Goal: Task Accomplishment & Management: Complete application form

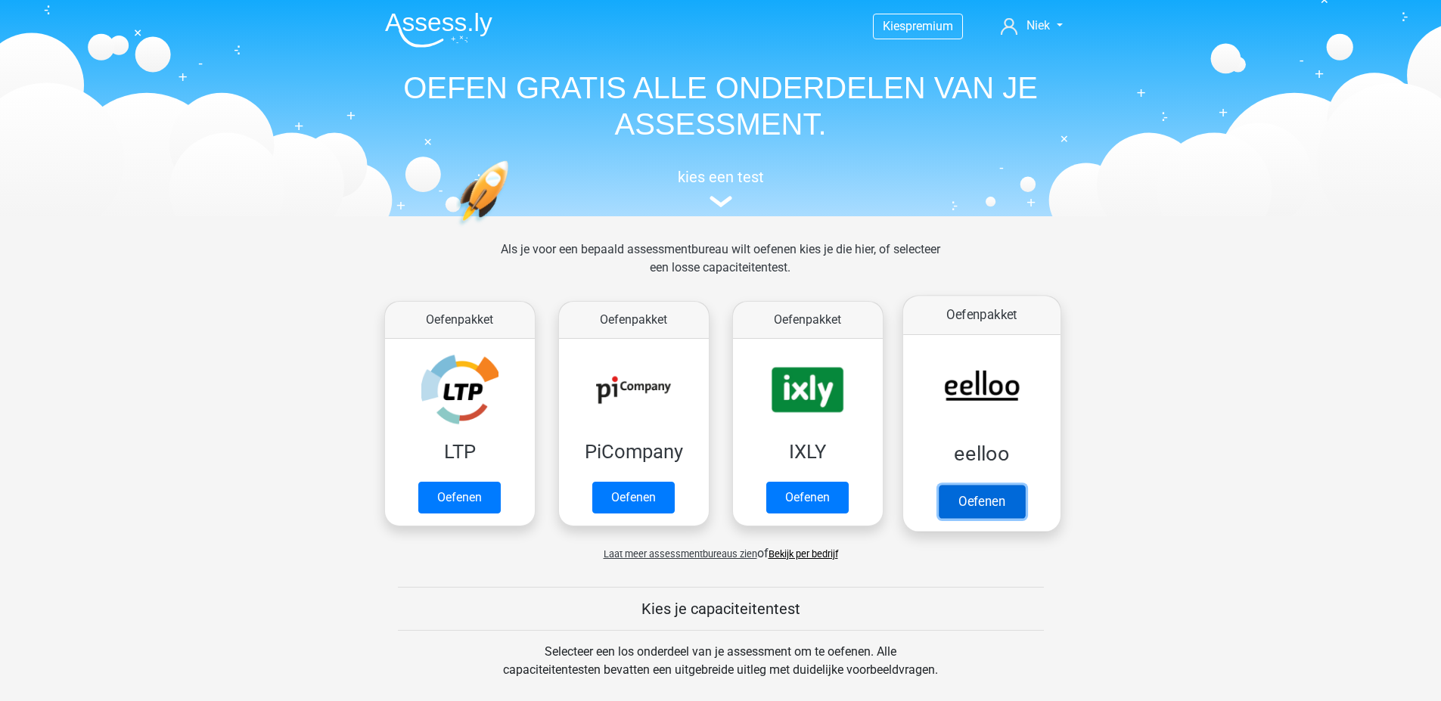
click at [973, 485] on link "Oefenen" at bounding box center [981, 501] width 86 height 33
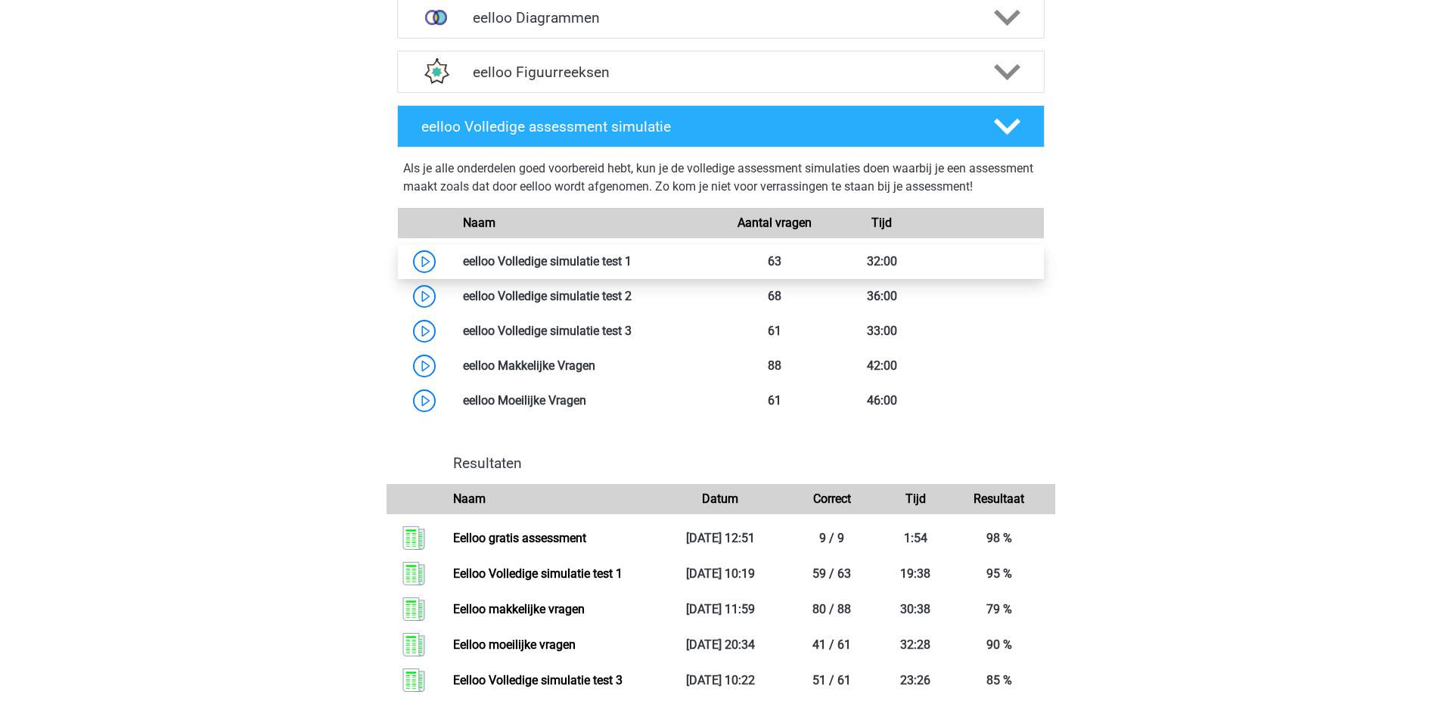
scroll to position [1286, 0]
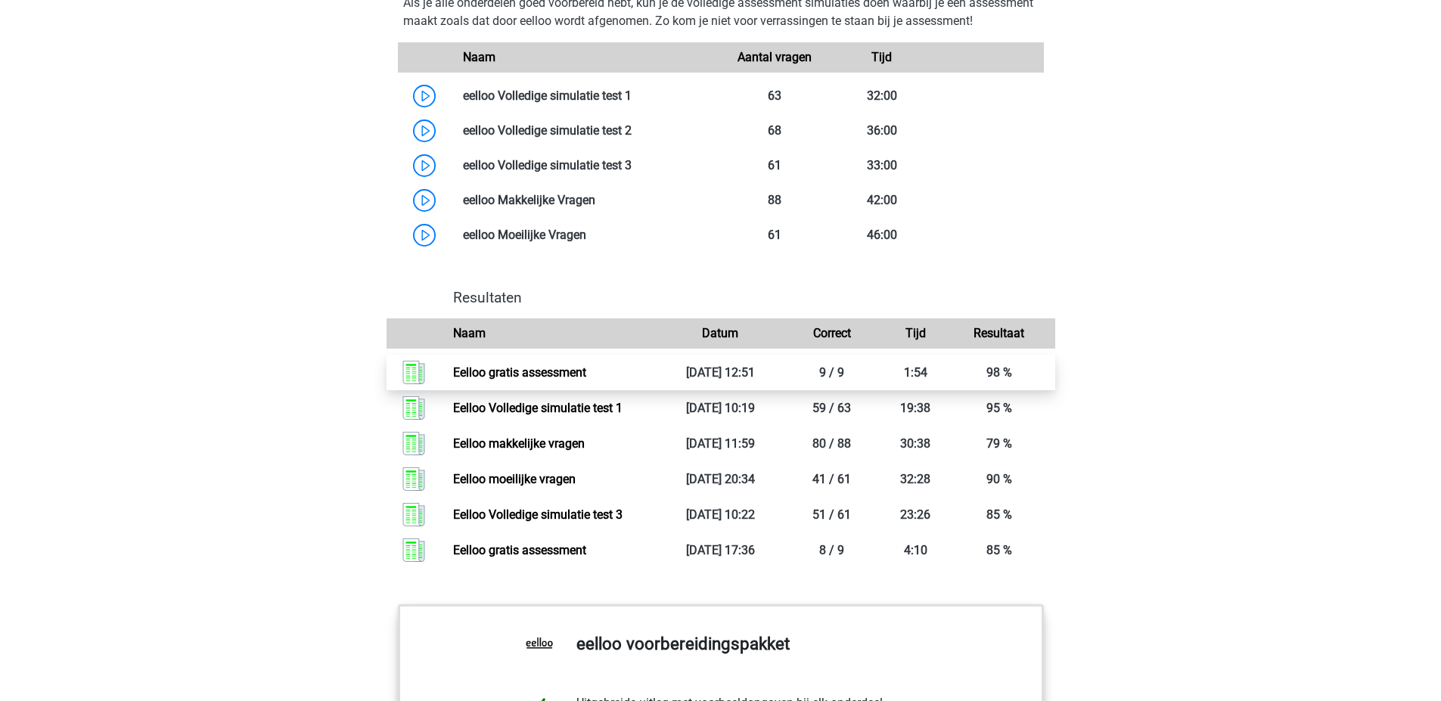
click at [500, 380] on link "Eelloo gratis assessment" at bounding box center [519, 372] width 133 height 14
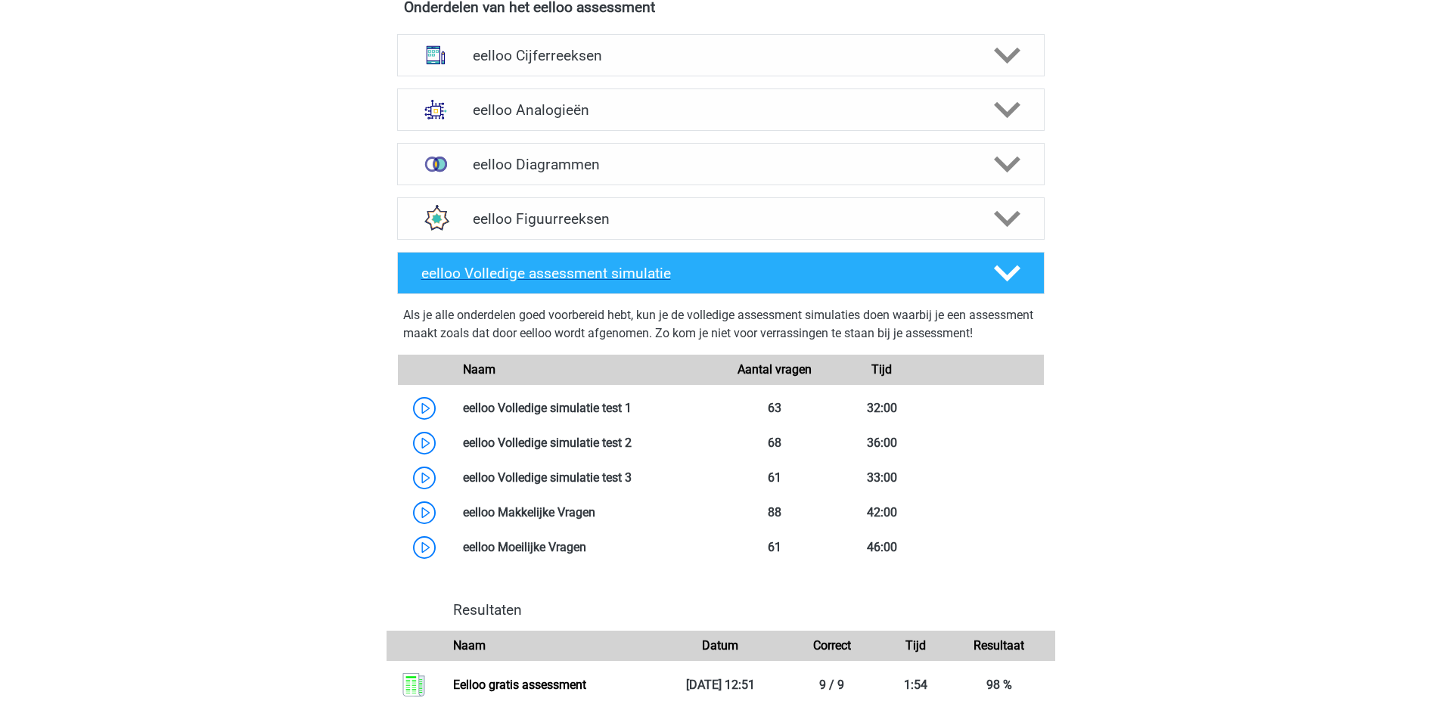
scroll to position [1017, 0]
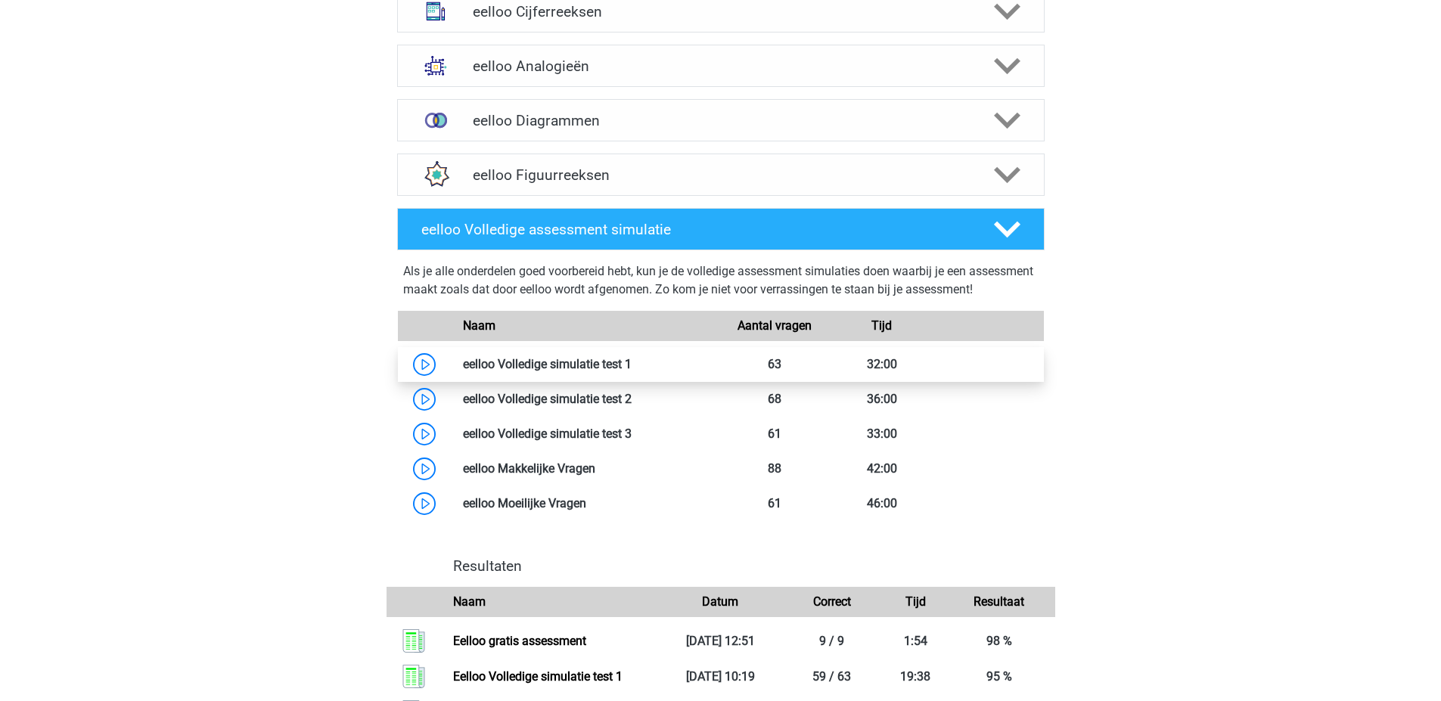
click at [632, 371] on link at bounding box center [632, 364] width 0 height 14
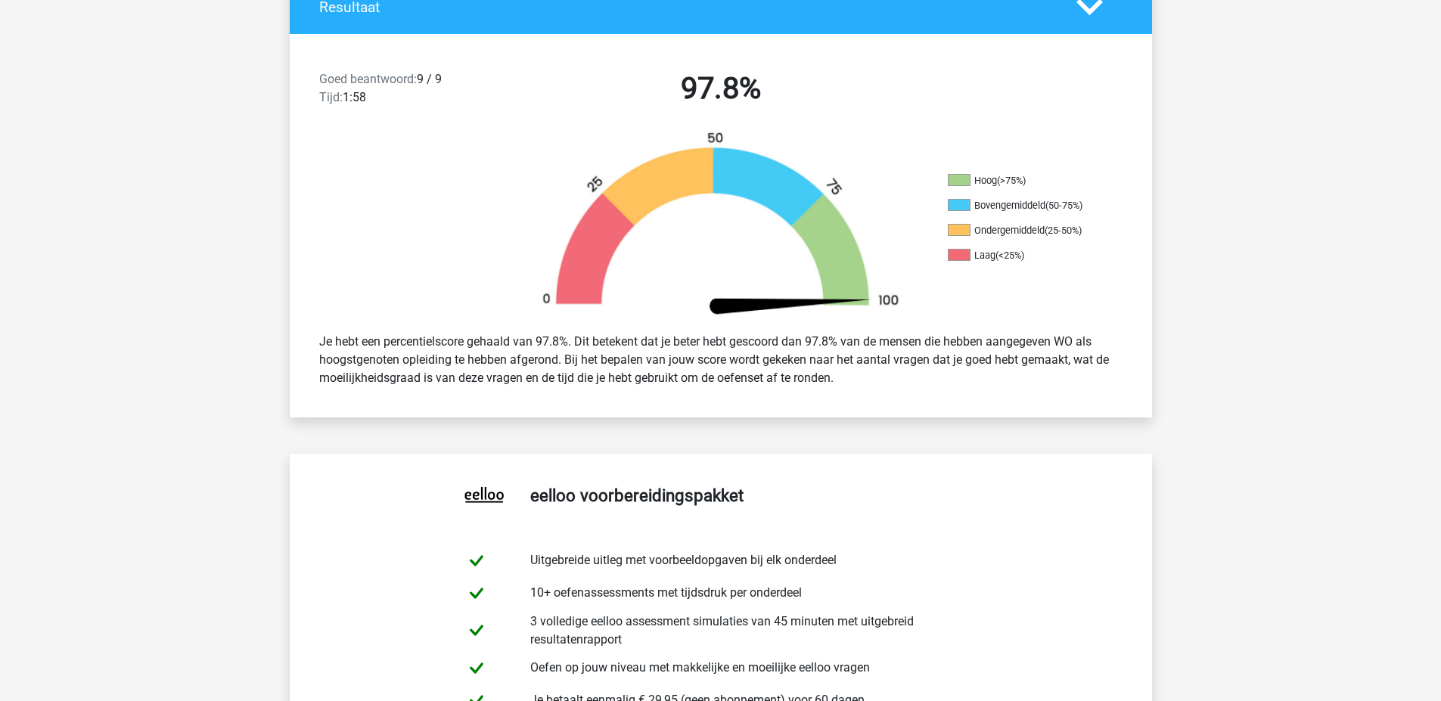
scroll to position [529, 0]
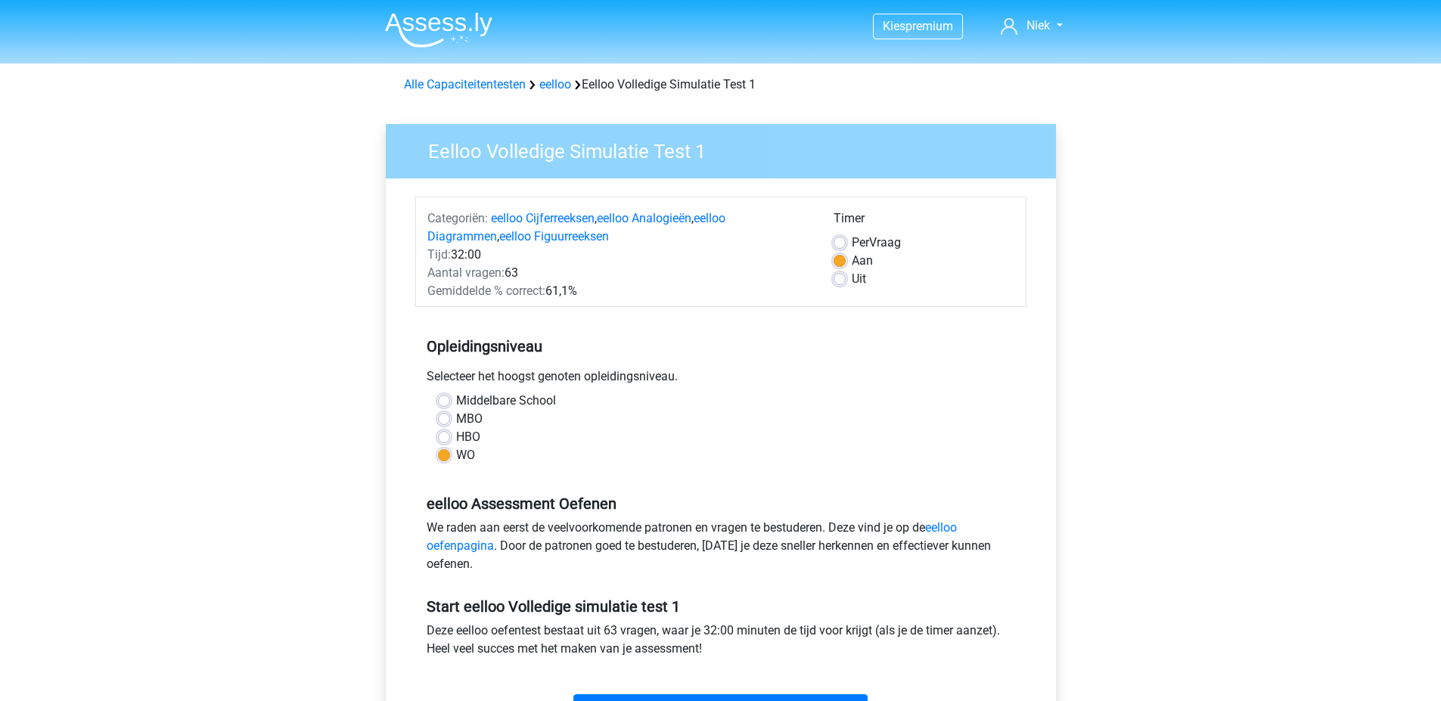
click at [892, 241] on label "Per Vraag" at bounding box center [876, 243] width 49 height 18
click at [846, 241] on input "Per Vraag" at bounding box center [839, 241] width 12 height 15
radio input "true"
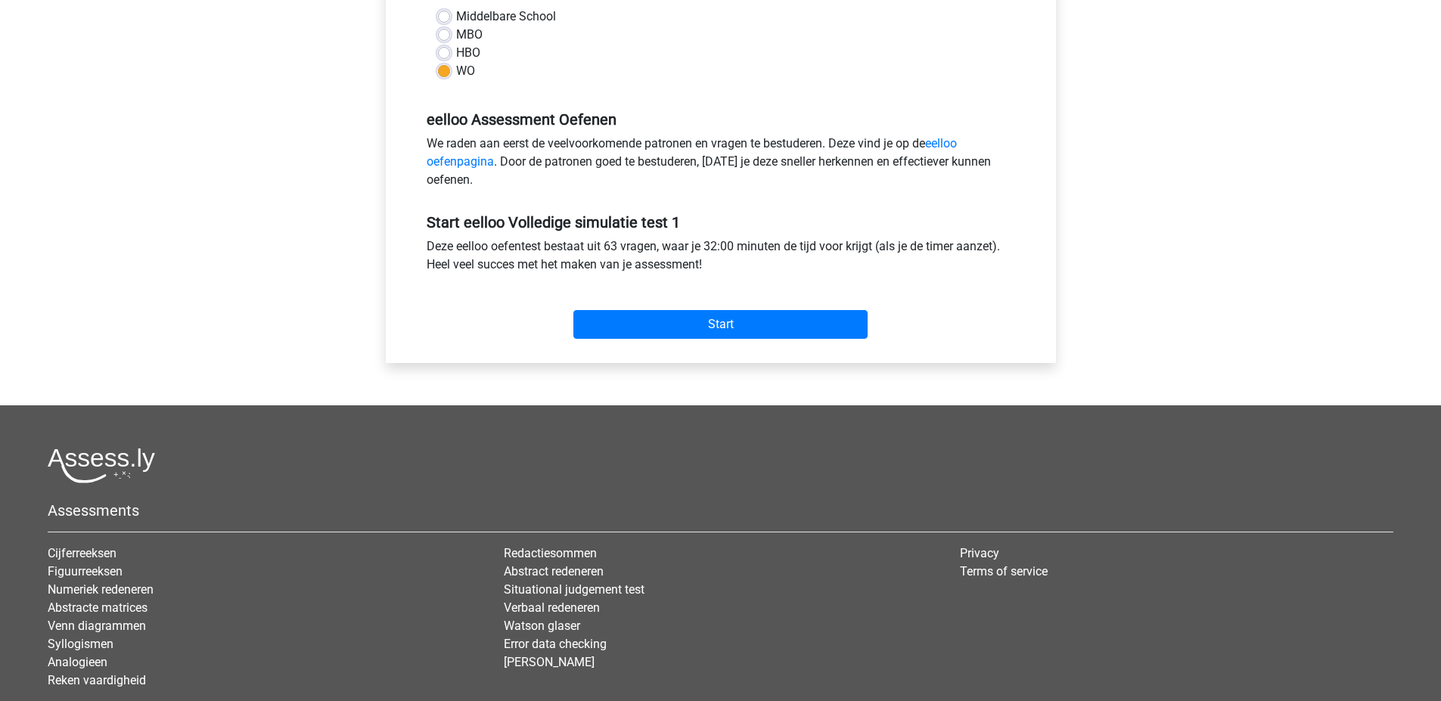
scroll to position [488, 0]
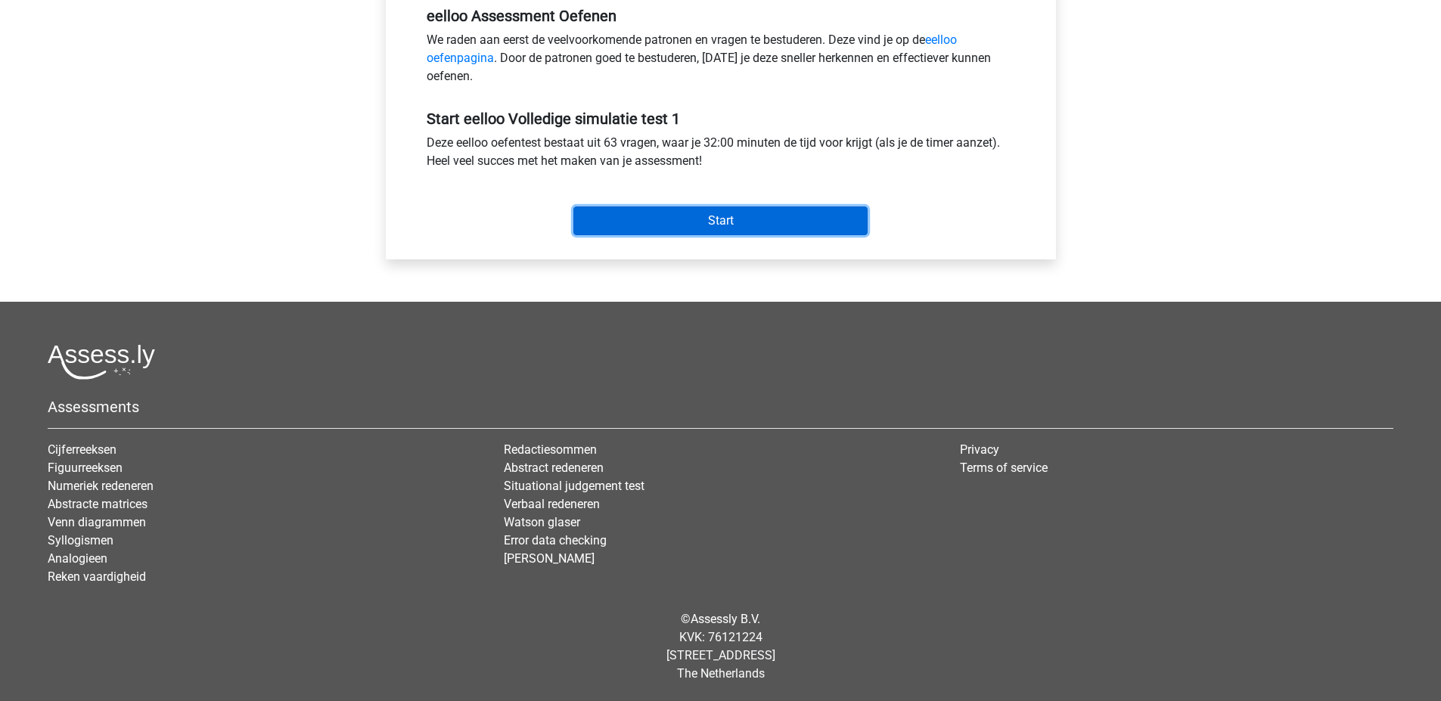
click at [694, 222] on input "Start" at bounding box center [720, 220] width 294 height 29
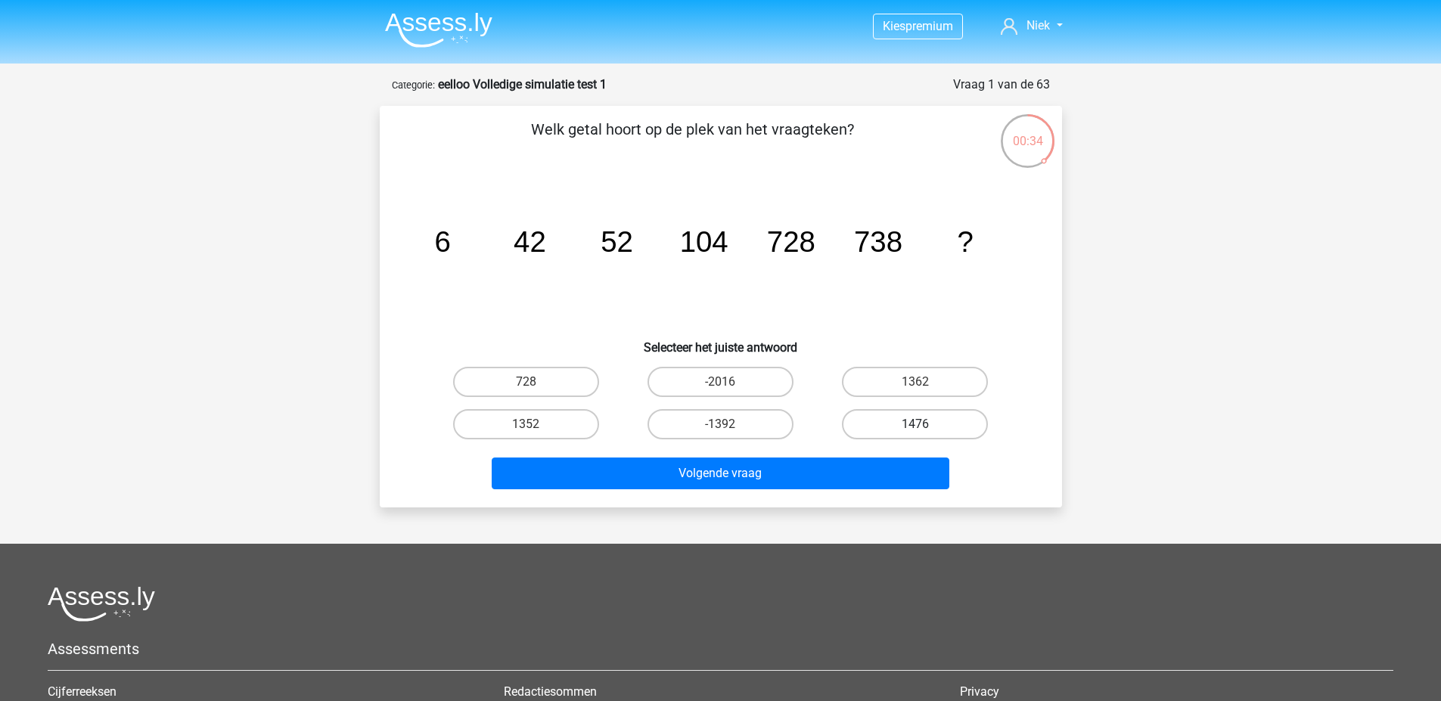
click at [960, 435] on label "1476" at bounding box center [915, 424] width 146 height 30
click at [925, 434] on input "1476" at bounding box center [920, 429] width 10 height 10
radio input "true"
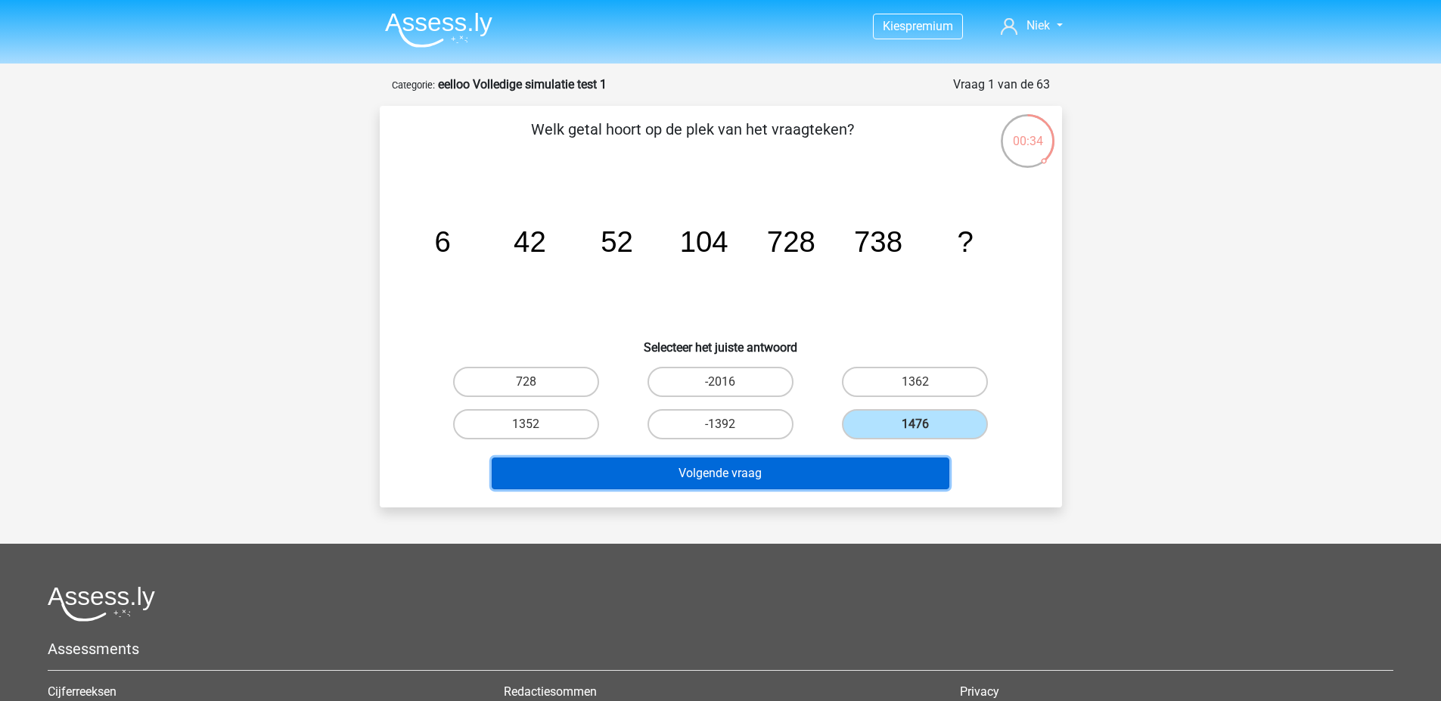
click at [901, 465] on button "Volgende vraag" at bounding box center [721, 474] width 458 height 32
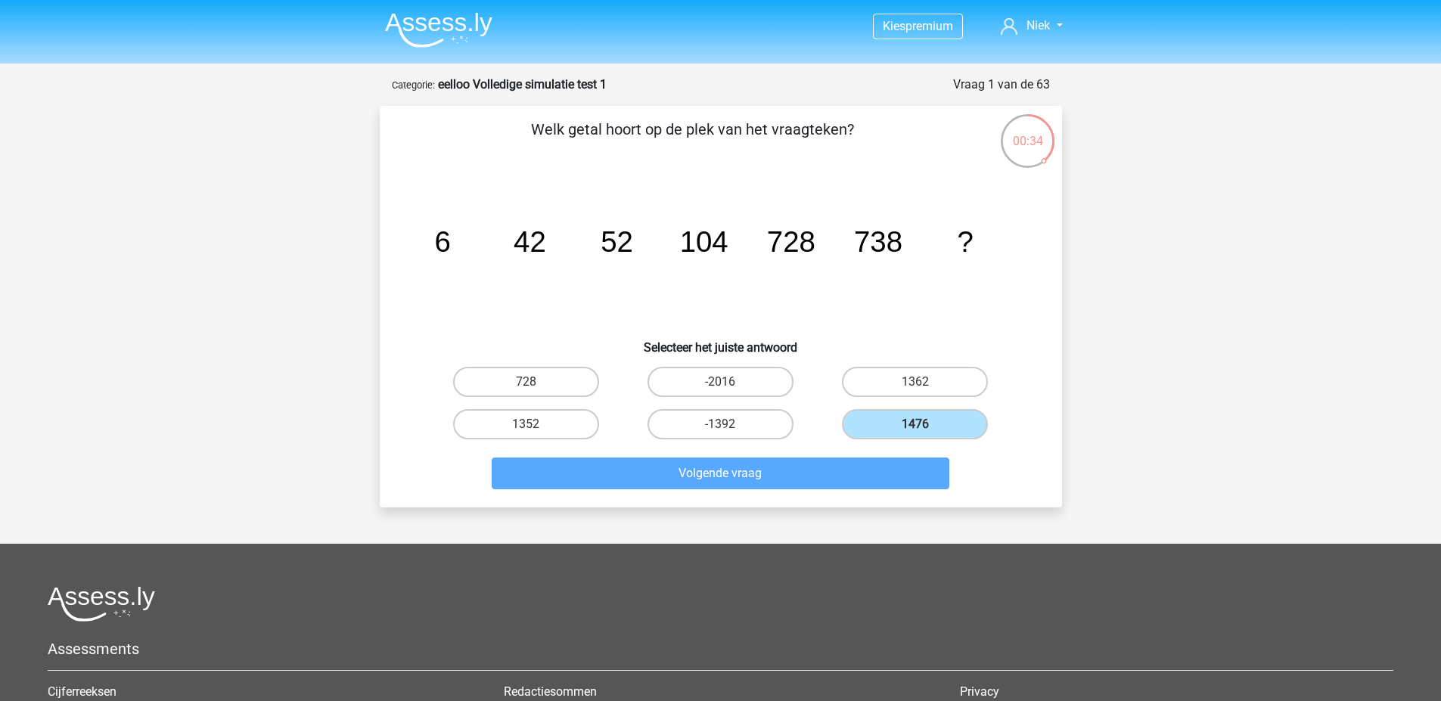
scroll to position [76, 0]
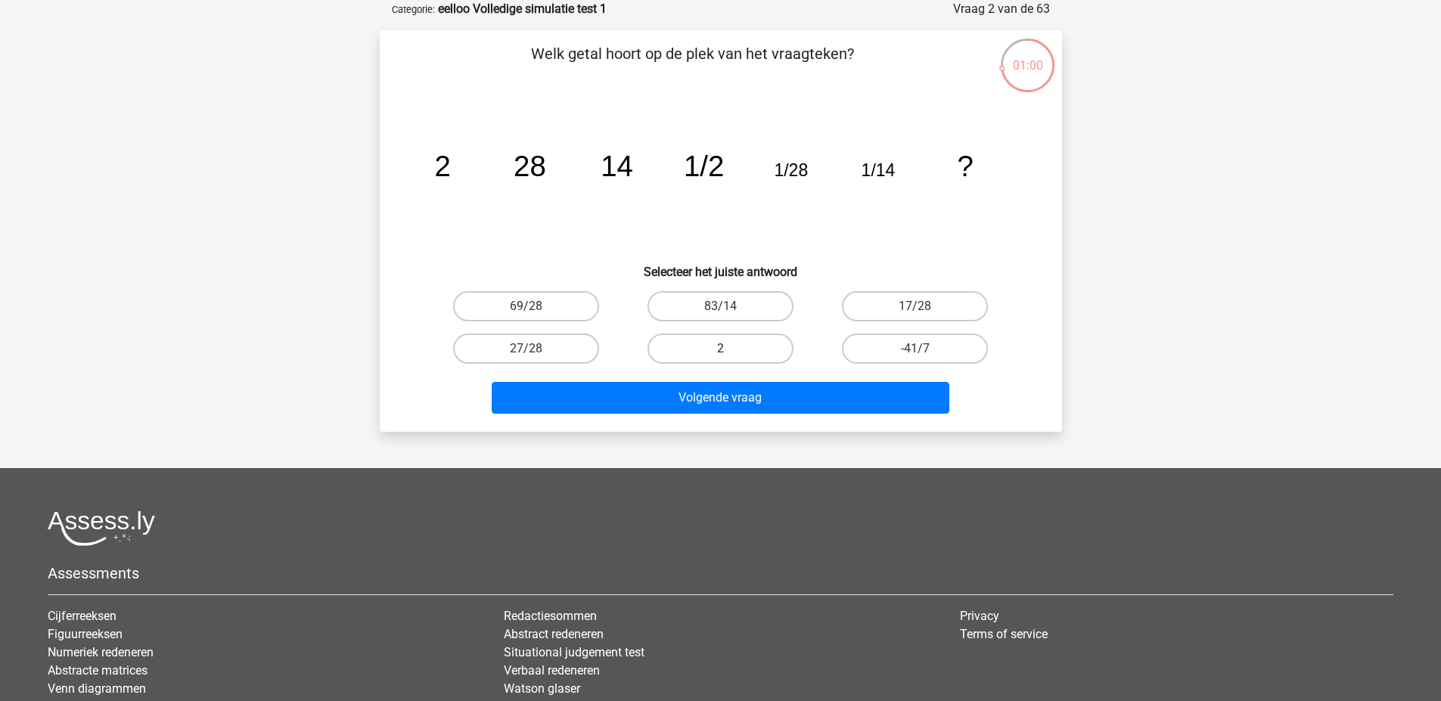
click at [724, 347] on label "2" at bounding box center [720, 349] width 146 height 30
click at [724, 349] on input "2" at bounding box center [725, 354] width 10 height 10
radio input "true"
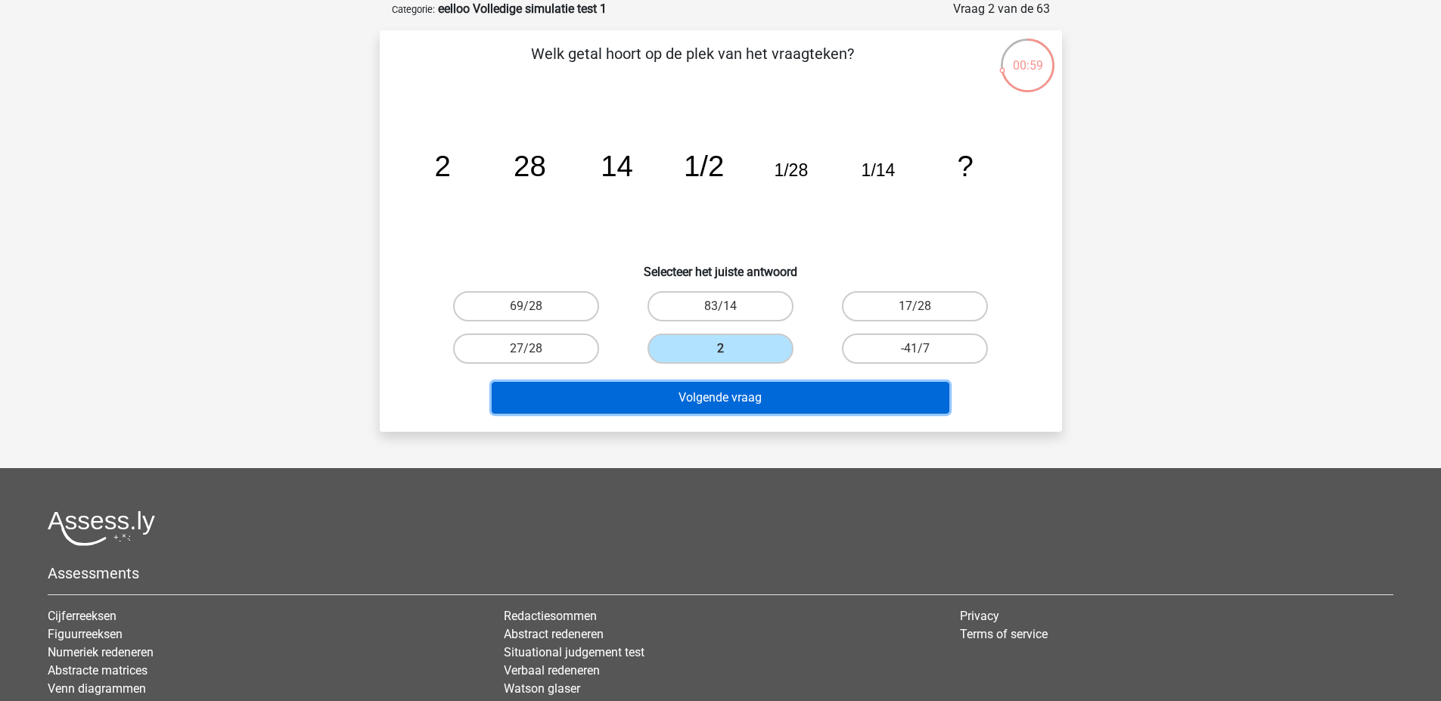
click at [774, 405] on button "Volgende vraag" at bounding box center [721, 398] width 458 height 32
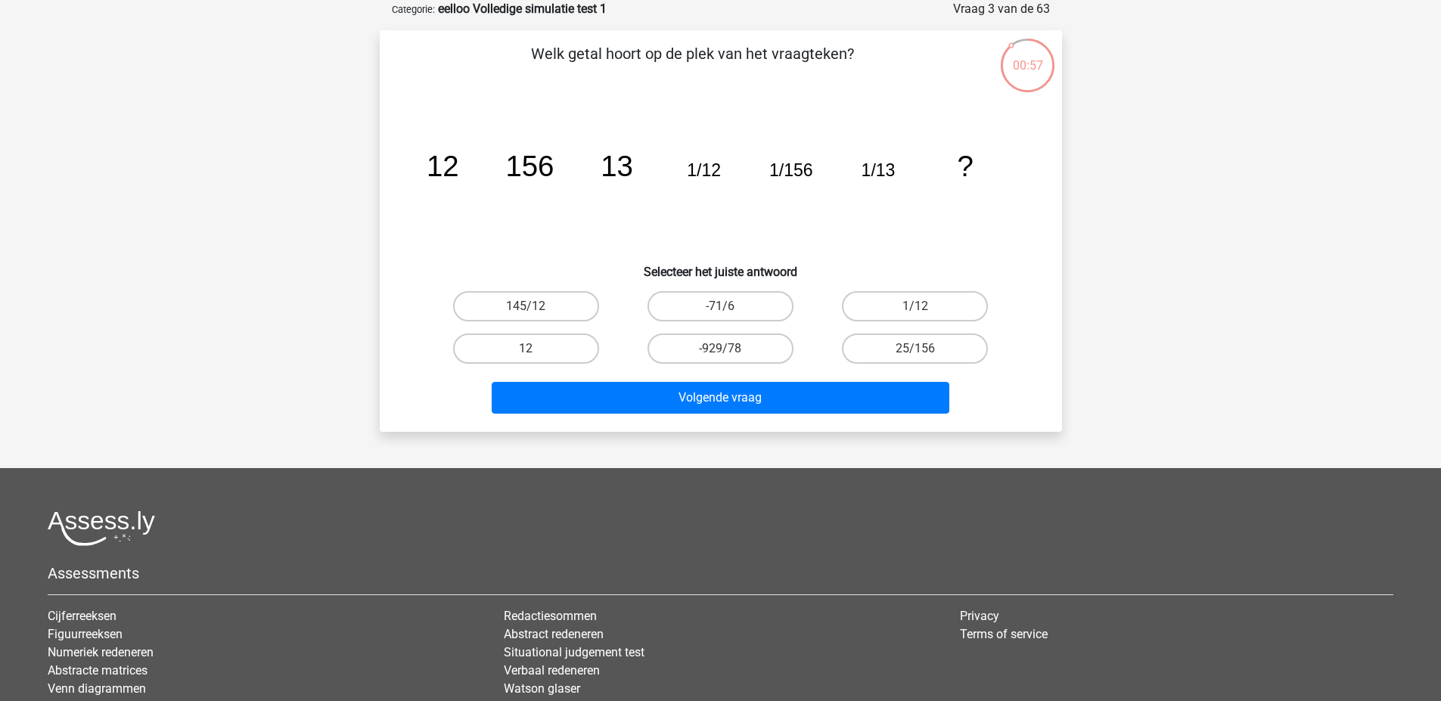
drag, startPoint x: 784, startPoint y: 241, endPoint x: 855, endPoint y: 209, distance: 78.6
click at [855, 209] on icon "image/svg+xml 12 156 13 1/12 1/156 1/13 ?" at bounding box center [721, 176] width 610 height 153
click at [557, 340] on label "12" at bounding box center [526, 349] width 146 height 30
click at [535, 349] on input "12" at bounding box center [531, 354] width 10 height 10
radio input "true"
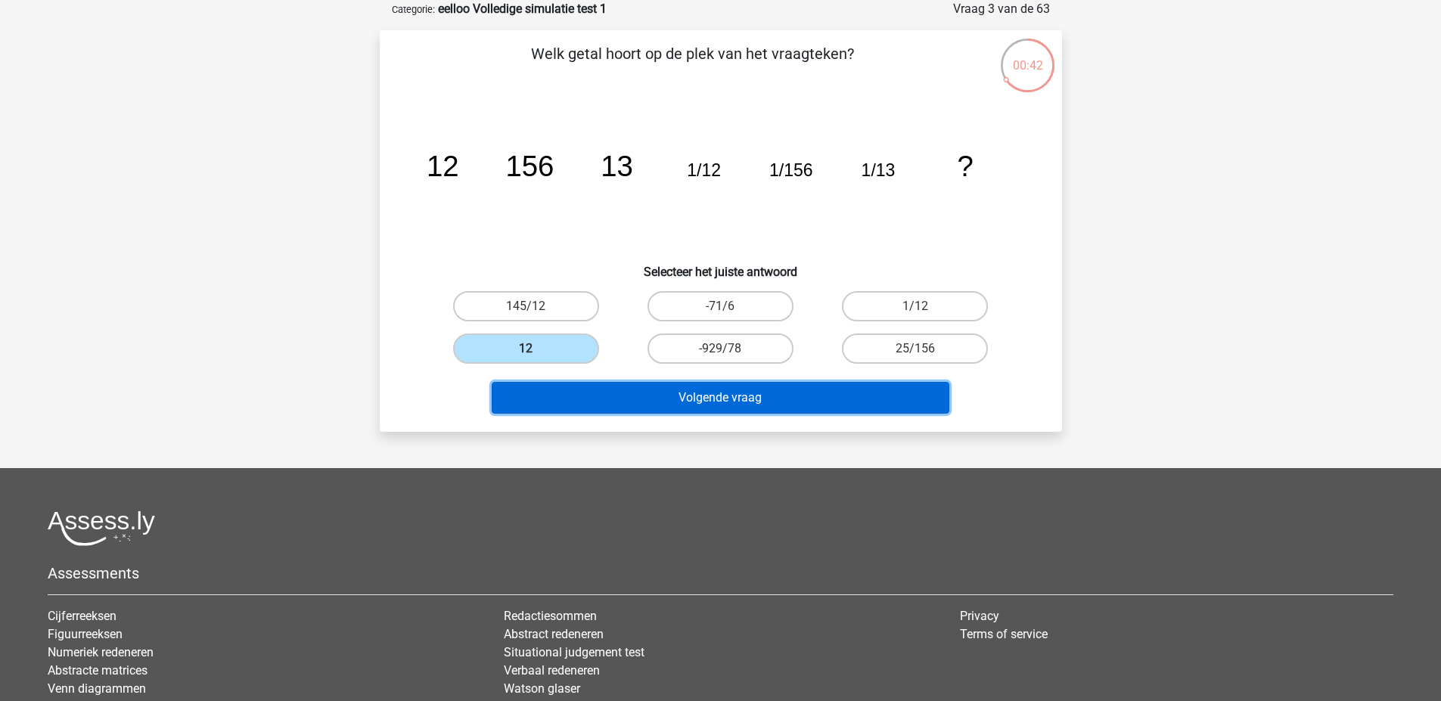
click at [863, 399] on button "Volgende vraag" at bounding box center [721, 398] width 458 height 32
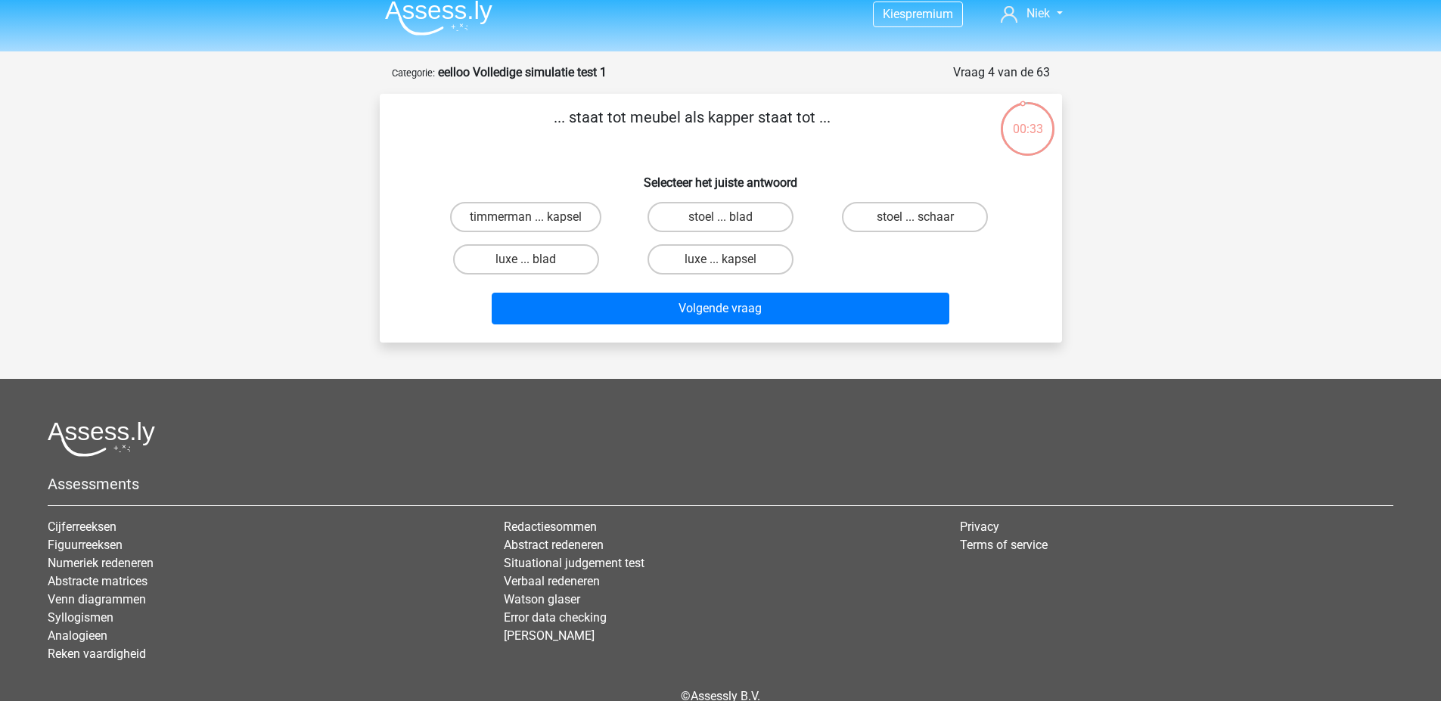
scroll to position [0, 0]
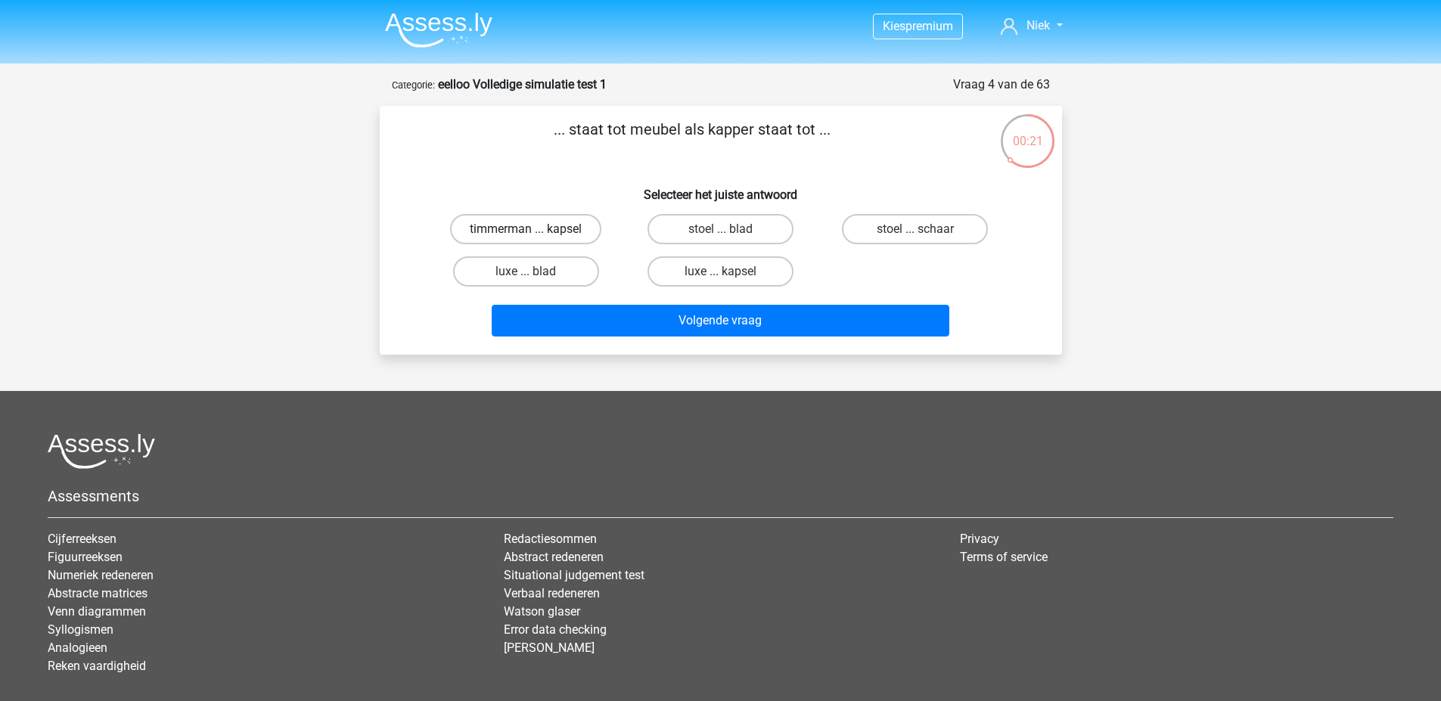
click at [553, 231] on label "timmerman ... kapsel" at bounding box center [525, 229] width 151 height 30
click at [535, 231] on input "timmerman ... kapsel" at bounding box center [531, 234] width 10 height 10
radio input "true"
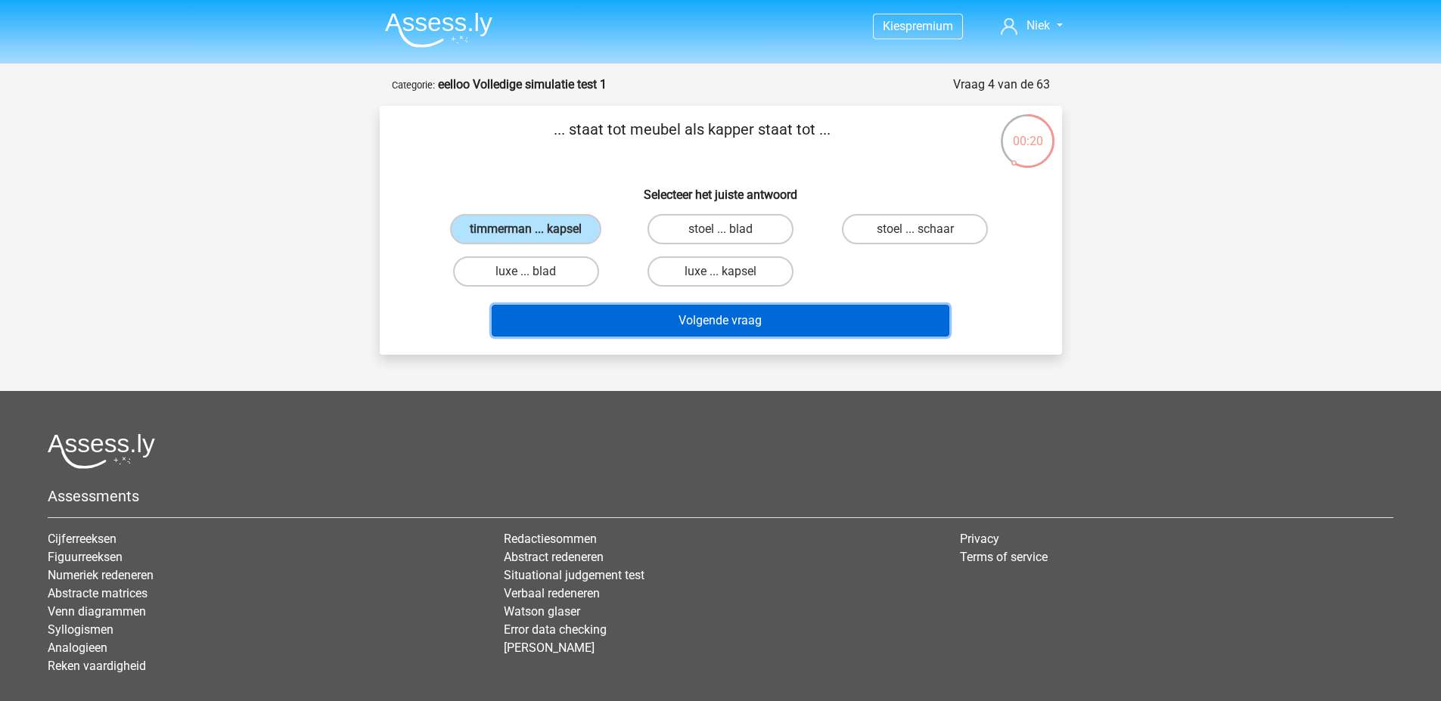
click at [790, 318] on button "Volgende vraag" at bounding box center [721, 321] width 458 height 32
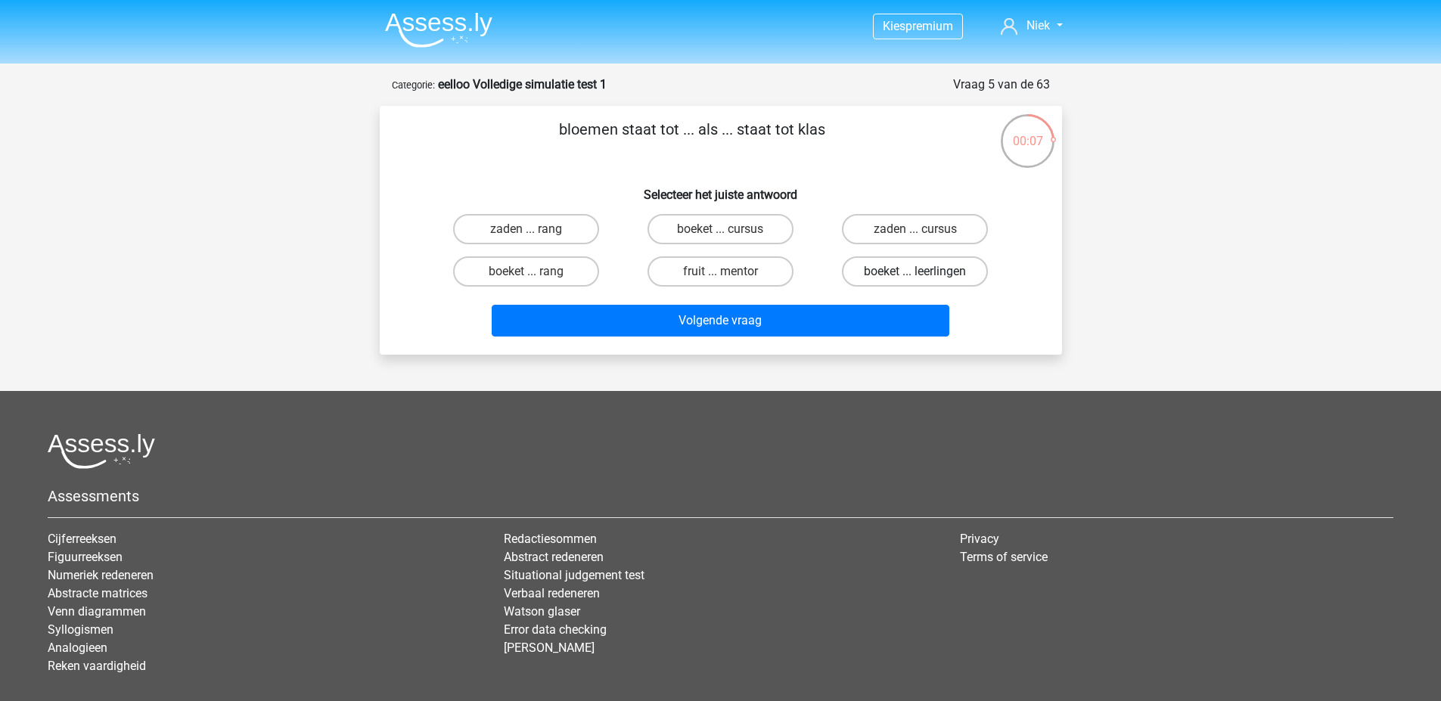
click at [896, 280] on label "boeket ... leerlingen" at bounding box center [915, 271] width 146 height 30
click at [915, 280] on input "boeket ... leerlingen" at bounding box center [920, 277] width 10 height 10
radio input "true"
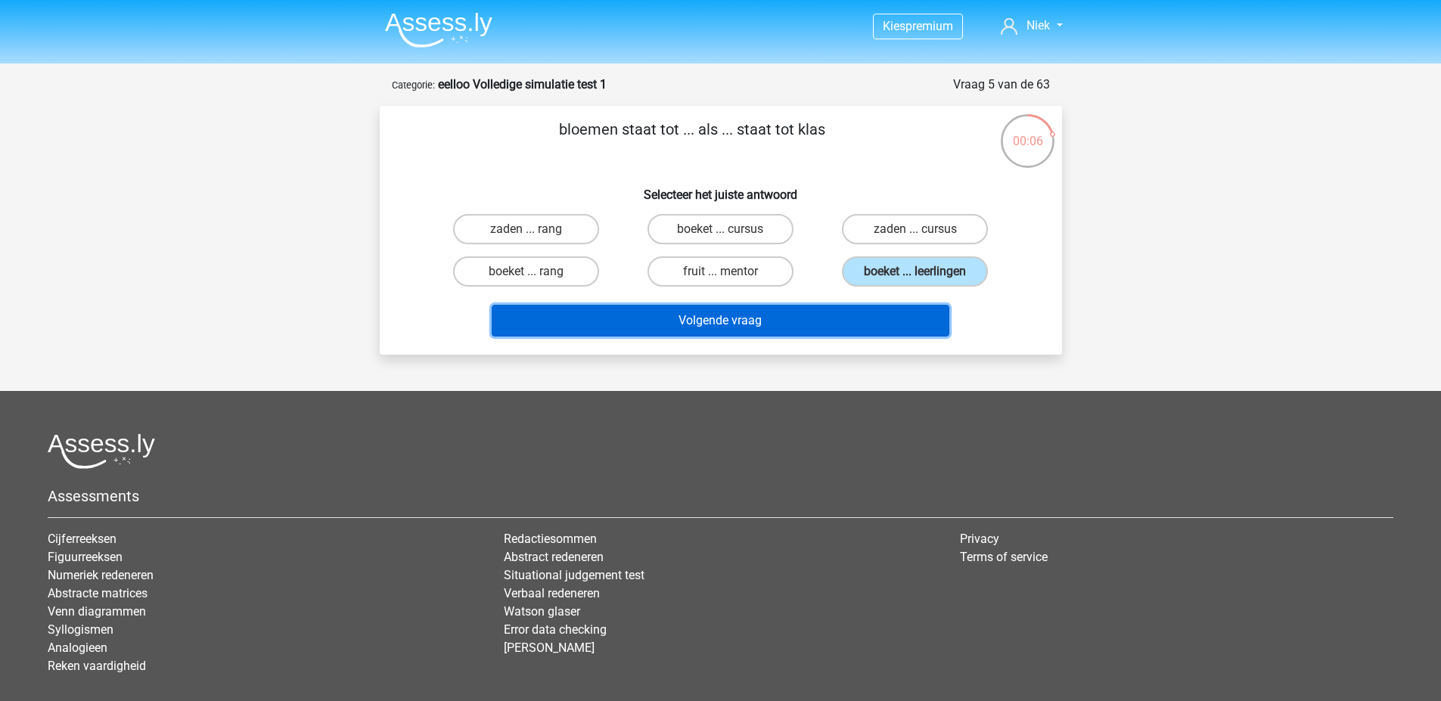
click at [863, 313] on button "Volgende vraag" at bounding box center [721, 321] width 458 height 32
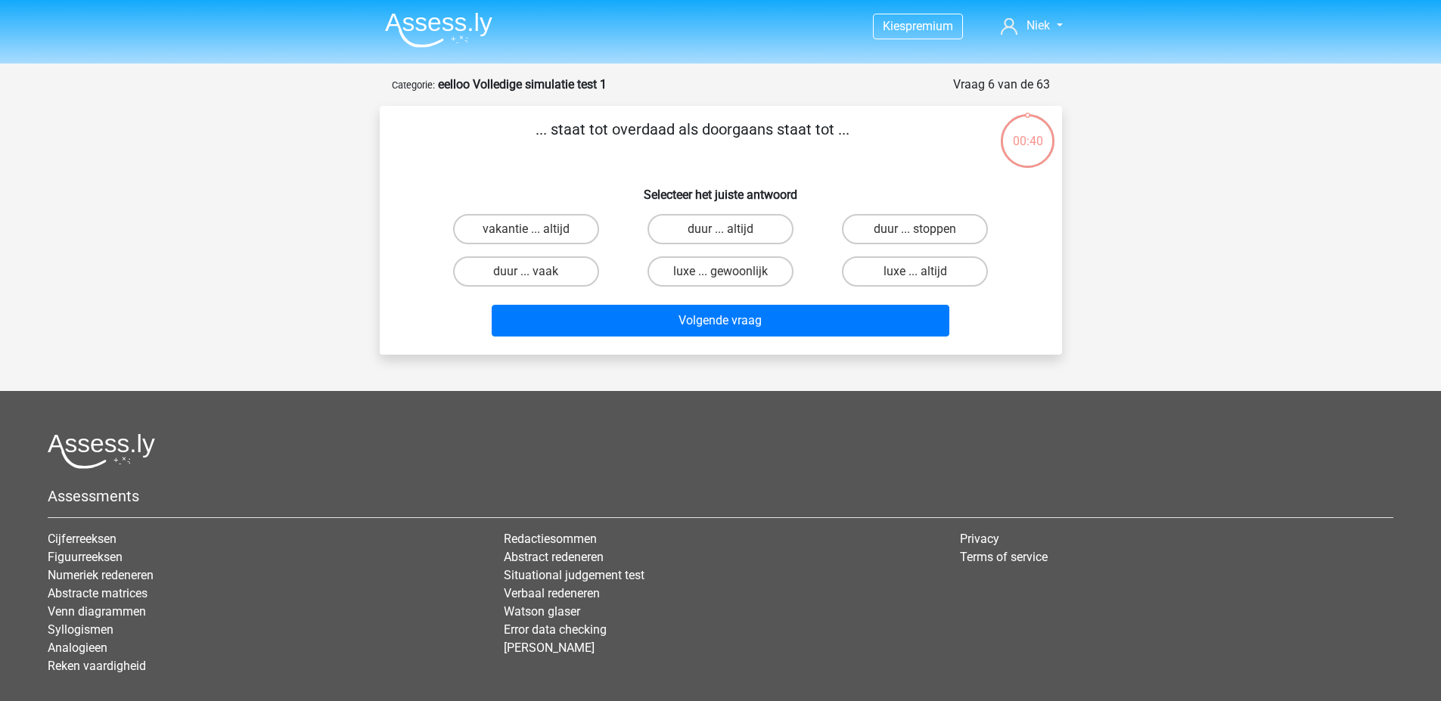
scroll to position [76, 0]
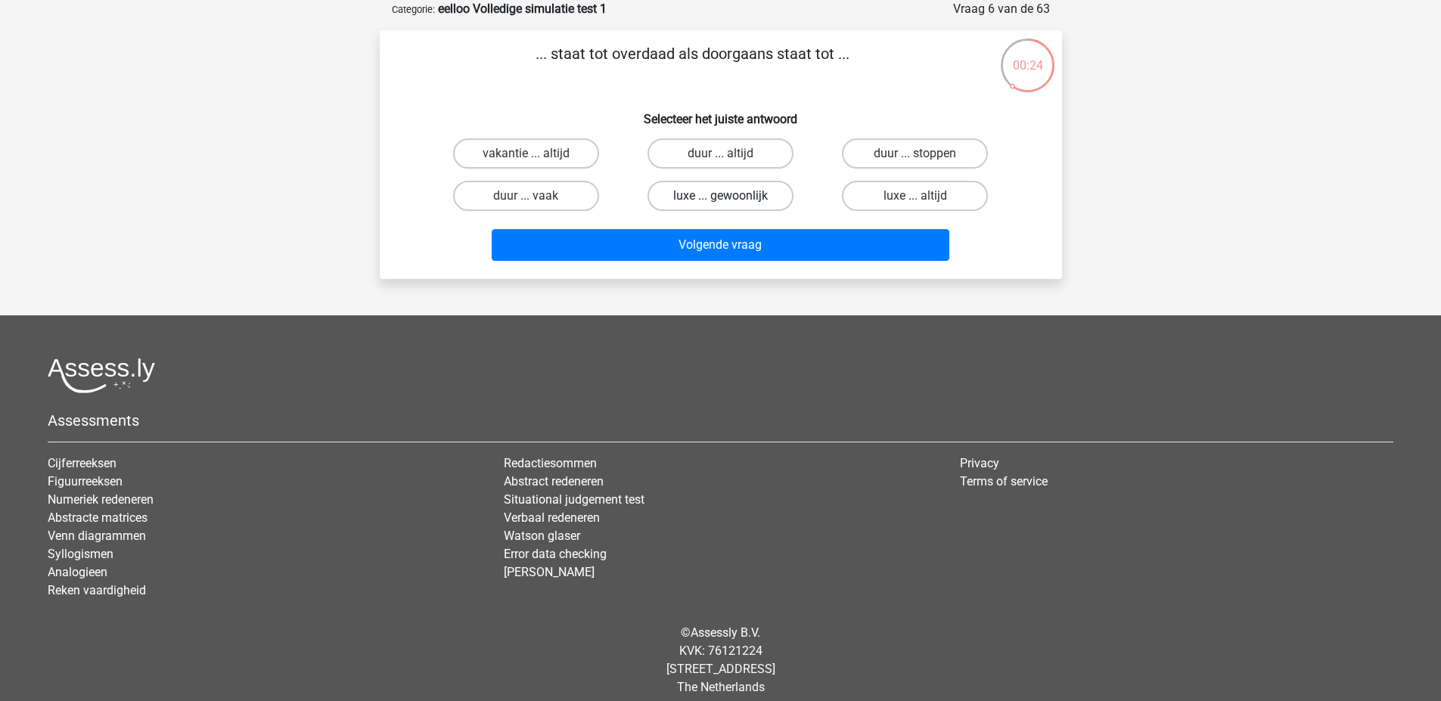
click at [709, 197] on label "luxe ... gewoonlijk" at bounding box center [720, 196] width 146 height 30
click at [720, 197] on input "luxe ... gewoonlijk" at bounding box center [725, 201] width 10 height 10
radio input "true"
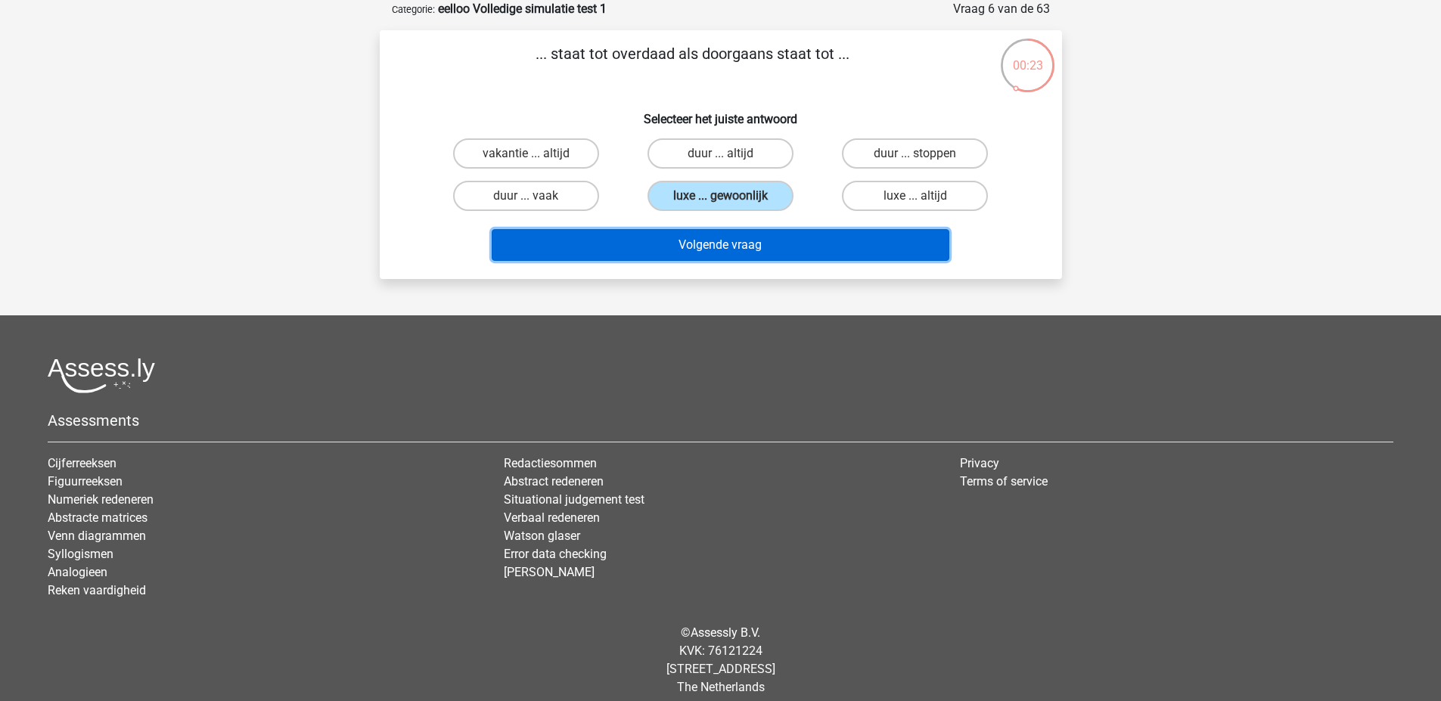
click at [717, 240] on button "Volgende vraag" at bounding box center [721, 245] width 458 height 32
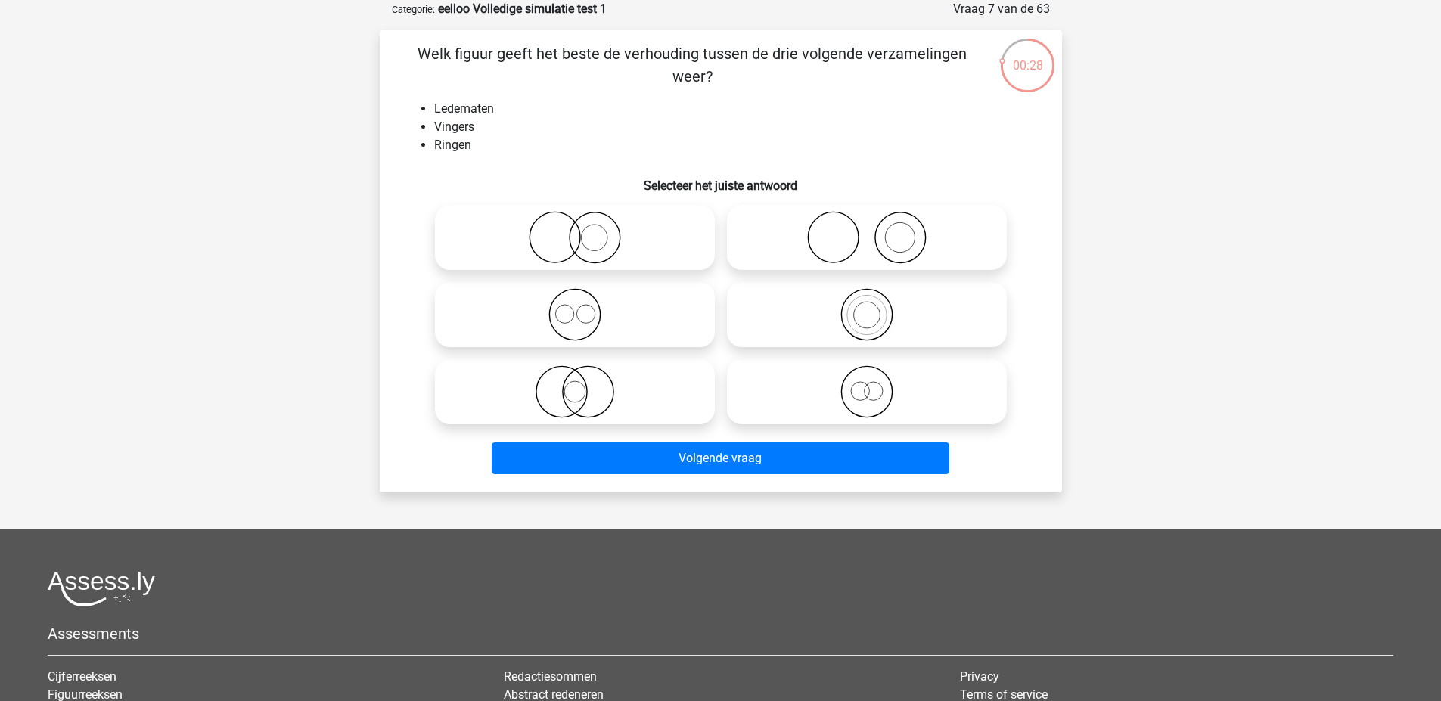
click at [885, 257] on icon at bounding box center [867, 237] width 268 height 53
click at [877, 230] on input "radio" at bounding box center [872, 225] width 10 height 10
radio input "true"
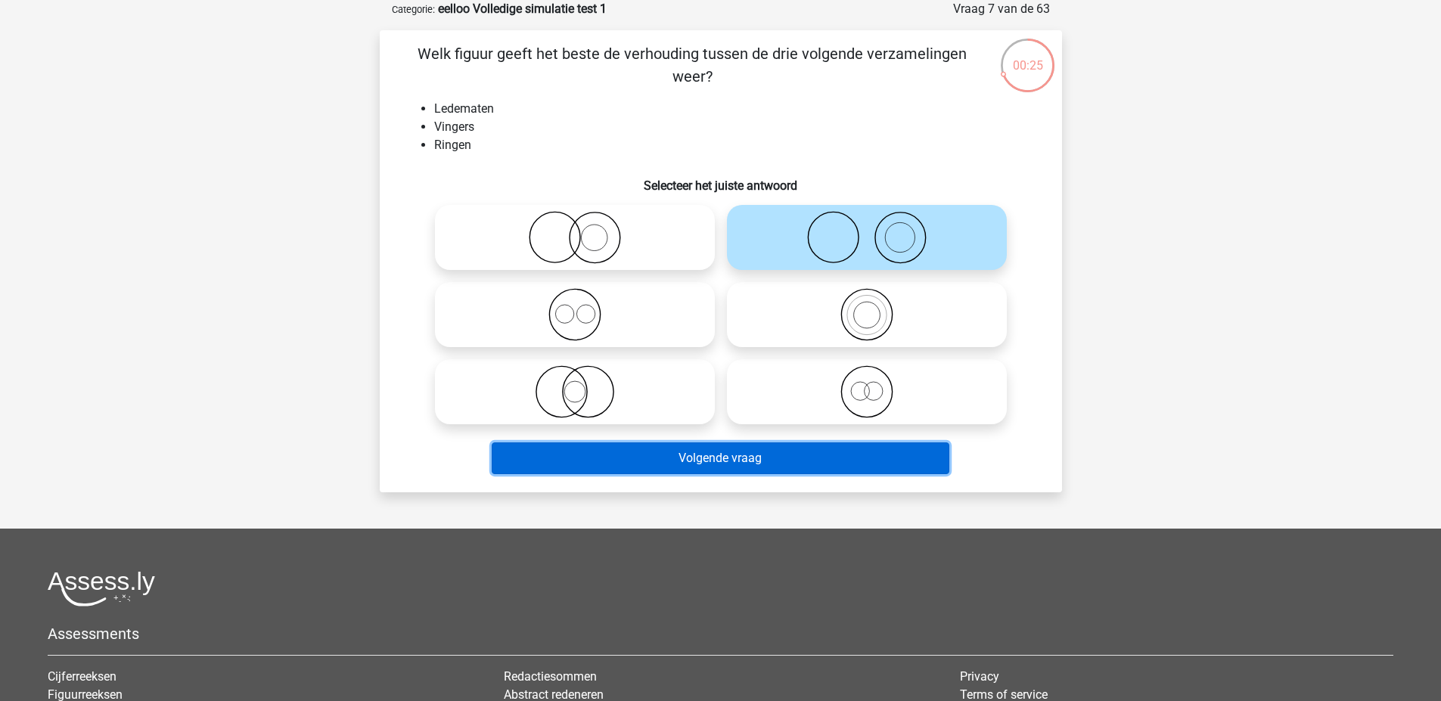
click at [801, 458] on button "Volgende vraag" at bounding box center [721, 458] width 458 height 32
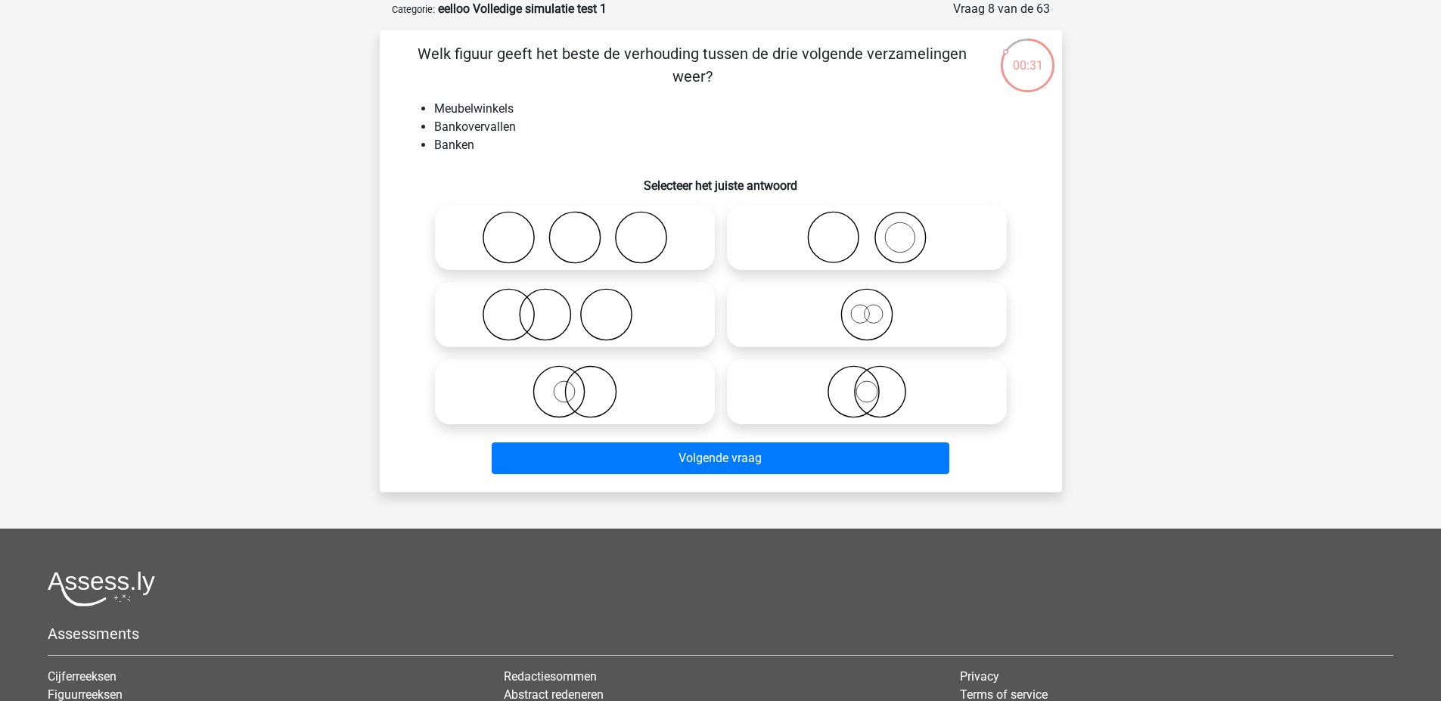
click at [599, 234] on circle at bounding box center [574, 238] width 51 height 51
click at [585, 230] on input "radio" at bounding box center [580, 225] width 10 height 10
radio input "true"
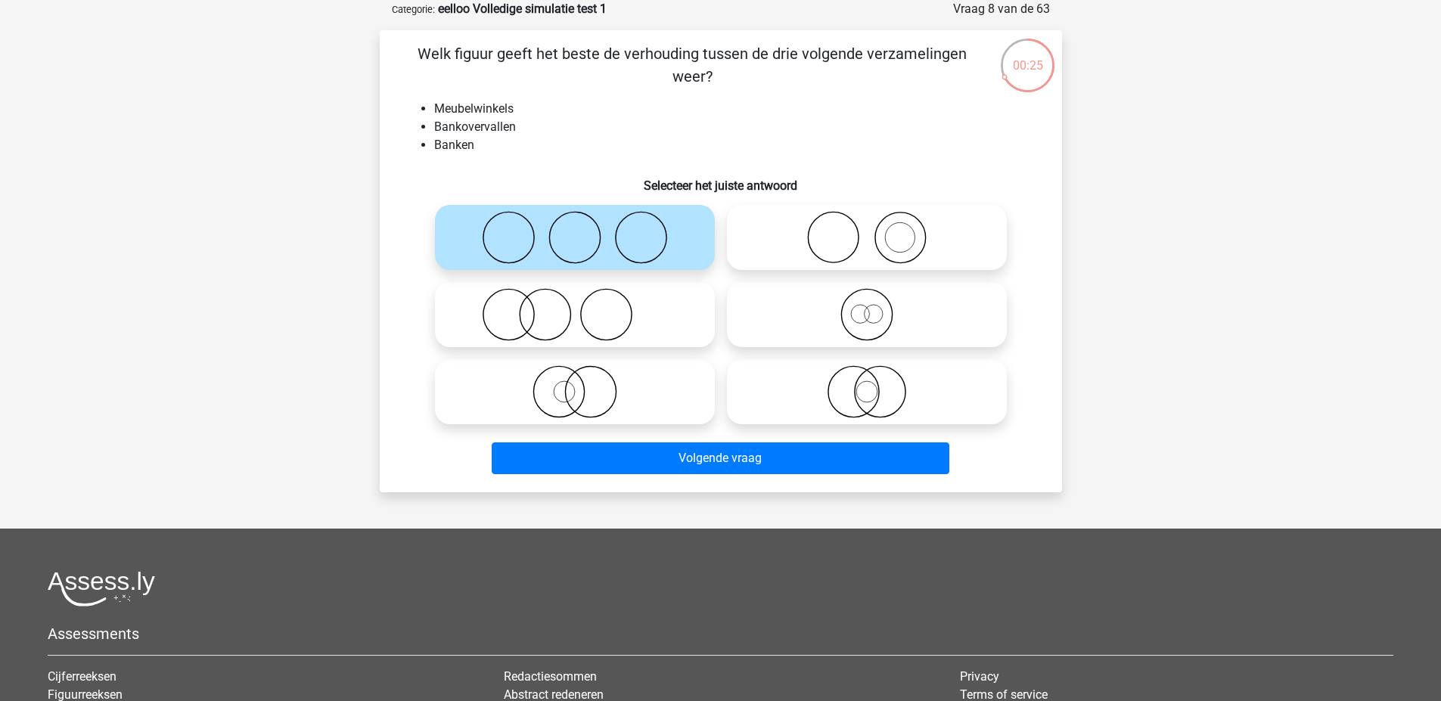
click at [647, 313] on icon at bounding box center [575, 314] width 268 height 53
click at [585, 307] on input "radio" at bounding box center [580, 302] width 10 height 10
radio input "true"
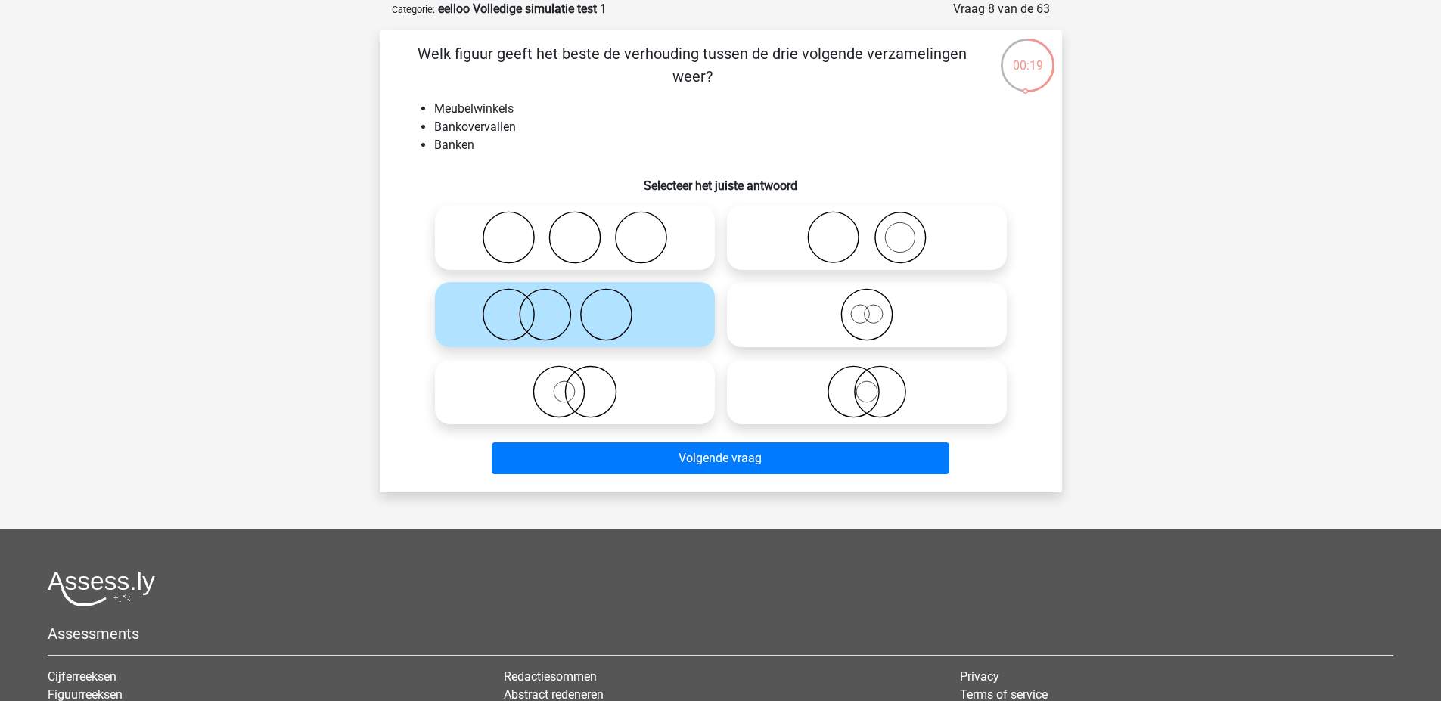
click at [659, 223] on icon at bounding box center [575, 237] width 268 height 53
click at [585, 223] on input "radio" at bounding box center [580, 225] width 10 height 10
radio input "true"
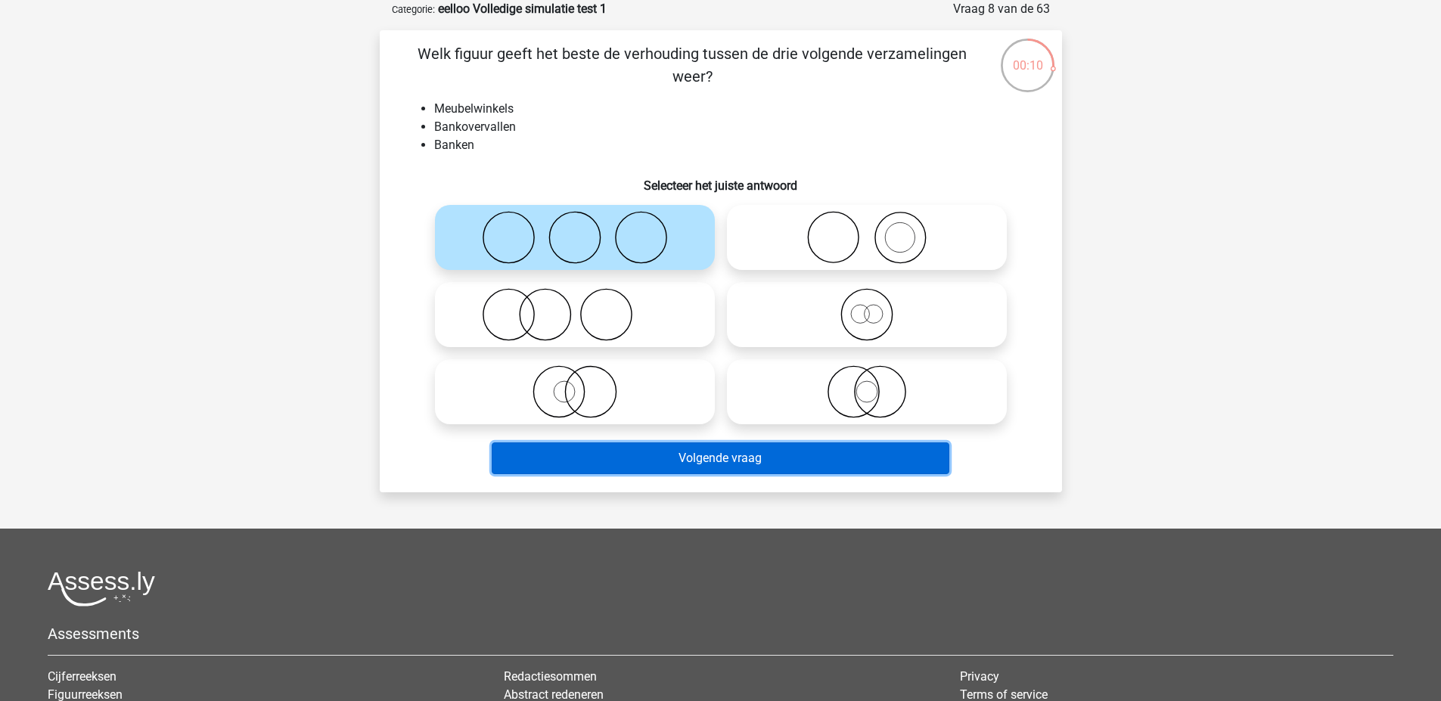
click at [700, 468] on button "Volgende vraag" at bounding box center [721, 458] width 458 height 32
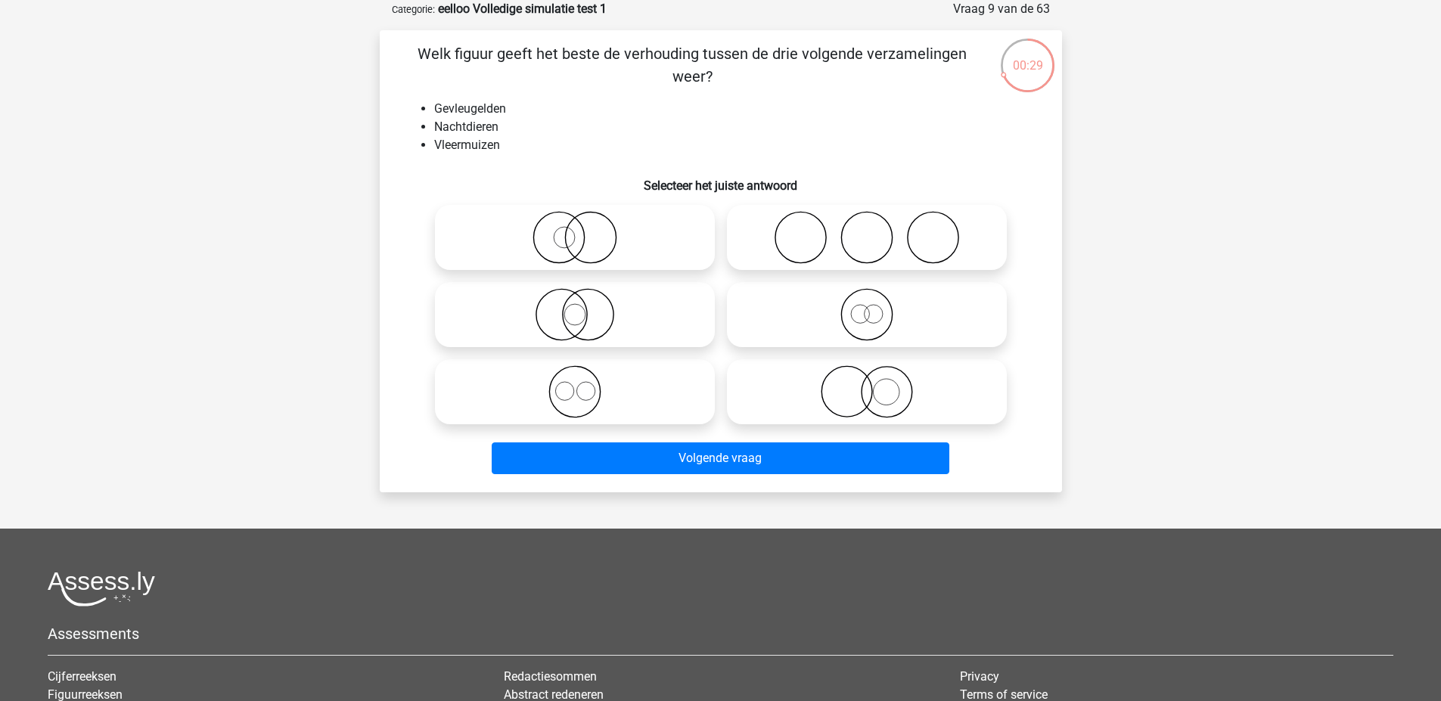
click at [841, 321] on icon at bounding box center [867, 314] width 268 height 53
click at [867, 307] on input "radio" at bounding box center [872, 302] width 10 height 10
radio input "true"
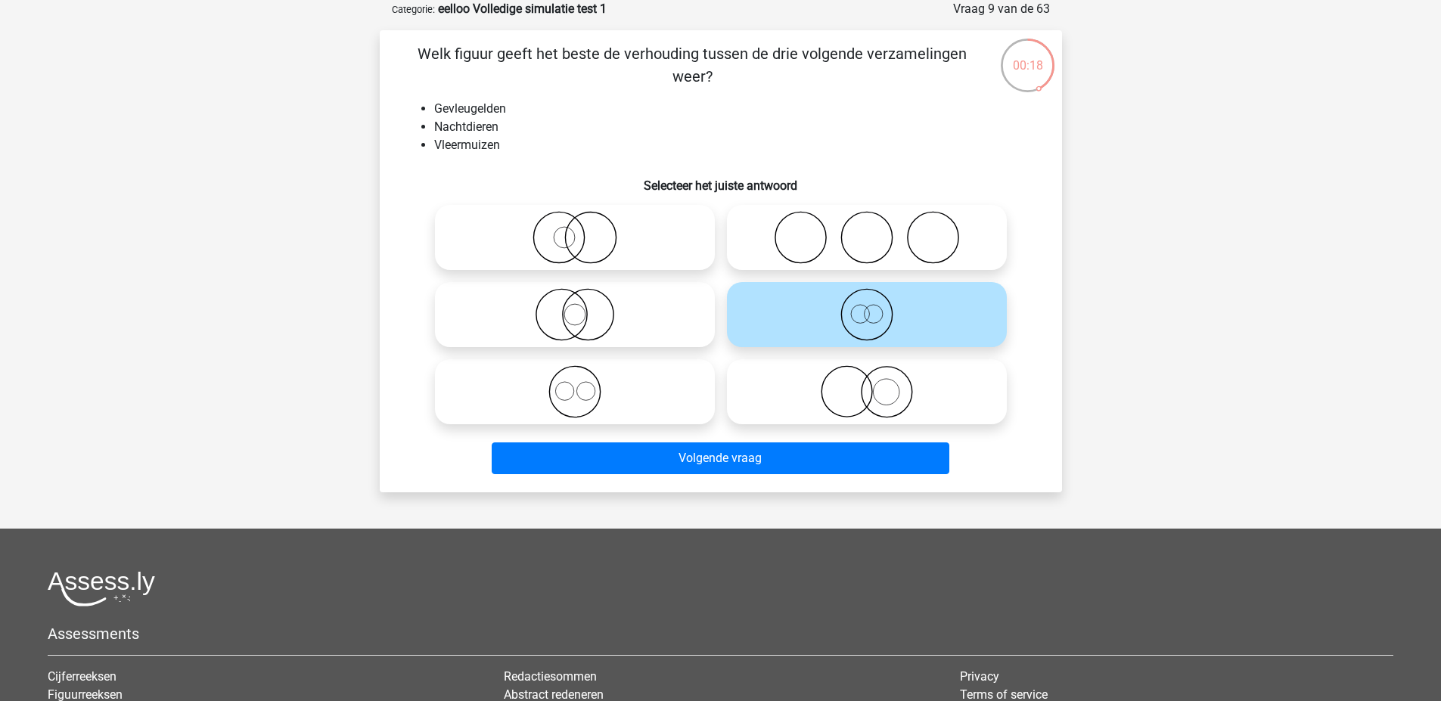
click at [661, 216] on icon at bounding box center [575, 237] width 268 height 53
click at [585, 220] on input "radio" at bounding box center [580, 225] width 10 height 10
radio input "true"
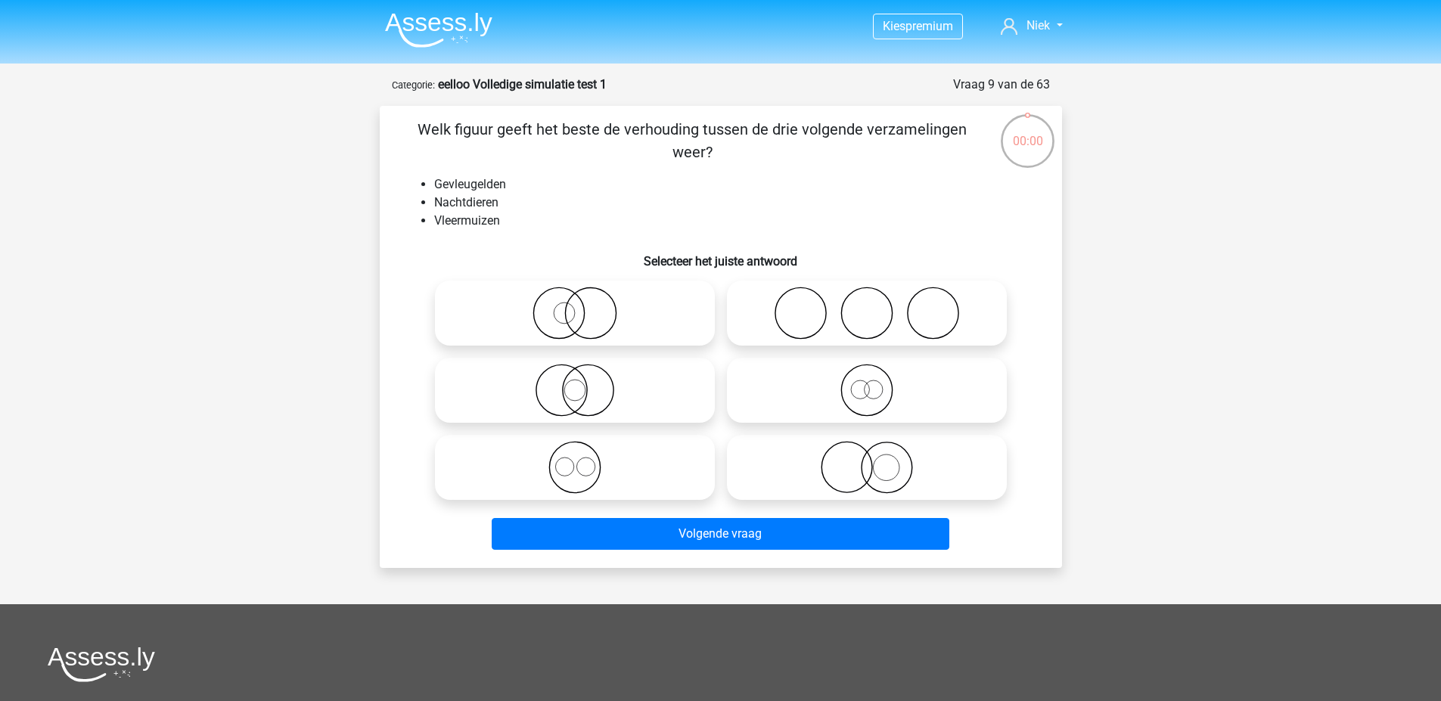
scroll to position [76, 0]
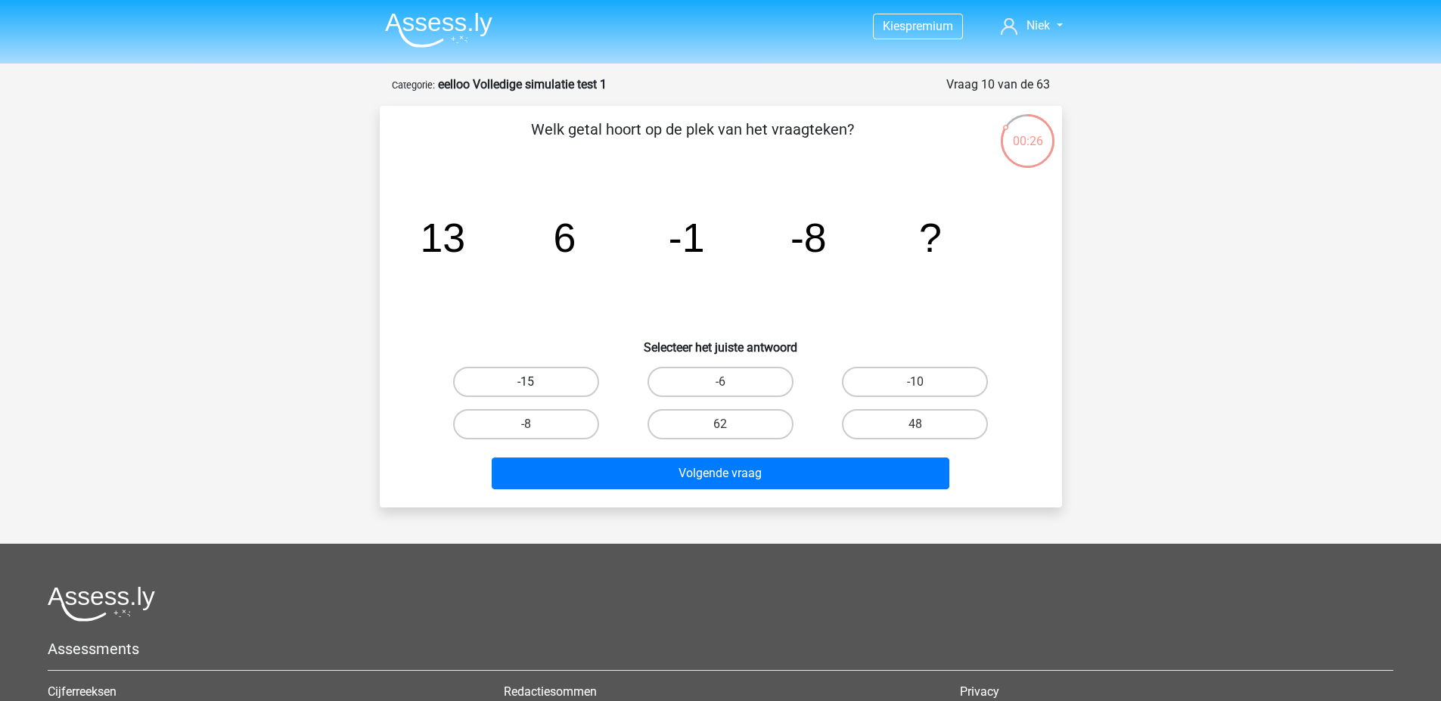
click at [488, 380] on label "-15" at bounding box center [526, 382] width 146 height 30
click at [526, 382] on input "-15" at bounding box center [531, 387] width 10 height 10
radio input "true"
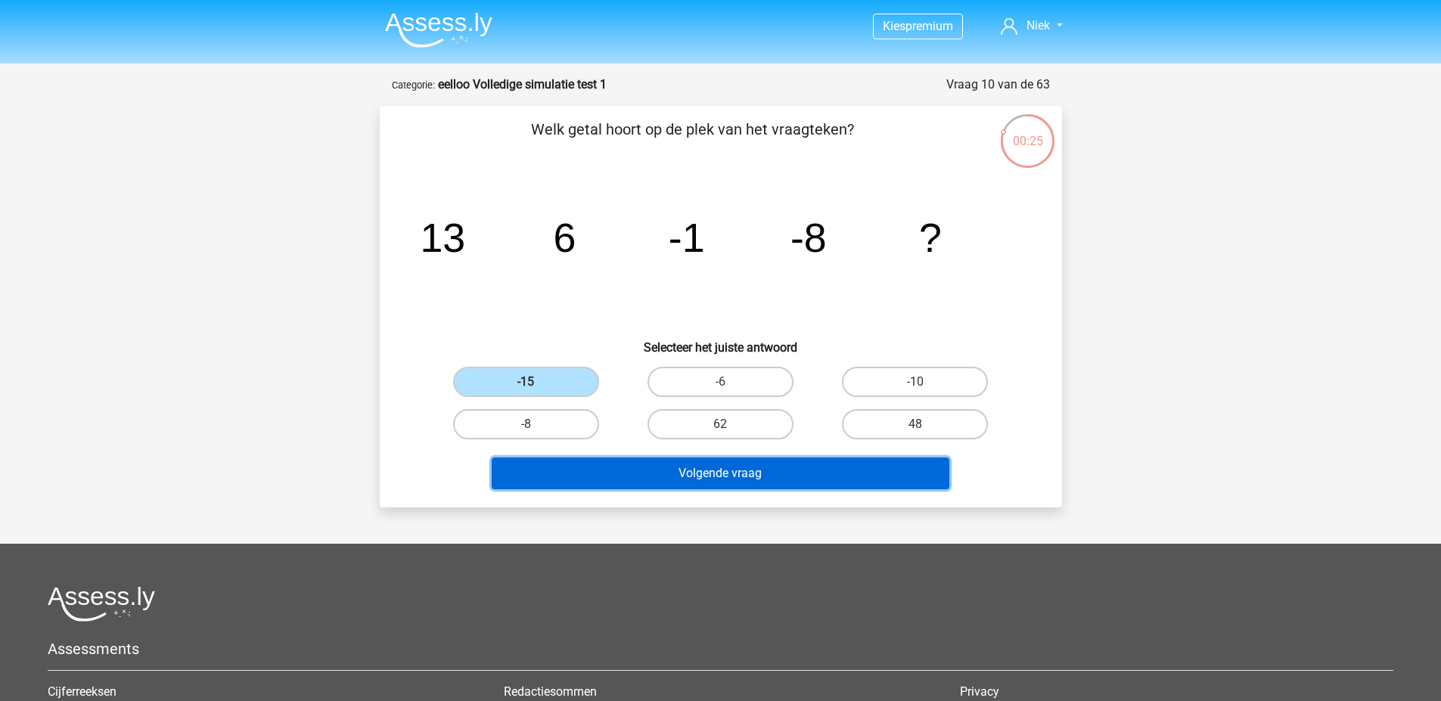
click at [656, 481] on button "Volgende vraag" at bounding box center [721, 474] width 458 height 32
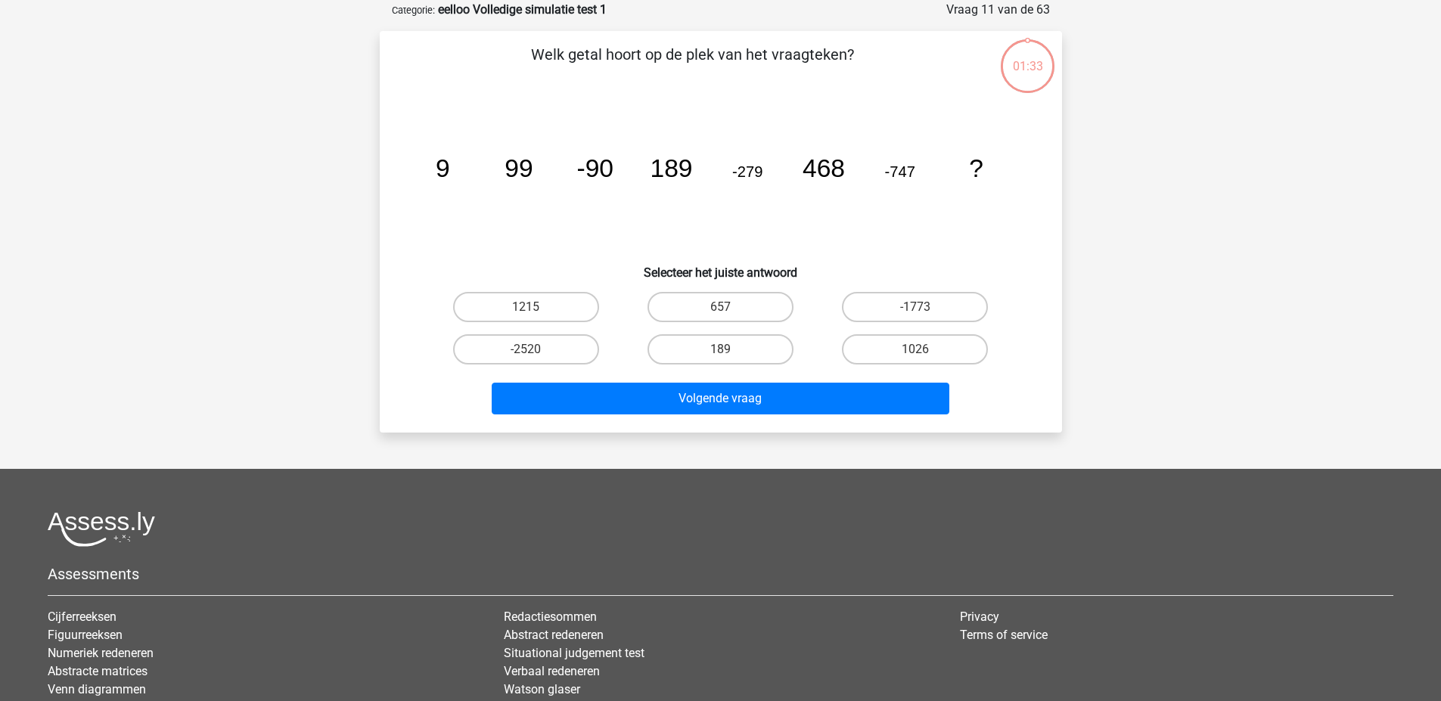
scroll to position [76, 0]
click at [552, 318] on label "1215" at bounding box center [526, 306] width 146 height 30
click at [535, 316] on input "1215" at bounding box center [531, 311] width 10 height 10
radio input "true"
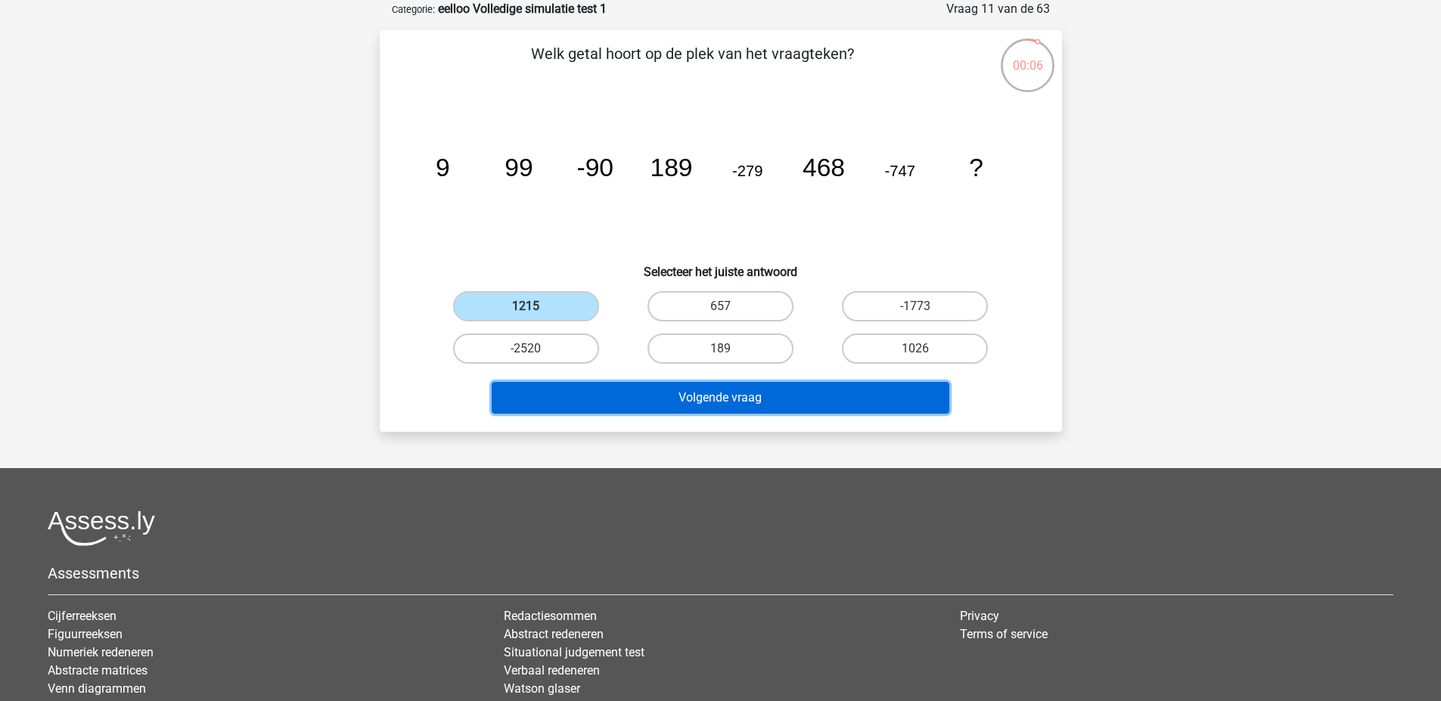
click at [683, 402] on button "Volgende vraag" at bounding box center [721, 398] width 458 height 32
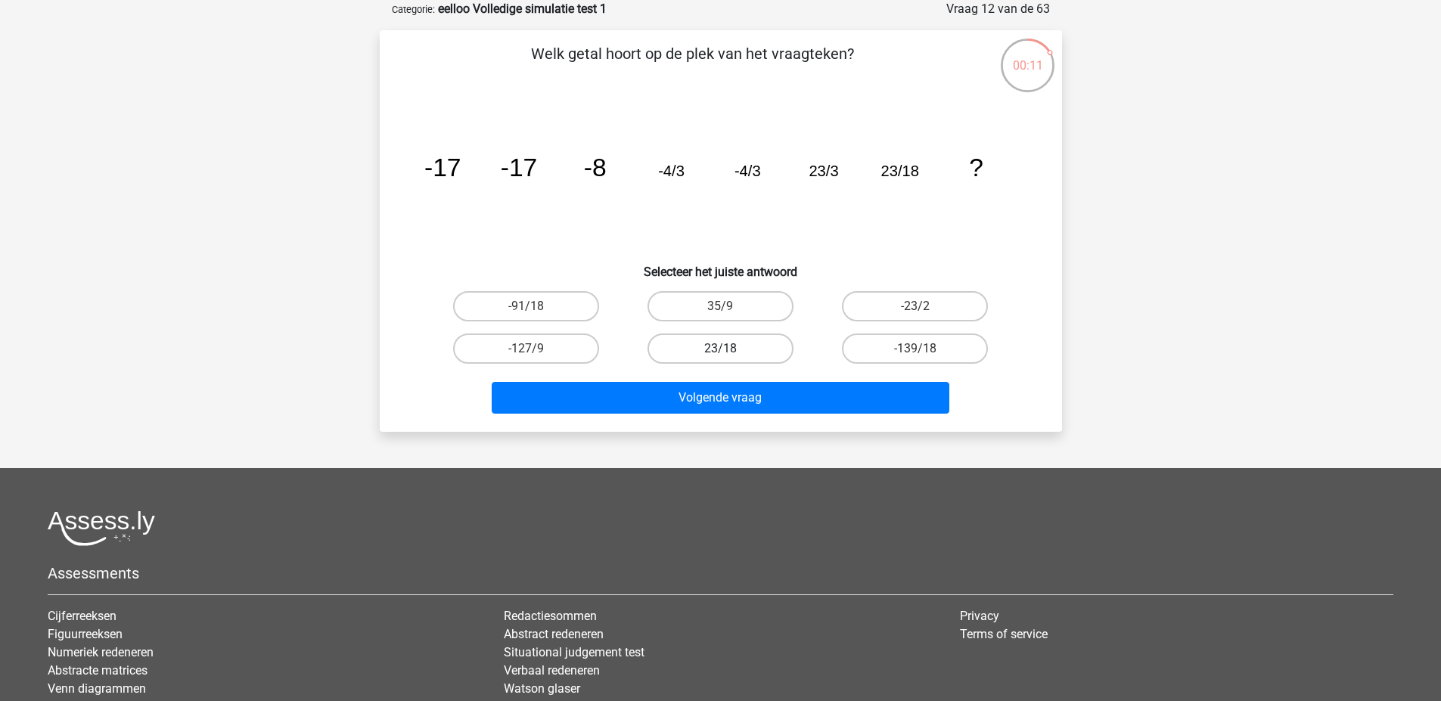
click at [765, 346] on label "23/18" at bounding box center [720, 349] width 146 height 30
click at [730, 349] on input "23/18" at bounding box center [725, 354] width 10 height 10
radio input "true"
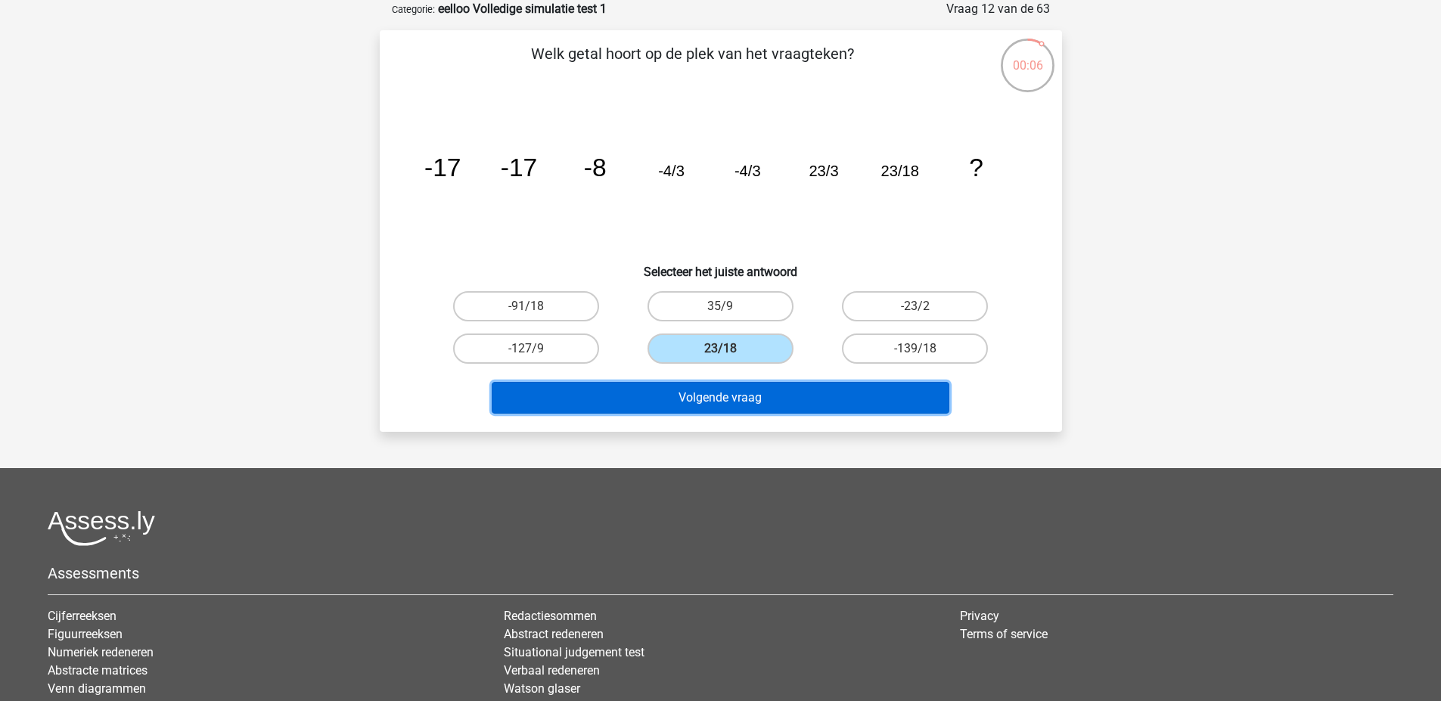
click at [756, 390] on button "Volgende vraag" at bounding box center [721, 398] width 458 height 32
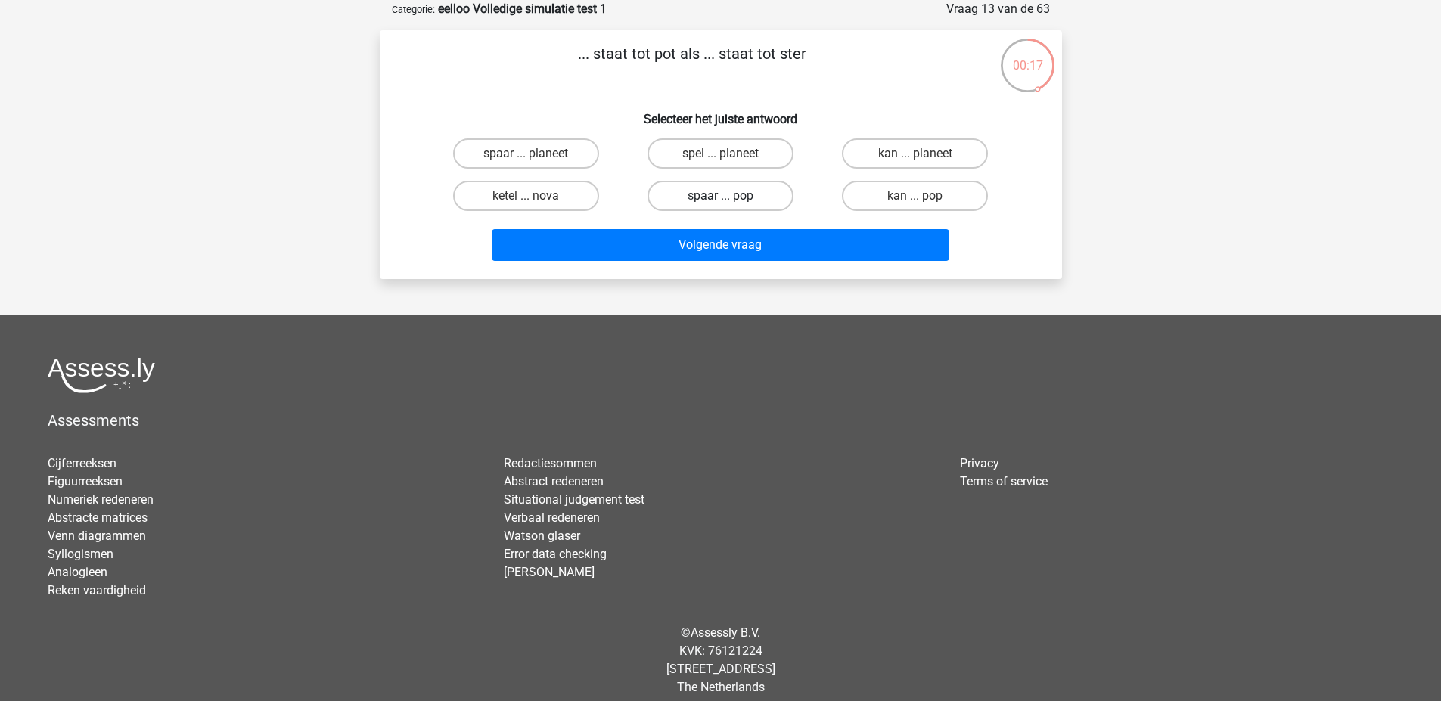
click at [756, 186] on label "spaar ... pop" at bounding box center [720, 196] width 146 height 30
click at [730, 196] on input "spaar ... pop" at bounding box center [725, 201] width 10 height 10
radio input "true"
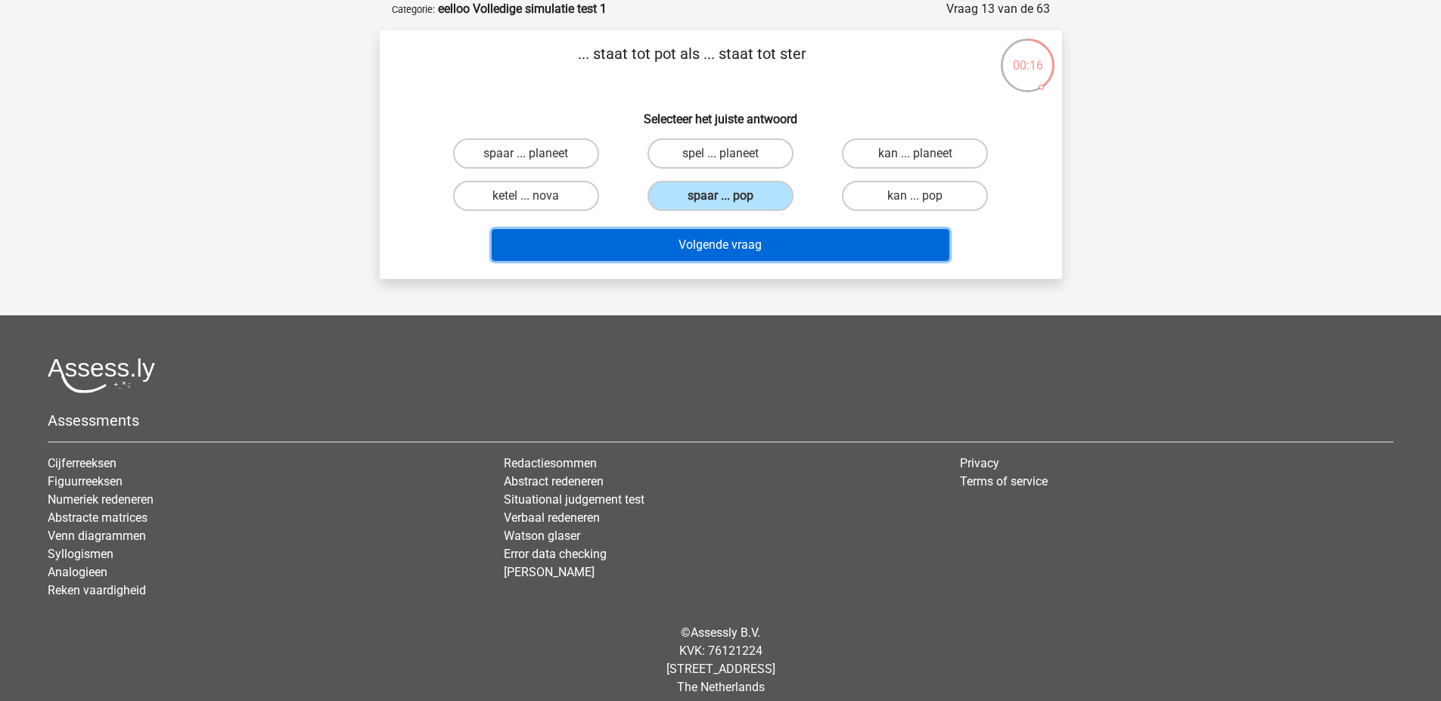
click at [772, 241] on button "Volgende vraag" at bounding box center [721, 245] width 458 height 32
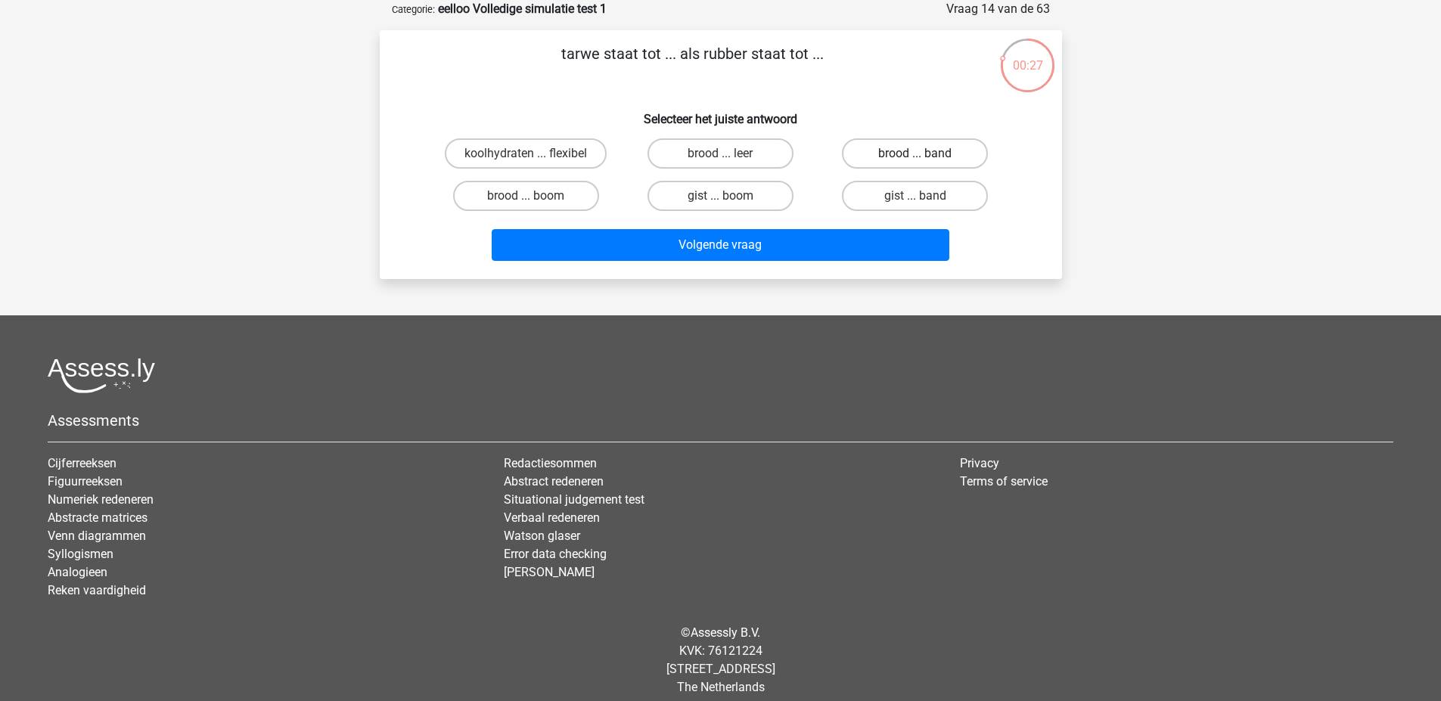
click at [886, 151] on label "brood ... band" at bounding box center [915, 153] width 146 height 30
click at [915, 154] on input "brood ... band" at bounding box center [920, 159] width 10 height 10
radio input "true"
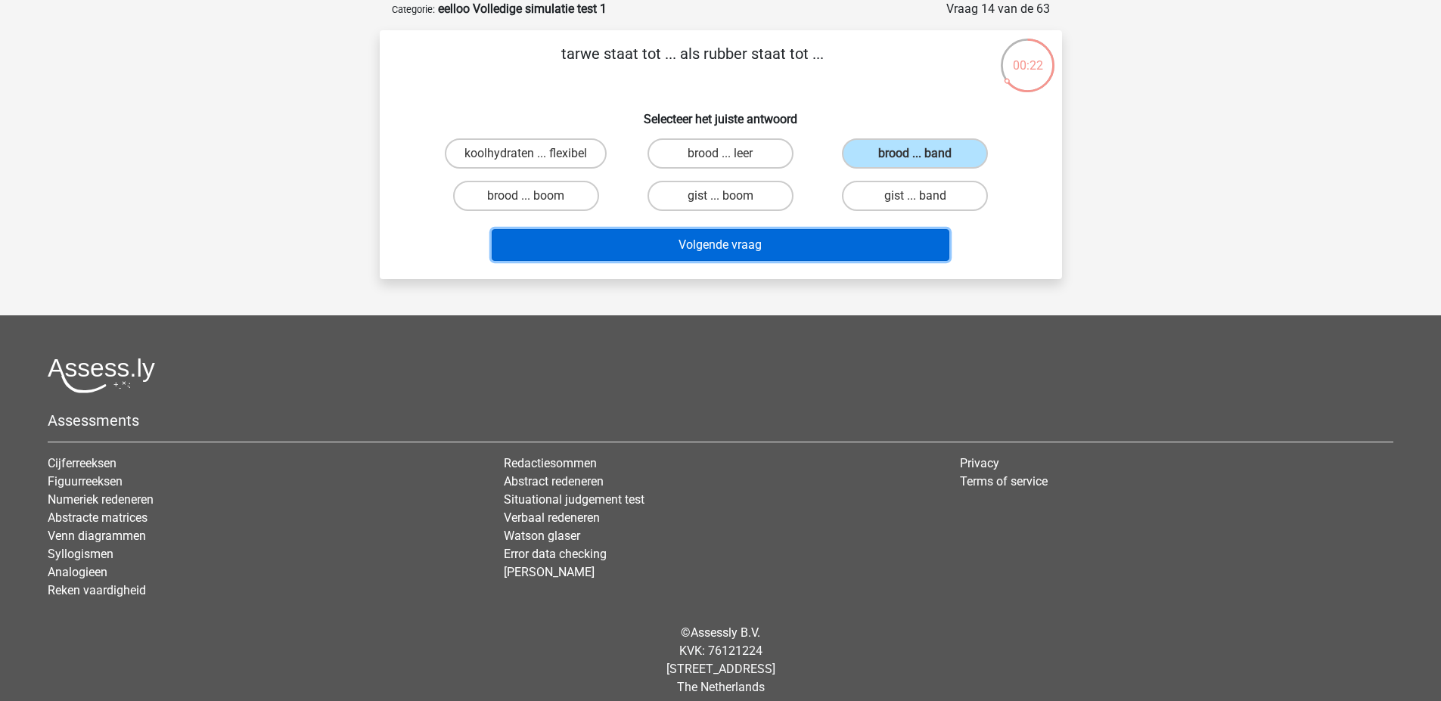
click at [806, 244] on button "Volgende vraag" at bounding box center [721, 245] width 458 height 32
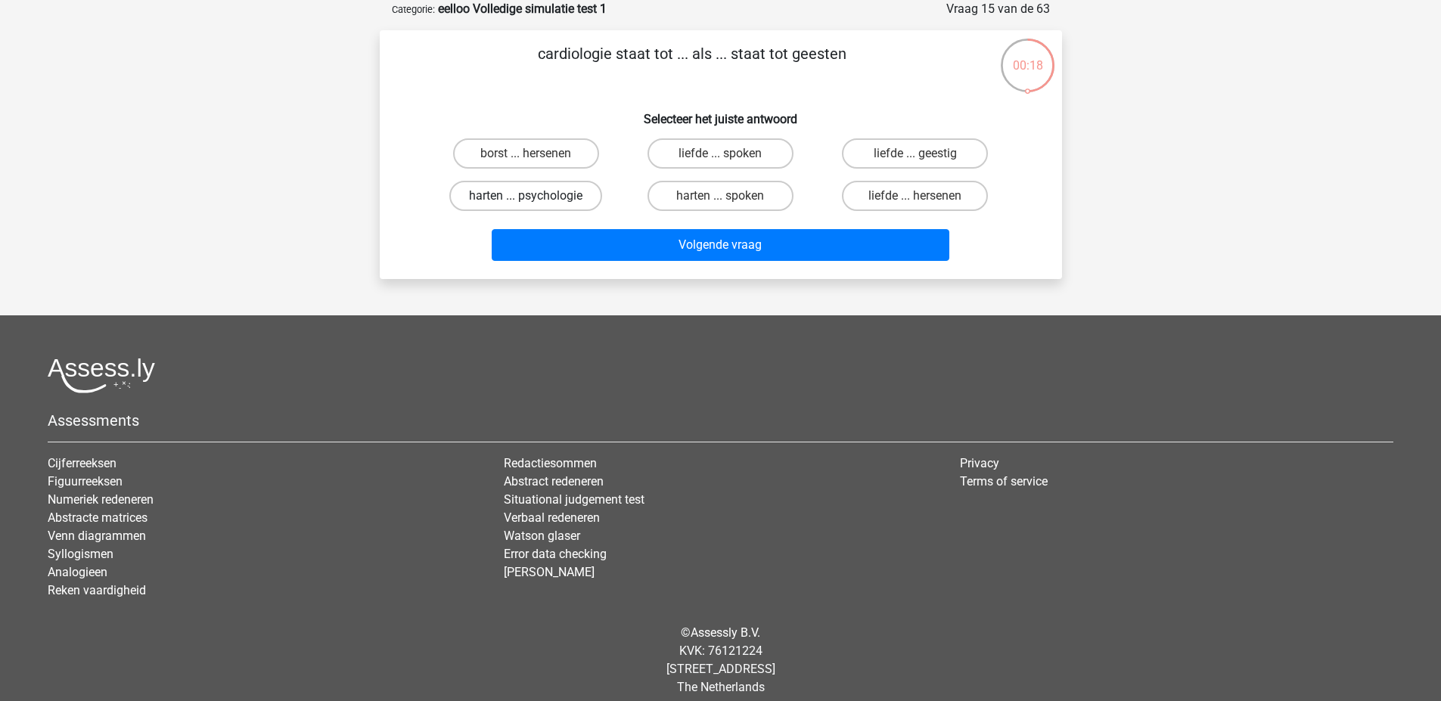
click at [560, 186] on label "harten ... psychologie" at bounding box center [525, 196] width 153 height 30
click at [535, 196] on input "harten ... psychologie" at bounding box center [531, 201] width 10 height 10
radio input "true"
click at [667, 194] on label "harten ... spoken" at bounding box center [720, 196] width 146 height 30
click at [720, 196] on input "harten ... spoken" at bounding box center [725, 201] width 10 height 10
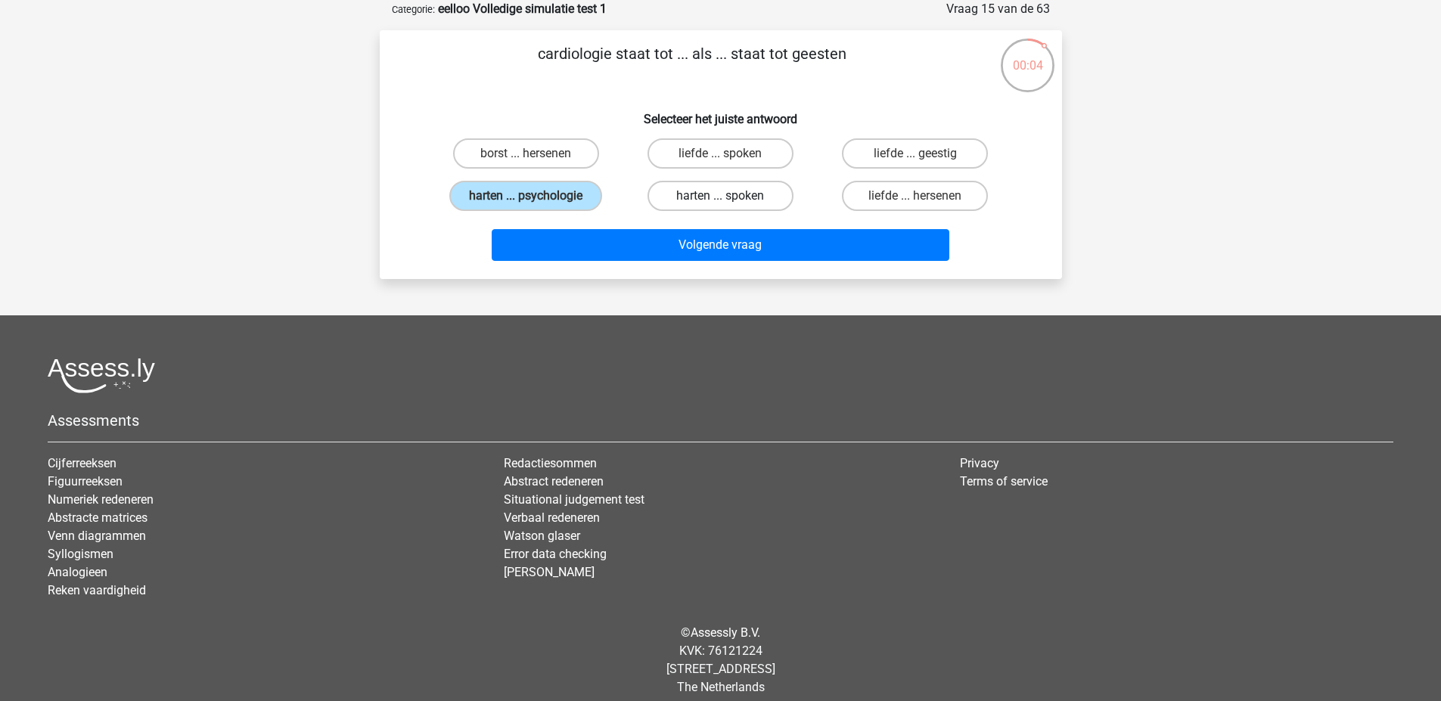
radio input "true"
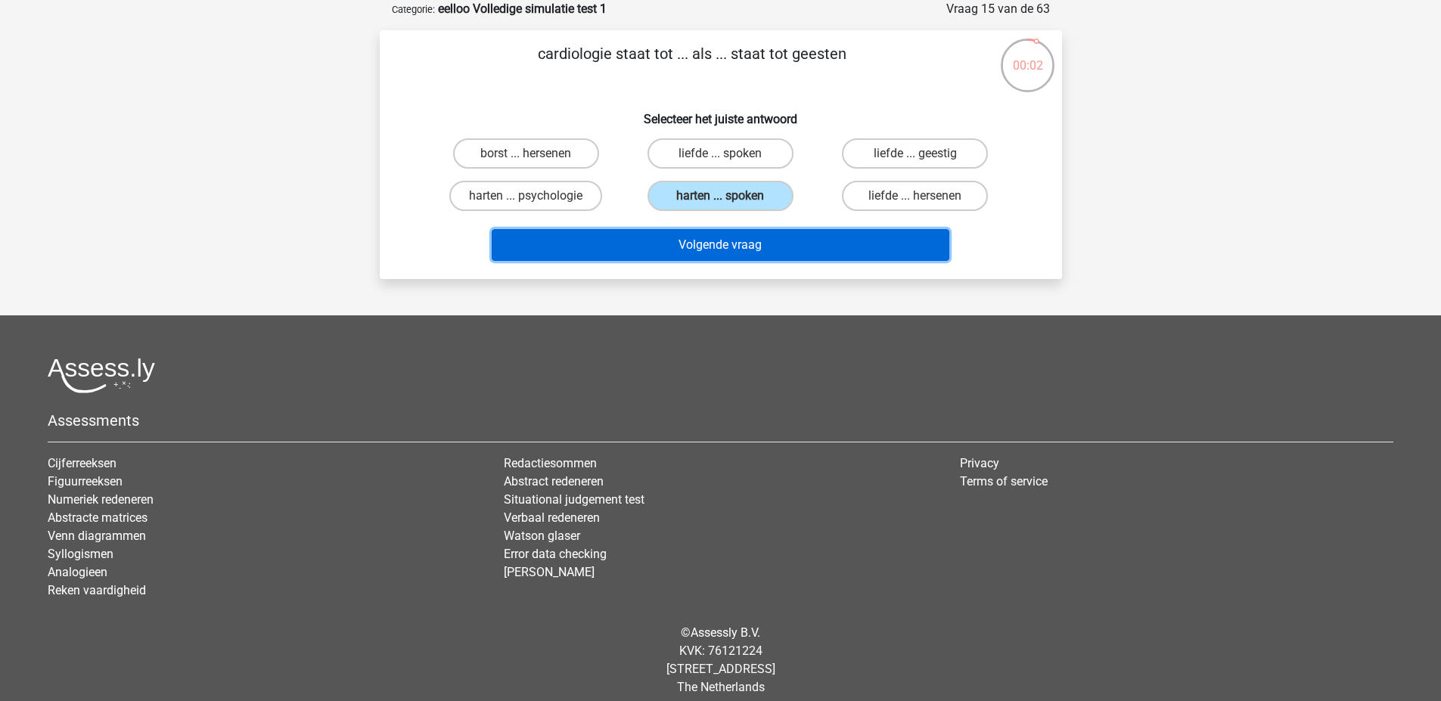
click at [641, 247] on button "Volgende vraag" at bounding box center [721, 245] width 458 height 32
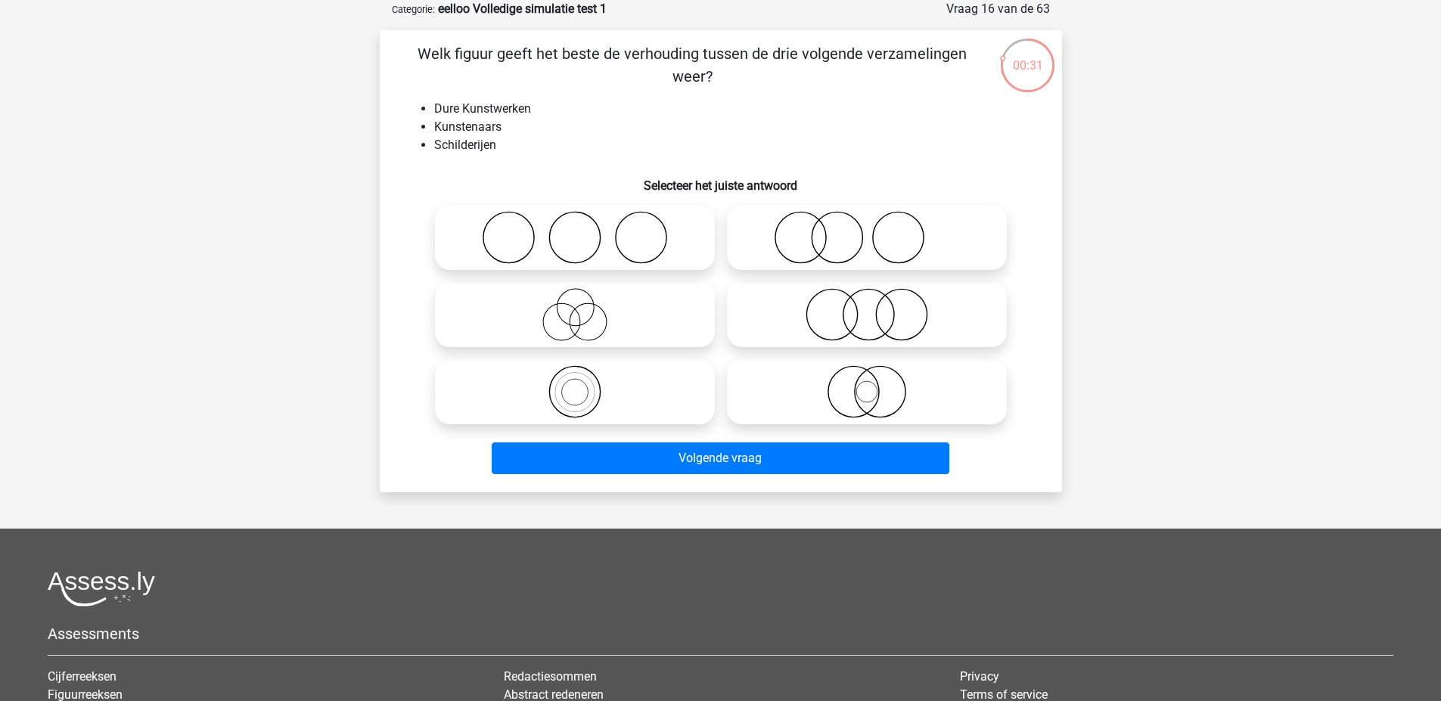
click at [827, 253] on icon at bounding box center [867, 237] width 268 height 53
click at [867, 230] on input "radio" at bounding box center [872, 225] width 10 height 10
radio input "true"
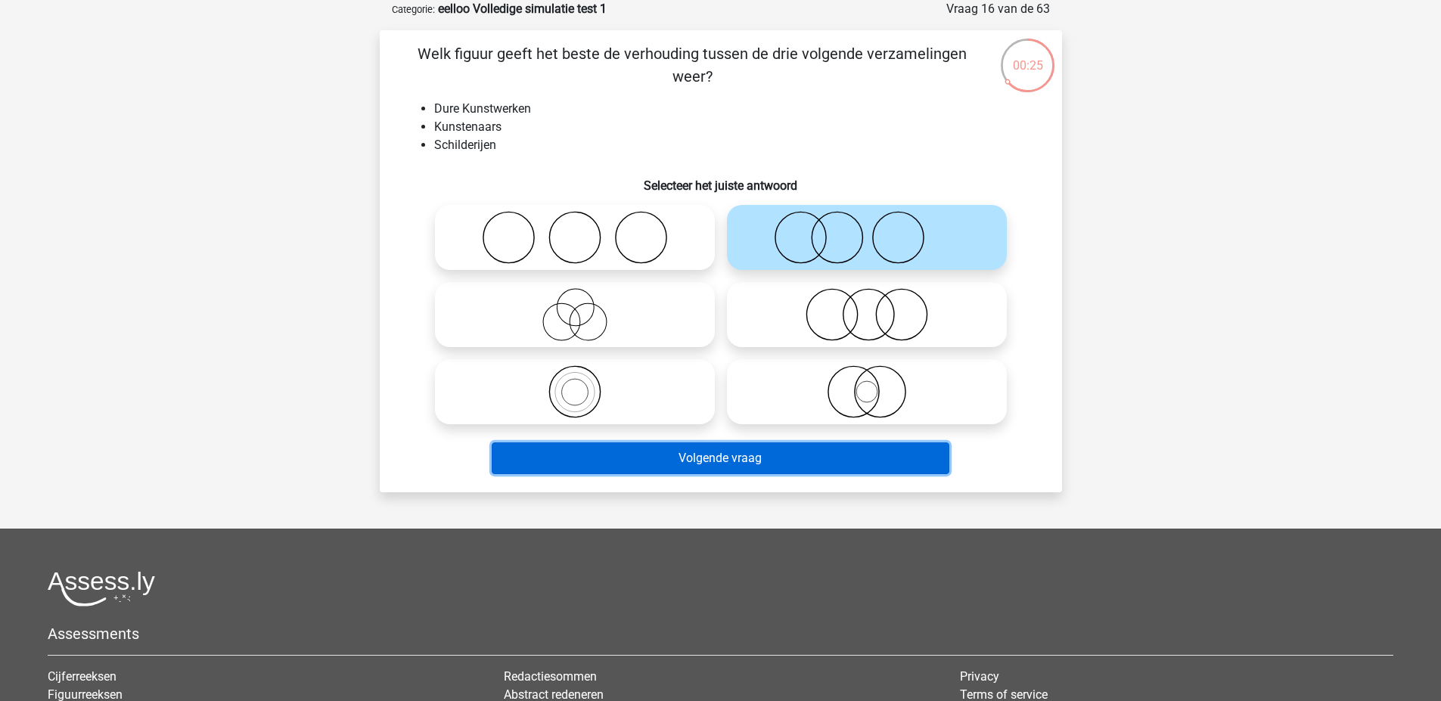
click at [663, 458] on button "Volgende vraag" at bounding box center [721, 458] width 458 height 32
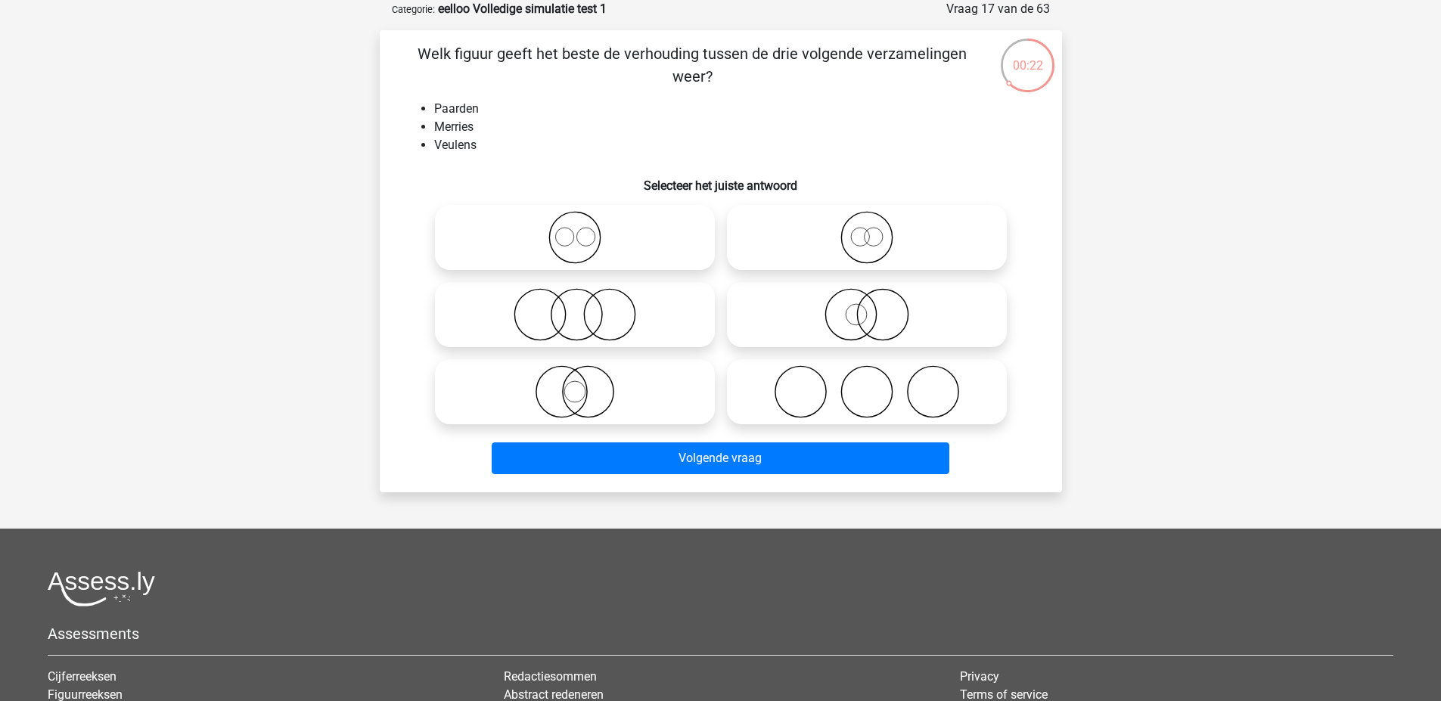
click at [653, 248] on icon at bounding box center [575, 237] width 268 height 53
click at [585, 230] on input "radio" at bounding box center [580, 225] width 10 height 10
radio input "true"
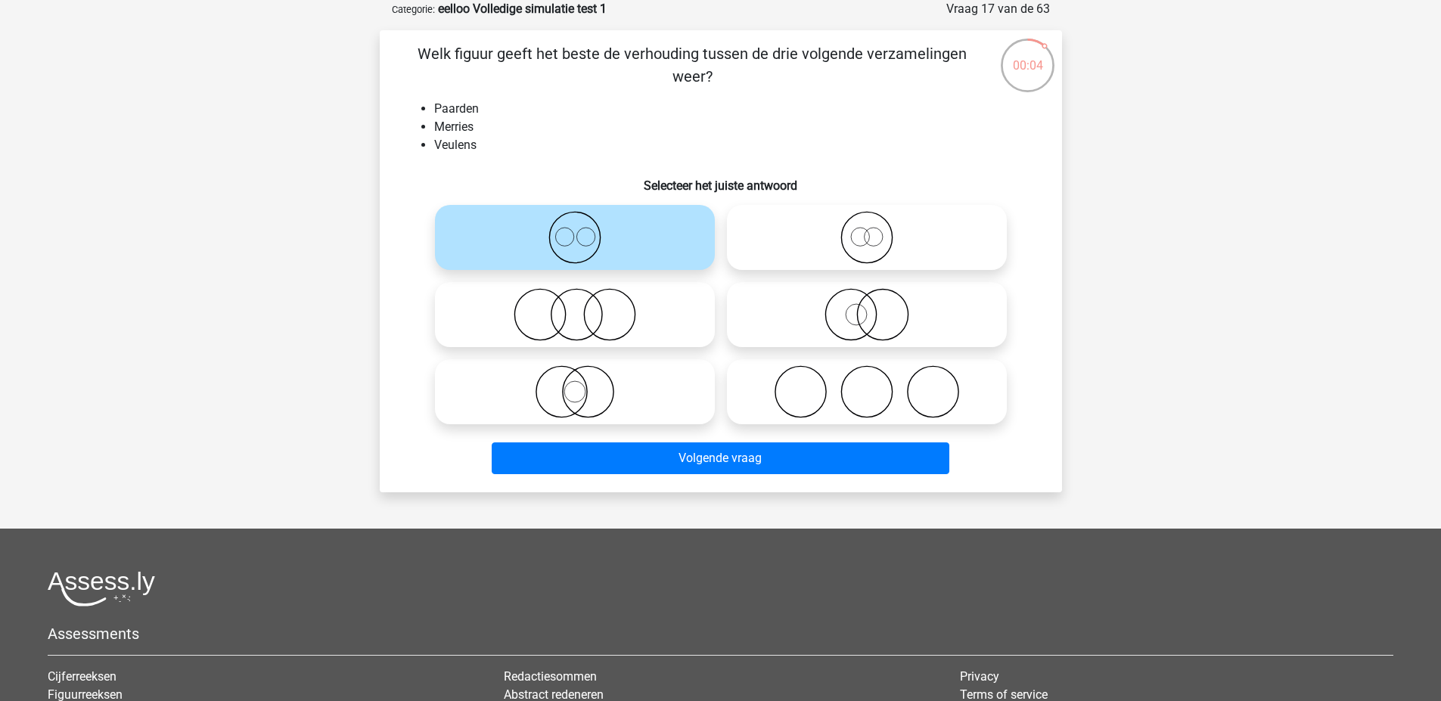
click at [852, 234] on icon at bounding box center [867, 237] width 268 height 53
click at [867, 230] on input "radio" at bounding box center [872, 225] width 10 height 10
radio input "true"
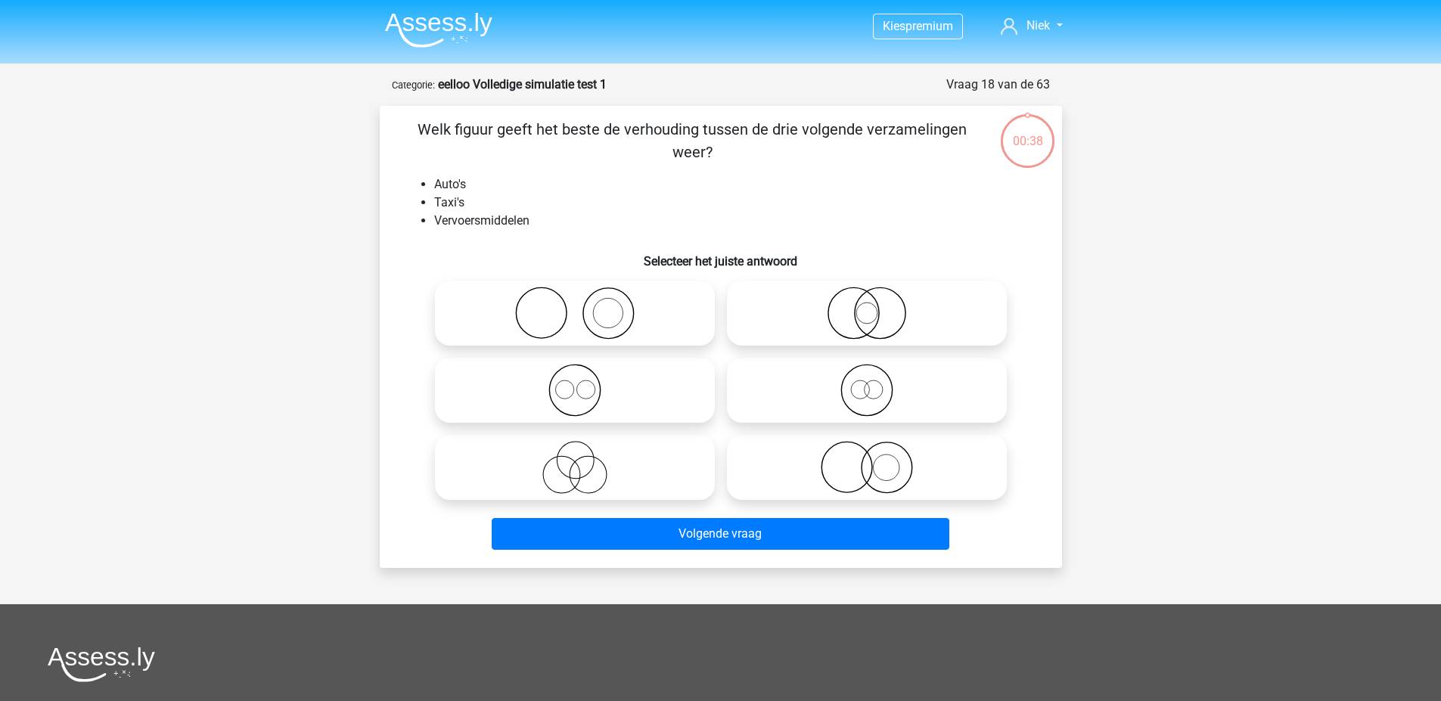
scroll to position [76, 0]
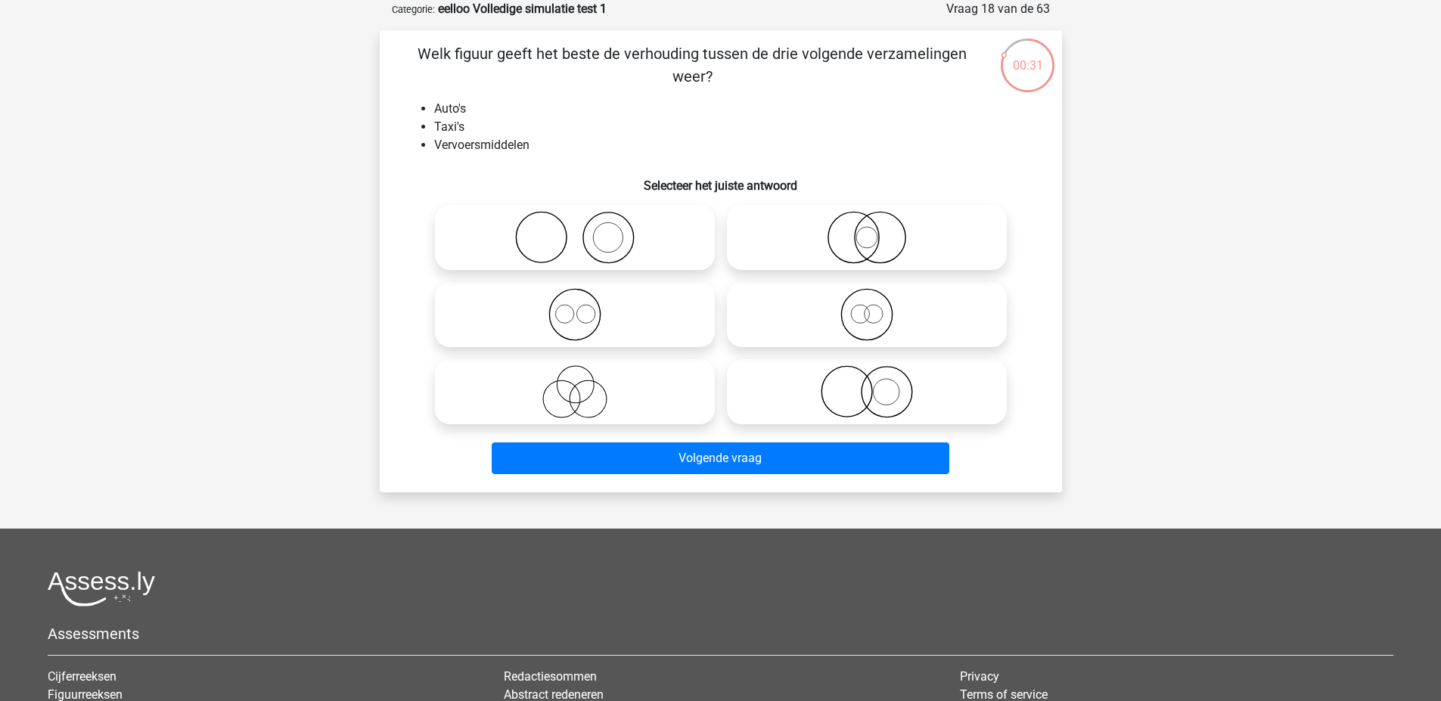
click at [905, 317] on icon at bounding box center [867, 314] width 268 height 53
click at [877, 307] on input "radio" at bounding box center [872, 302] width 10 height 10
radio input "true"
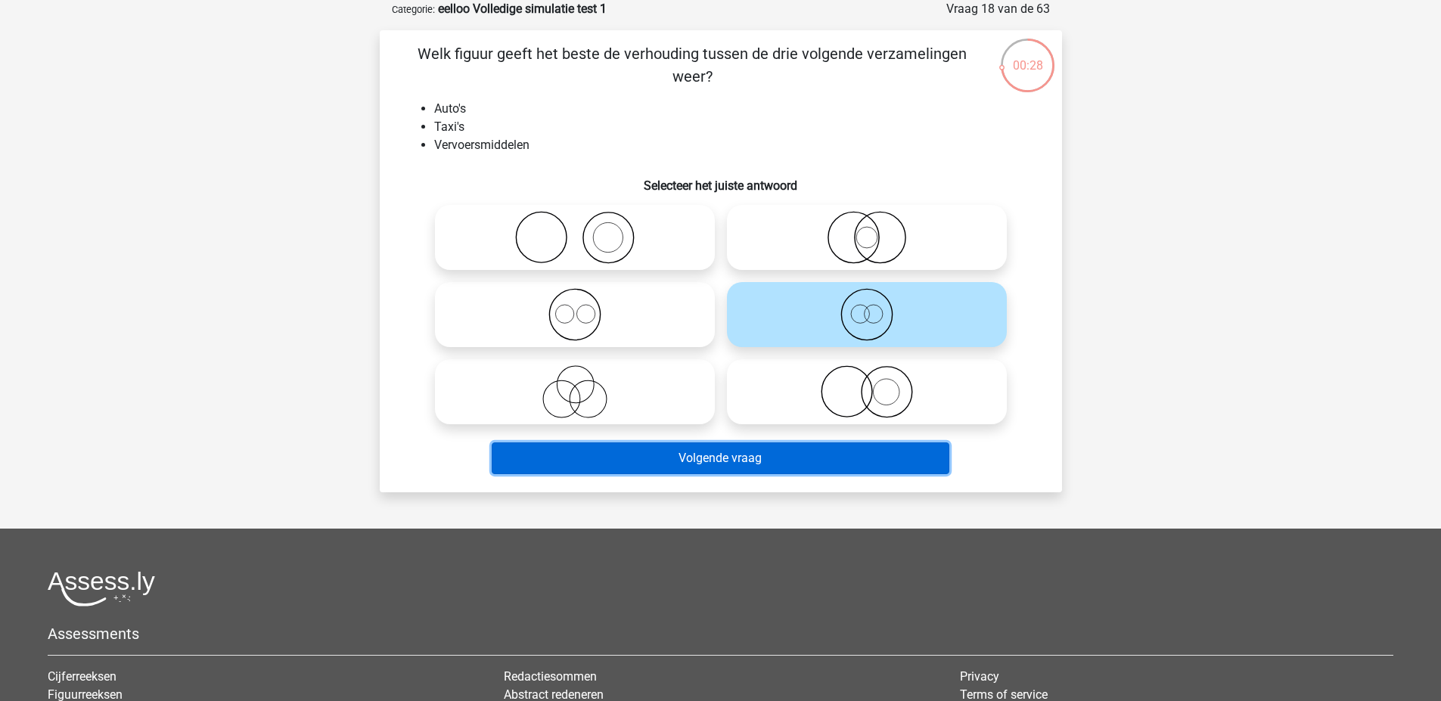
click at [793, 467] on button "Volgende vraag" at bounding box center [721, 458] width 458 height 32
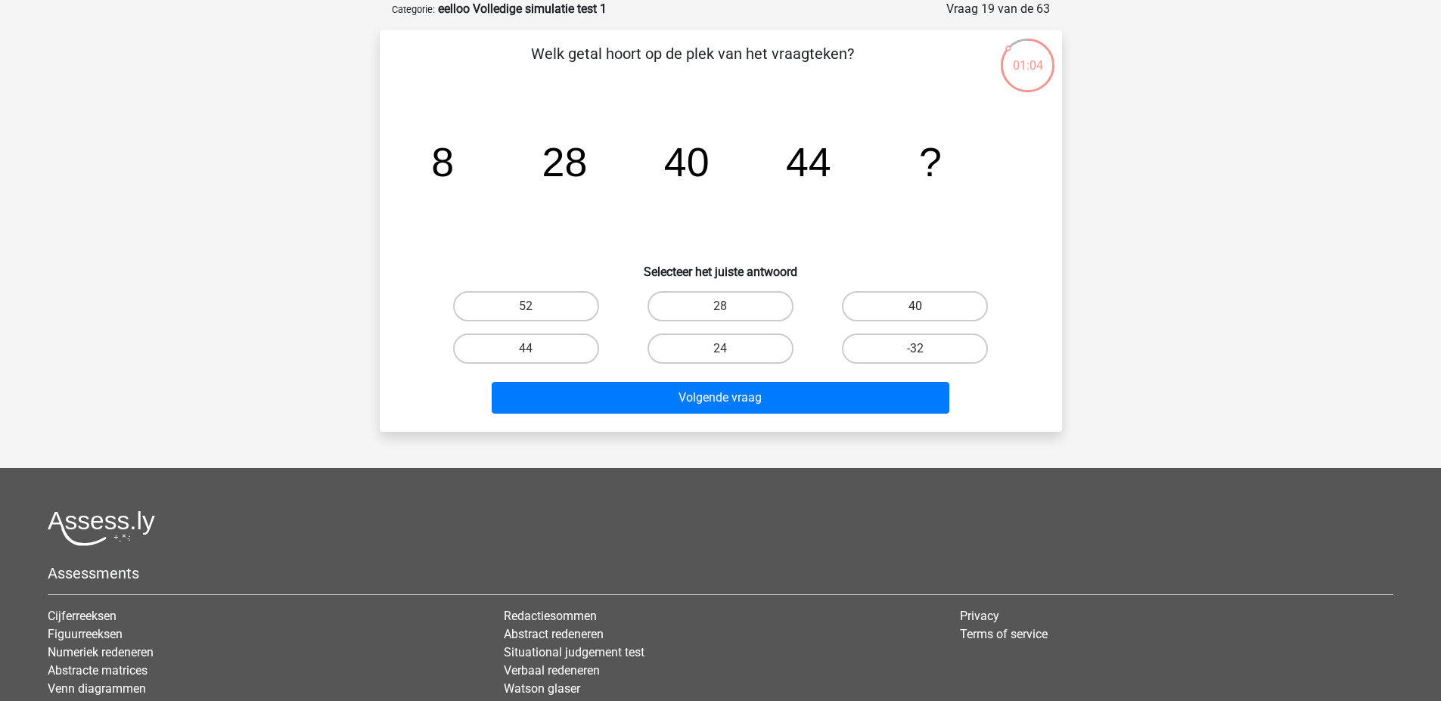
click at [911, 295] on label "40" at bounding box center [915, 306] width 146 height 30
click at [915, 306] on input "40" at bounding box center [920, 311] width 10 height 10
radio input "true"
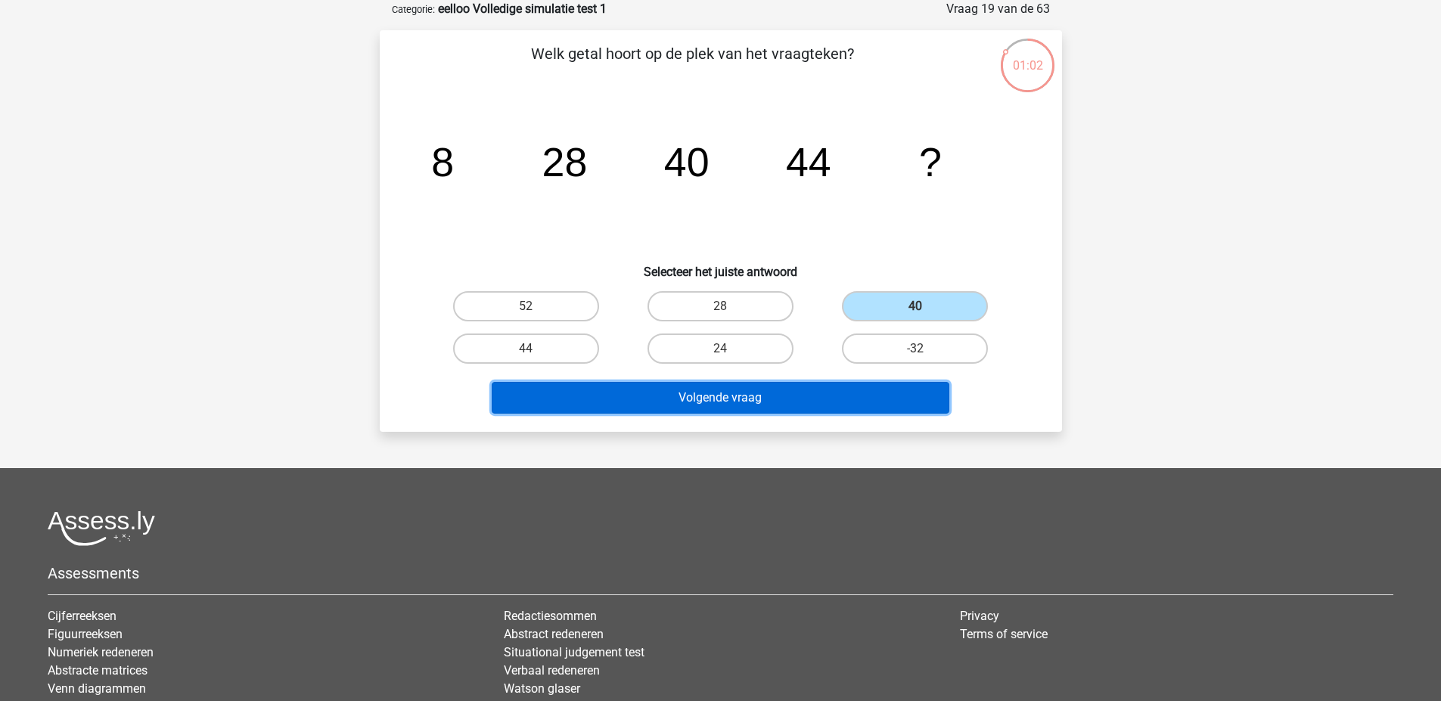
click at [880, 400] on button "Volgende vraag" at bounding box center [721, 398] width 458 height 32
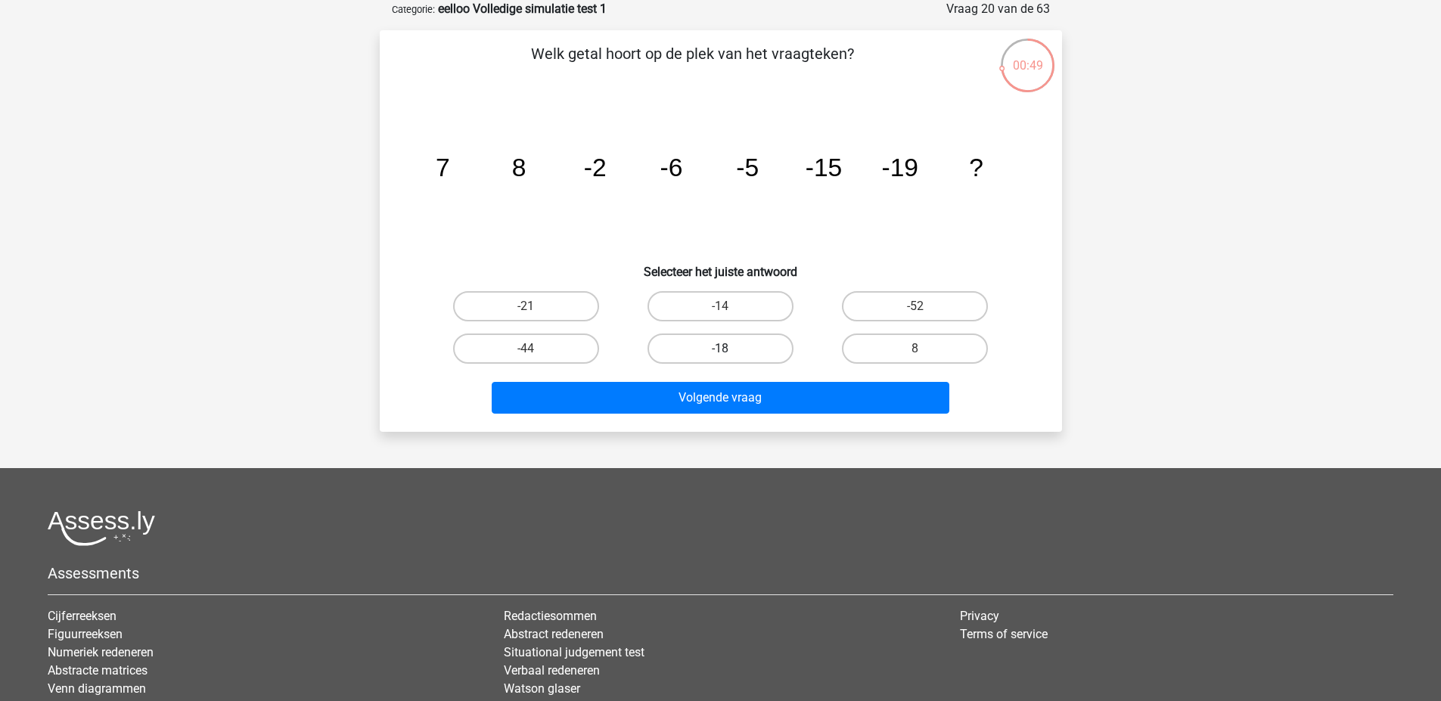
click at [783, 348] on label "-18" at bounding box center [720, 349] width 146 height 30
click at [730, 349] on input "-18" at bounding box center [725, 354] width 10 height 10
radio input "true"
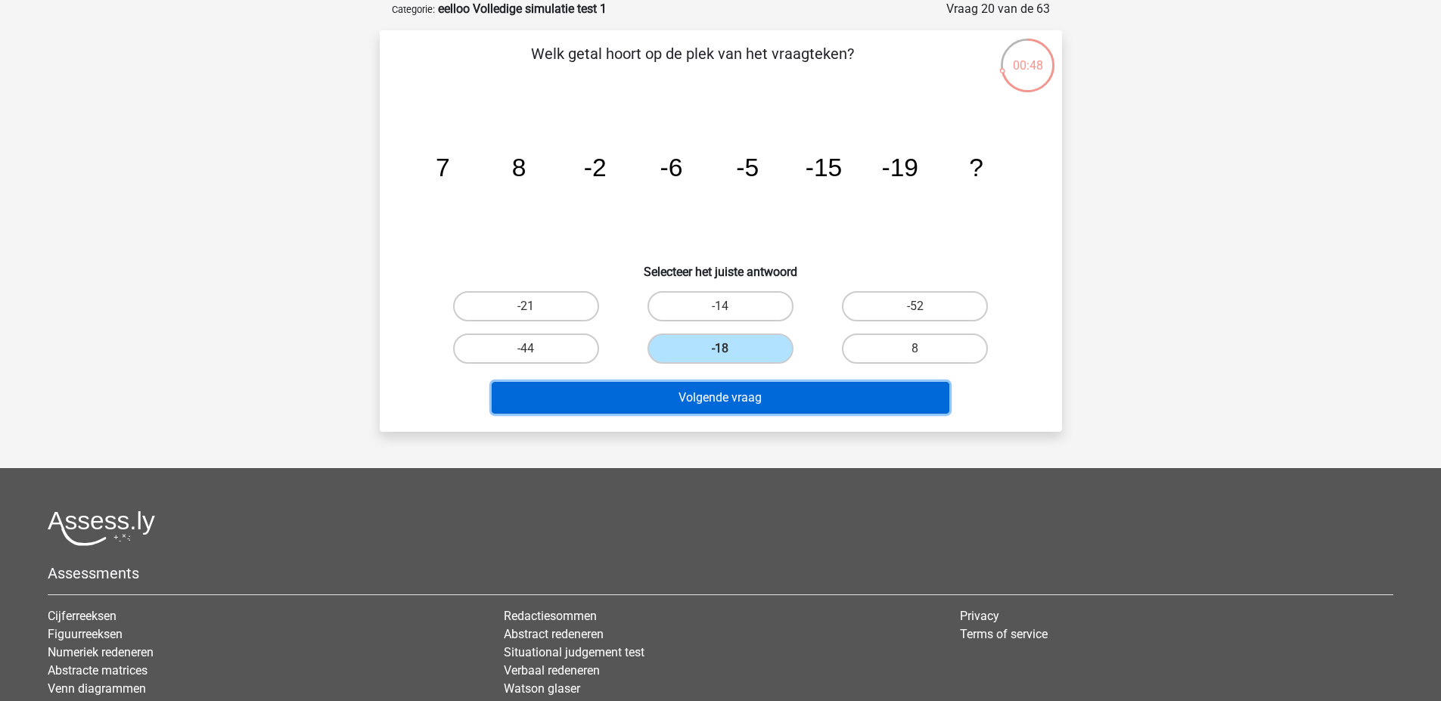
click at [802, 408] on button "Volgende vraag" at bounding box center [721, 398] width 458 height 32
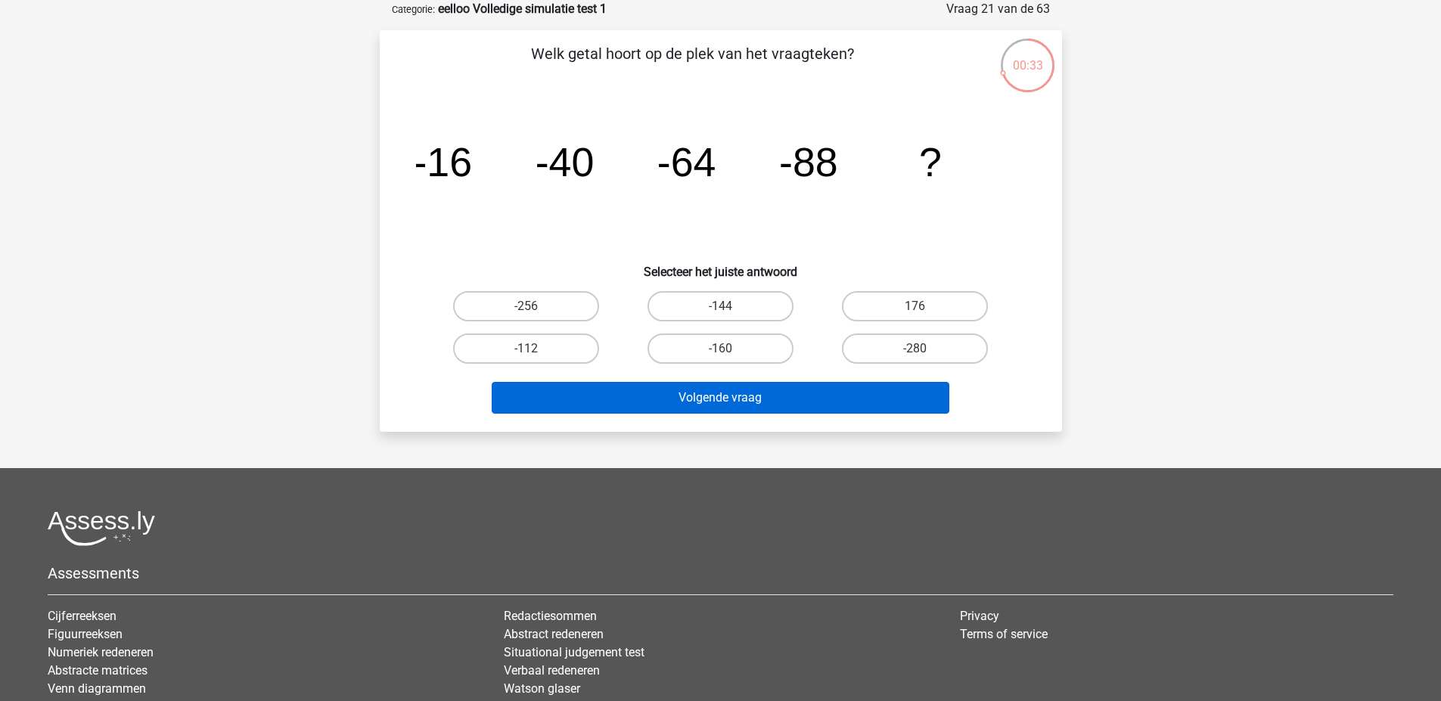
drag, startPoint x: 554, startPoint y: 355, endPoint x: 572, endPoint y: 386, distance: 35.6
click at [554, 355] on label "-112" at bounding box center [526, 349] width 146 height 30
click at [535, 355] on input "-112" at bounding box center [531, 354] width 10 height 10
radio input "true"
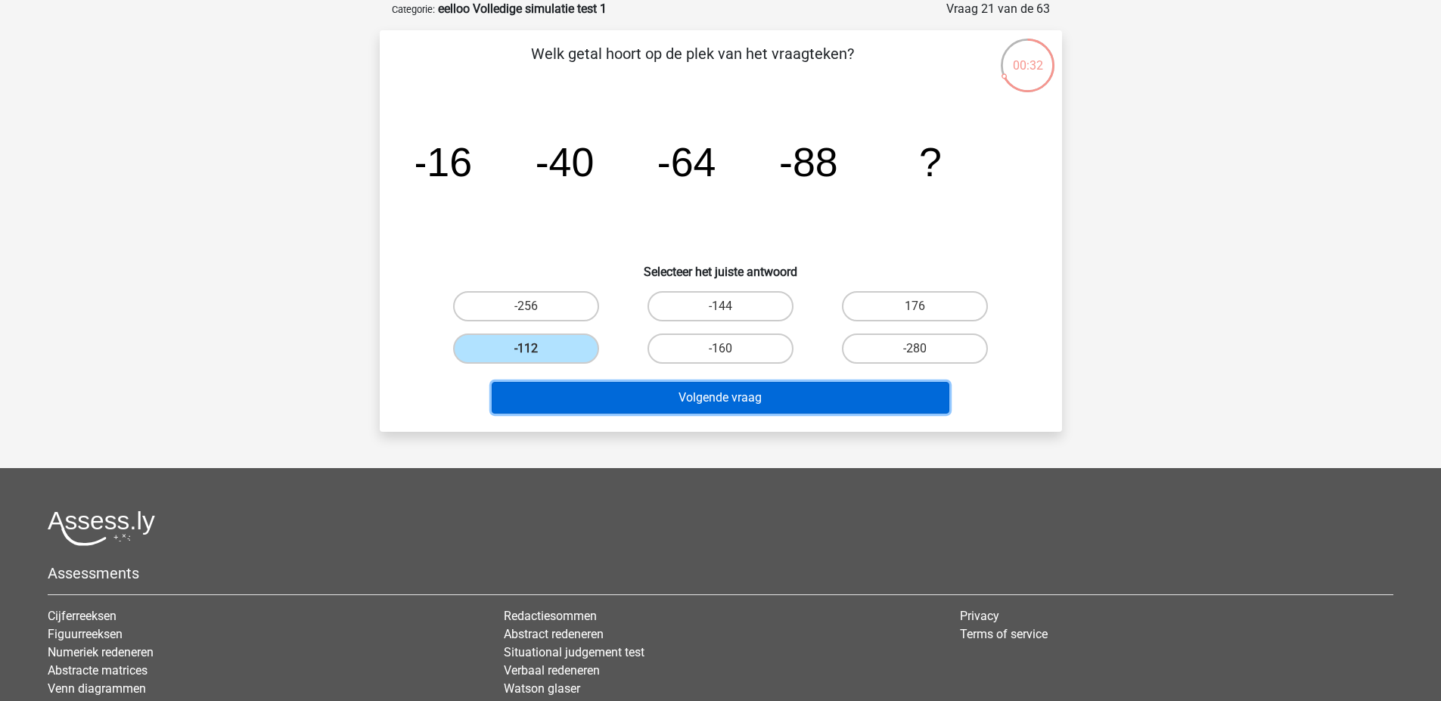
click at [579, 394] on button "Volgende vraag" at bounding box center [721, 398] width 458 height 32
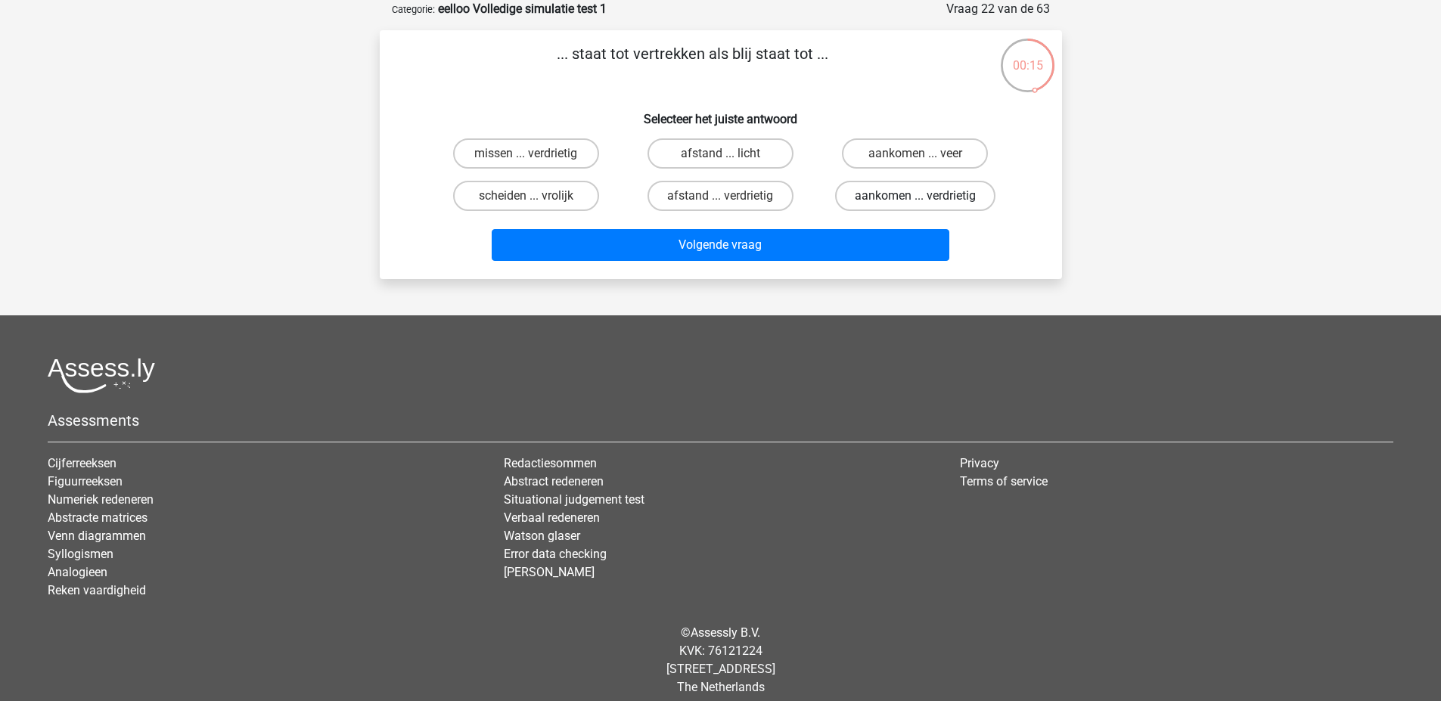
click at [887, 187] on label "aankomen ... verdrietig" at bounding box center [915, 196] width 160 height 30
click at [915, 196] on input "aankomen ... verdrietig" at bounding box center [920, 201] width 10 height 10
radio input "true"
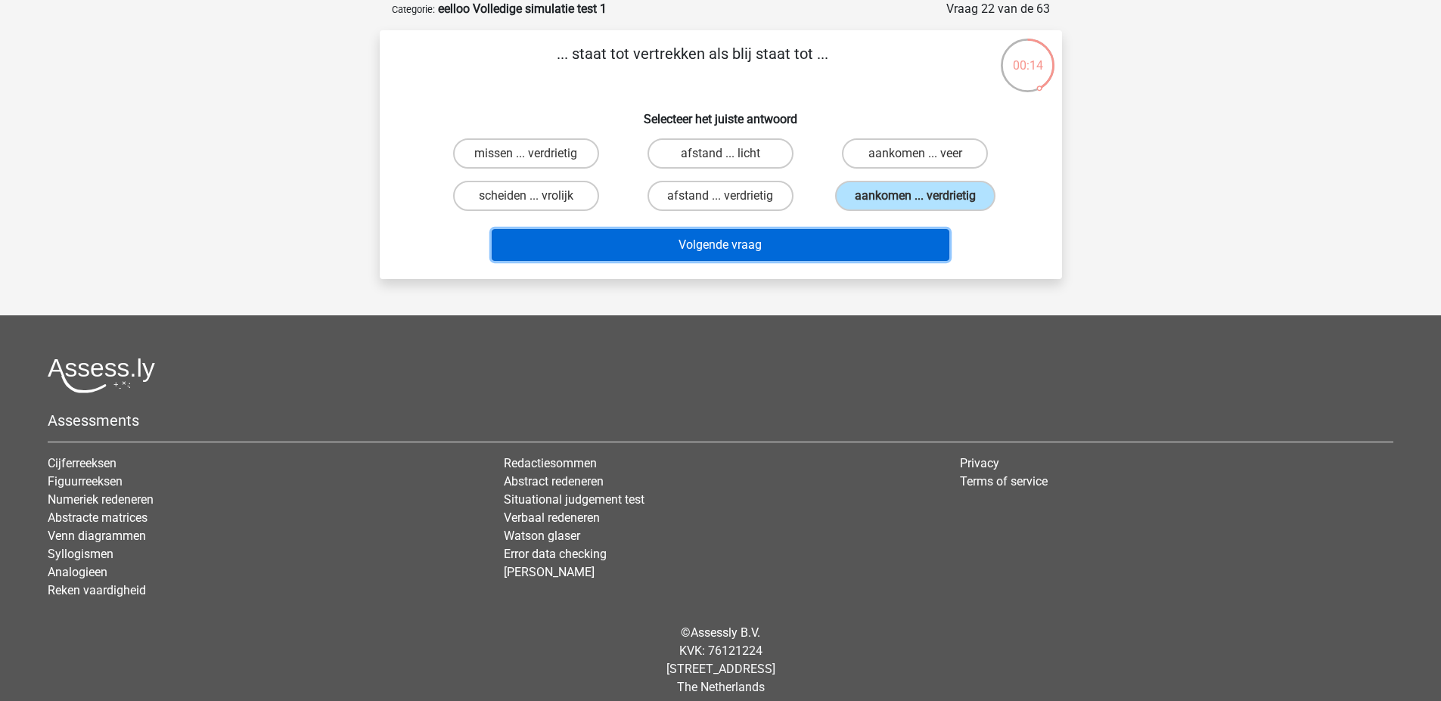
click at [844, 238] on button "Volgende vraag" at bounding box center [721, 245] width 458 height 32
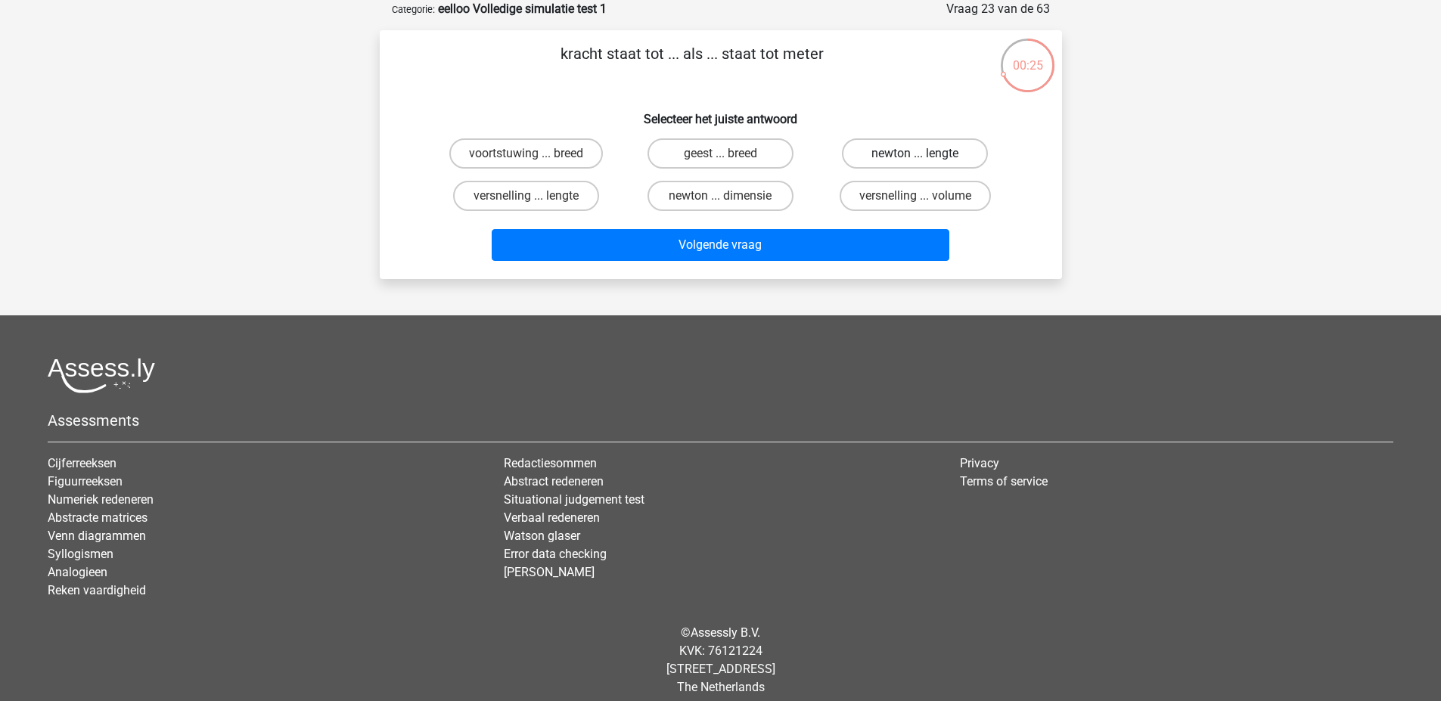
click at [932, 145] on label "newton ... lengte" at bounding box center [915, 153] width 146 height 30
click at [925, 154] on input "newton ... lengte" at bounding box center [920, 159] width 10 height 10
radio input "true"
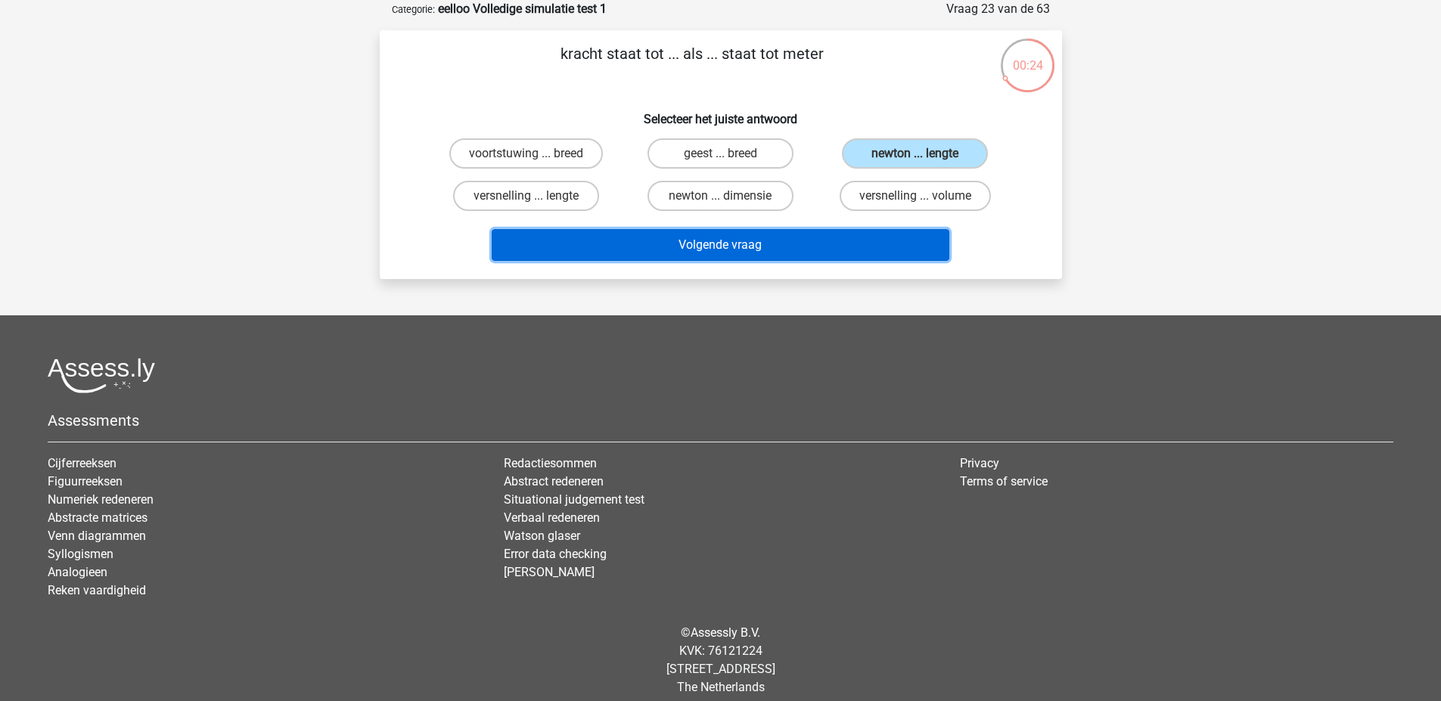
click at [873, 234] on button "Volgende vraag" at bounding box center [721, 245] width 458 height 32
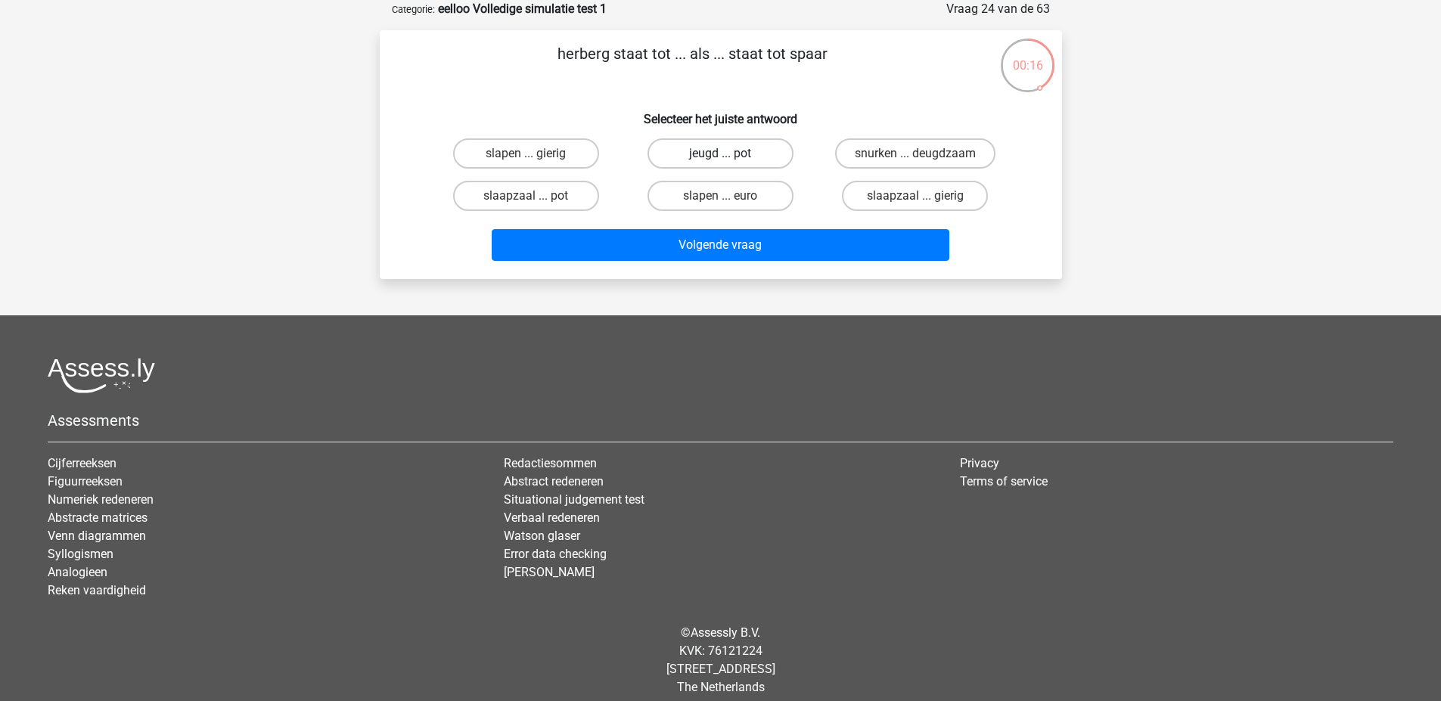
click at [675, 151] on label "jeugd ... pot" at bounding box center [720, 153] width 146 height 30
click at [720, 154] on input "jeugd ... pot" at bounding box center [725, 159] width 10 height 10
radio input "true"
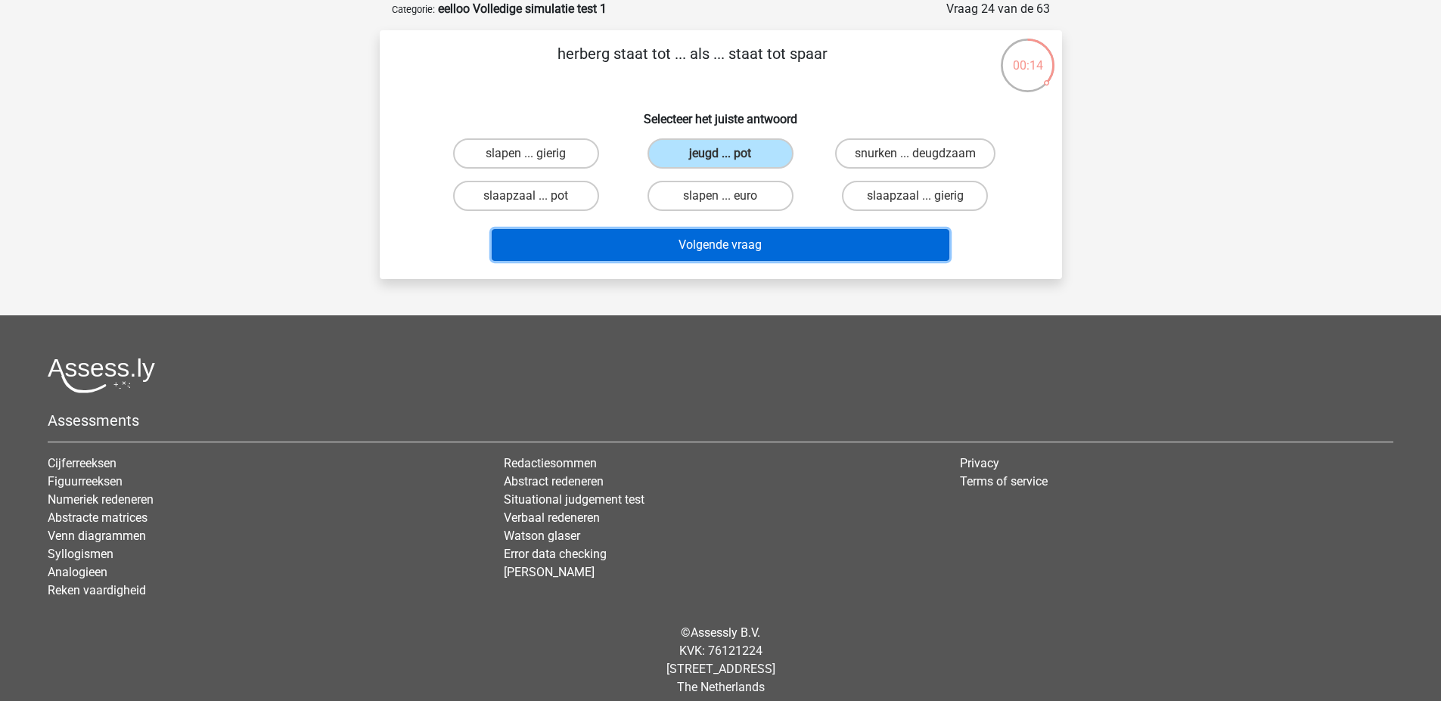
click at [754, 247] on button "Volgende vraag" at bounding box center [721, 245] width 458 height 32
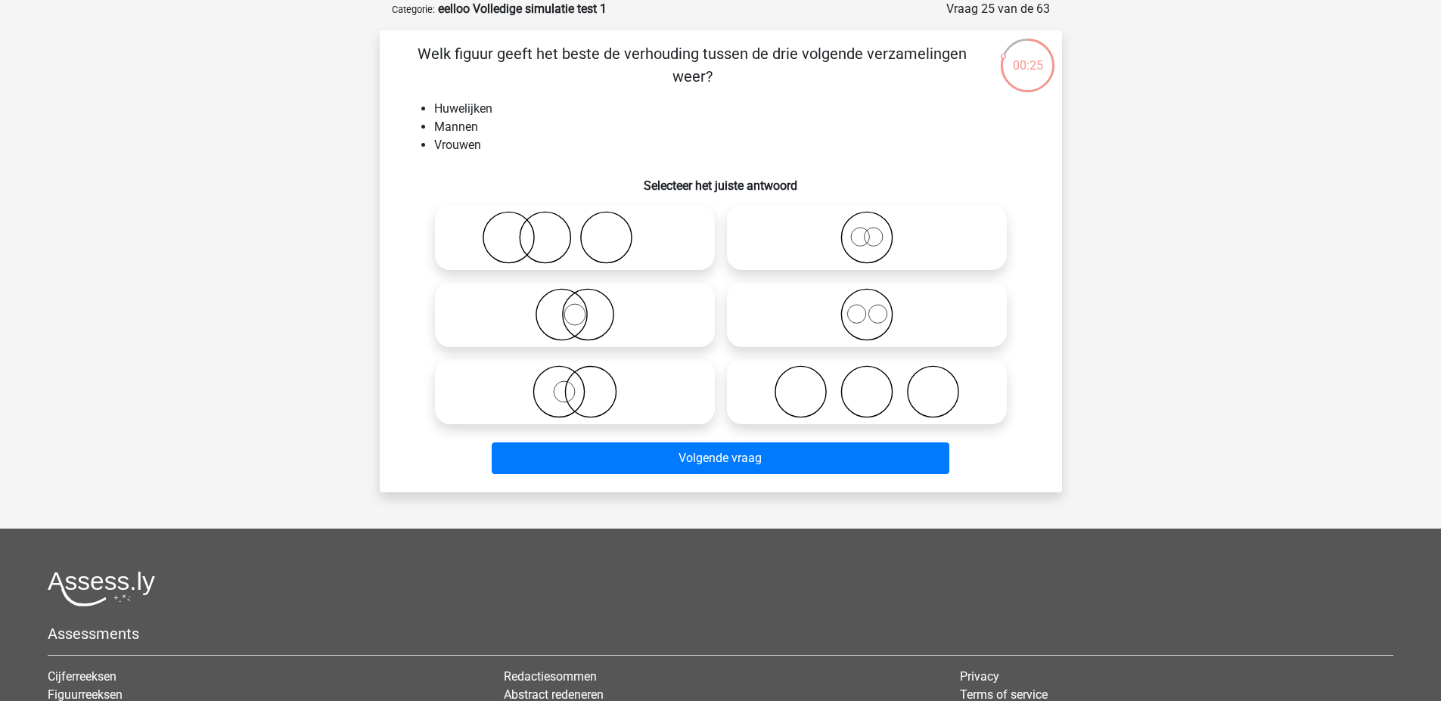
click at [840, 399] on icon at bounding box center [867, 391] width 268 height 53
click at [867, 384] on input "radio" at bounding box center [872, 379] width 10 height 10
radio input "true"
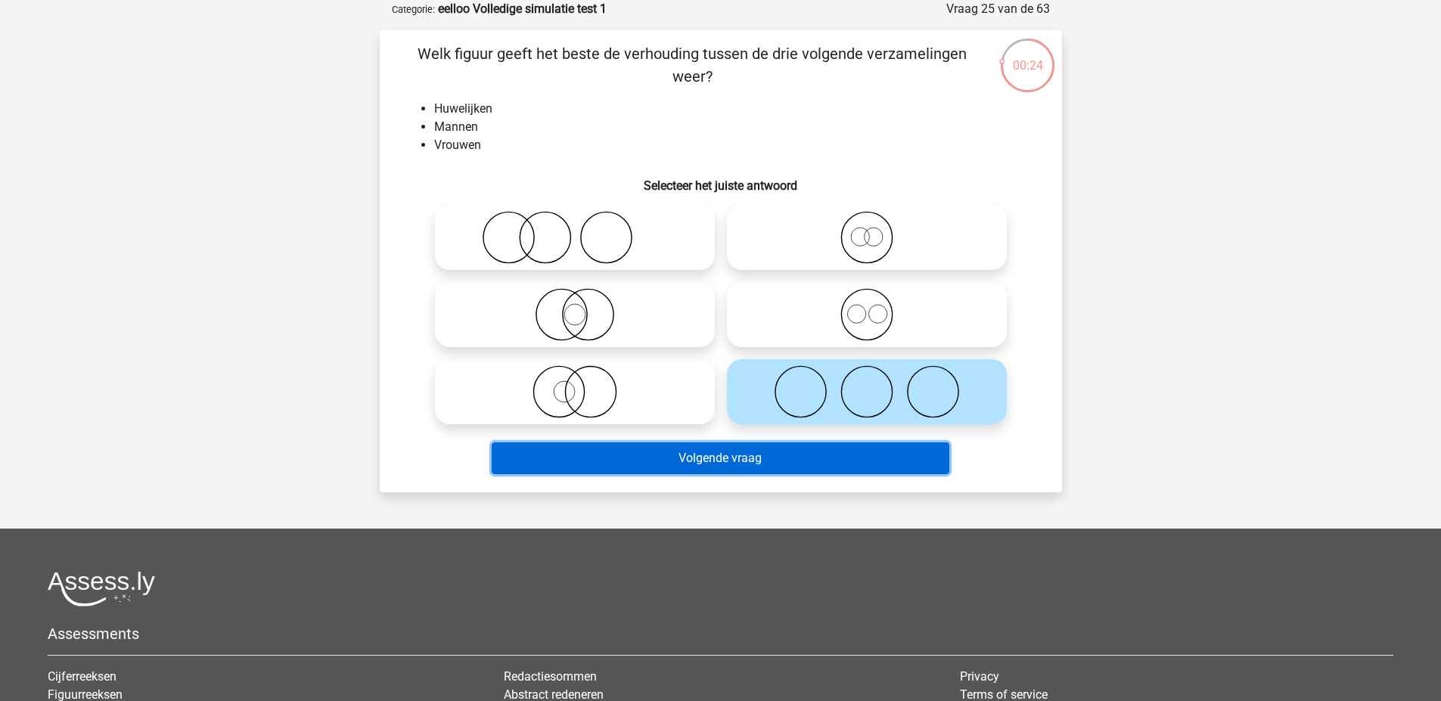
click at [844, 448] on button "Volgende vraag" at bounding box center [721, 458] width 458 height 32
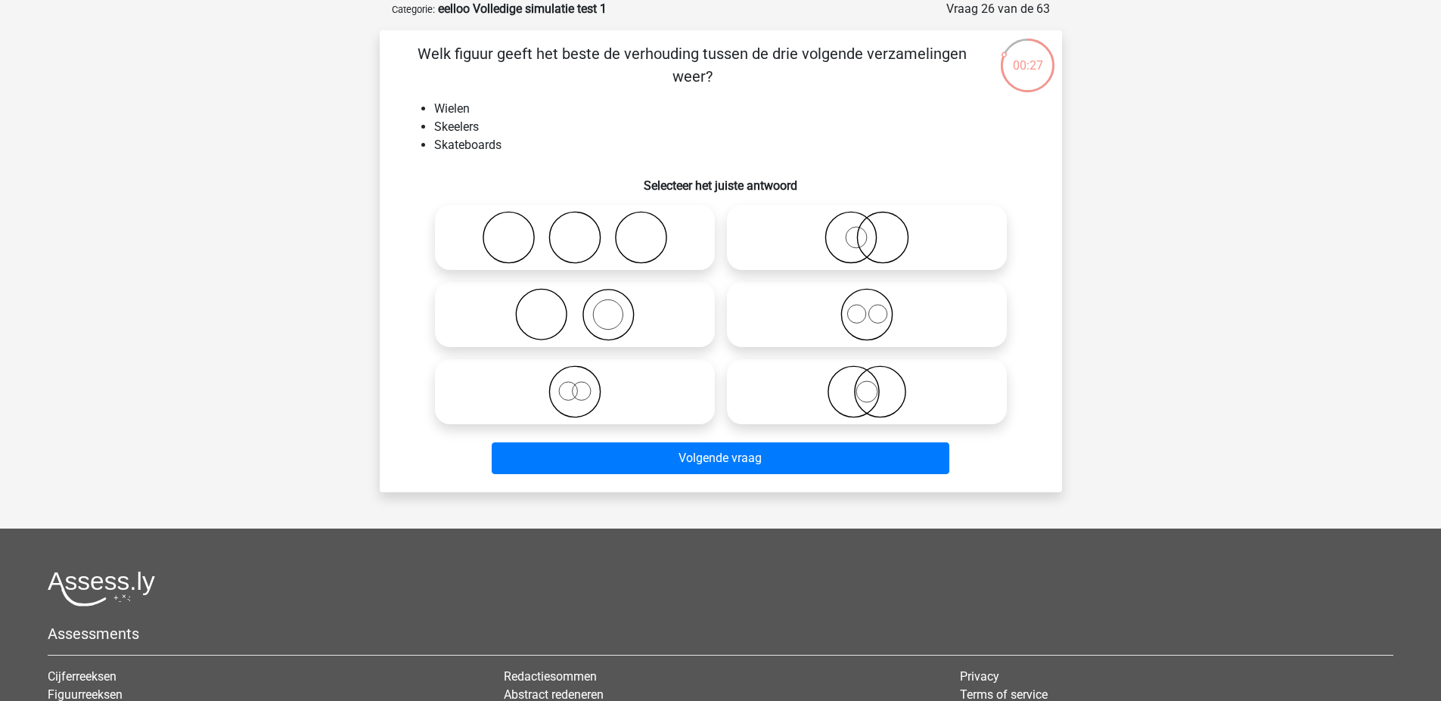
click at [535, 228] on icon at bounding box center [575, 237] width 268 height 53
click at [575, 228] on input "radio" at bounding box center [580, 225] width 10 height 10
radio input "true"
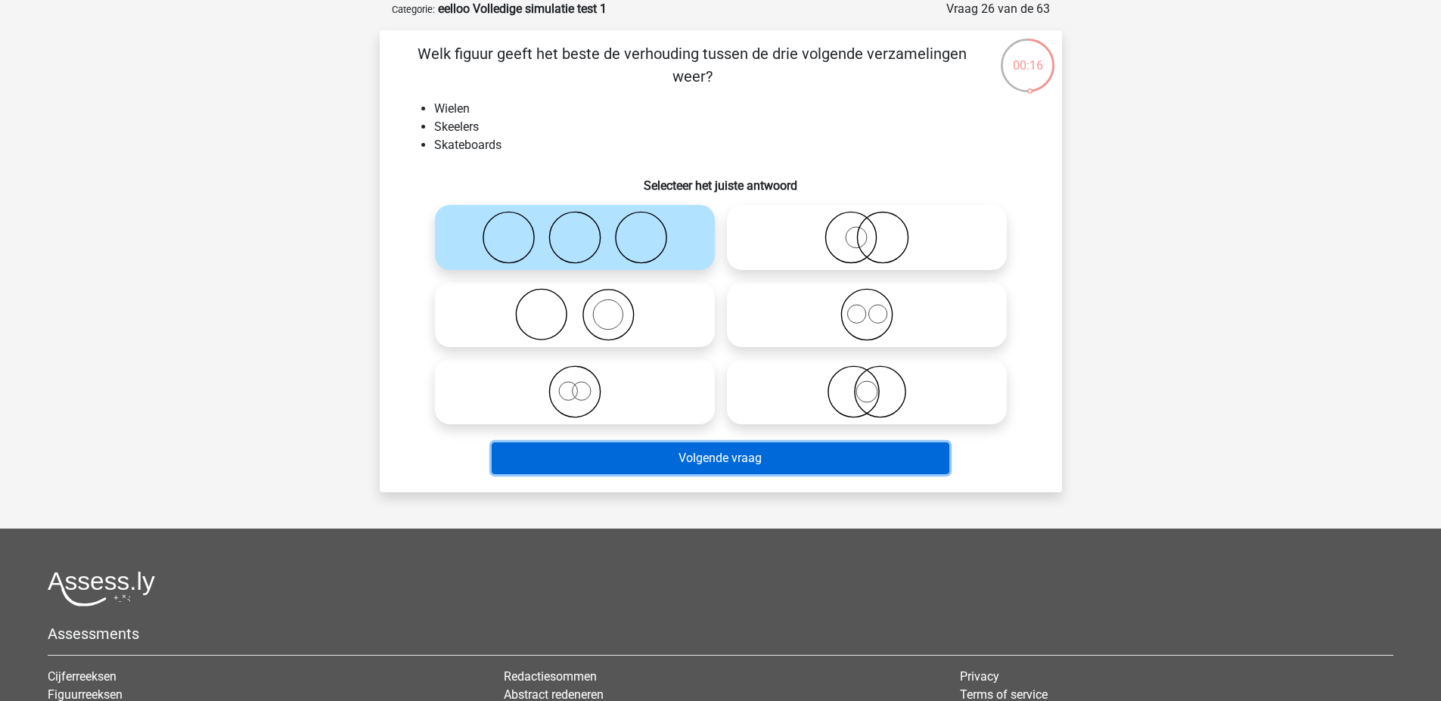
click at [669, 453] on button "Volgende vraag" at bounding box center [721, 458] width 458 height 32
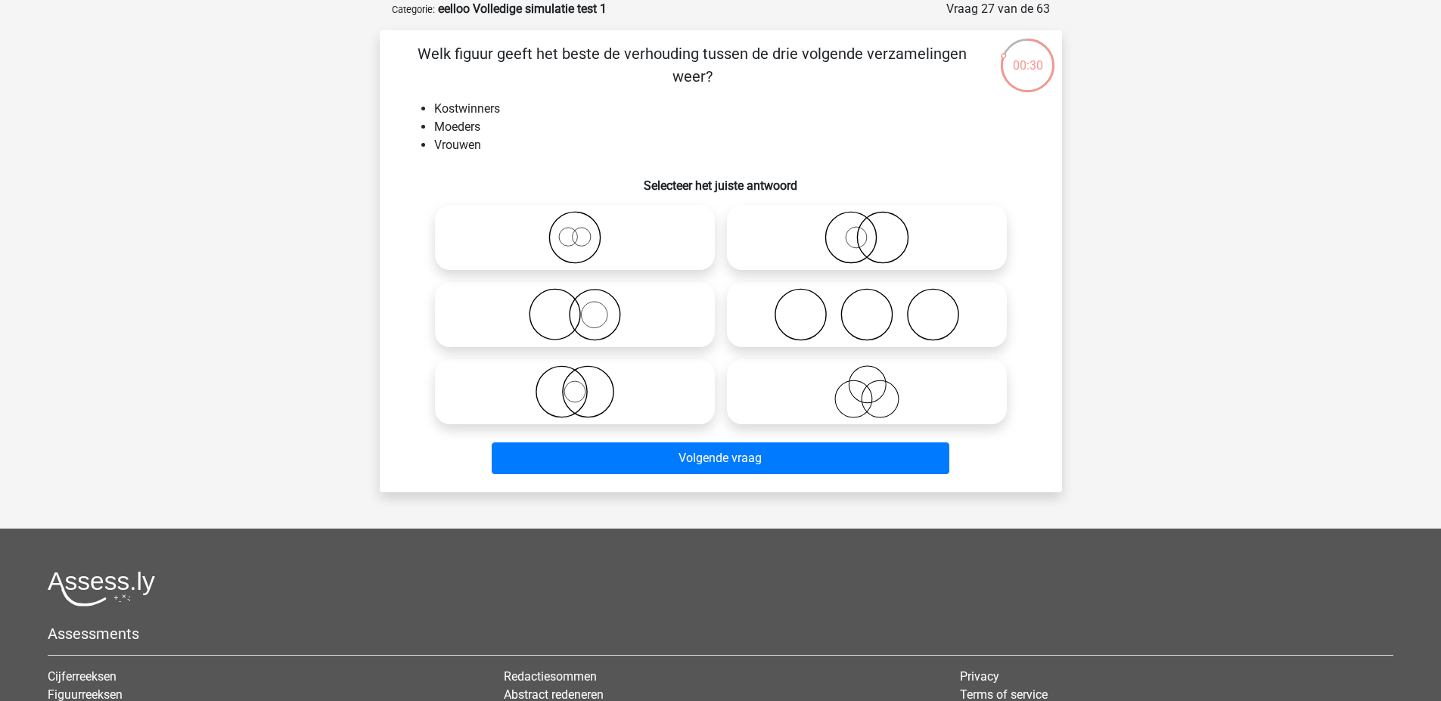
click at [634, 243] on icon at bounding box center [575, 237] width 268 height 53
click at [585, 230] on input "radio" at bounding box center [580, 225] width 10 height 10
radio input "true"
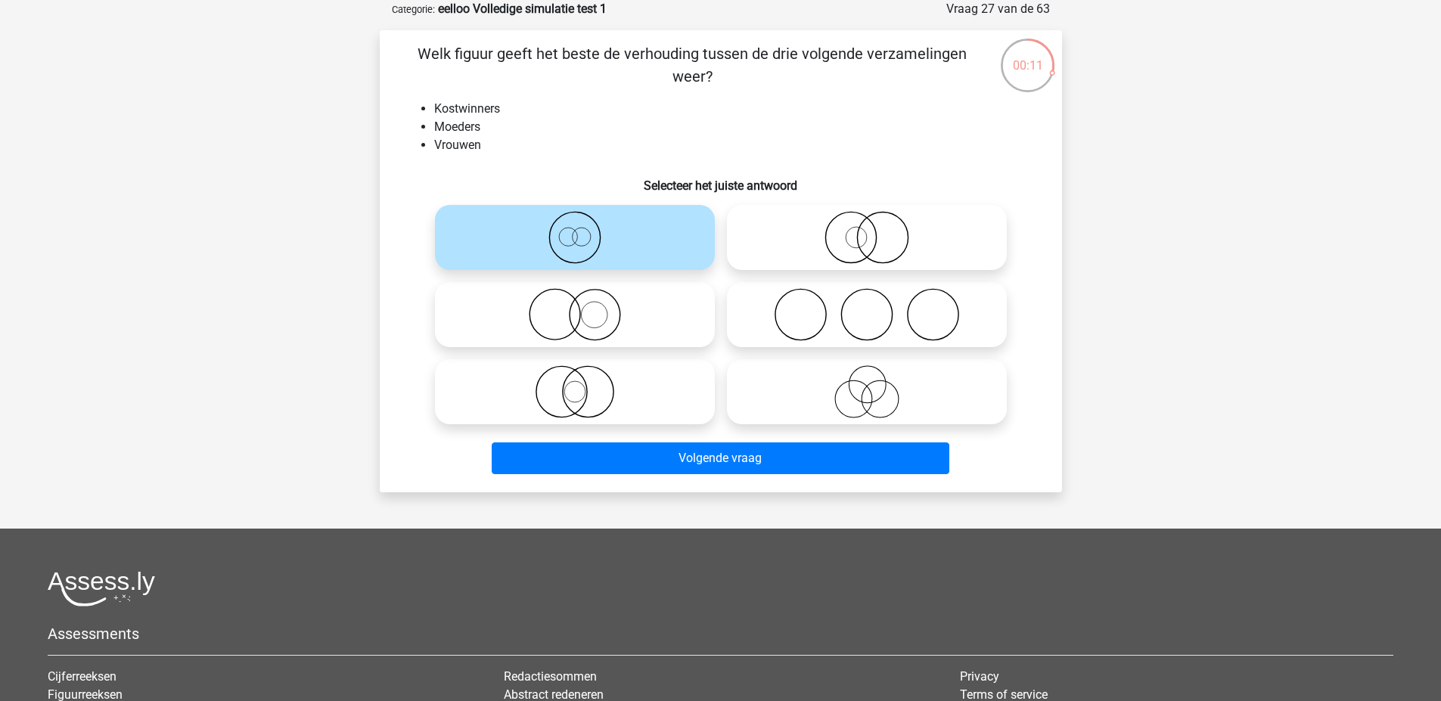
click at [889, 217] on icon at bounding box center [867, 237] width 268 height 53
click at [877, 220] on input "radio" at bounding box center [872, 225] width 10 height 10
radio input "true"
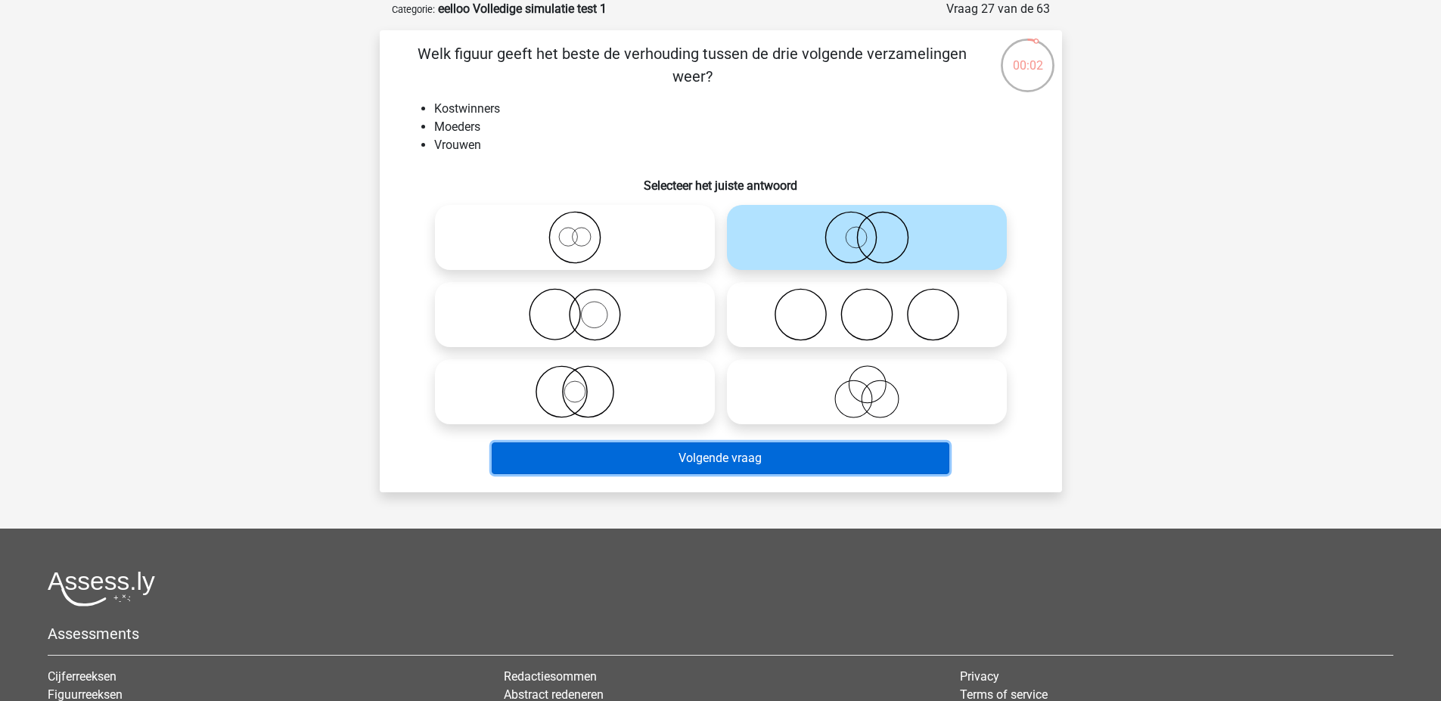
click at [838, 467] on button "Volgende vraag" at bounding box center [721, 458] width 458 height 32
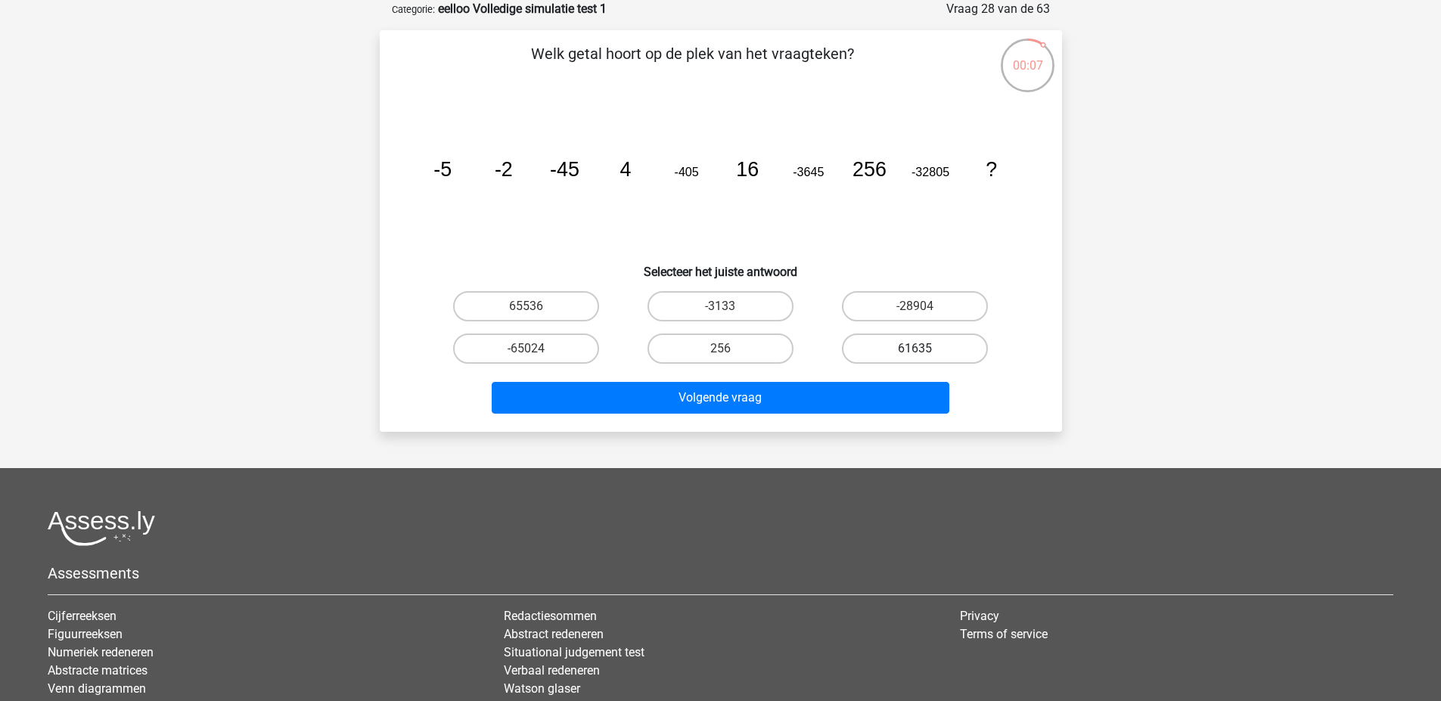
click at [880, 349] on label "61635" at bounding box center [915, 349] width 146 height 30
click at [915, 349] on input "61635" at bounding box center [920, 354] width 10 height 10
radio input "true"
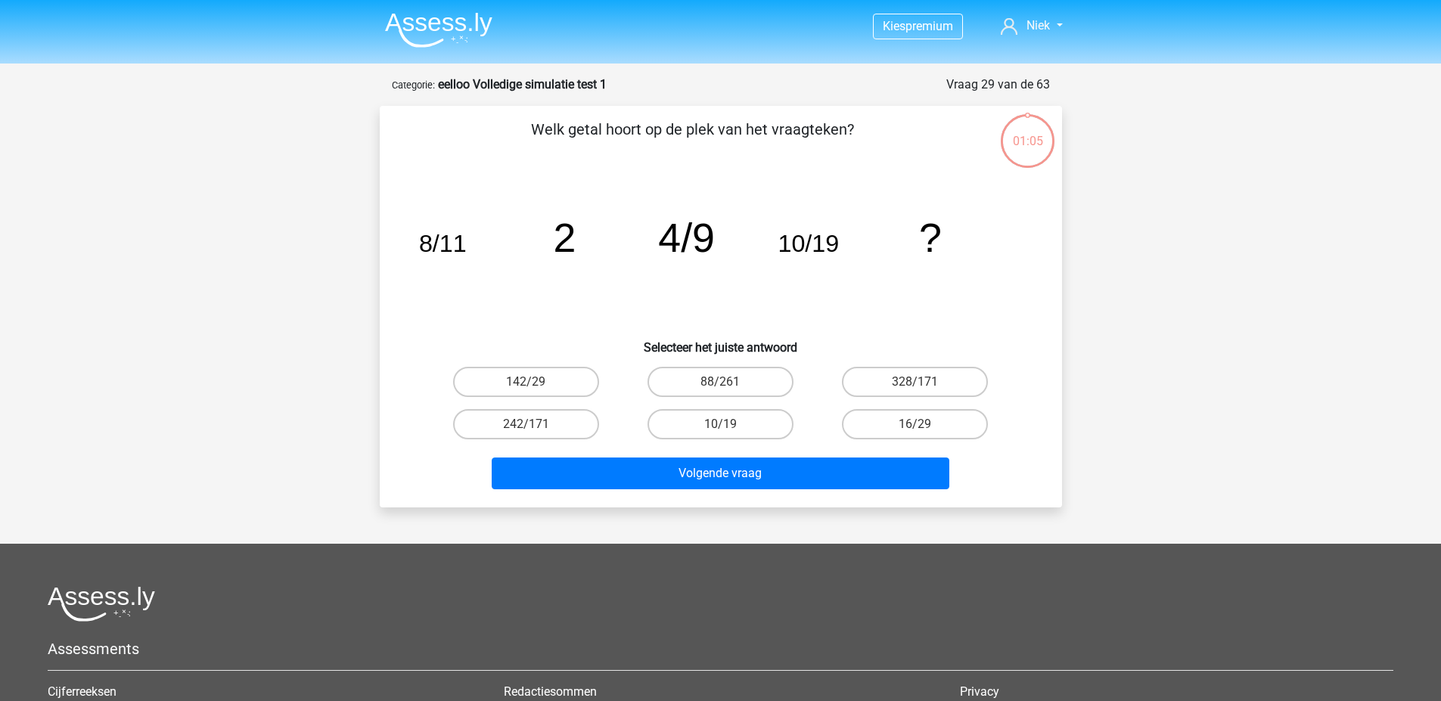
scroll to position [76, 0]
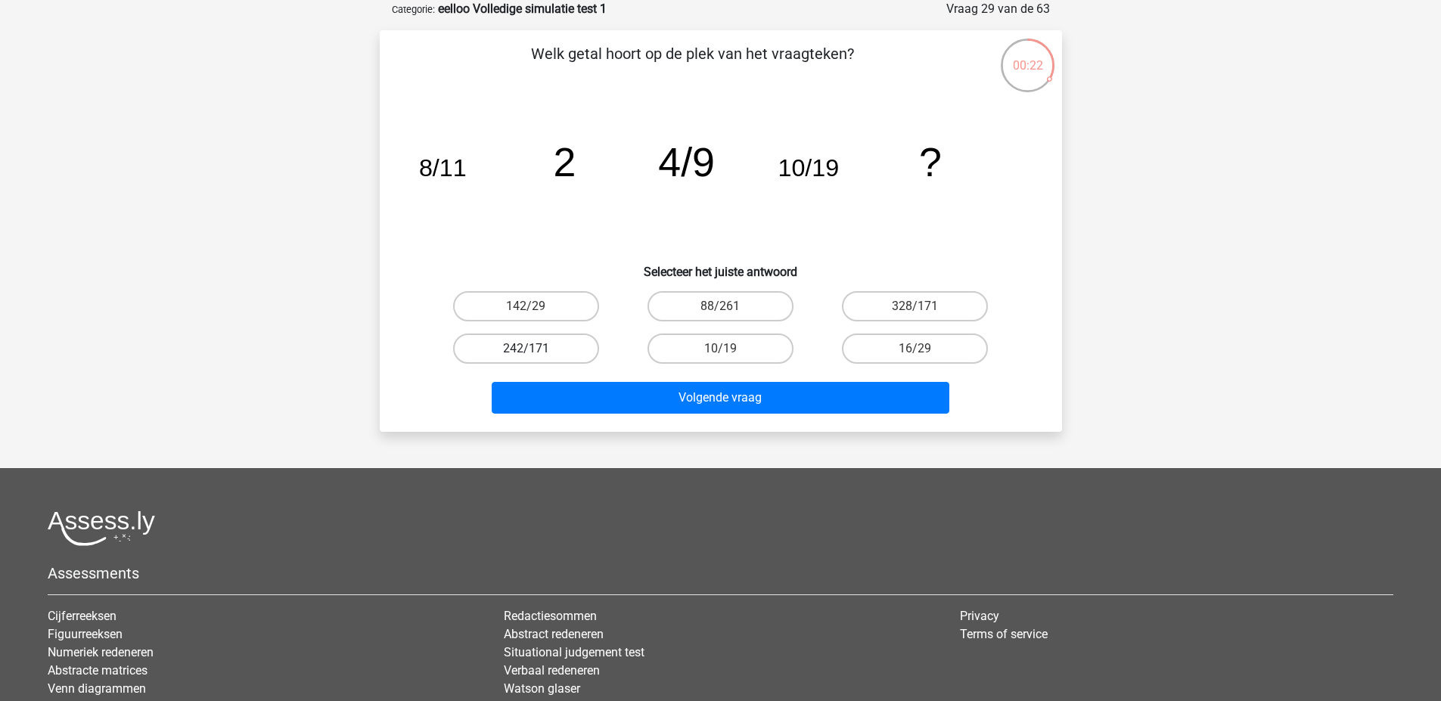
click at [523, 347] on label "242/171" at bounding box center [526, 349] width 146 height 30
click at [526, 349] on input "242/171" at bounding box center [531, 354] width 10 height 10
radio input "true"
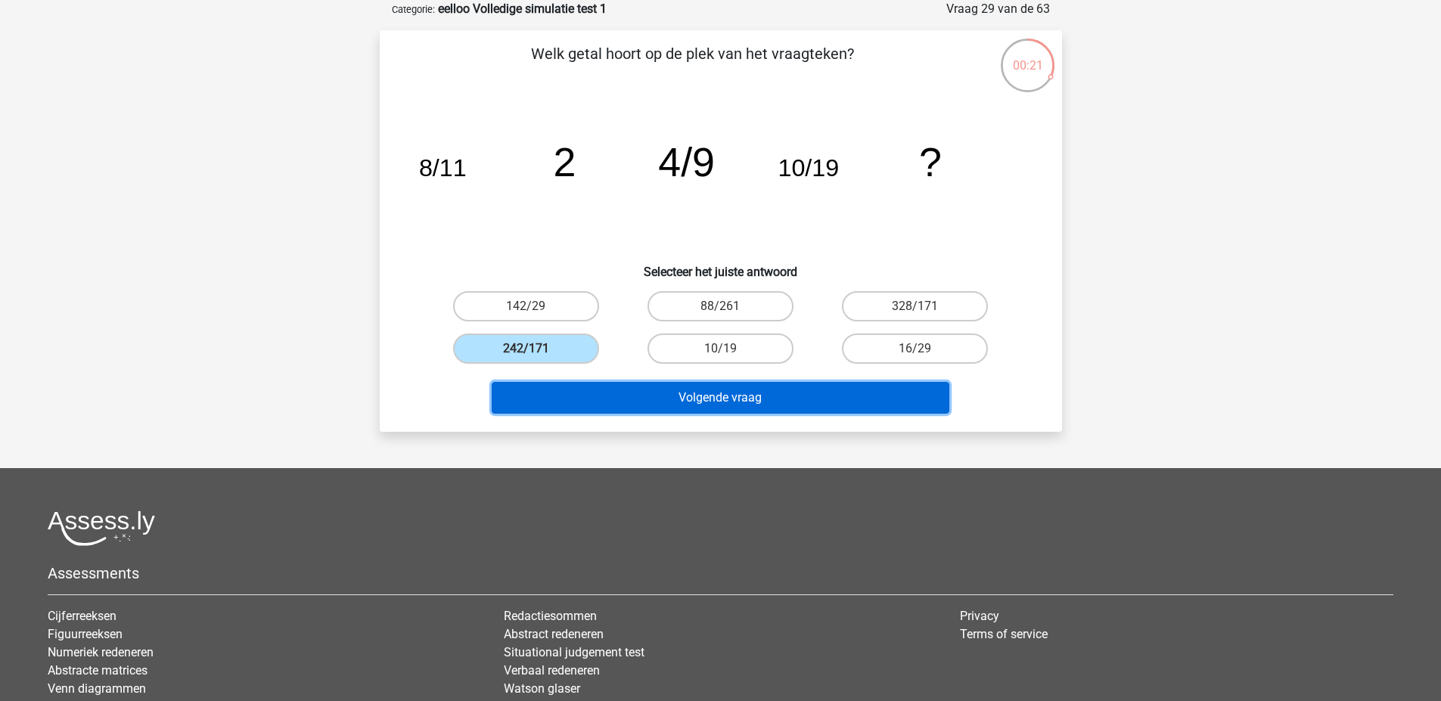
click at [759, 411] on button "Volgende vraag" at bounding box center [721, 398] width 458 height 32
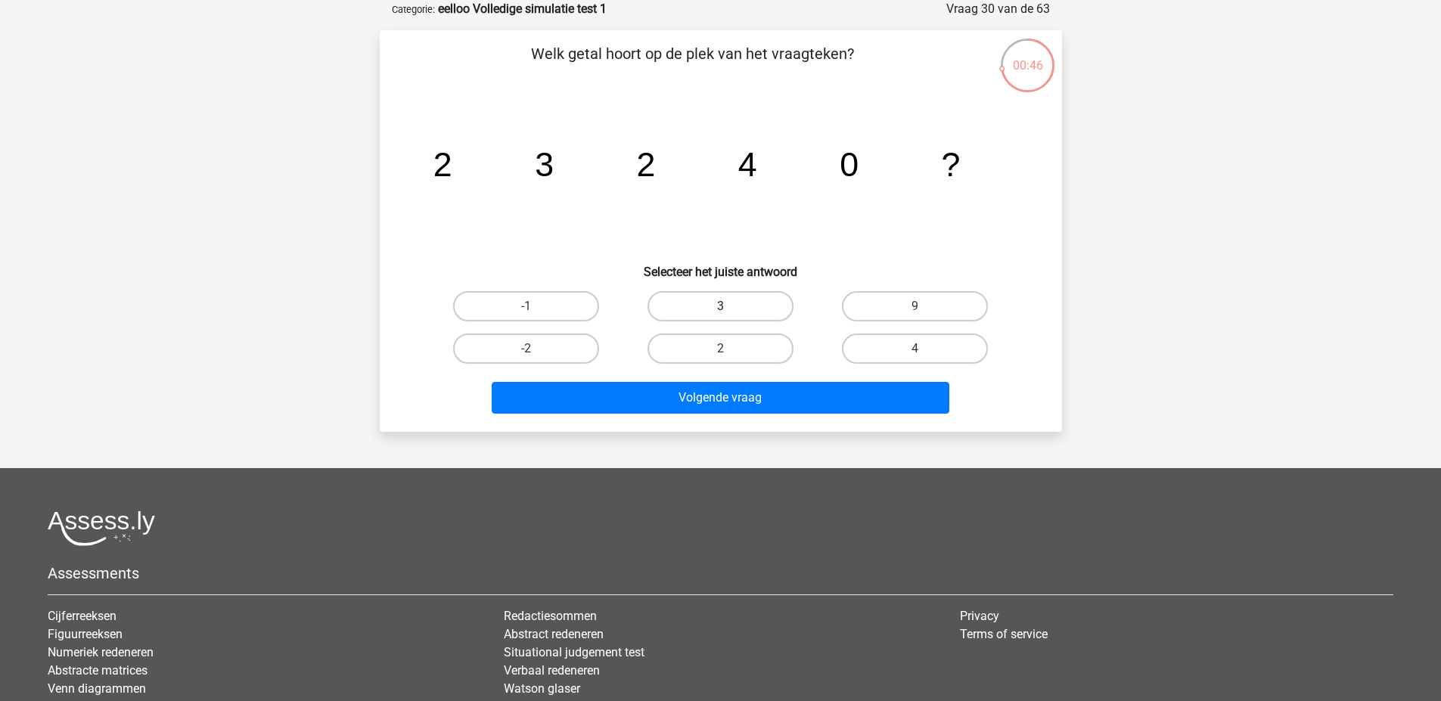
click at [684, 295] on label "3" at bounding box center [720, 306] width 146 height 30
click at [720, 306] on input "3" at bounding box center [725, 311] width 10 height 10
radio input "true"
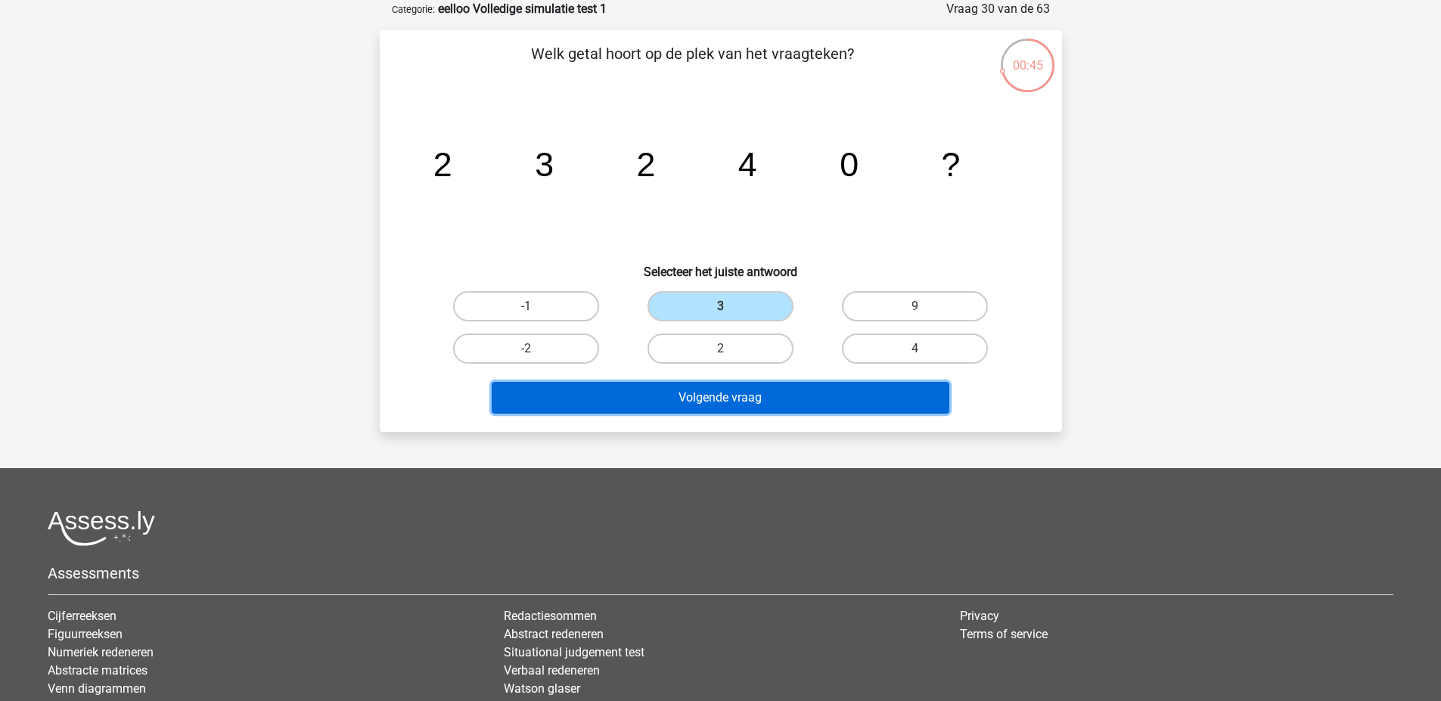
click at [765, 405] on button "Volgende vraag" at bounding box center [721, 398] width 458 height 32
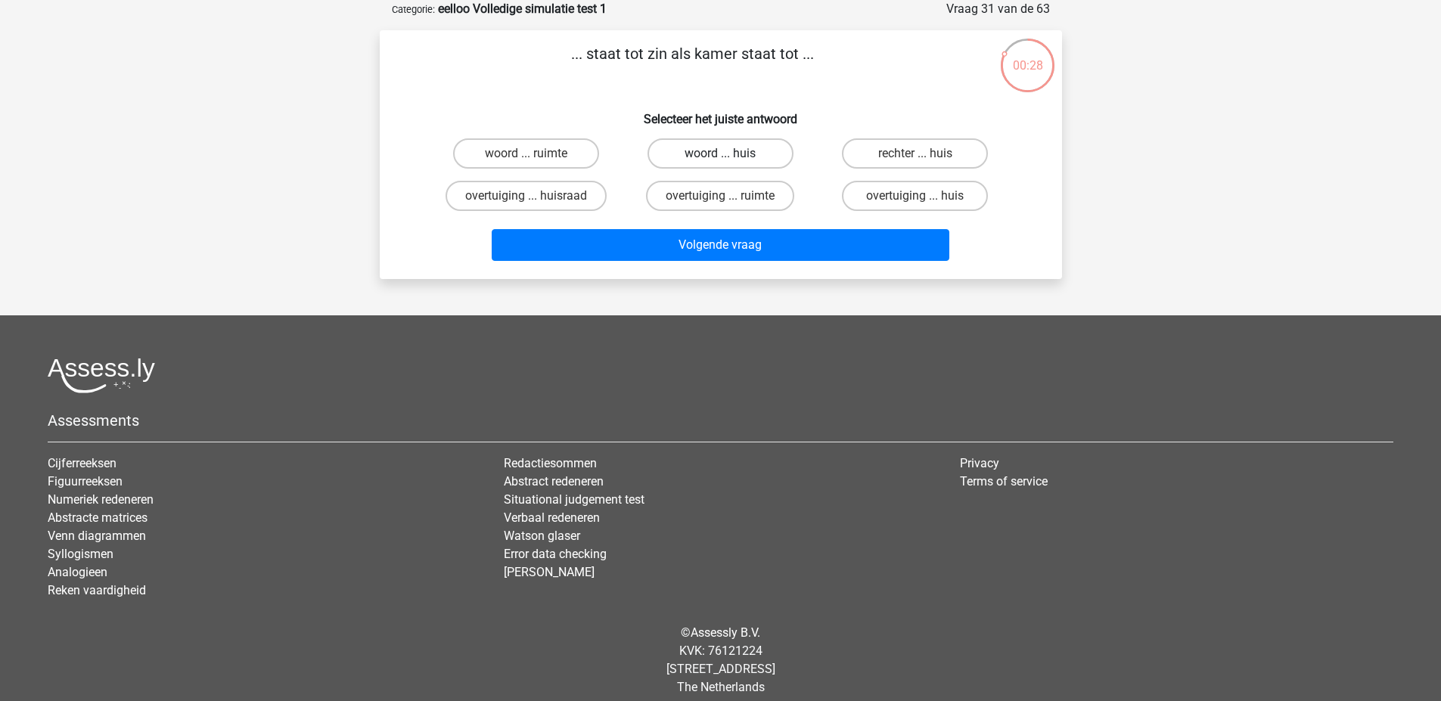
click at [750, 150] on label "woord ... huis" at bounding box center [720, 153] width 146 height 30
click at [730, 154] on input "woord ... huis" at bounding box center [725, 159] width 10 height 10
radio input "true"
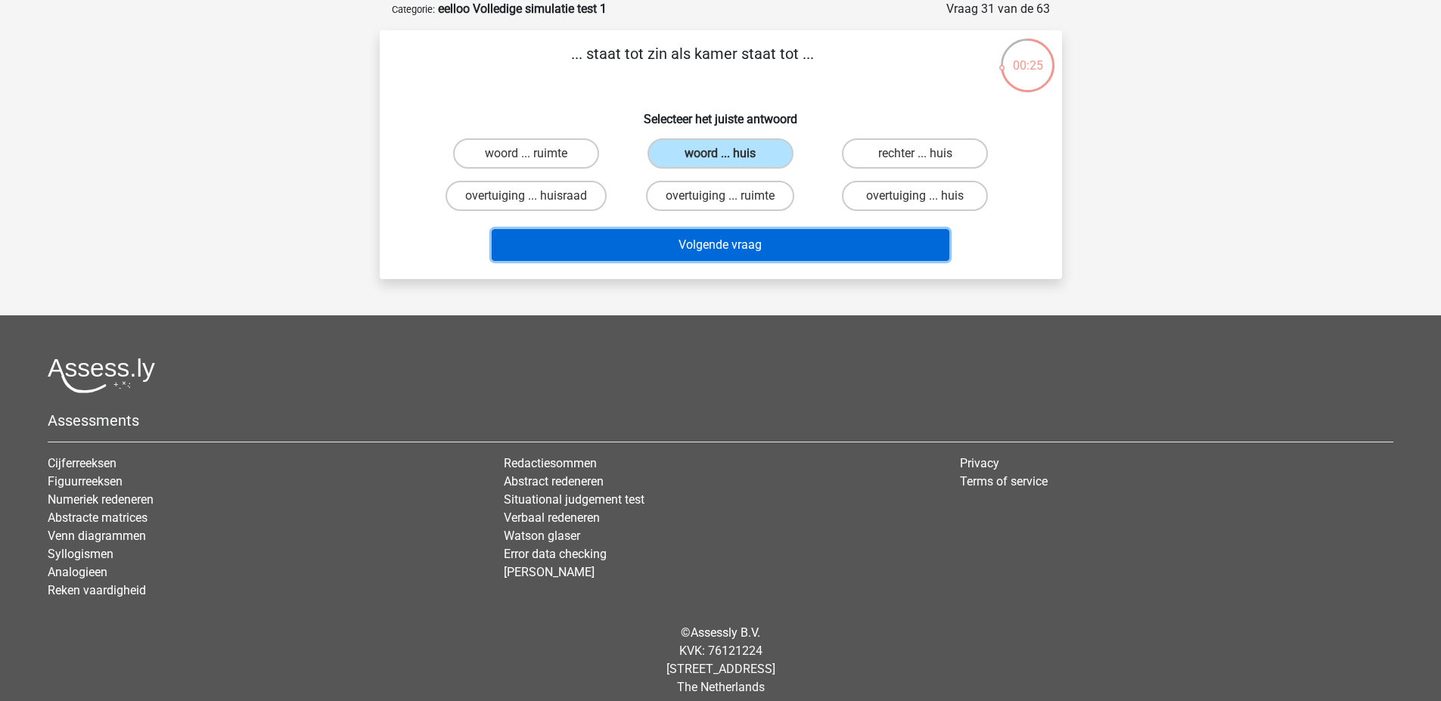
click at [725, 251] on button "Volgende vraag" at bounding box center [721, 245] width 458 height 32
click at [570, 250] on button "Volgende vraag" at bounding box center [721, 245] width 458 height 32
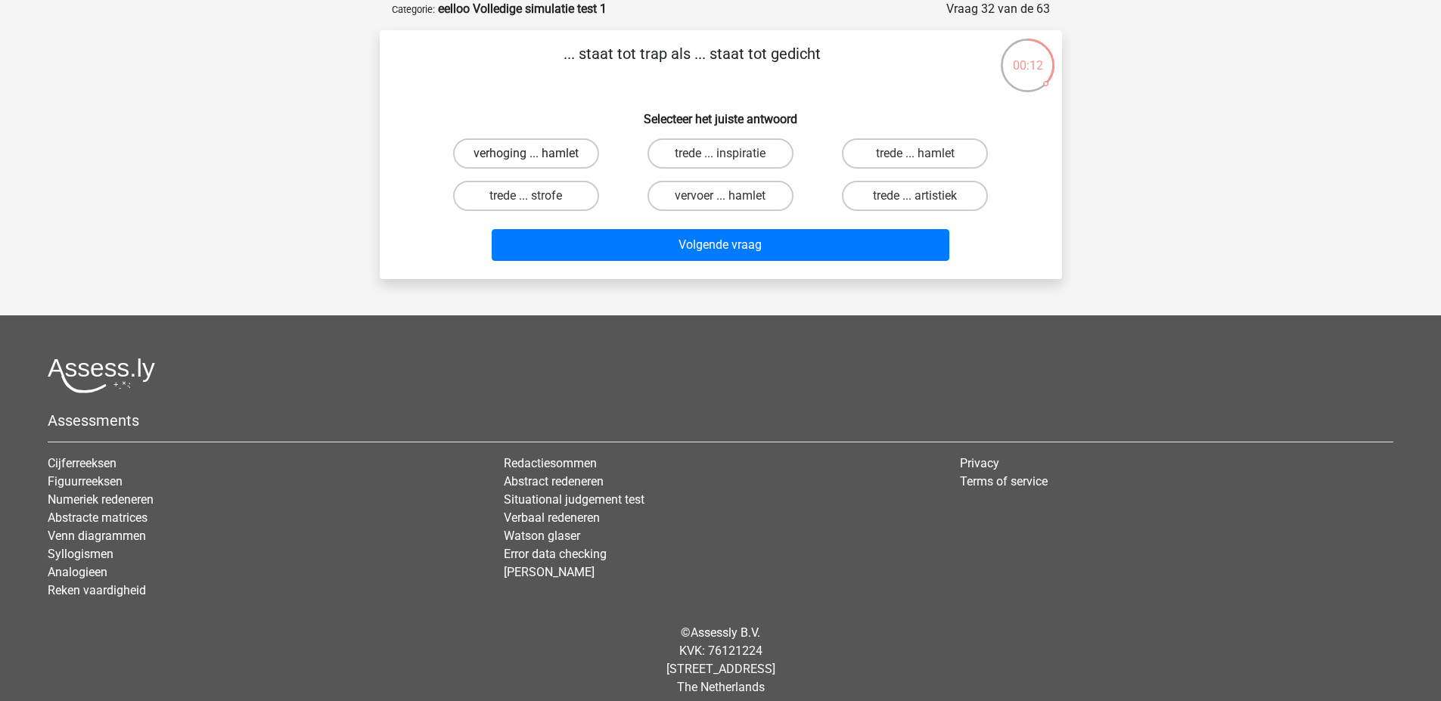
click at [501, 155] on label "verhoging ... hamlet" at bounding box center [526, 153] width 146 height 30
click at [526, 155] on input "verhoging ... hamlet" at bounding box center [531, 159] width 10 height 10
radio input "true"
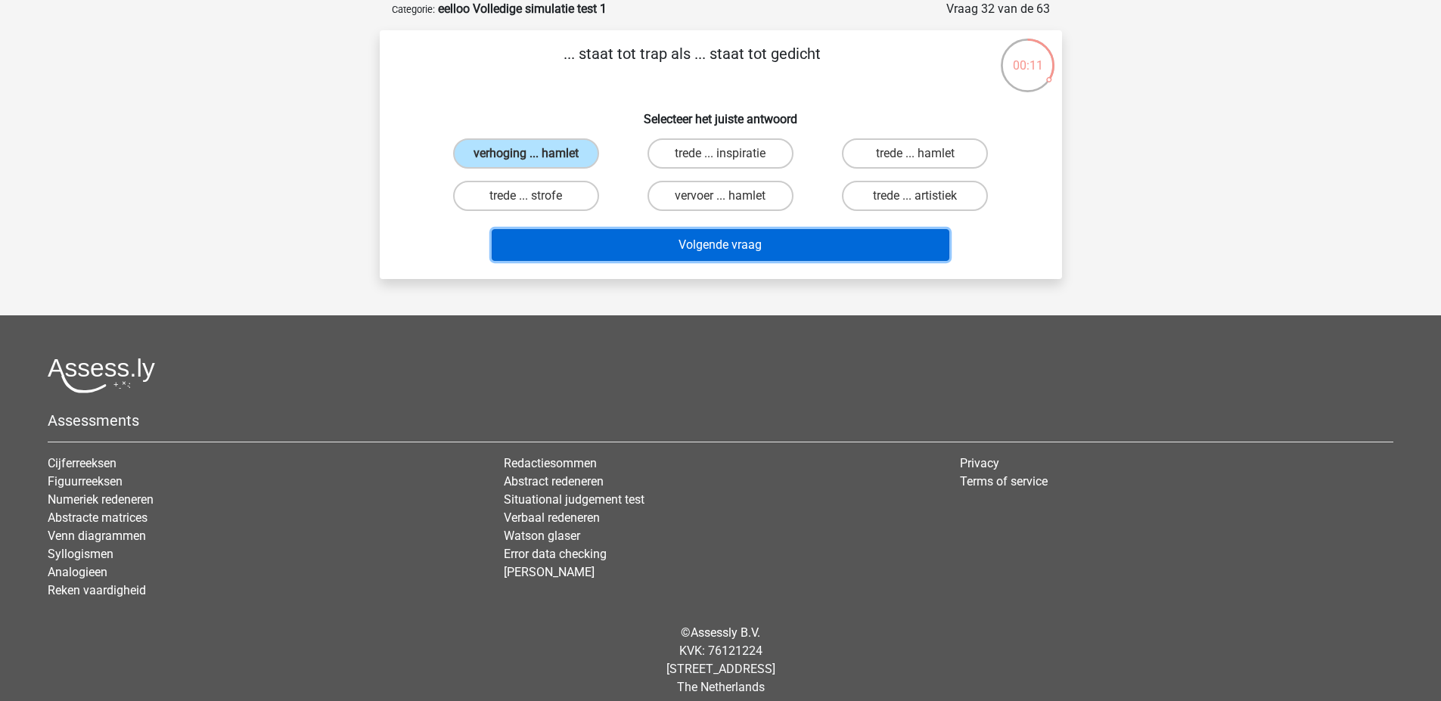
click at [563, 235] on button "Volgende vraag" at bounding box center [721, 245] width 458 height 32
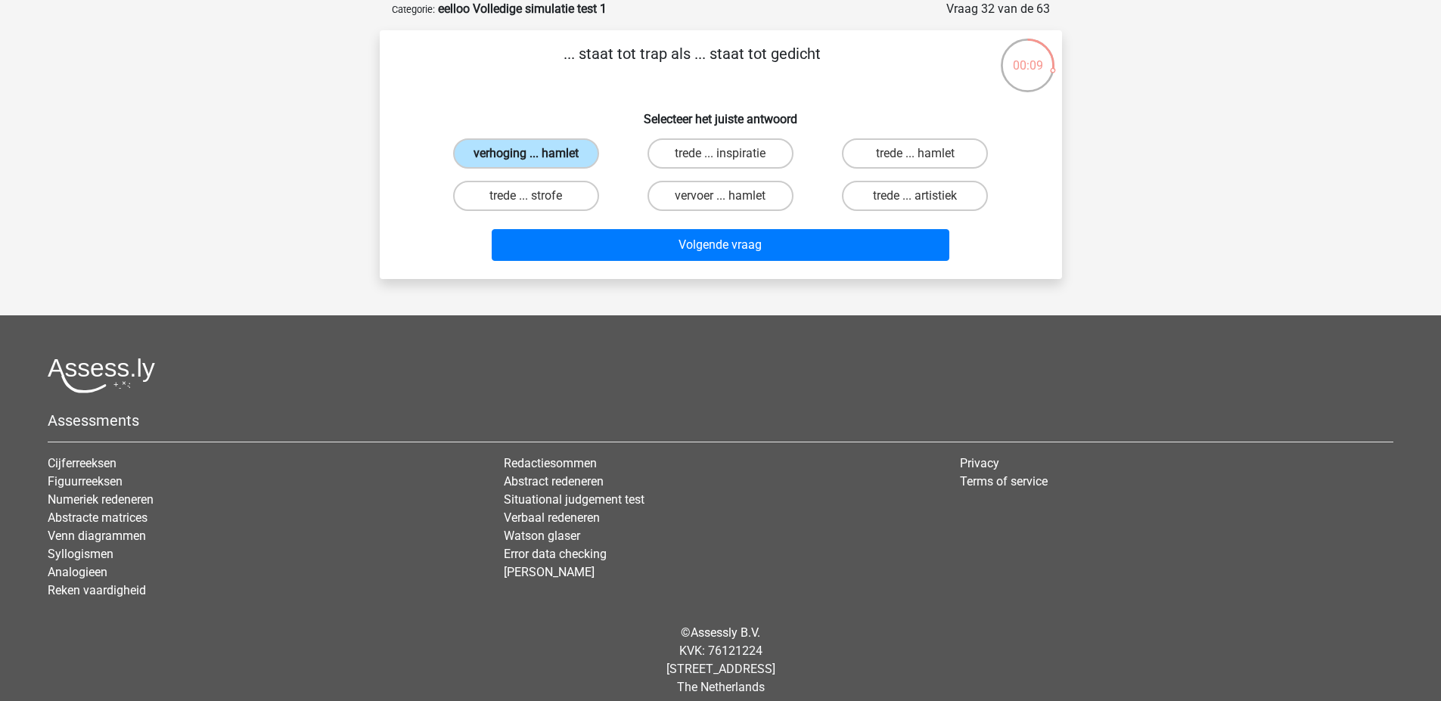
click at [564, 154] on label "verhoging ... hamlet" at bounding box center [526, 153] width 146 height 30
click at [535, 154] on input "verhoging ... hamlet" at bounding box center [531, 159] width 10 height 10
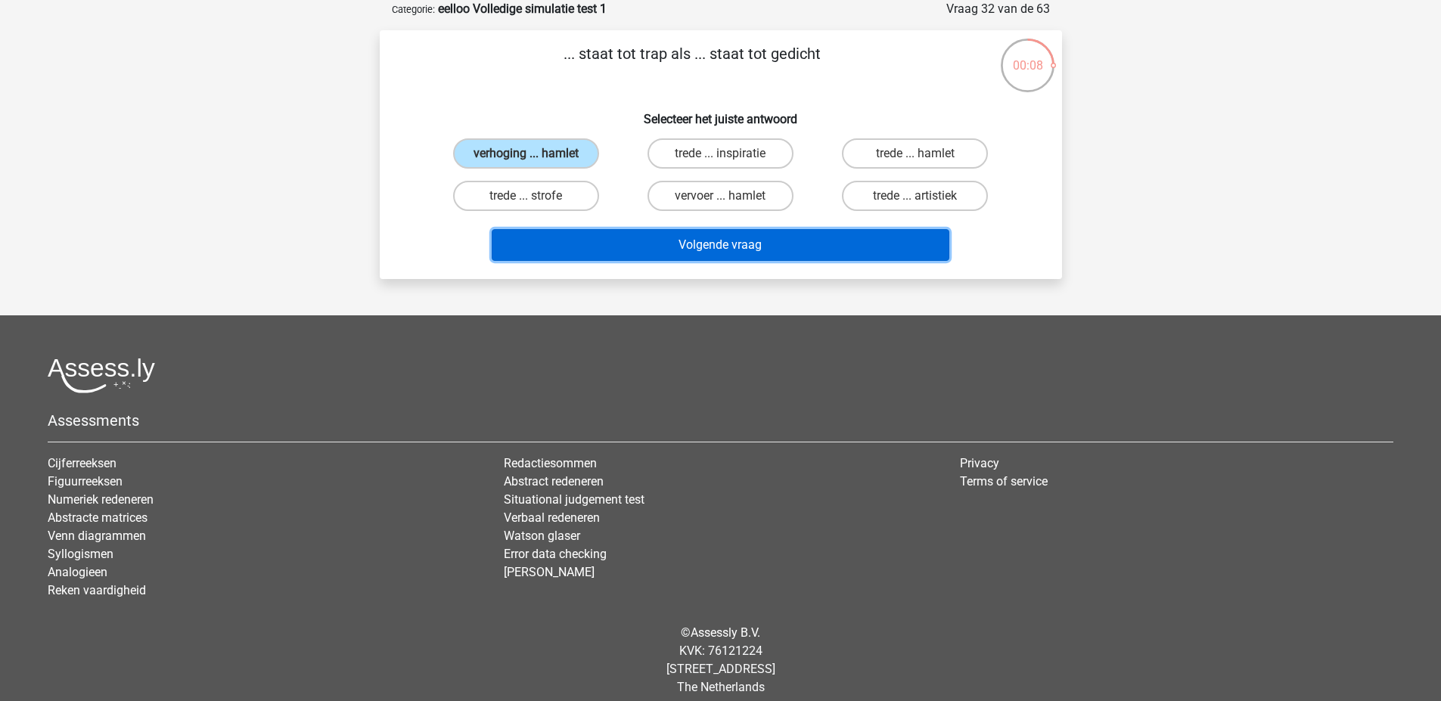
click at [587, 234] on button "Volgende vraag" at bounding box center [721, 245] width 458 height 32
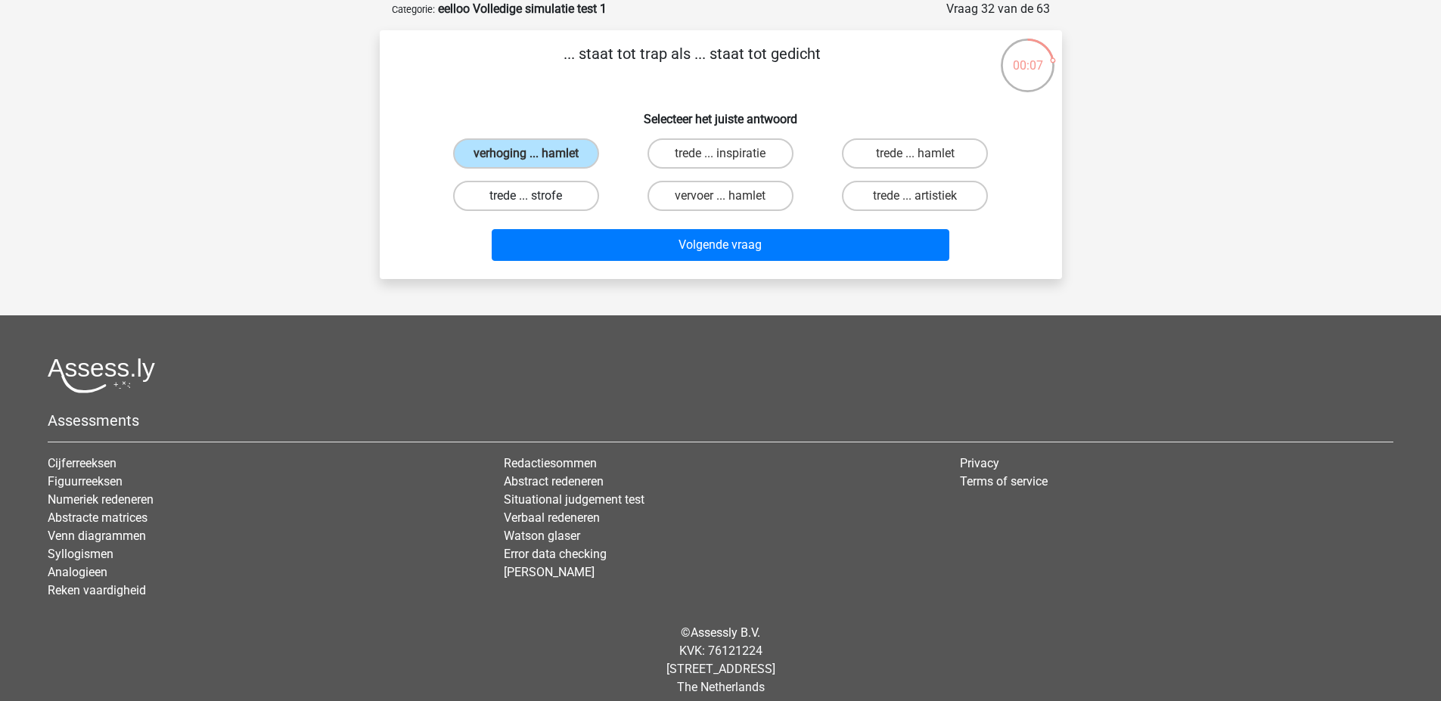
click at [568, 200] on label "trede ... strofe" at bounding box center [526, 196] width 146 height 30
click at [535, 200] on input "trede ... strofe" at bounding box center [531, 201] width 10 height 10
radio input "true"
click at [573, 218] on div "Volgende vraag" at bounding box center [721, 242] width 634 height 50
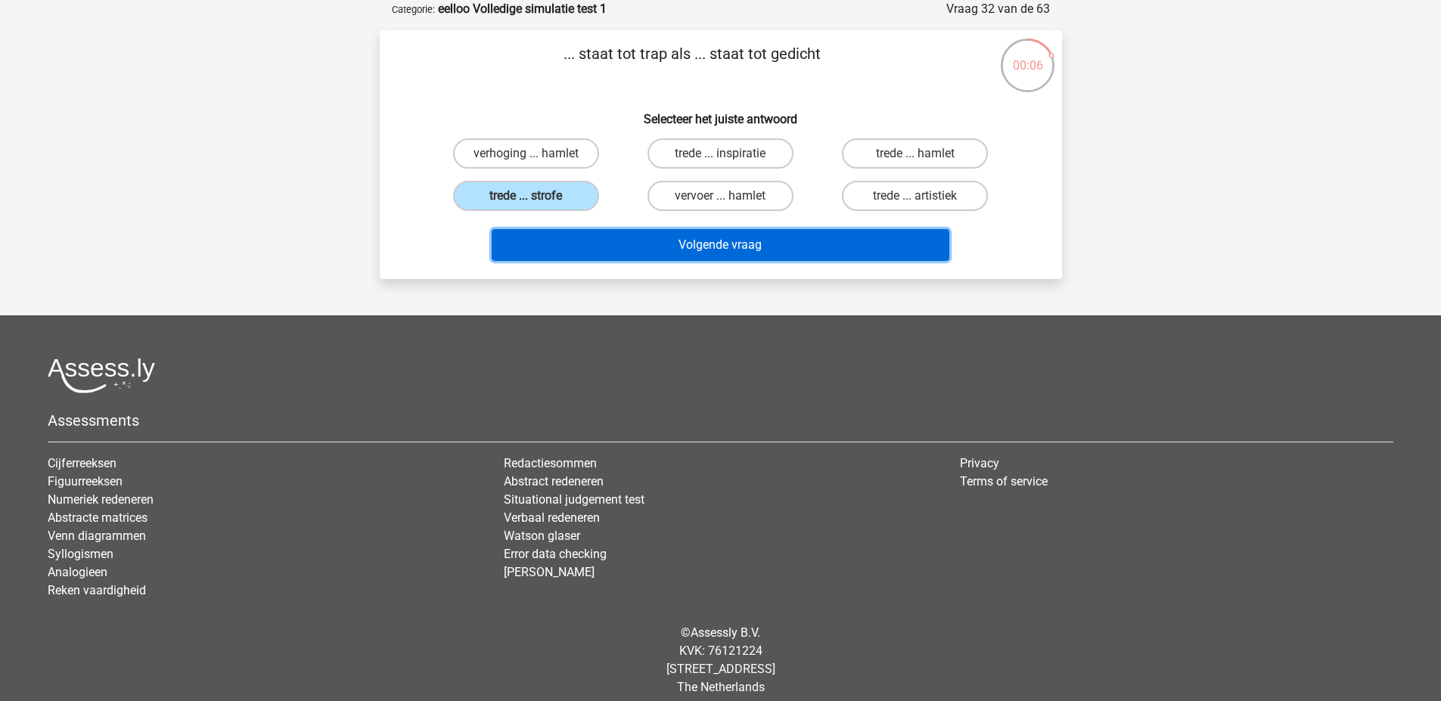
click at [577, 230] on button "Volgende vraag" at bounding box center [721, 245] width 458 height 32
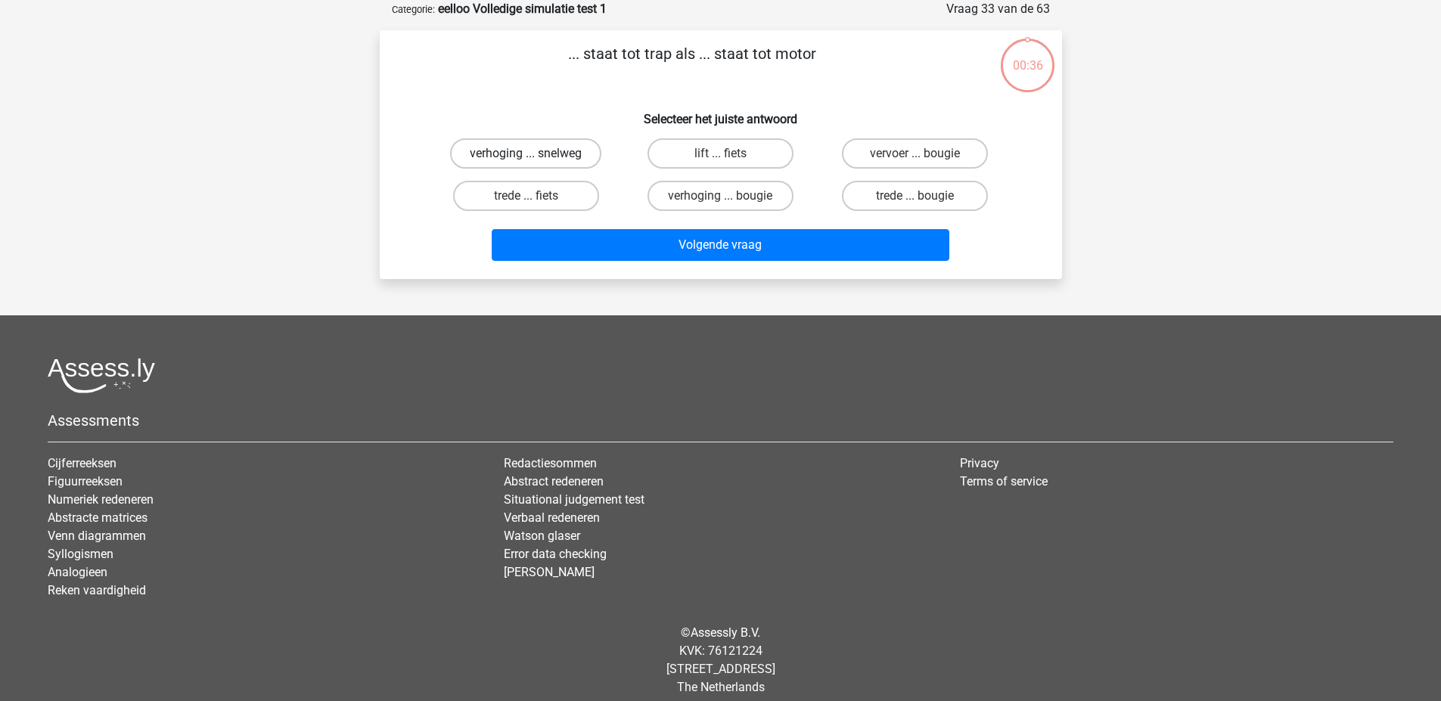
click at [548, 142] on label "verhoging ... snelweg" at bounding box center [525, 153] width 151 height 30
click at [535, 154] on input "verhoging ... snelweg" at bounding box center [531, 159] width 10 height 10
radio input "true"
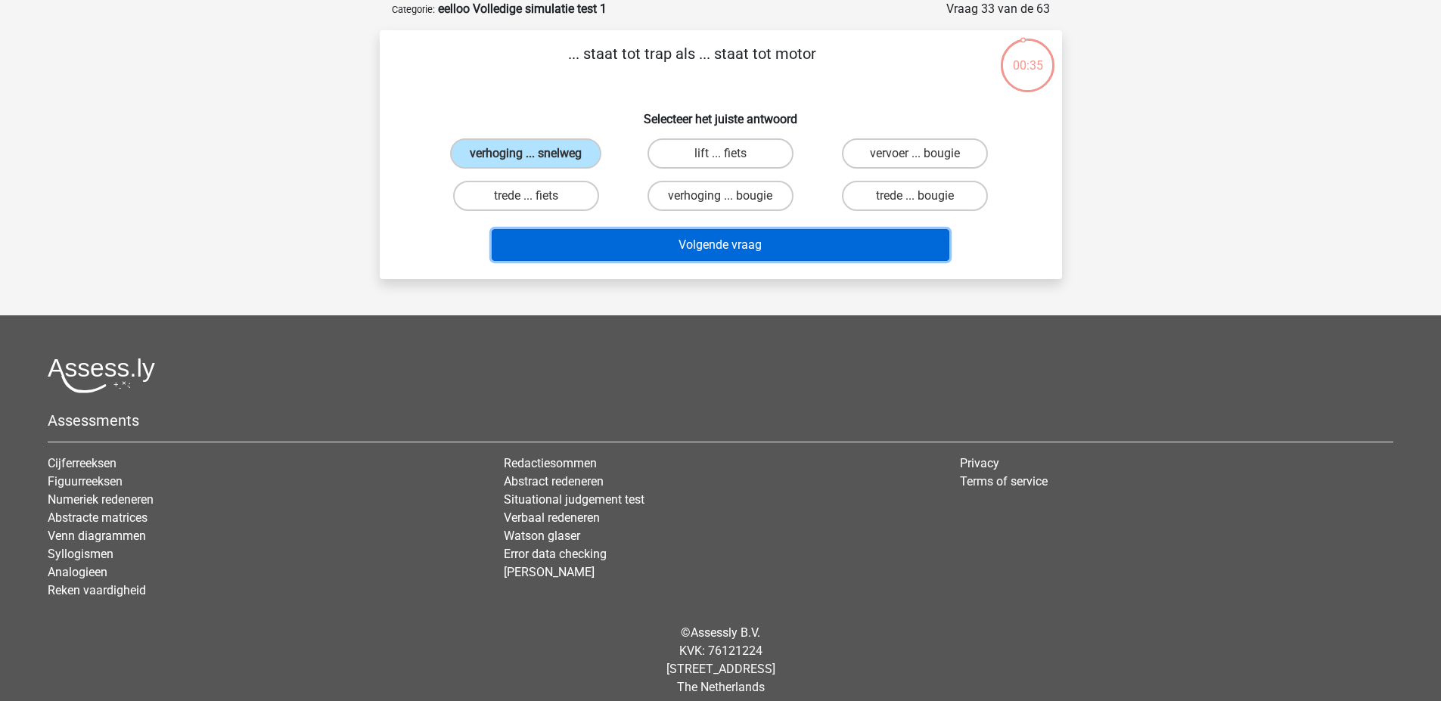
click at [559, 247] on button "Volgende vraag" at bounding box center [721, 245] width 458 height 32
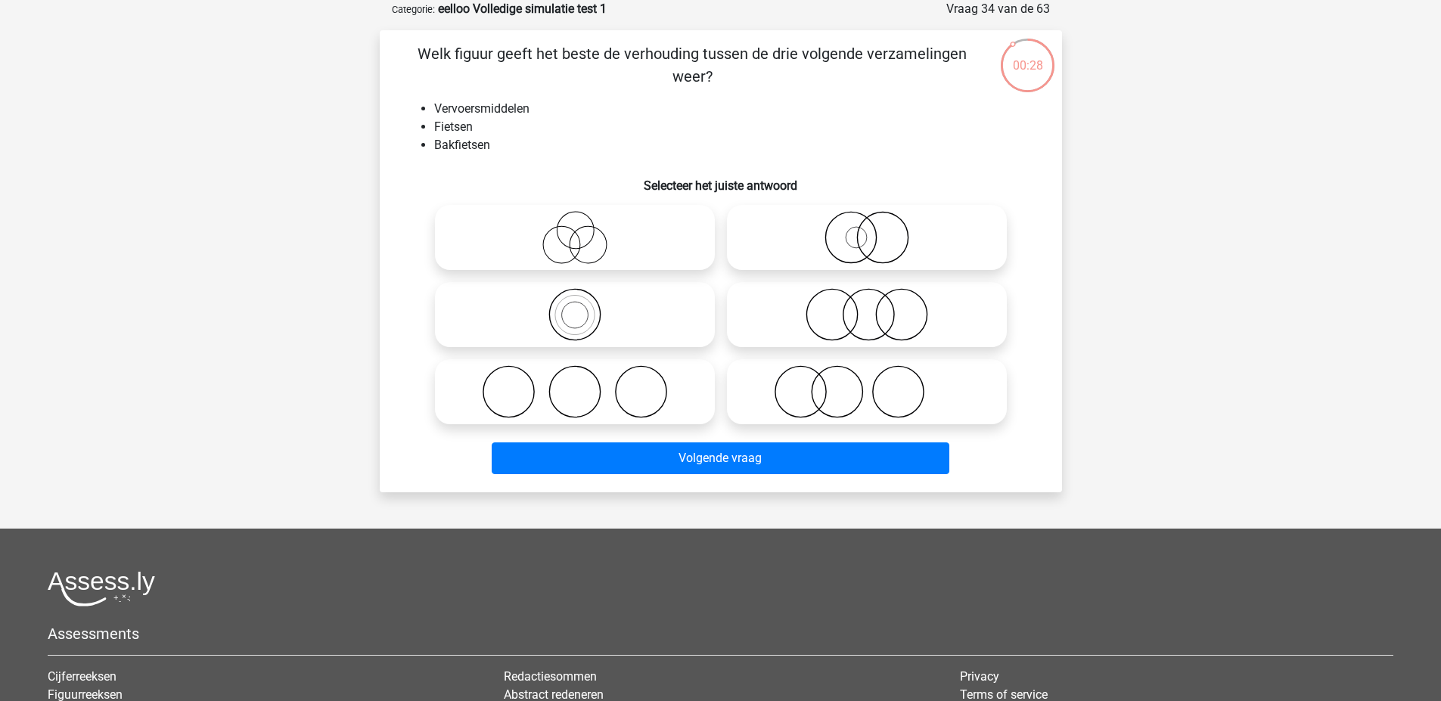
click at [571, 219] on icon at bounding box center [575, 237] width 268 height 53
click at [575, 220] on input "radio" at bounding box center [580, 225] width 10 height 10
radio input "true"
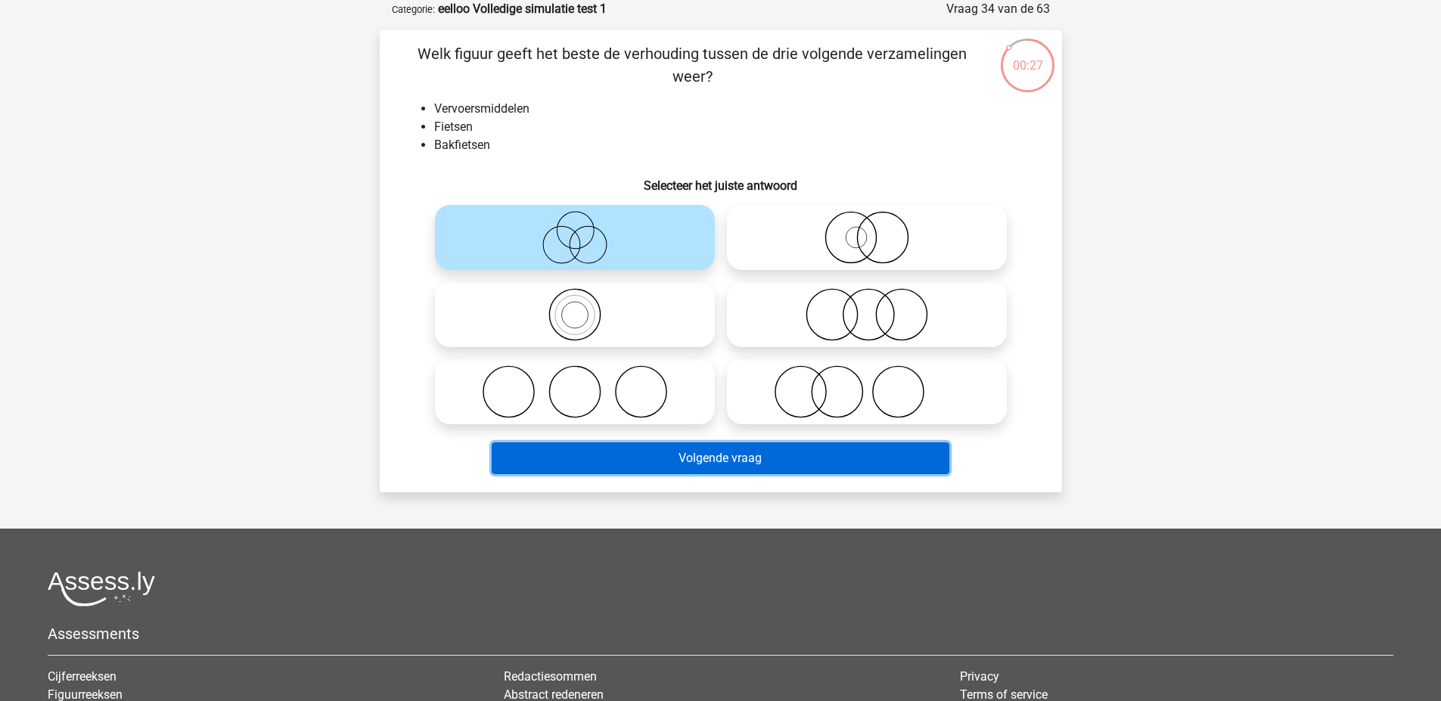
click at [631, 458] on button "Volgende vraag" at bounding box center [721, 458] width 458 height 32
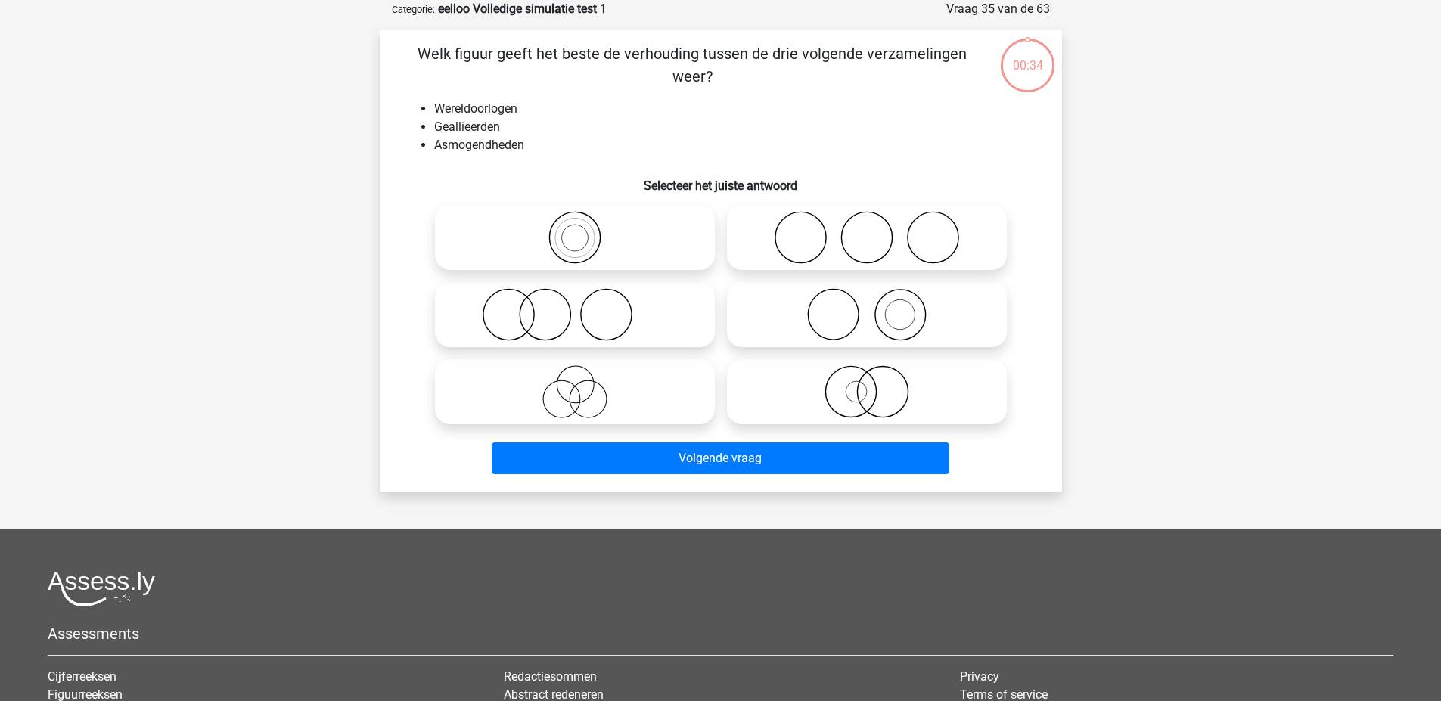
click at [575, 221] on input "radio" at bounding box center [580, 225] width 10 height 10
radio input "true"
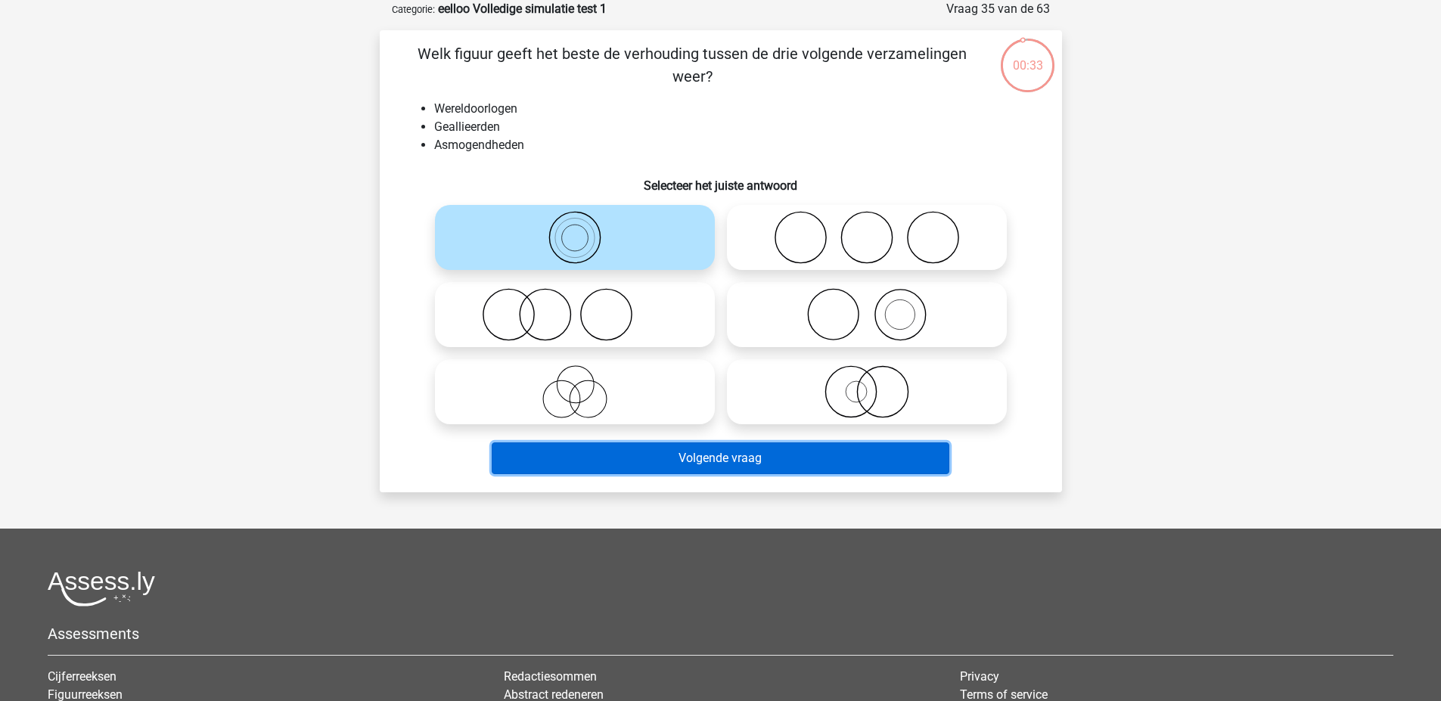
click at [623, 467] on button "Volgende vraag" at bounding box center [721, 458] width 458 height 32
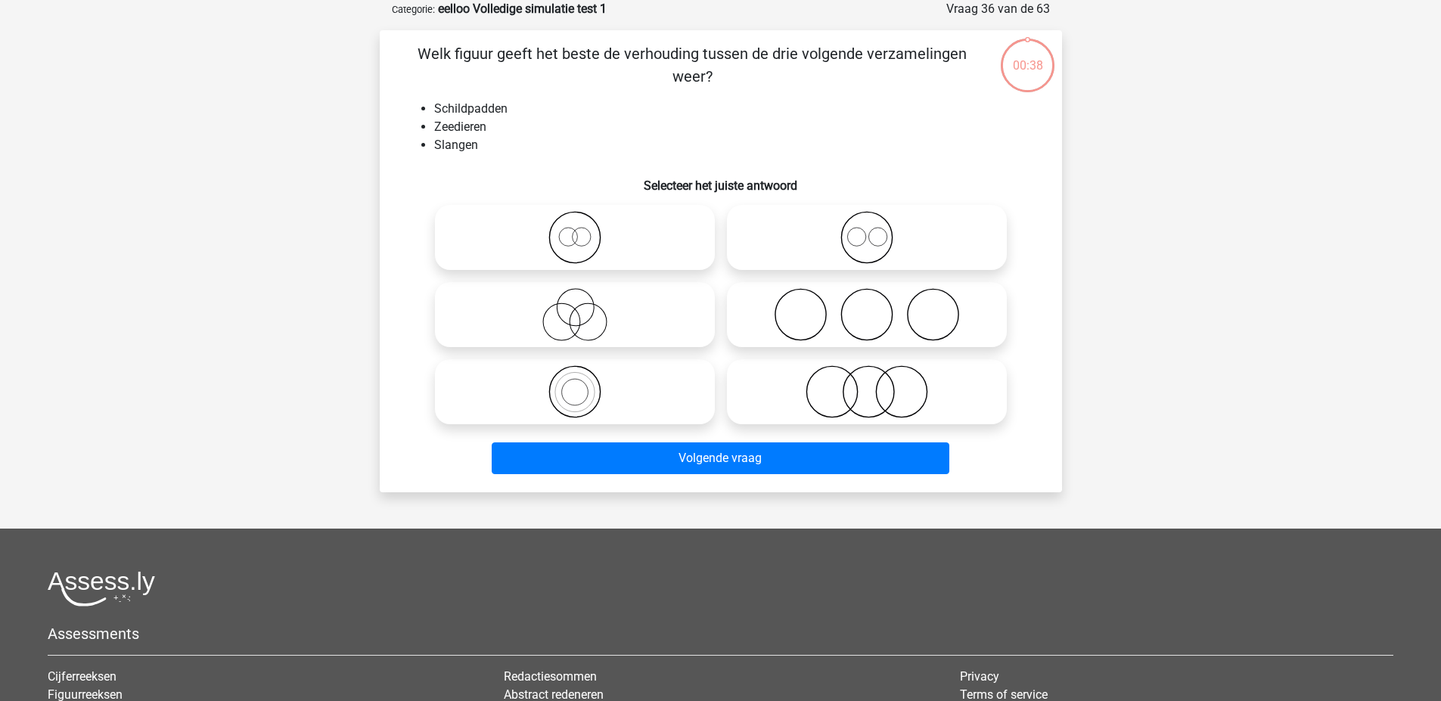
click at [632, 246] on icon at bounding box center [575, 237] width 268 height 53
click at [585, 230] on input "radio" at bounding box center [580, 225] width 10 height 10
radio input "true"
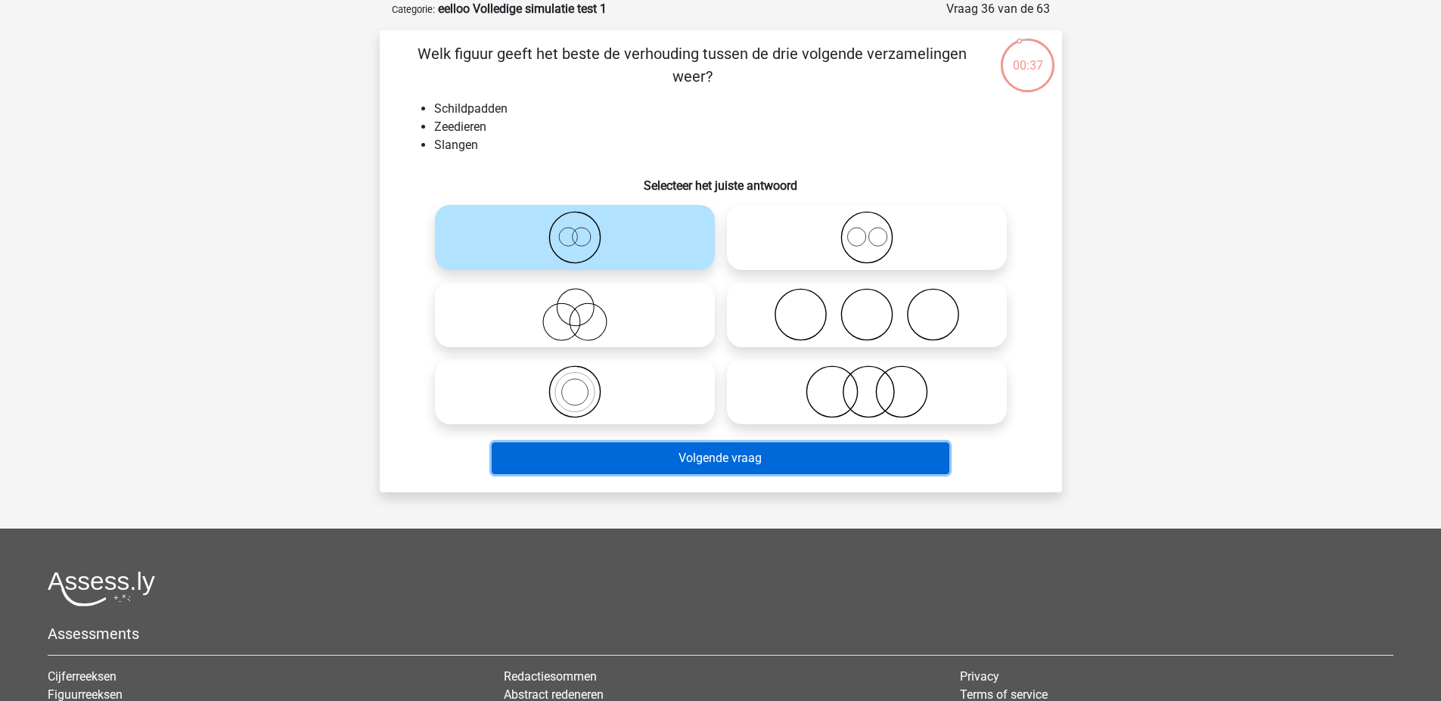
click at [626, 460] on button "Volgende vraag" at bounding box center [721, 458] width 458 height 32
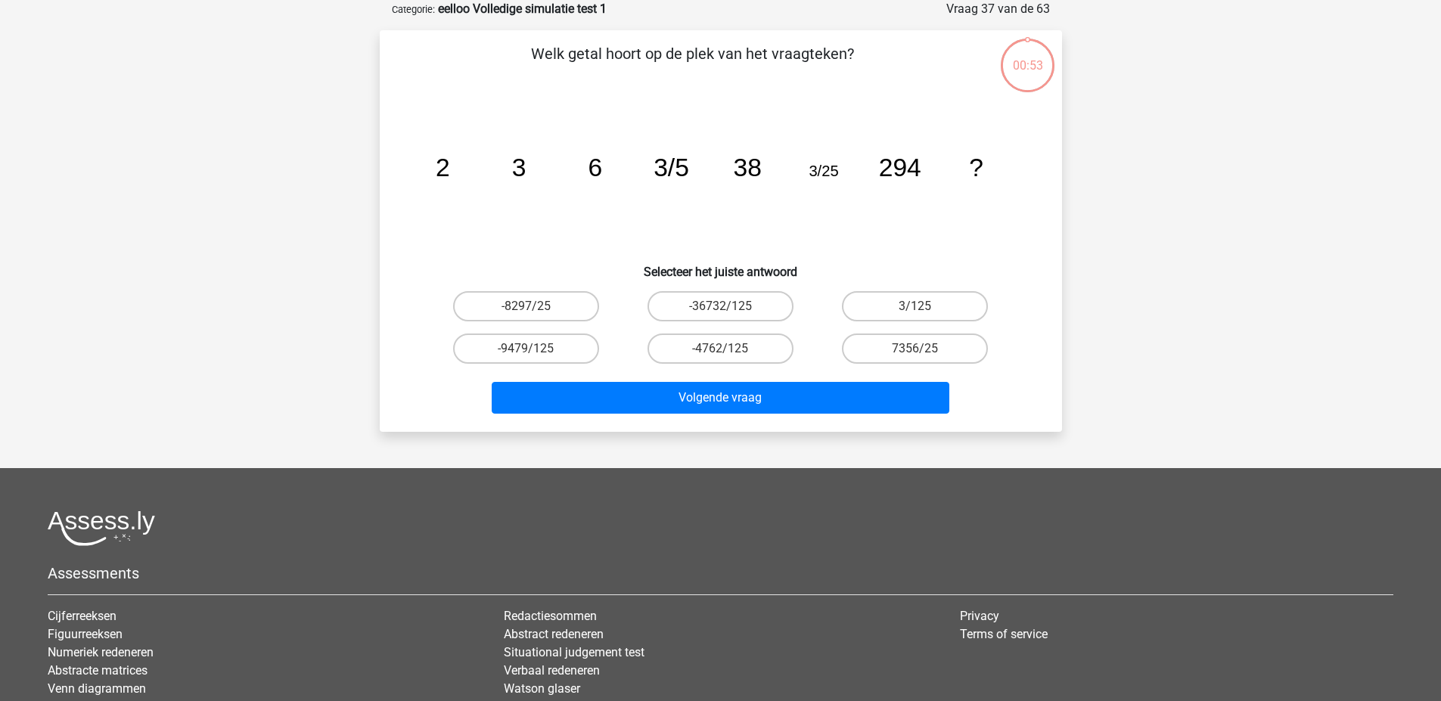
click at [619, 230] on icon "image/svg+xml 2 3 6 3/5 38 3/25 294 ?" at bounding box center [721, 176] width 610 height 153
click at [550, 305] on label "-8297/25" at bounding box center [526, 306] width 146 height 30
click at [535, 306] on input "-8297/25" at bounding box center [531, 311] width 10 height 10
radio input "true"
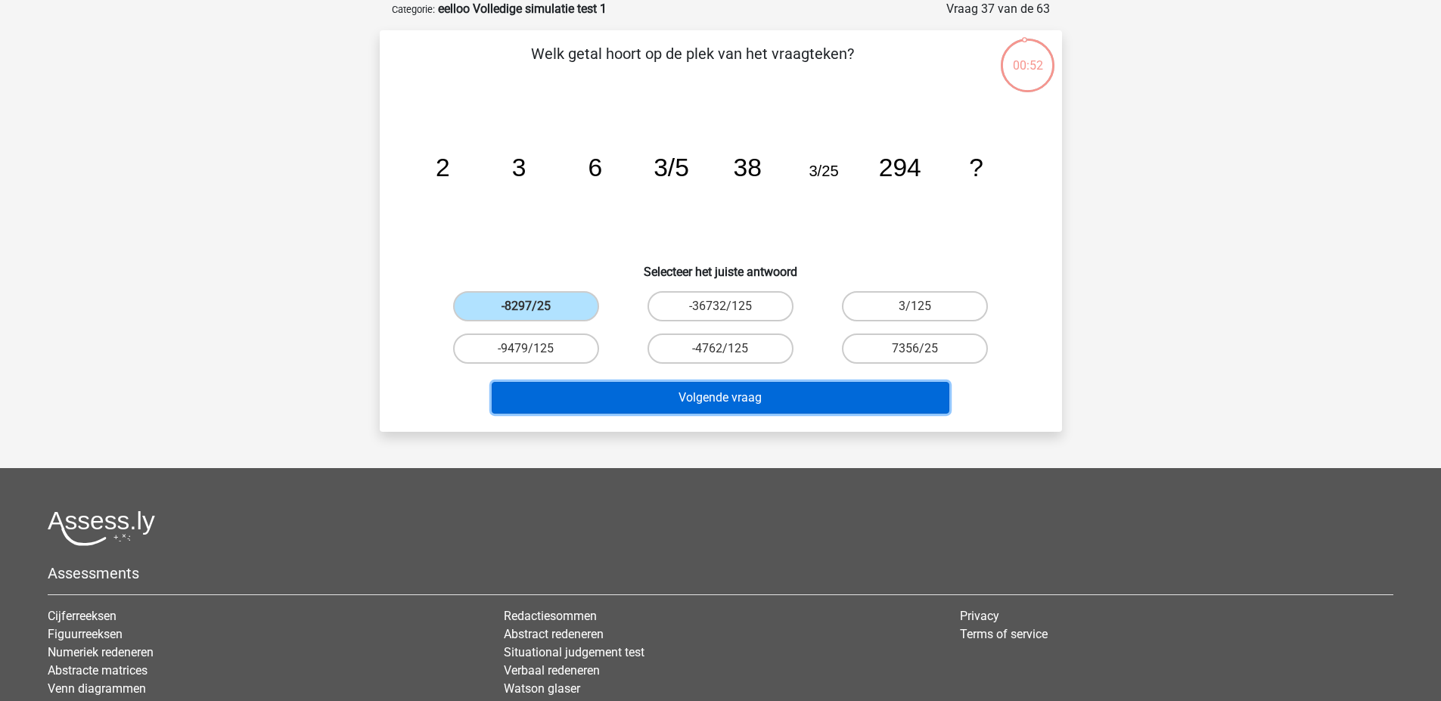
click at [593, 402] on button "Volgende vraag" at bounding box center [721, 398] width 458 height 32
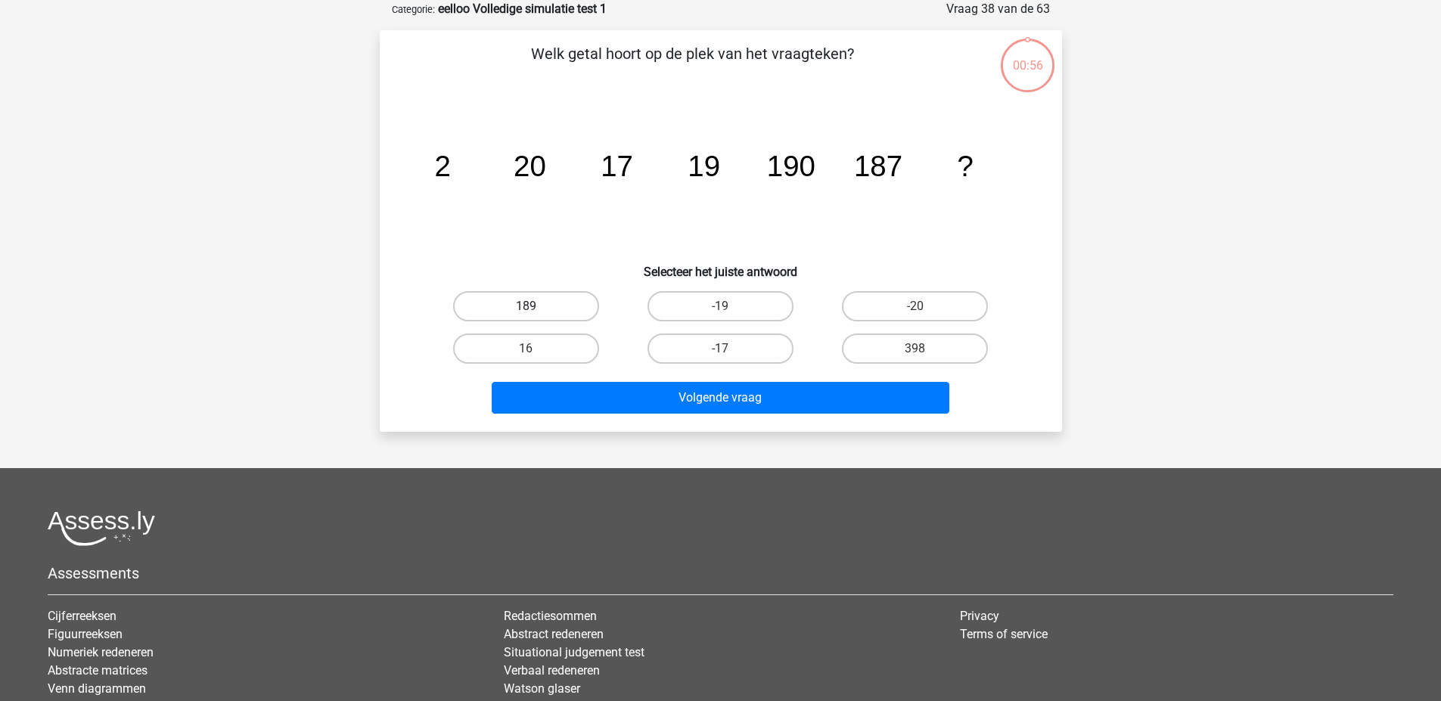
click at [550, 305] on label "189" at bounding box center [526, 306] width 146 height 30
click at [535, 306] on input "189" at bounding box center [531, 311] width 10 height 10
radio input "true"
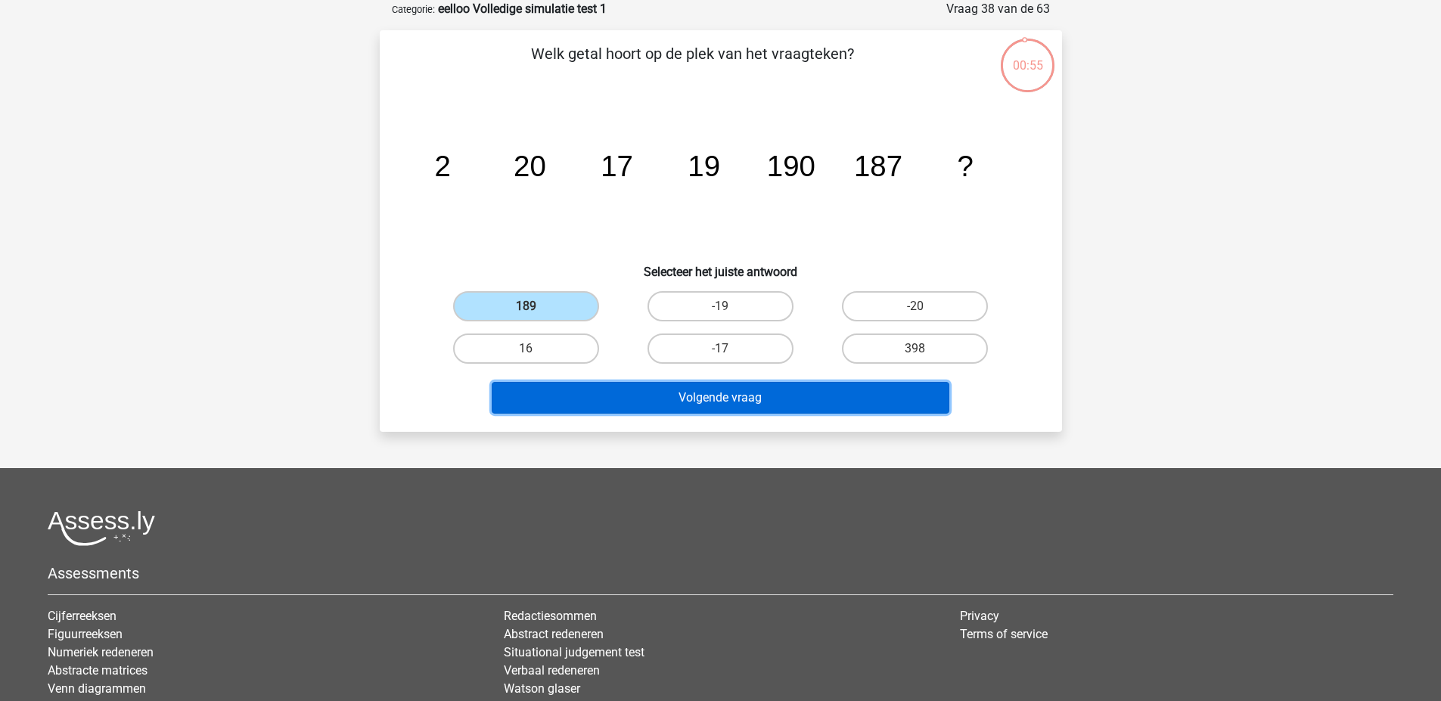
click at [611, 399] on button "Volgende vraag" at bounding box center [721, 398] width 458 height 32
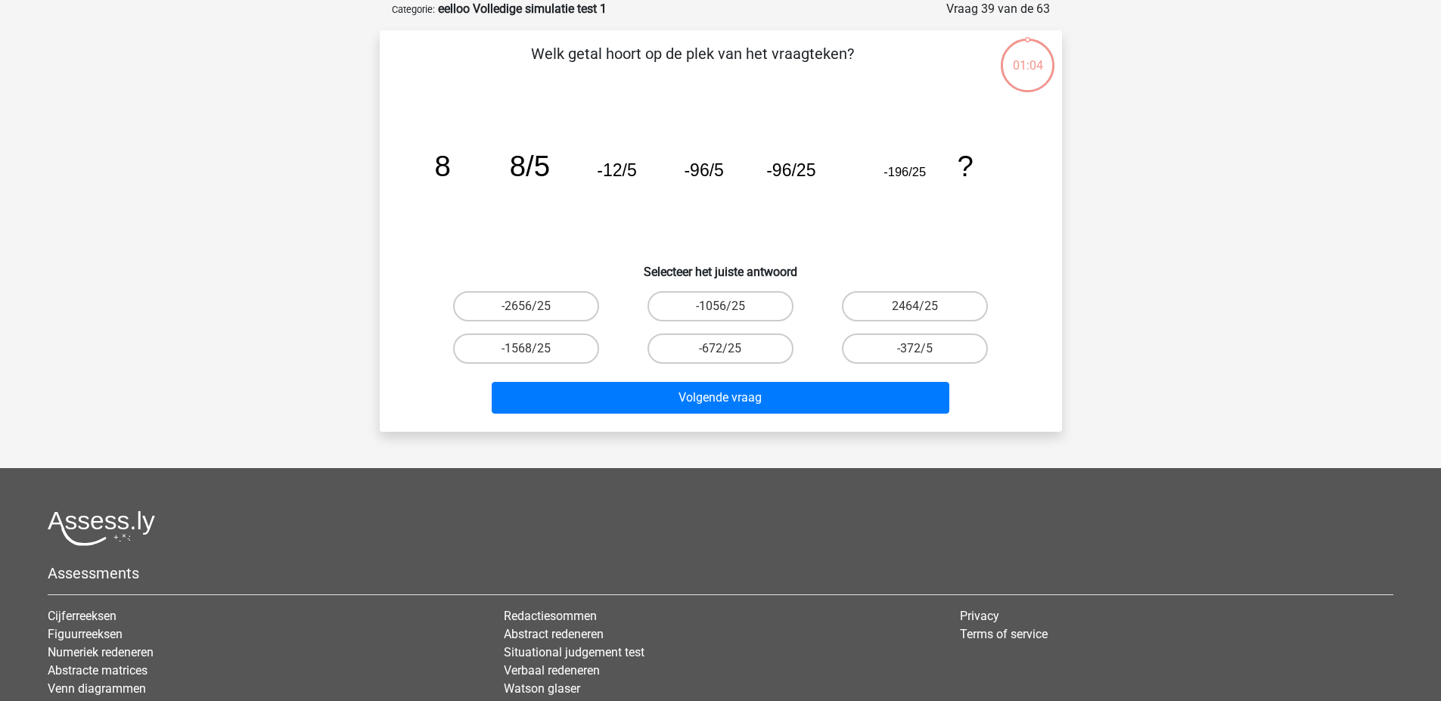
click at [566, 322] on div "-2656/25" at bounding box center [526, 306] width 194 height 42
click at [576, 310] on label "-2656/25" at bounding box center [526, 306] width 146 height 30
click at [535, 310] on input "-2656/25" at bounding box center [531, 311] width 10 height 10
radio input "true"
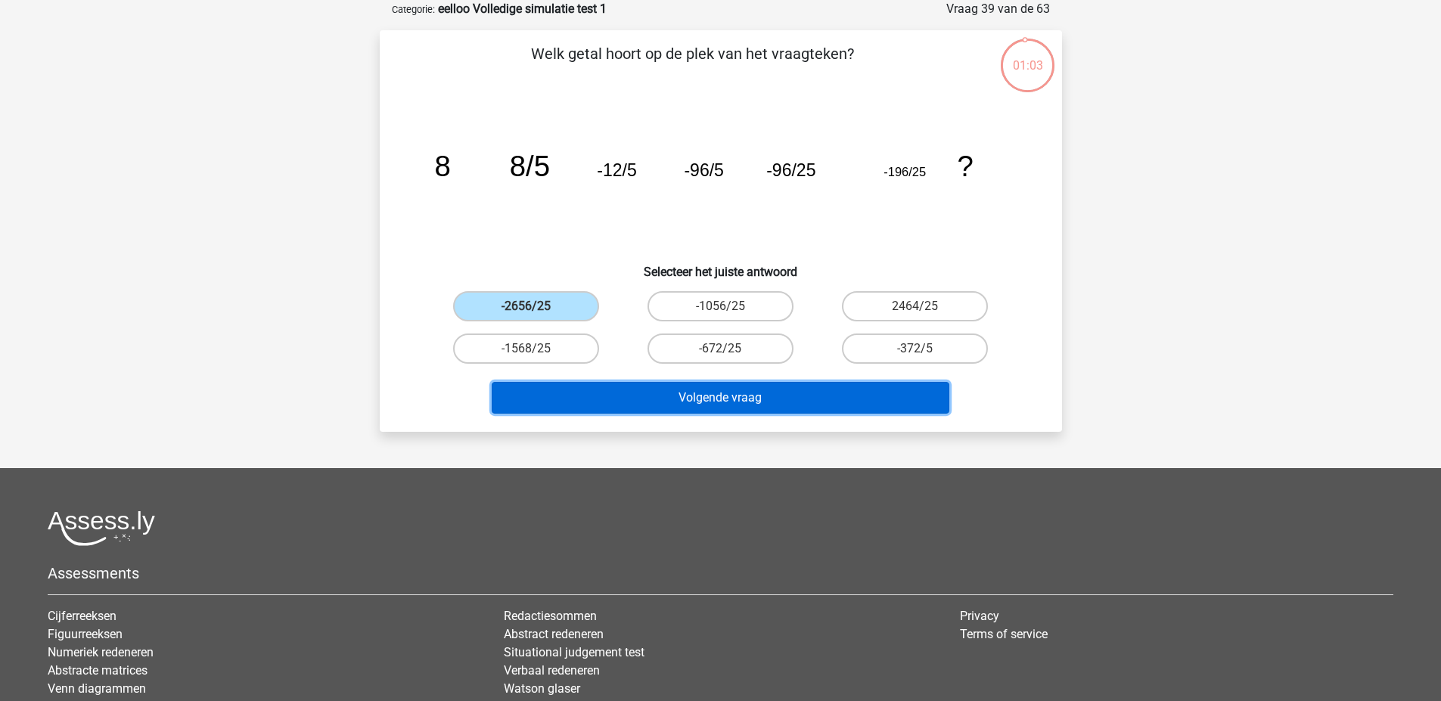
click at [589, 382] on button "Volgende vraag" at bounding box center [721, 398] width 458 height 32
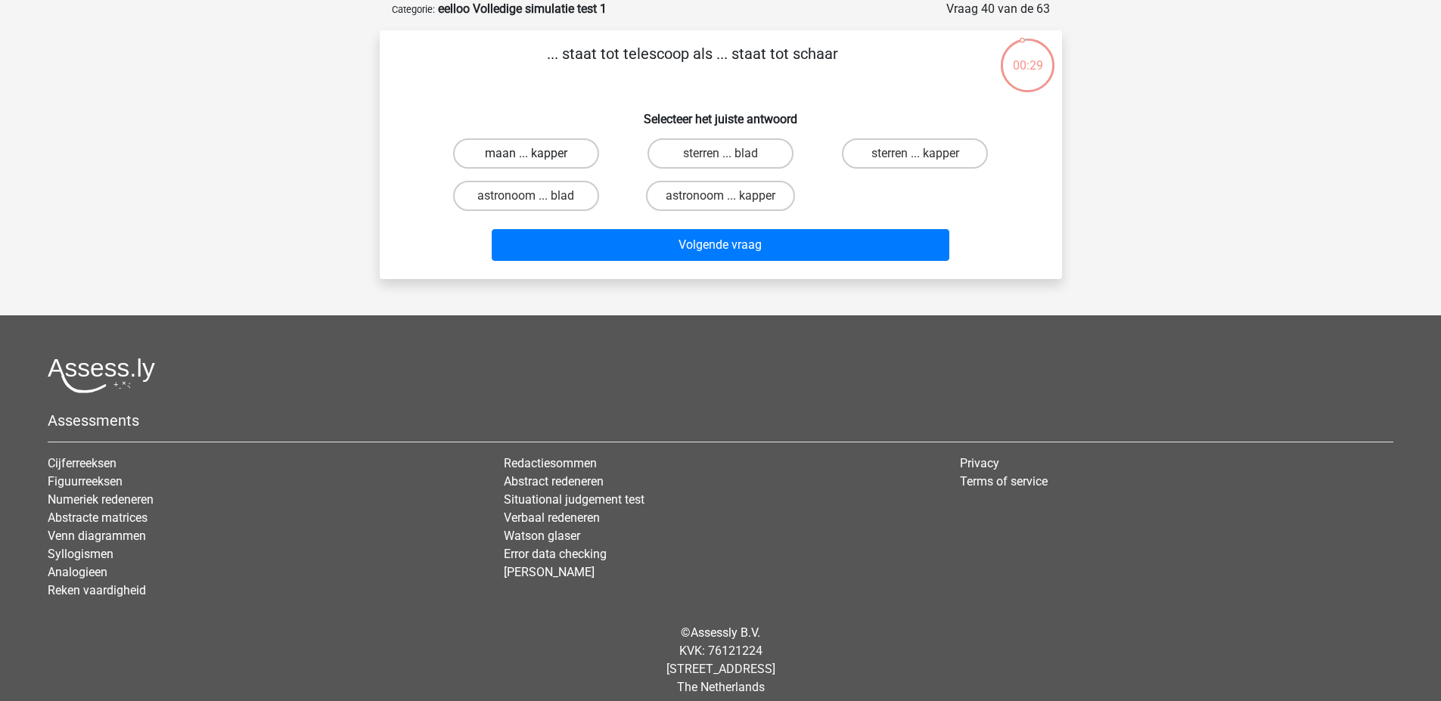
click at [539, 163] on label "maan ... kapper" at bounding box center [526, 153] width 146 height 30
click at [535, 163] on input "maan ... kapper" at bounding box center [531, 159] width 10 height 10
radio input "true"
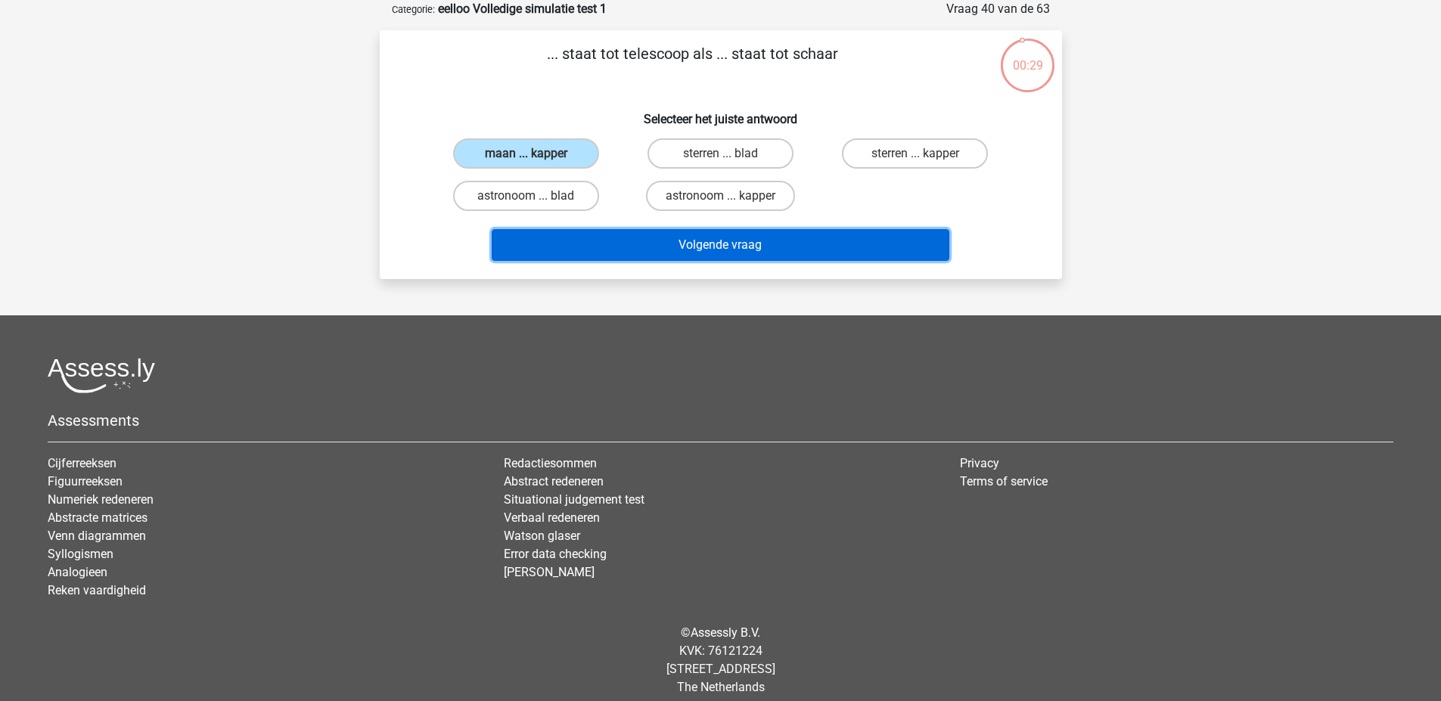
click at [556, 246] on button "Volgende vraag" at bounding box center [721, 245] width 458 height 32
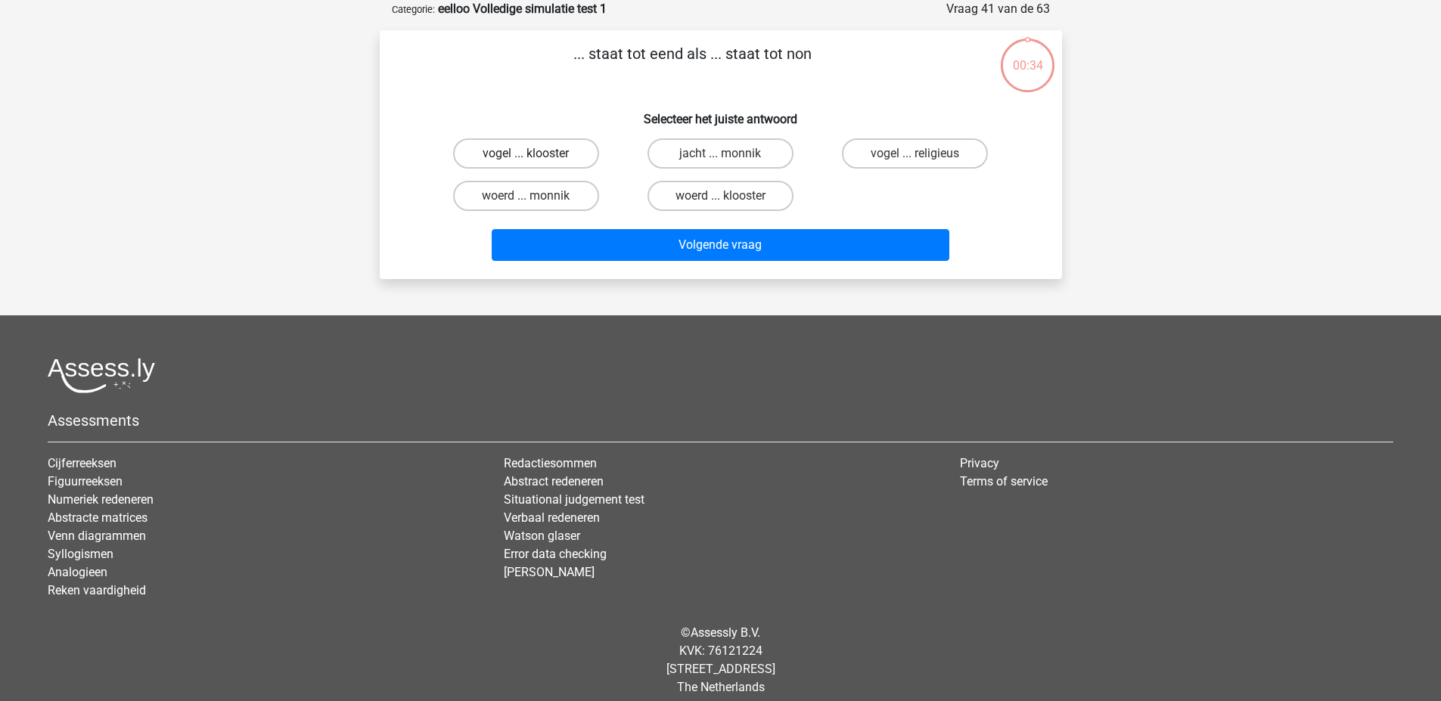
click at [566, 157] on label "vogel ... klooster" at bounding box center [526, 153] width 146 height 30
click at [535, 157] on input "vogel ... klooster" at bounding box center [531, 159] width 10 height 10
radio input "true"
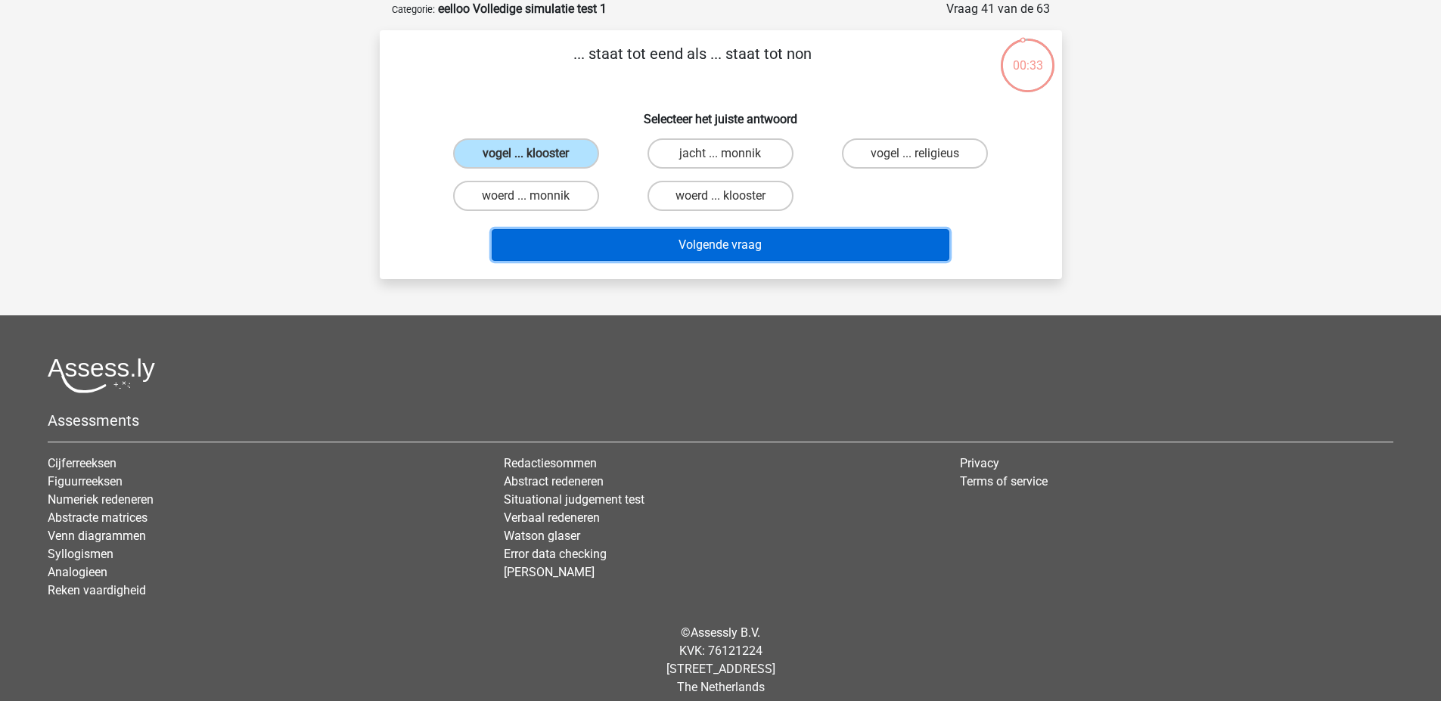
click at [575, 240] on button "Volgende vraag" at bounding box center [721, 245] width 458 height 32
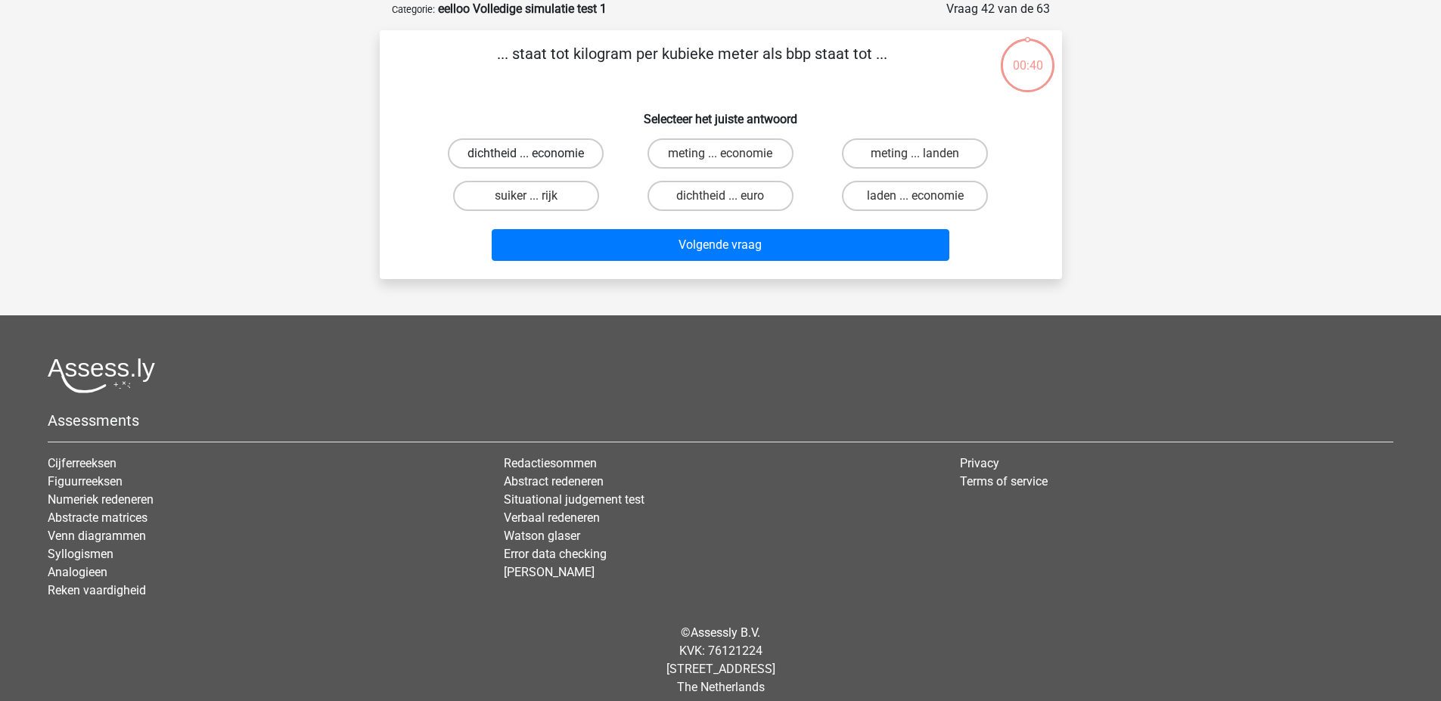
click at [548, 152] on label "dichtheid ... economie" at bounding box center [526, 153] width 156 height 30
click at [535, 154] on input "dichtheid ... economie" at bounding box center [531, 159] width 10 height 10
radio input "true"
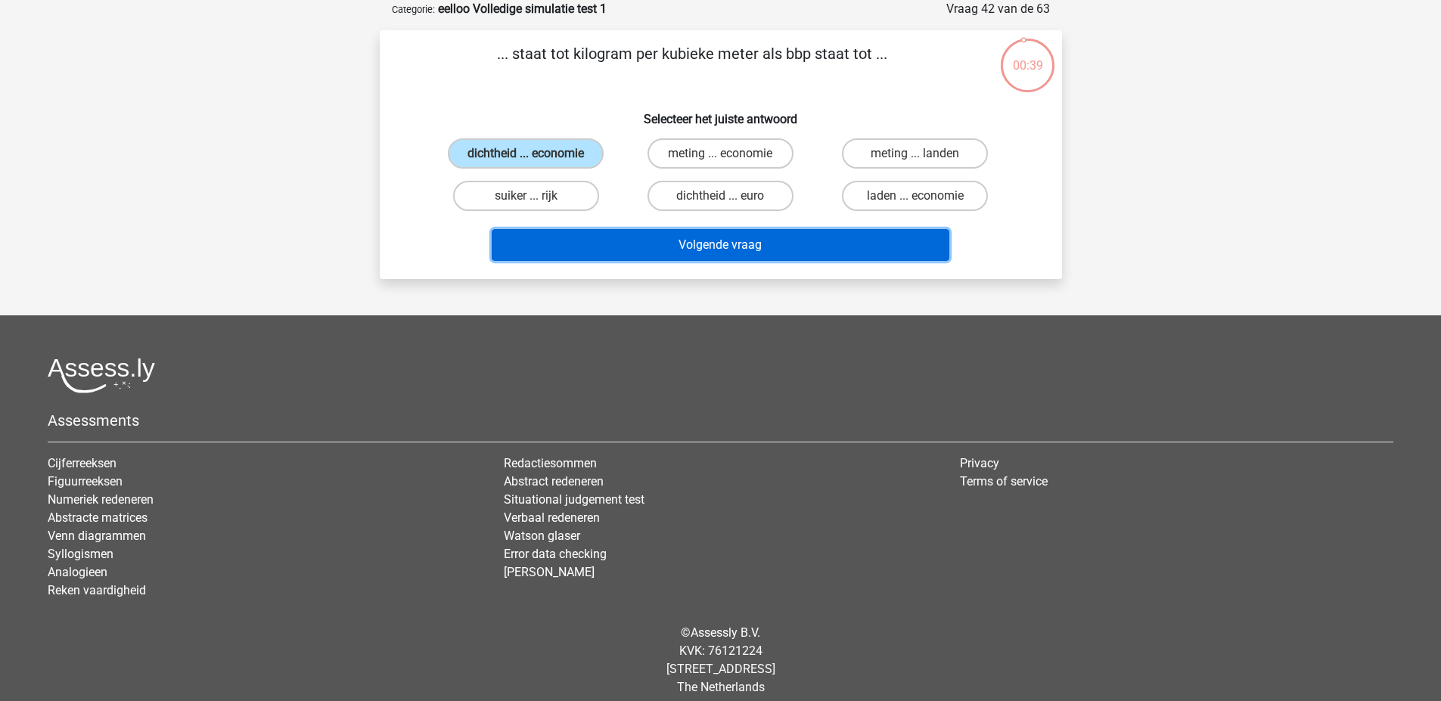
click at [564, 242] on button "Volgende vraag" at bounding box center [721, 245] width 458 height 32
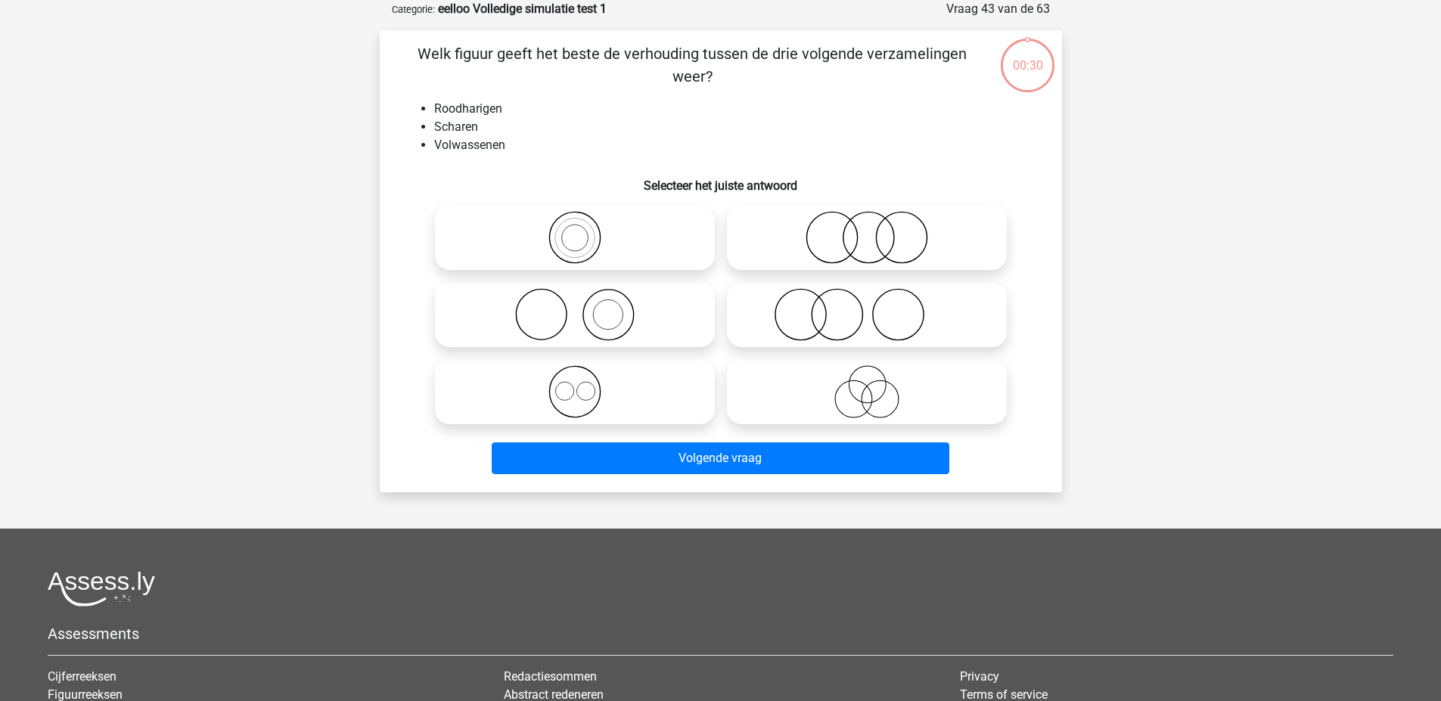
click at [537, 247] on icon at bounding box center [575, 237] width 268 height 53
click at [575, 230] on input "radio" at bounding box center [580, 225] width 10 height 10
radio input "true"
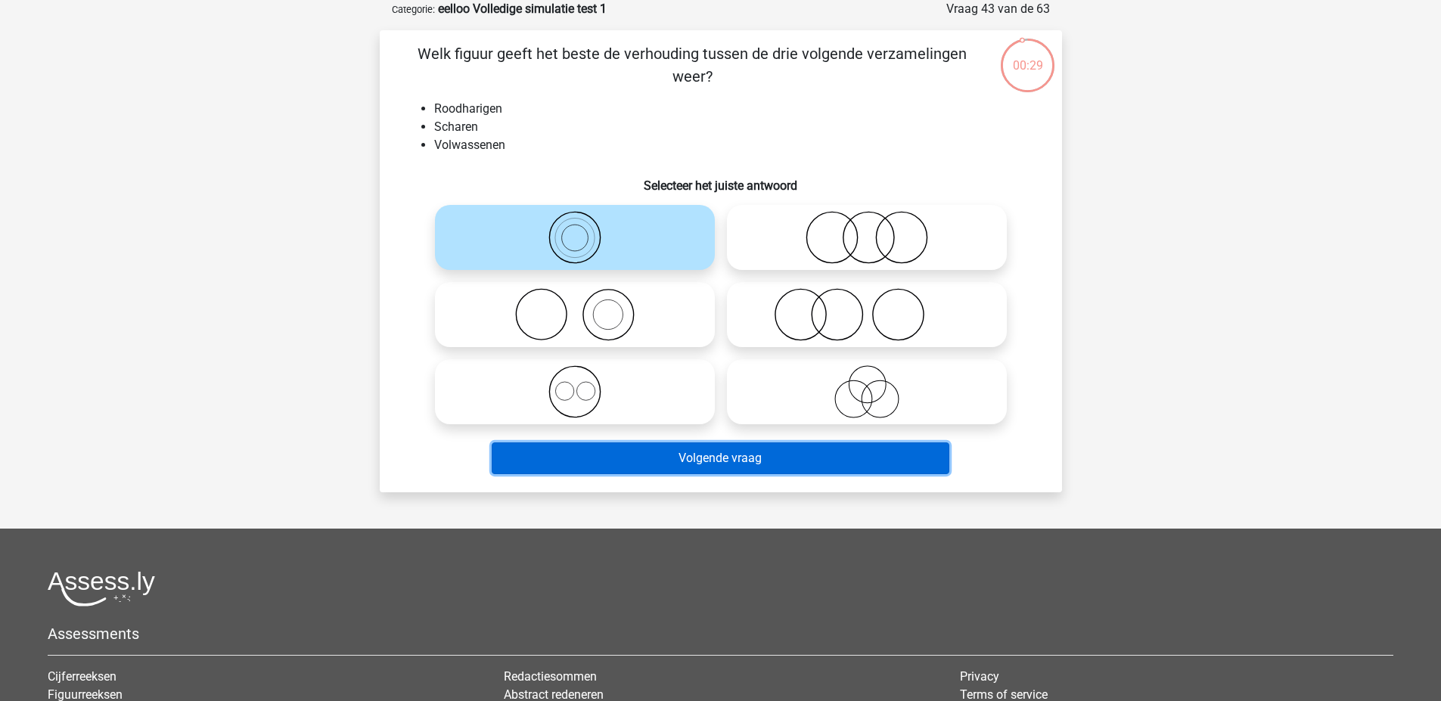
click at [596, 449] on button "Volgende vraag" at bounding box center [721, 458] width 458 height 32
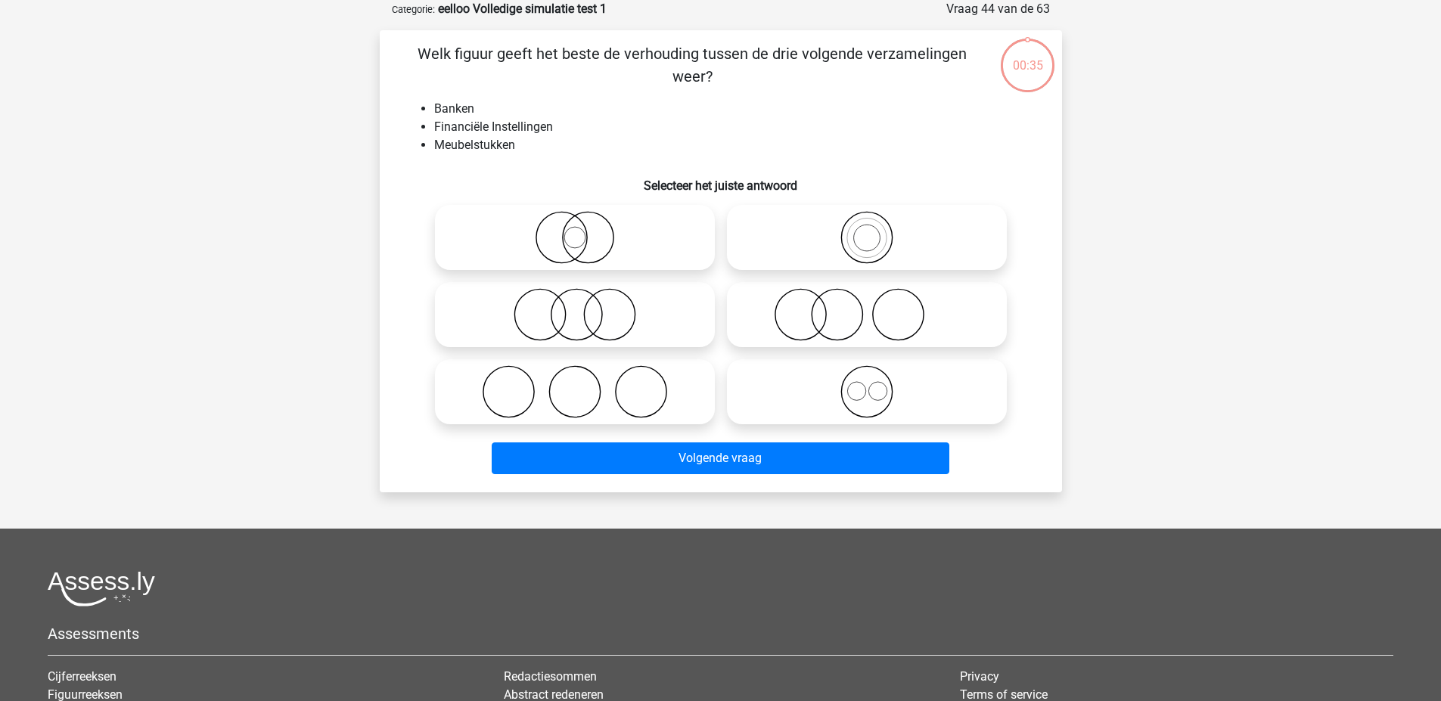
click at [501, 240] on icon at bounding box center [575, 237] width 268 height 53
click at [575, 230] on input "radio" at bounding box center [580, 225] width 10 height 10
radio input "true"
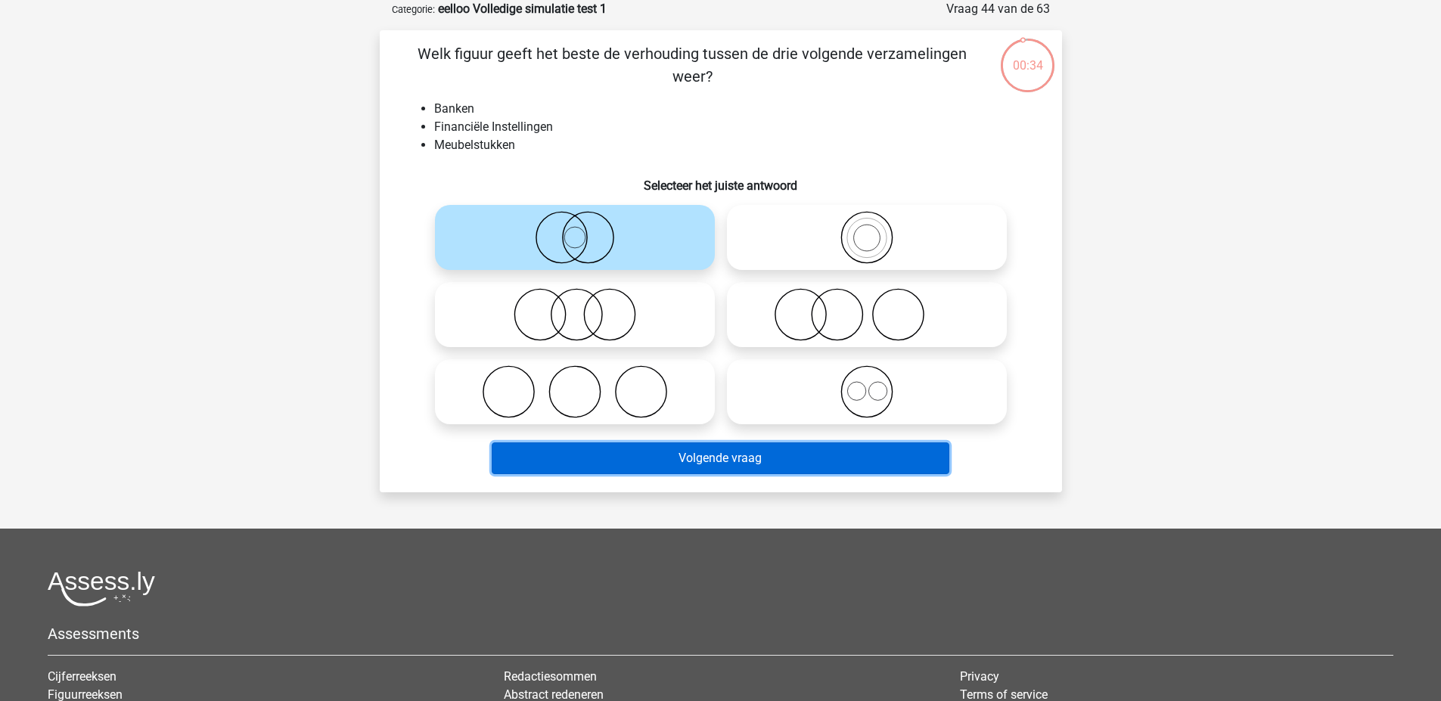
click at [632, 451] on button "Volgende vraag" at bounding box center [721, 458] width 458 height 32
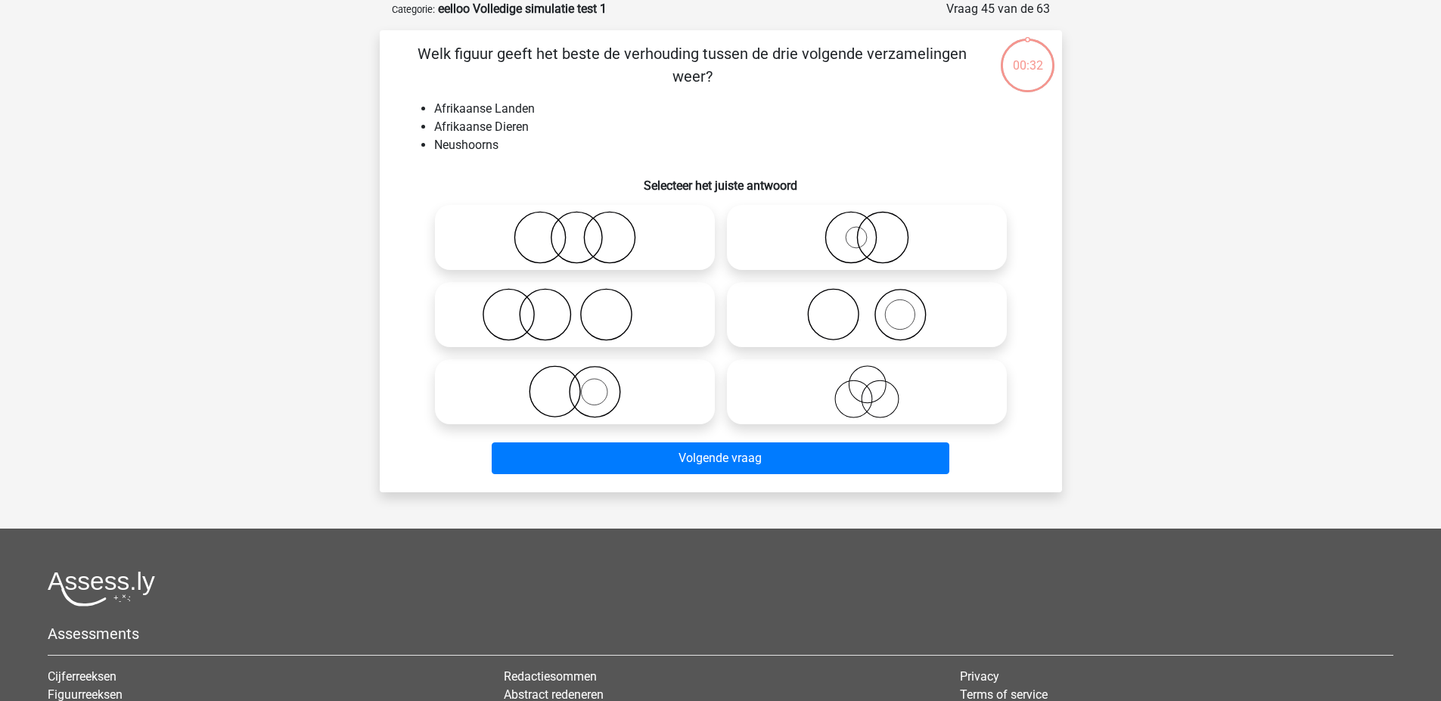
click at [543, 234] on icon at bounding box center [575, 237] width 268 height 53
click at [575, 230] on input "radio" at bounding box center [580, 225] width 10 height 10
radio input "true"
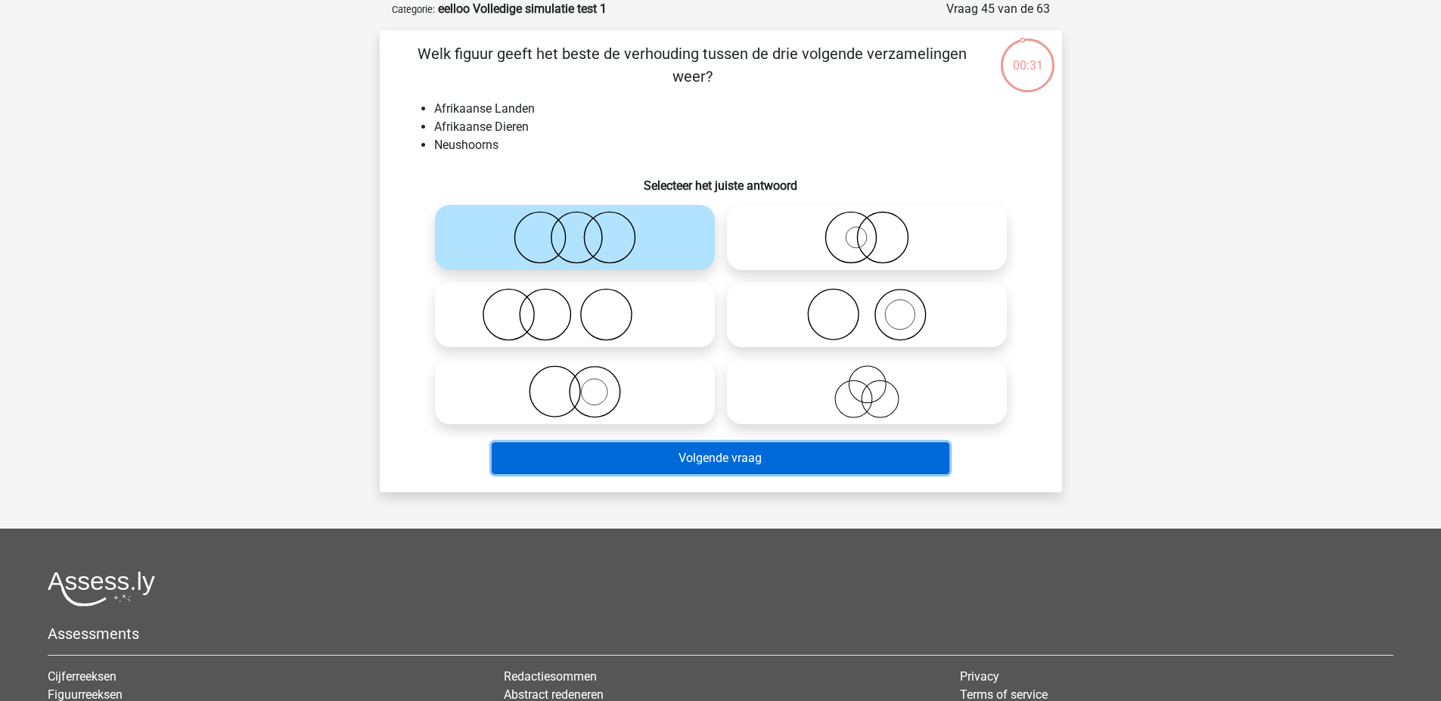
click at [629, 463] on button "Volgende vraag" at bounding box center [721, 458] width 458 height 32
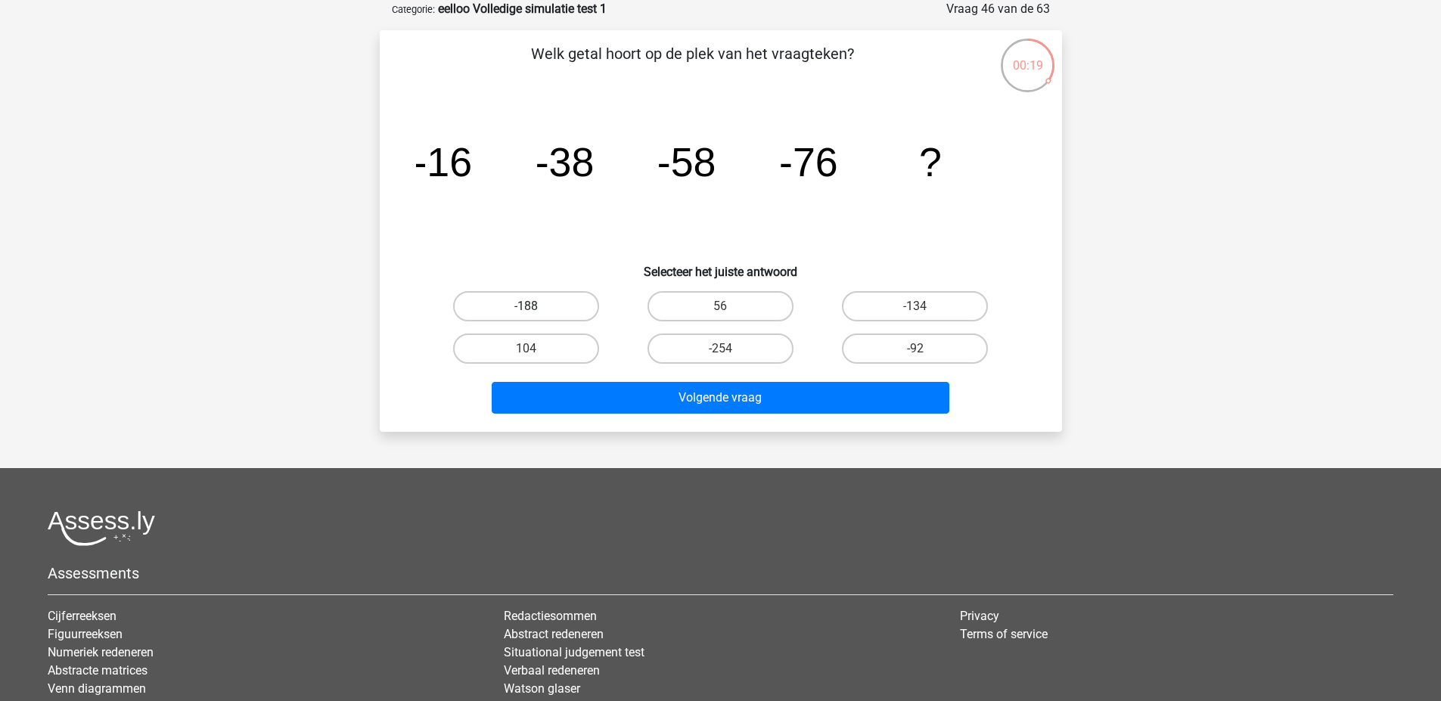
click at [520, 314] on label "-188" at bounding box center [526, 306] width 146 height 30
click at [526, 314] on input "-188" at bounding box center [531, 311] width 10 height 10
radio input "true"
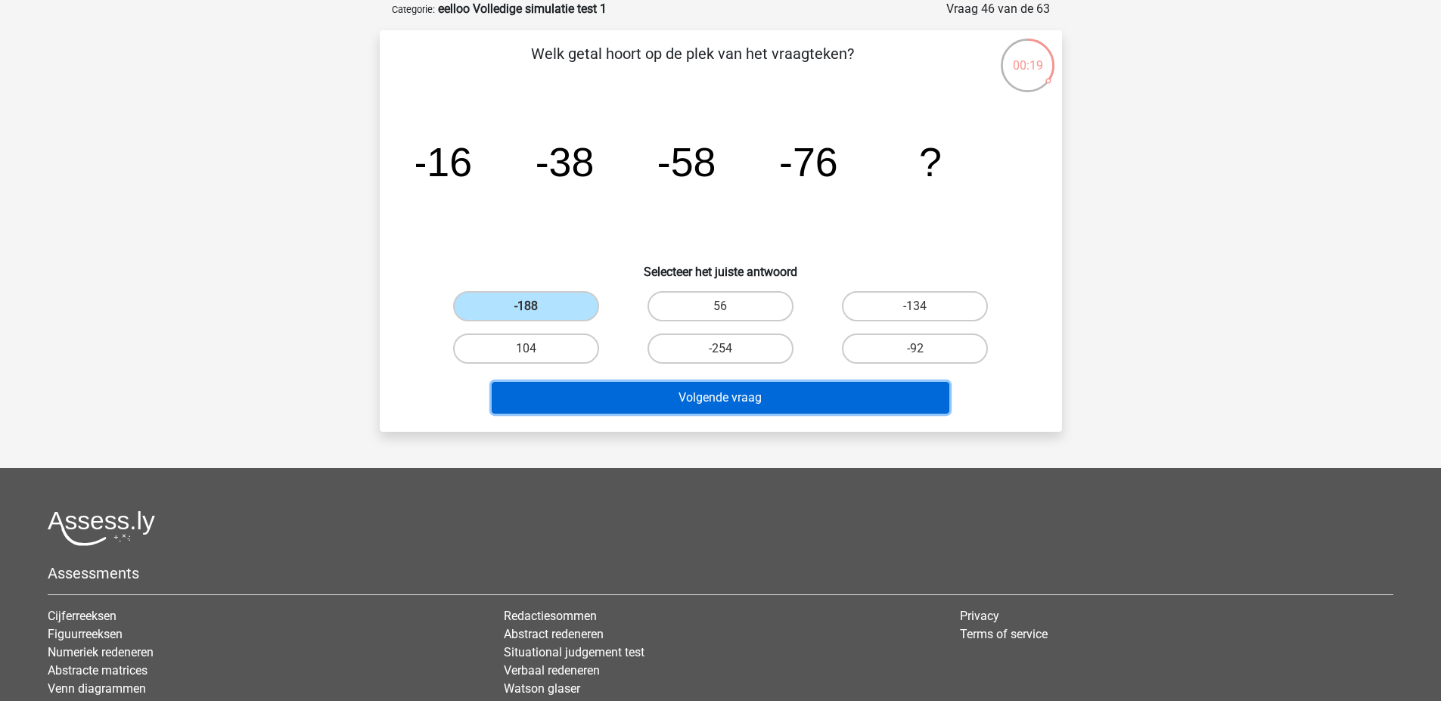
click at [593, 392] on button "Volgende vraag" at bounding box center [721, 398] width 458 height 32
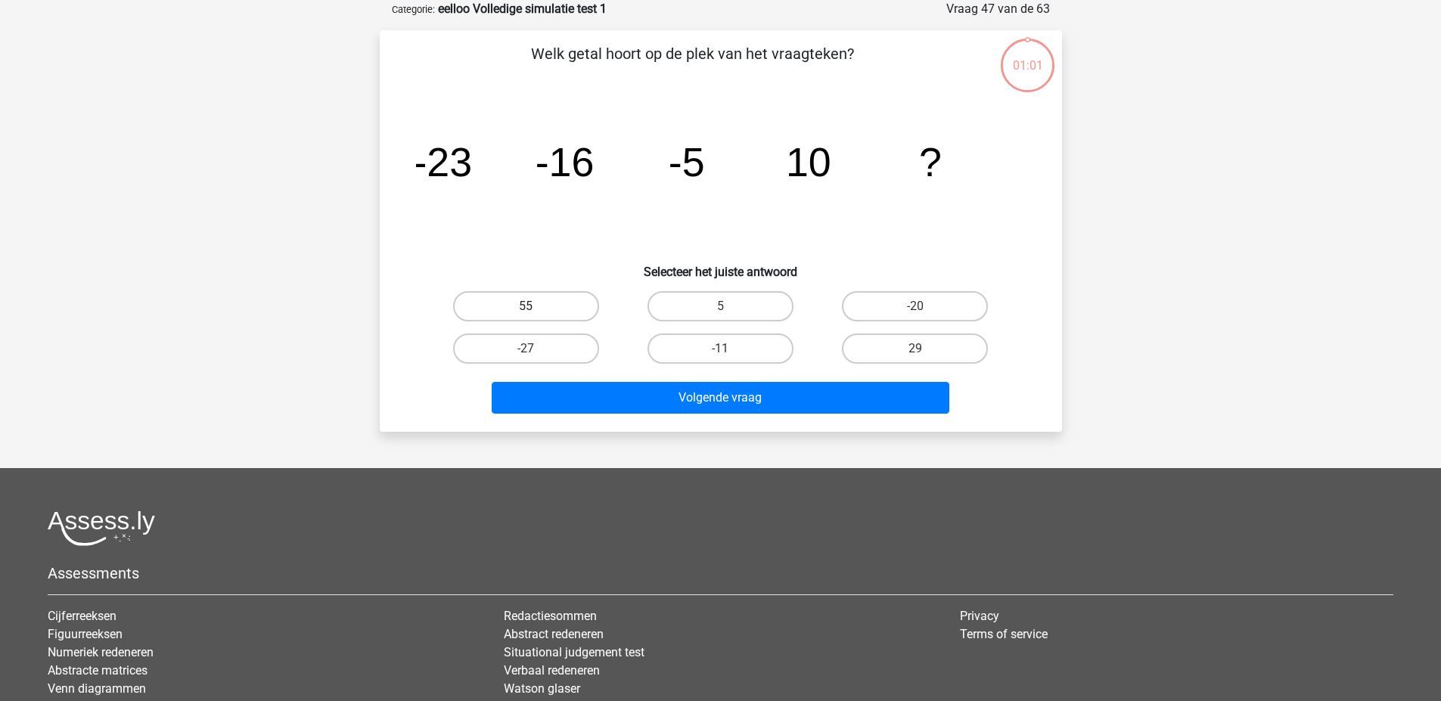
click at [547, 310] on label "55" at bounding box center [526, 306] width 146 height 30
click at [535, 310] on input "55" at bounding box center [531, 311] width 10 height 10
radio input "true"
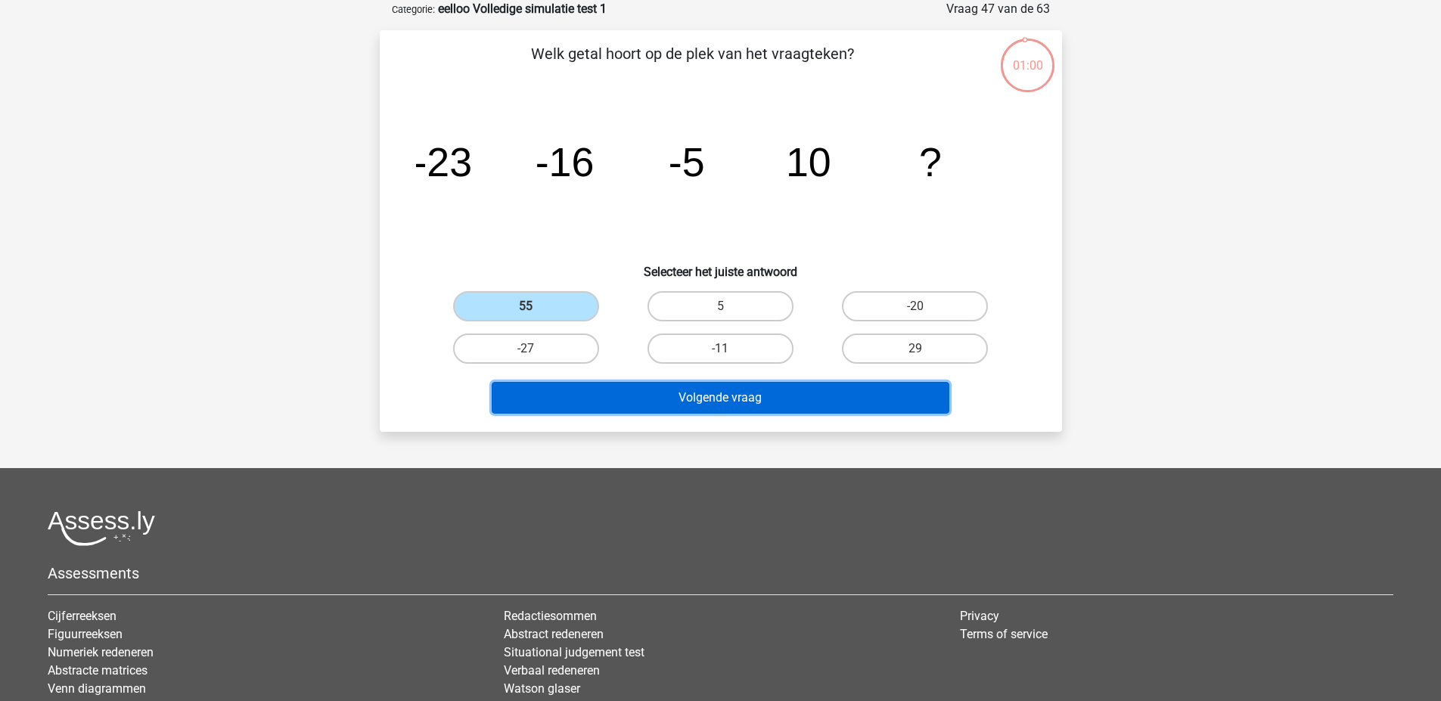
click at [576, 394] on button "Volgende vraag" at bounding box center [721, 398] width 458 height 32
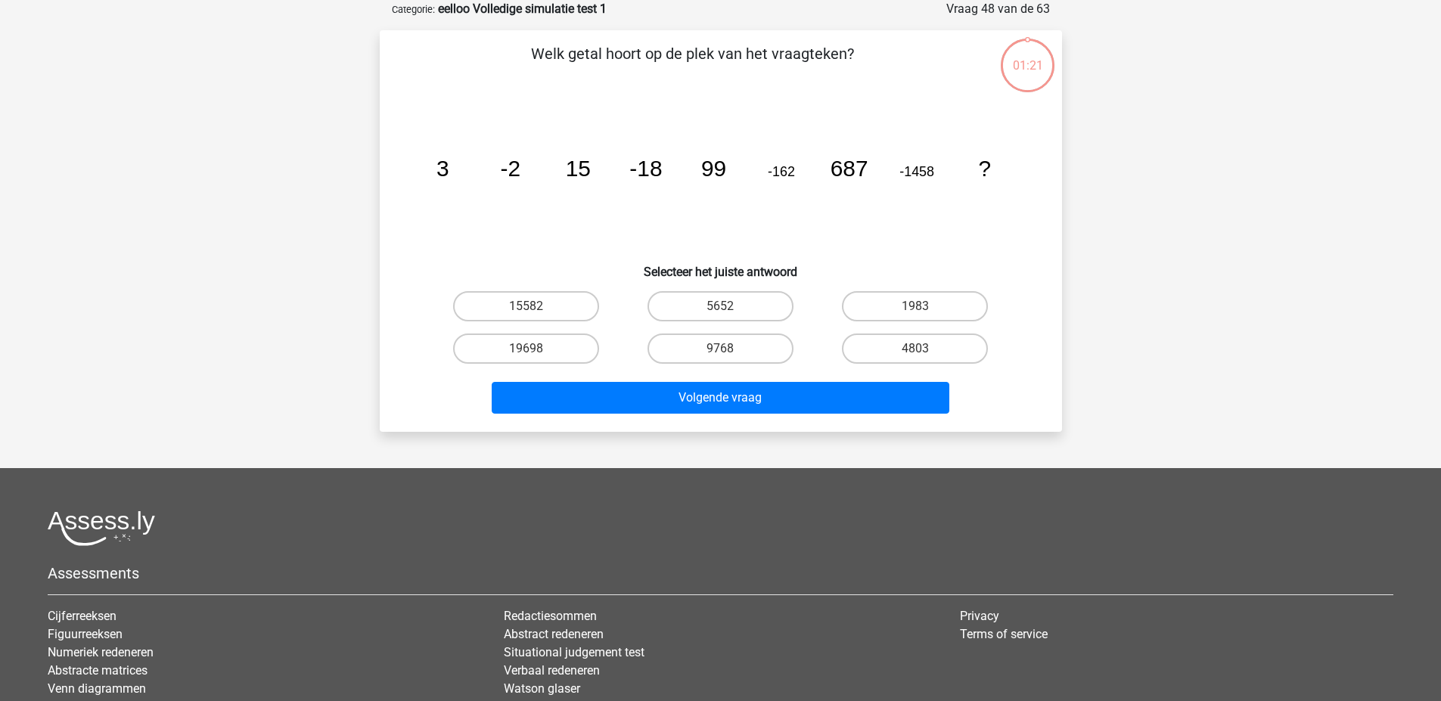
click at [535, 307] on input "15582" at bounding box center [531, 311] width 10 height 10
radio input "true"
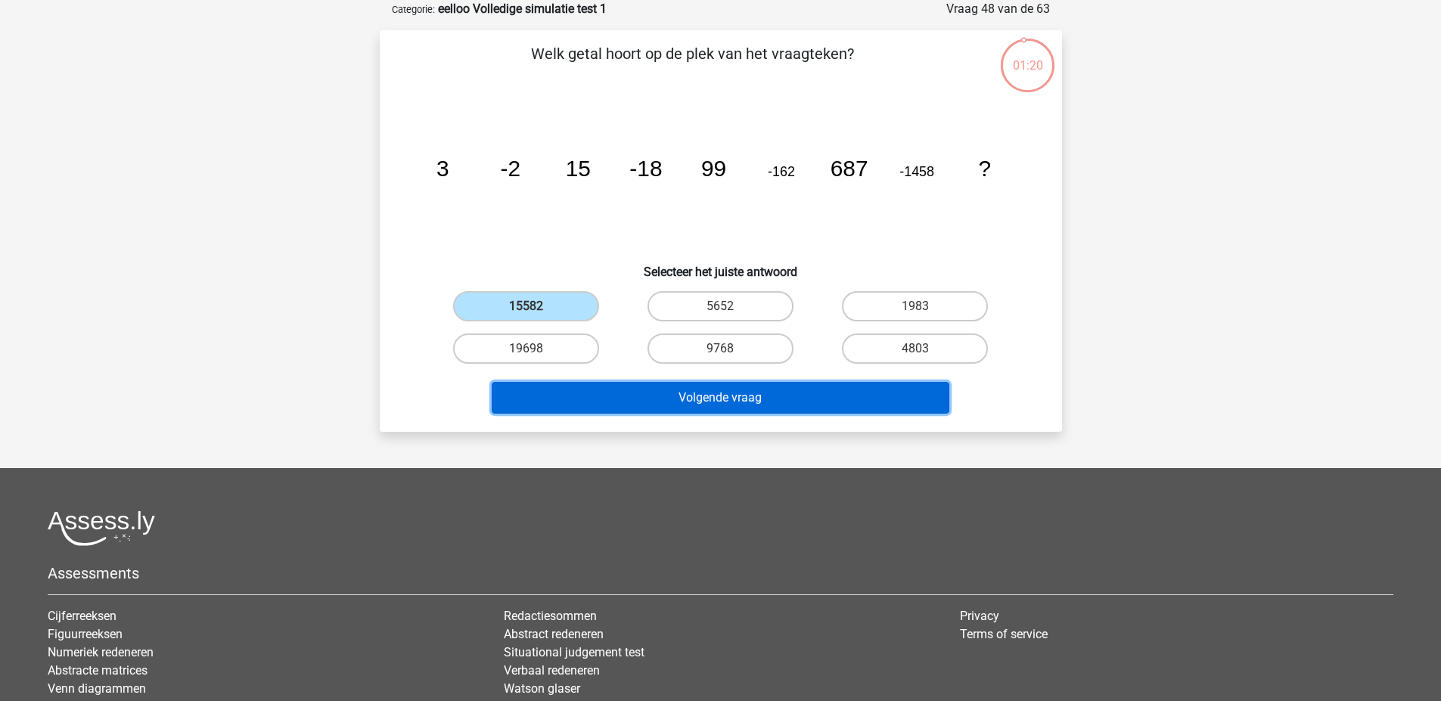
click at [589, 388] on button "Volgende vraag" at bounding box center [721, 398] width 458 height 32
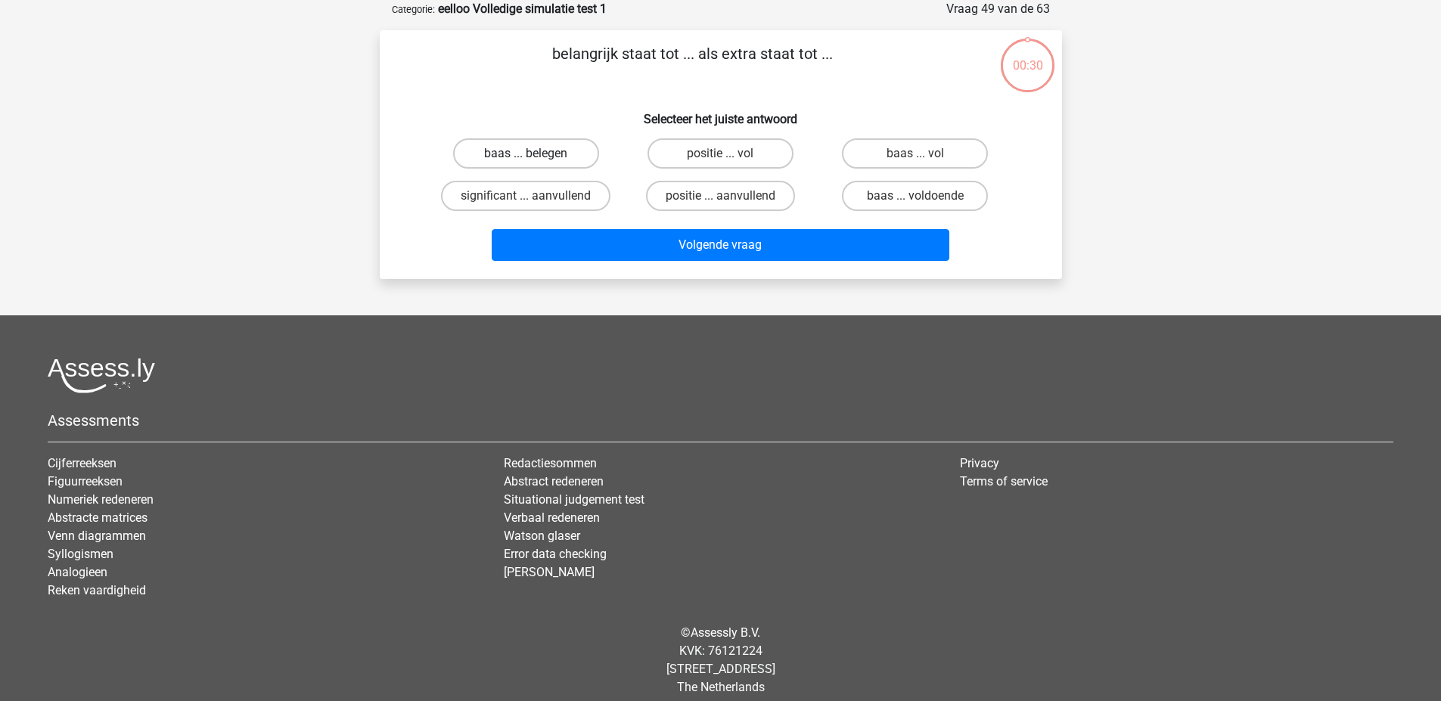
click at [513, 158] on label "baas ... belegen" at bounding box center [526, 153] width 146 height 30
click at [526, 158] on input "baas ... belegen" at bounding box center [531, 159] width 10 height 10
radio input "true"
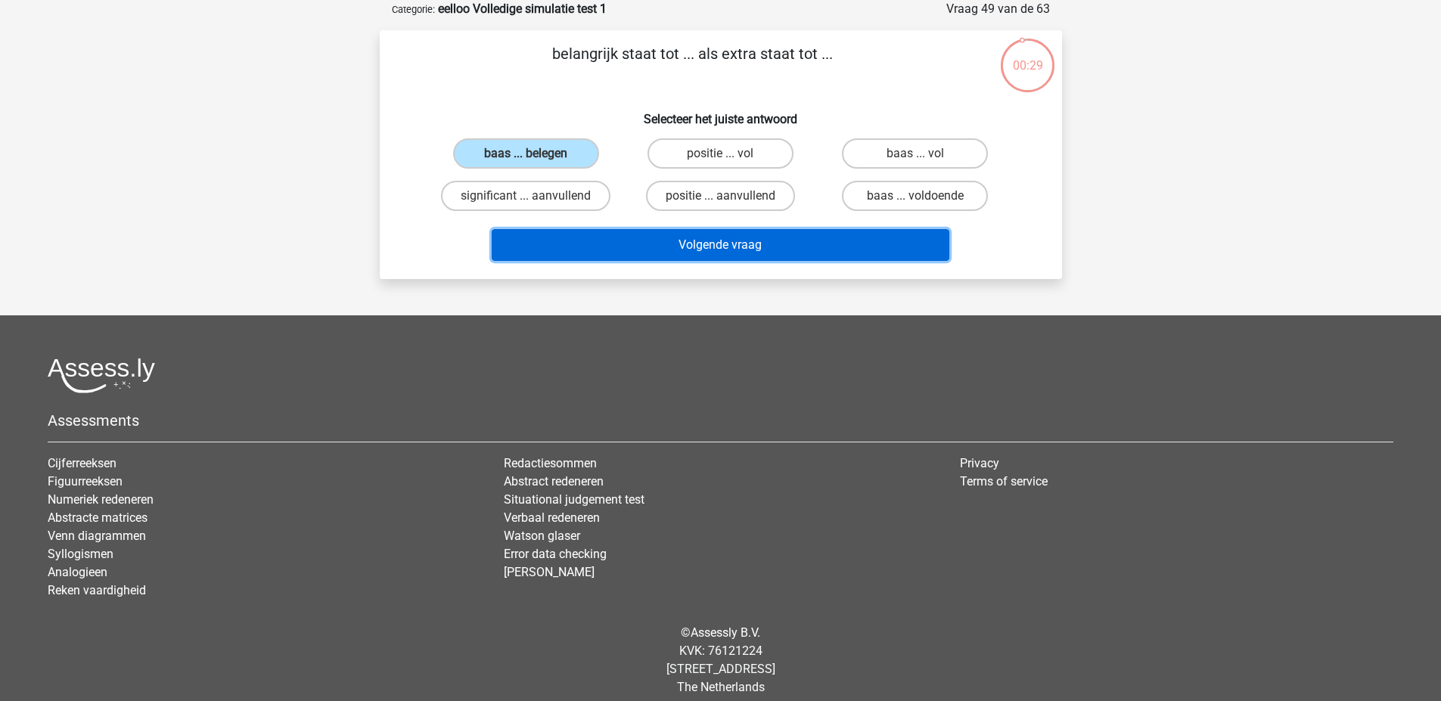
click at [582, 235] on button "Volgende vraag" at bounding box center [721, 245] width 458 height 32
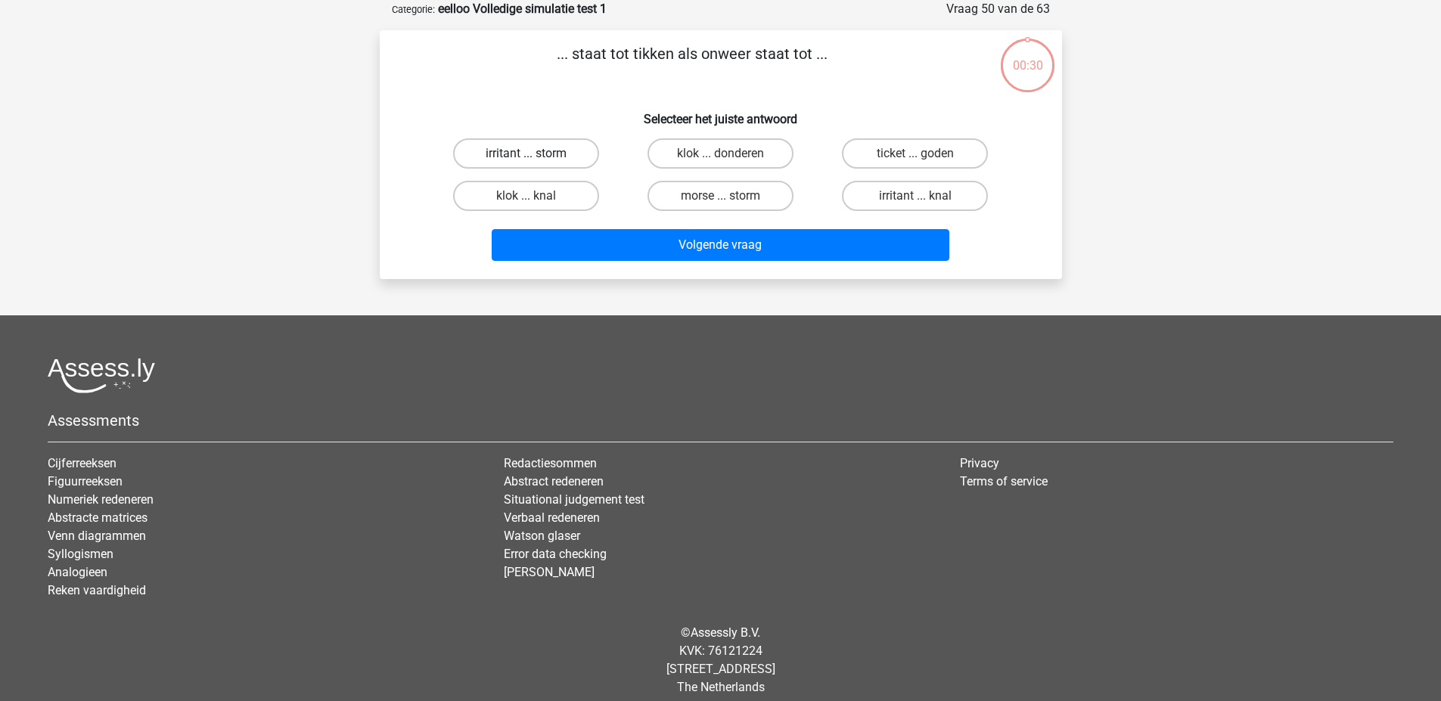
click at [549, 144] on label "irritant ... storm" at bounding box center [526, 153] width 146 height 30
click at [535, 154] on input "irritant ... storm" at bounding box center [531, 159] width 10 height 10
radio input "true"
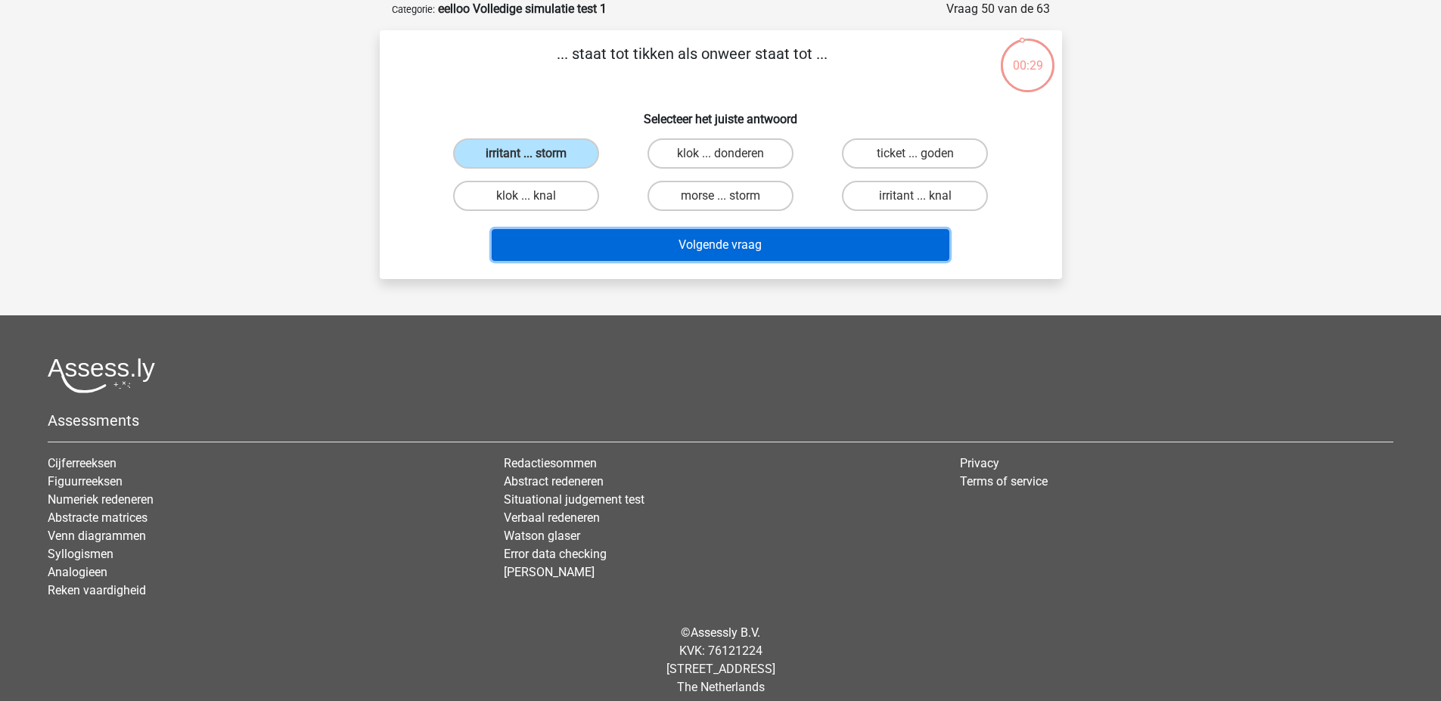
click at [573, 242] on button "Volgende vraag" at bounding box center [721, 245] width 458 height 32
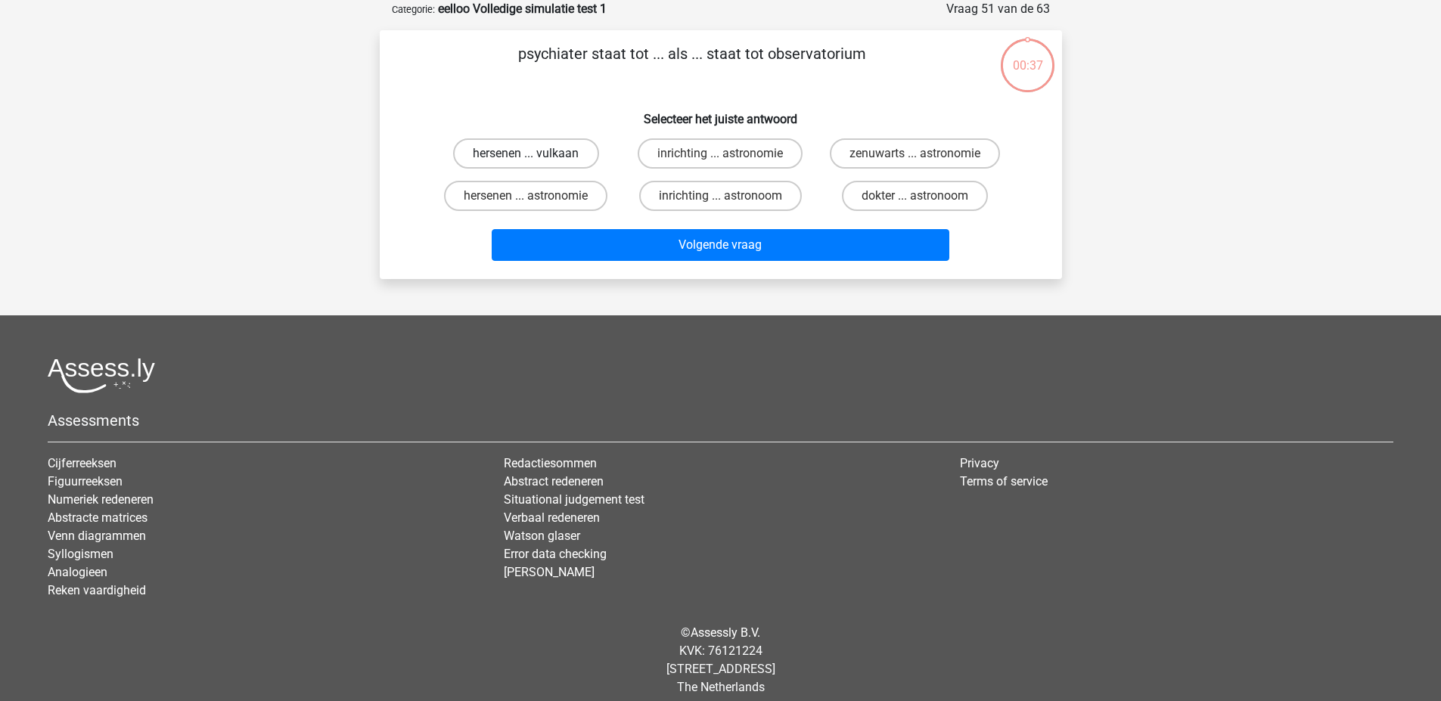
click at [553, 160] on label "hersenen ... vulkaan" at bounding box center [526, 153] width 146 height 30
click at [535, 160] on input "hersenen ... vulkaan" at bounding box center [531, 159] width 10 height 10
radio input "true"
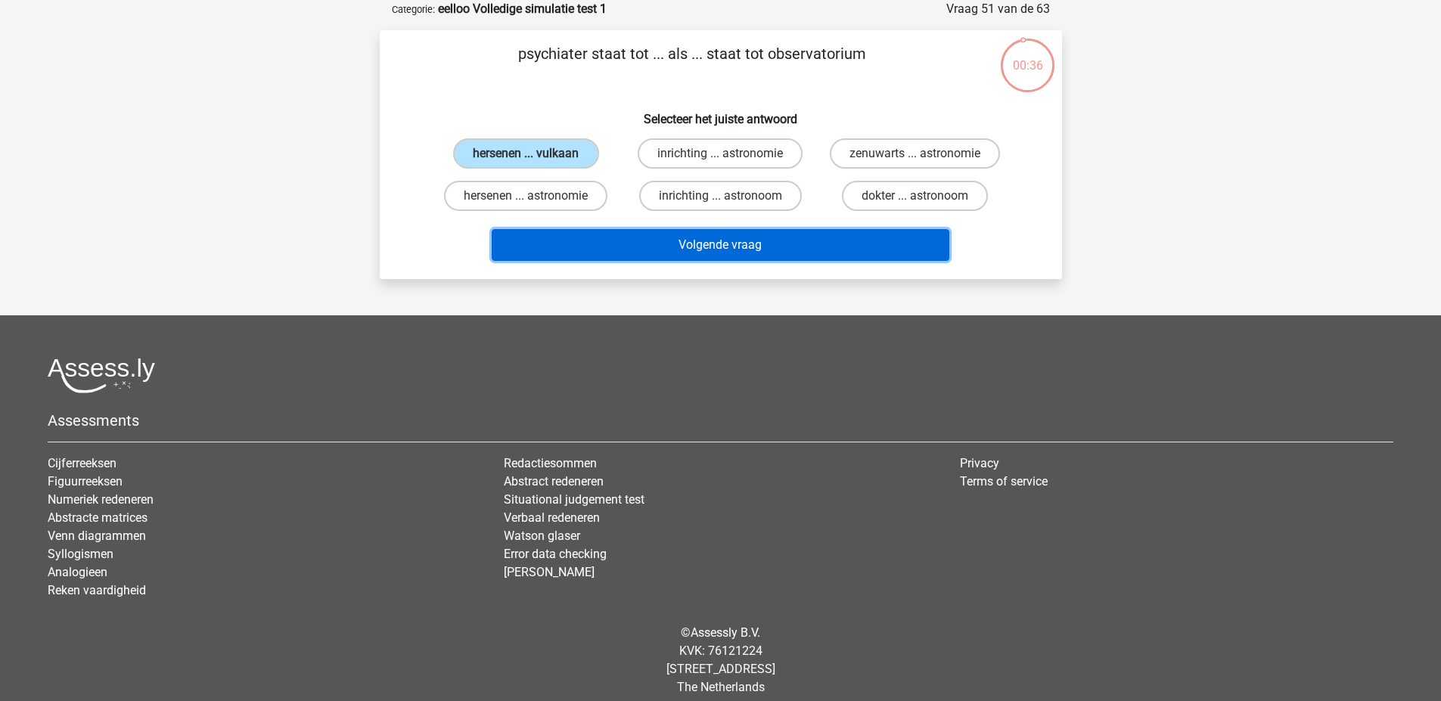
click at [573, 254] on button "Volgende vraag" at bounding box center [721, 245] width 458 height 32
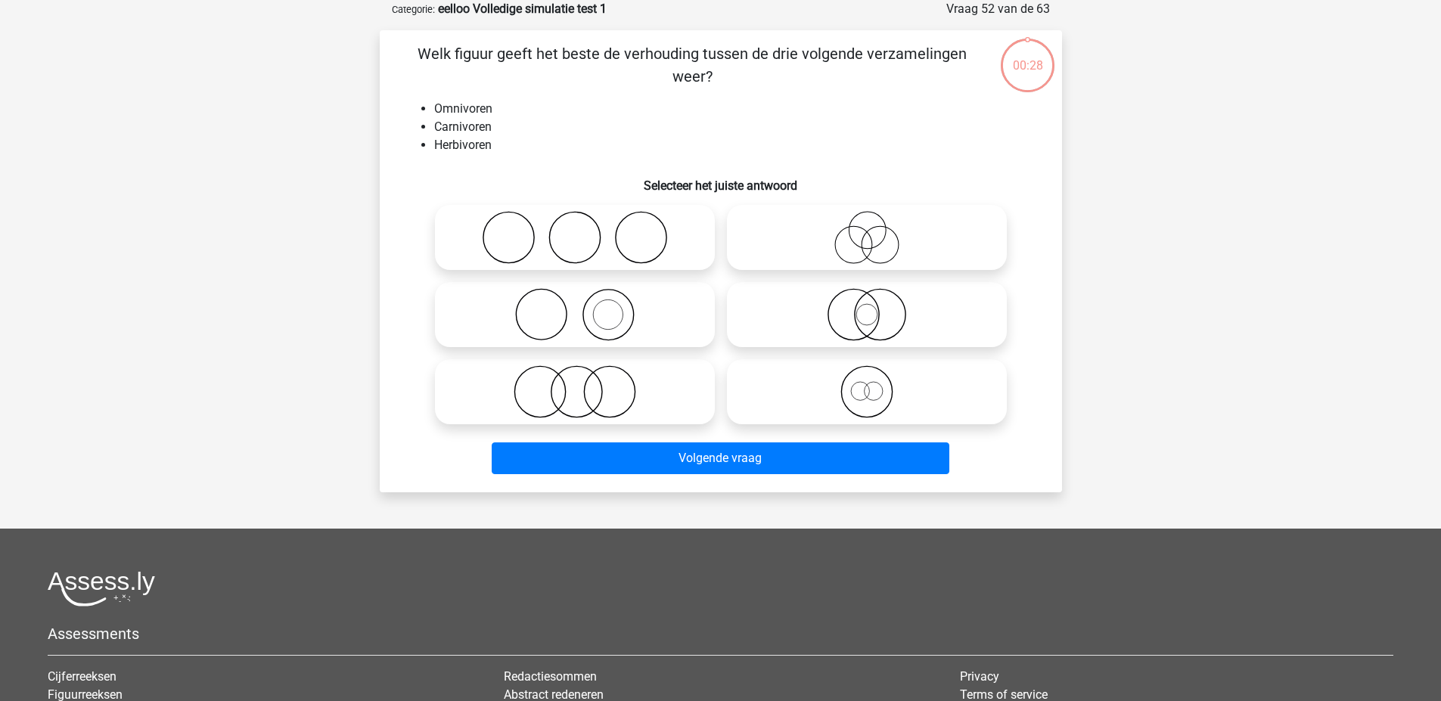
click at [510, 223] on icon at bounding box center [575, 237] width 268 height 53
click at [575, 223] on input "radio" at bounding box center [580, 225] width 10 height 10
radio input "true"
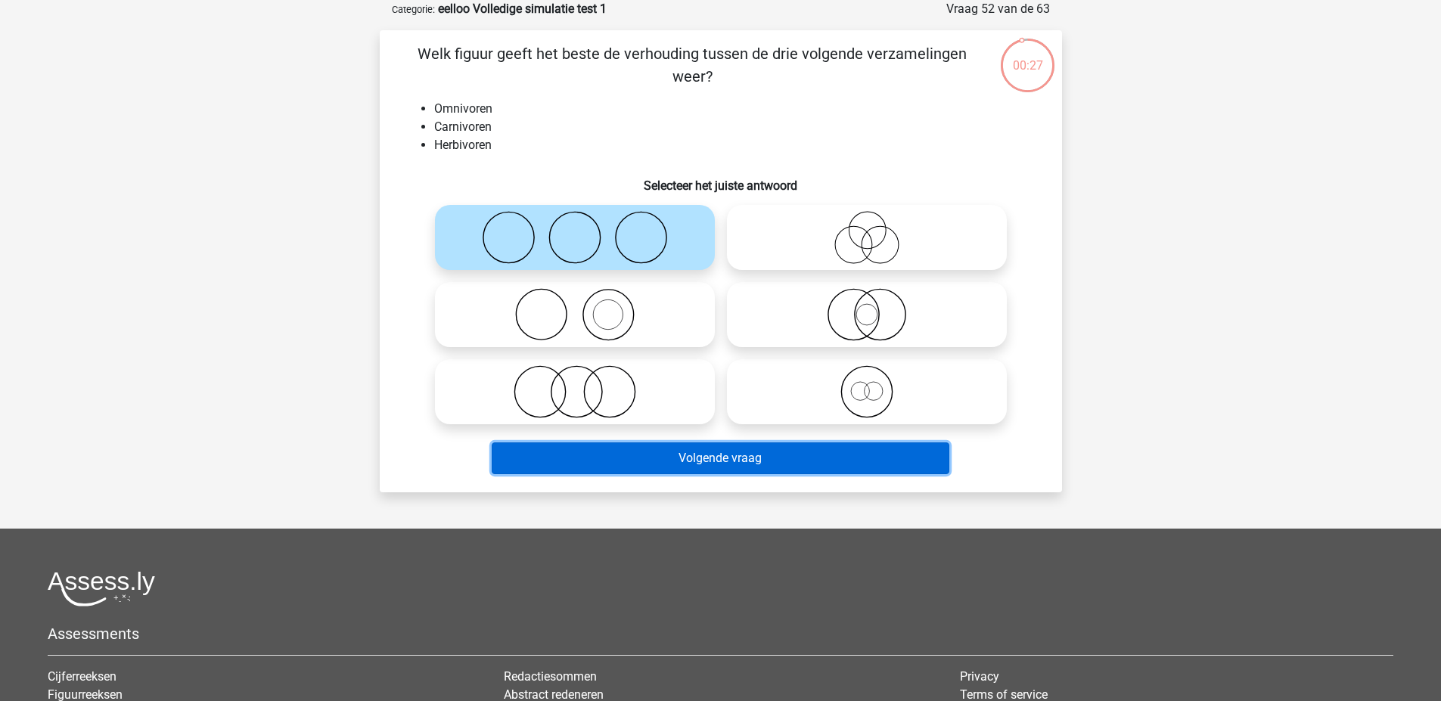
click at [595, 470] on button "Volgende vraag" at bounding box center [721, 458] width 458 height 32
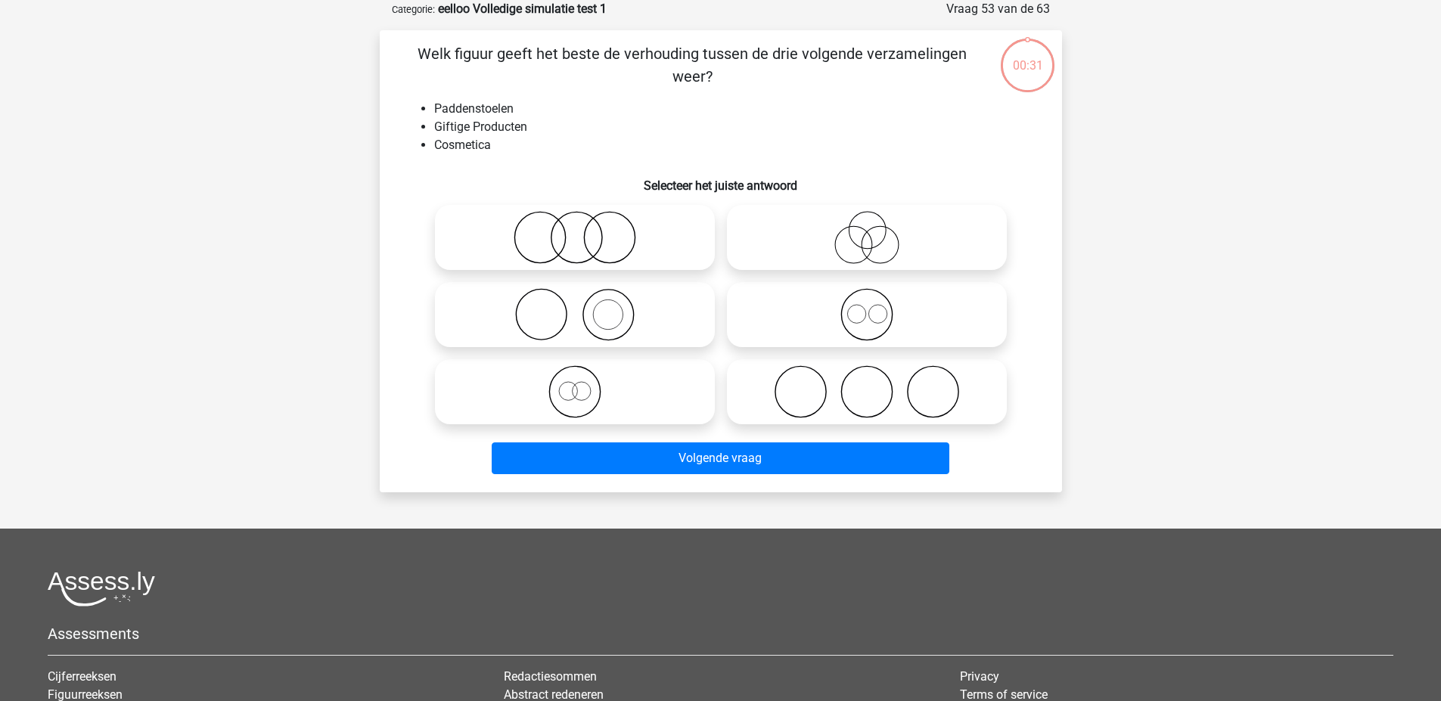
click at [492, 225] on icon at bounding box center [575, 237] width 268 height 53
click at [575, 225] on input "radio" at bounding box center [580, 225] width 10 height 10
radio input "true"
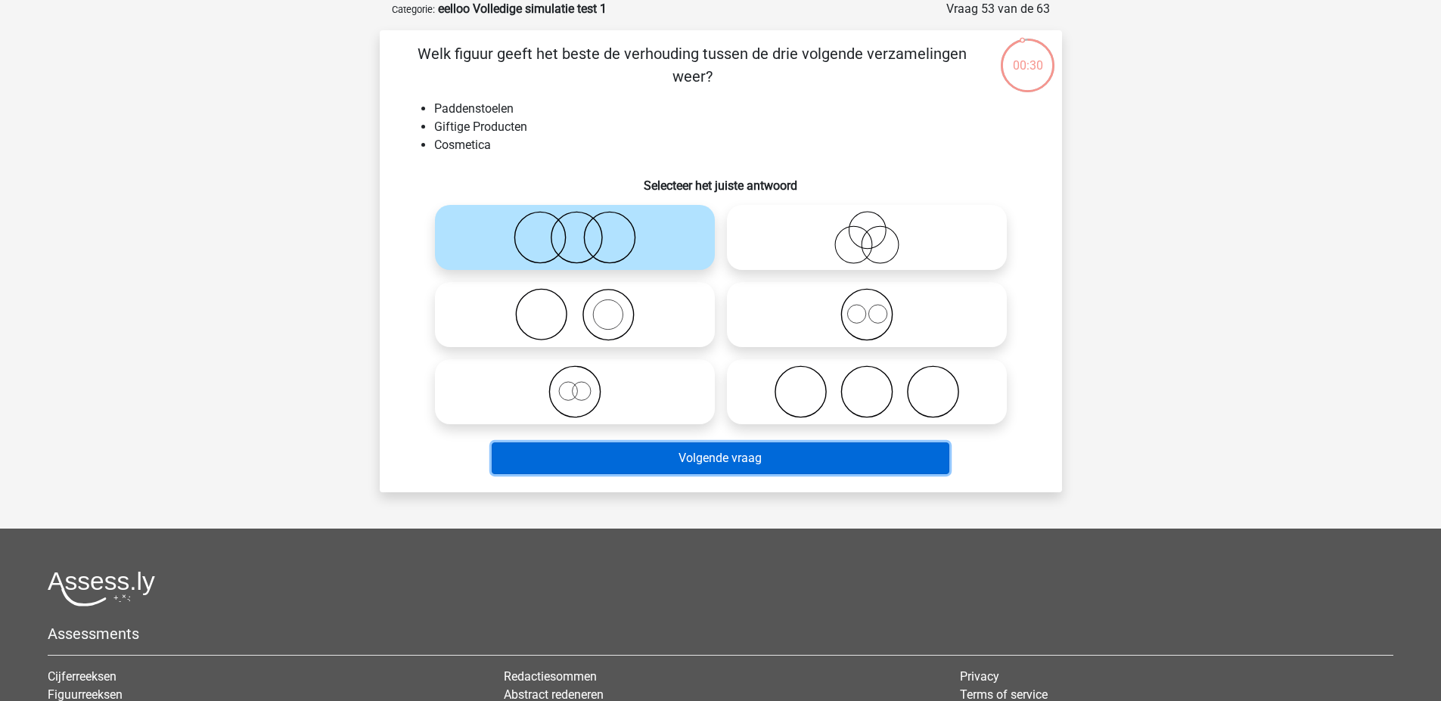
click at [592, 458] on button "Volgende vraag" at bounding box center [721, 458] width 458 height 32
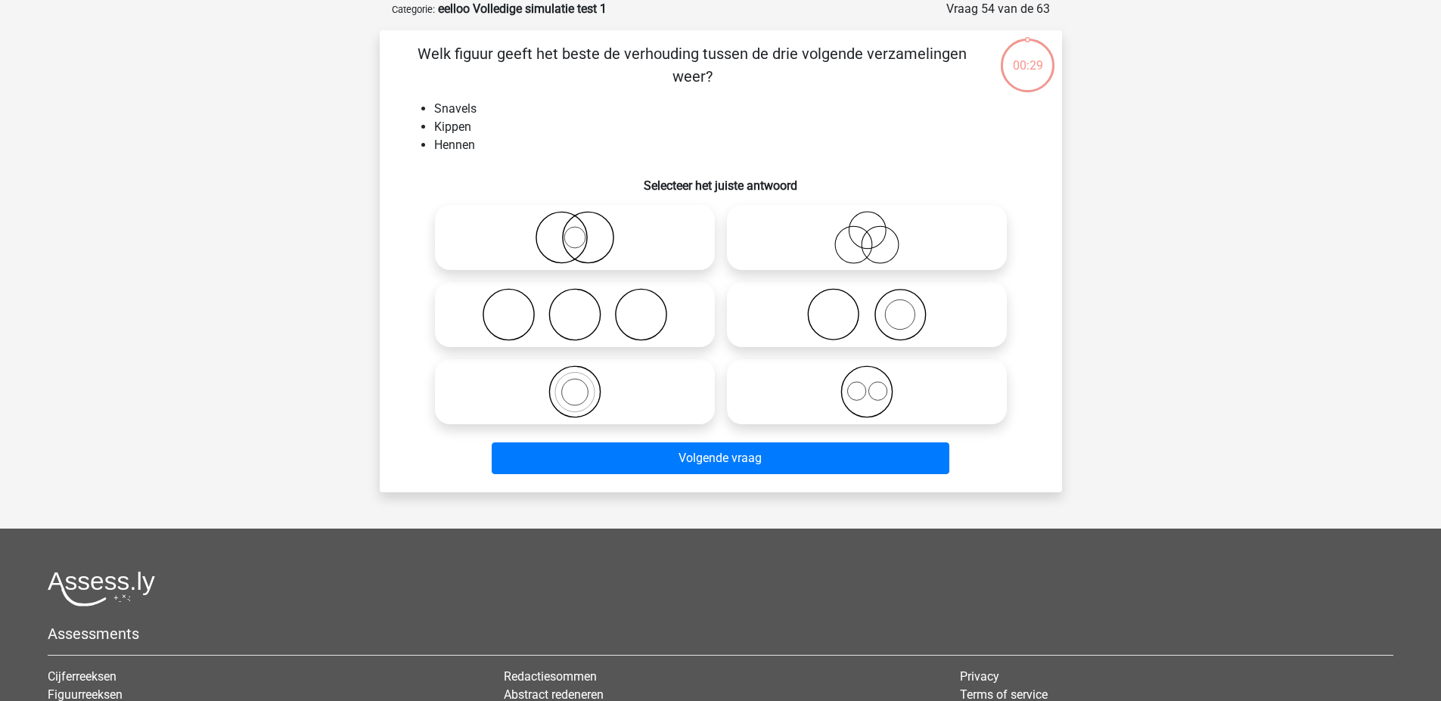
click at [577, 220] on input "radio" at bounding box center [580, 225] width 10 height 10
radio input "true"
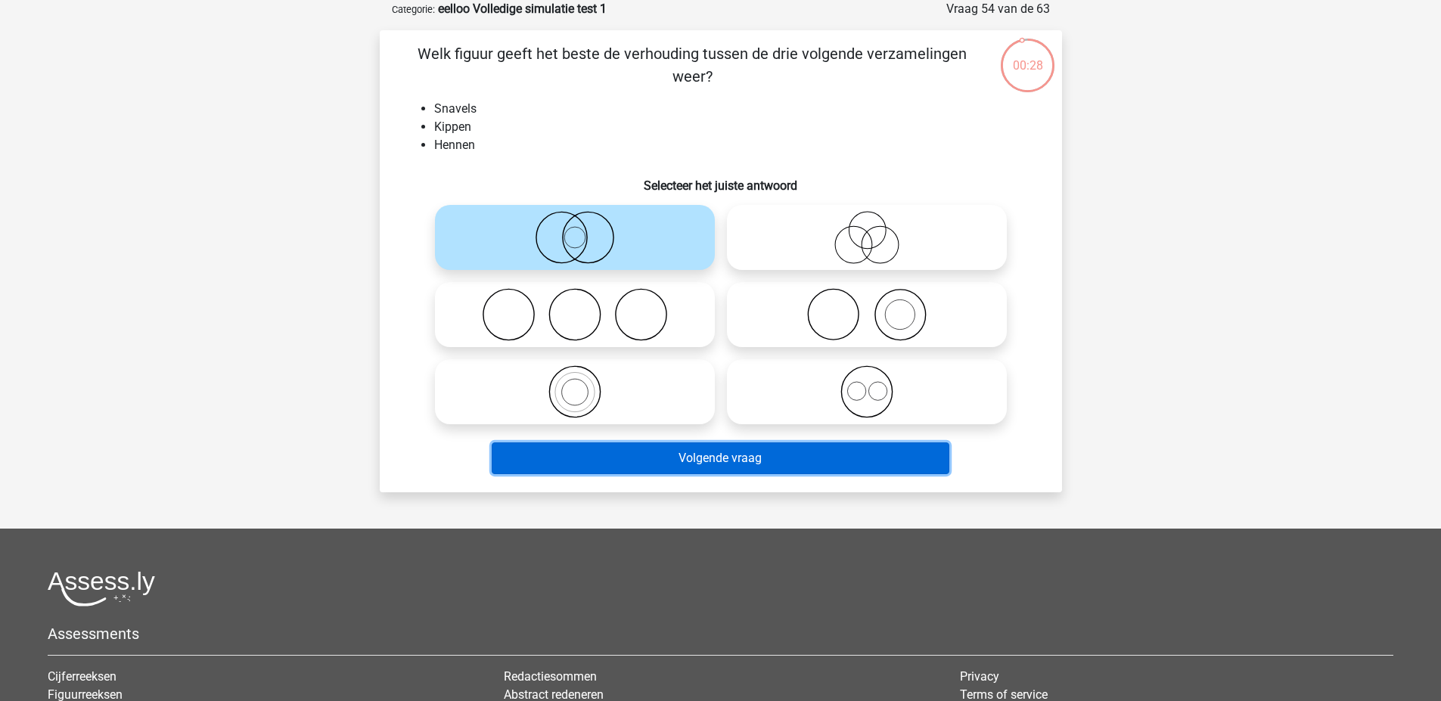
click at [593, 442] on button "Volgende vraag" at bounding box center [721, 458] width 458 height 32
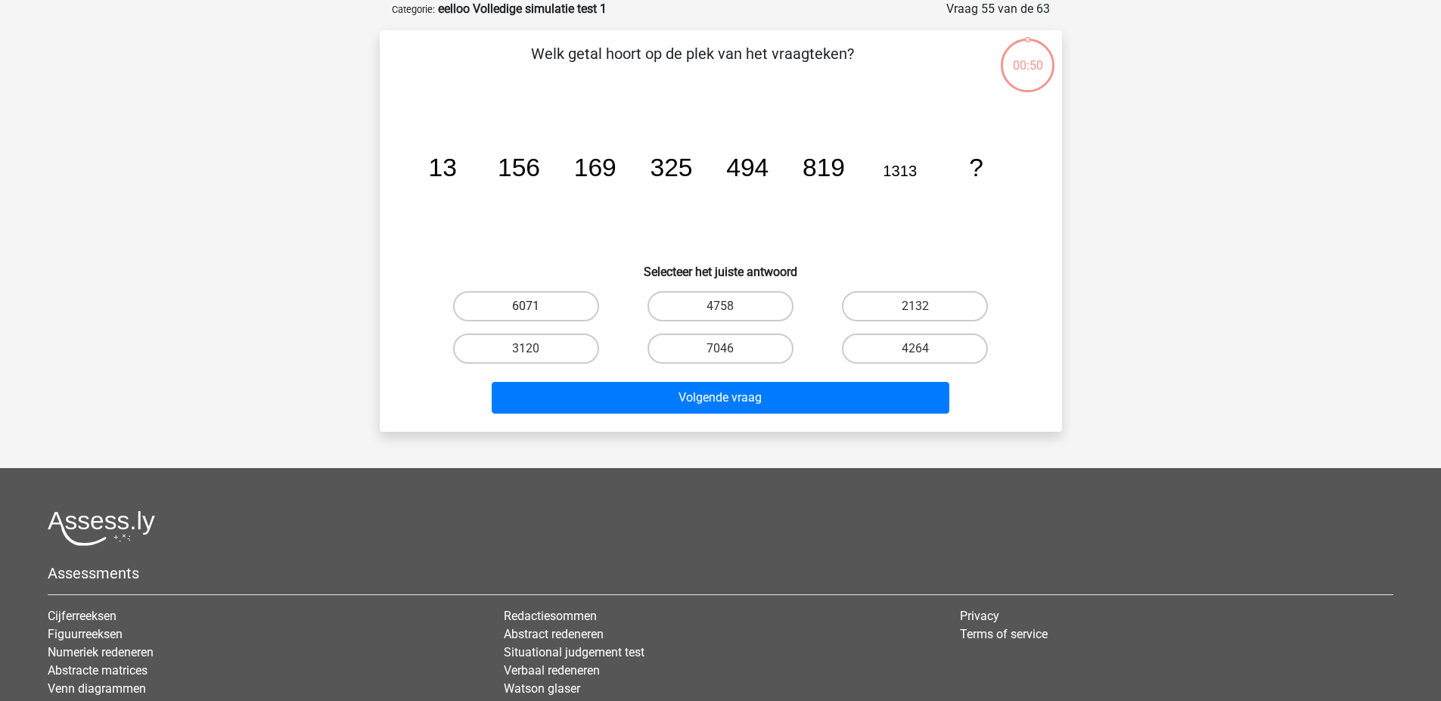
click at [551, 311] on label "6071" at bounding box center [526, 306] width 146 height 30
click at [535, 311] on input "6071" at bounding box center [531, 311] width 10 height 10
radio input "true"
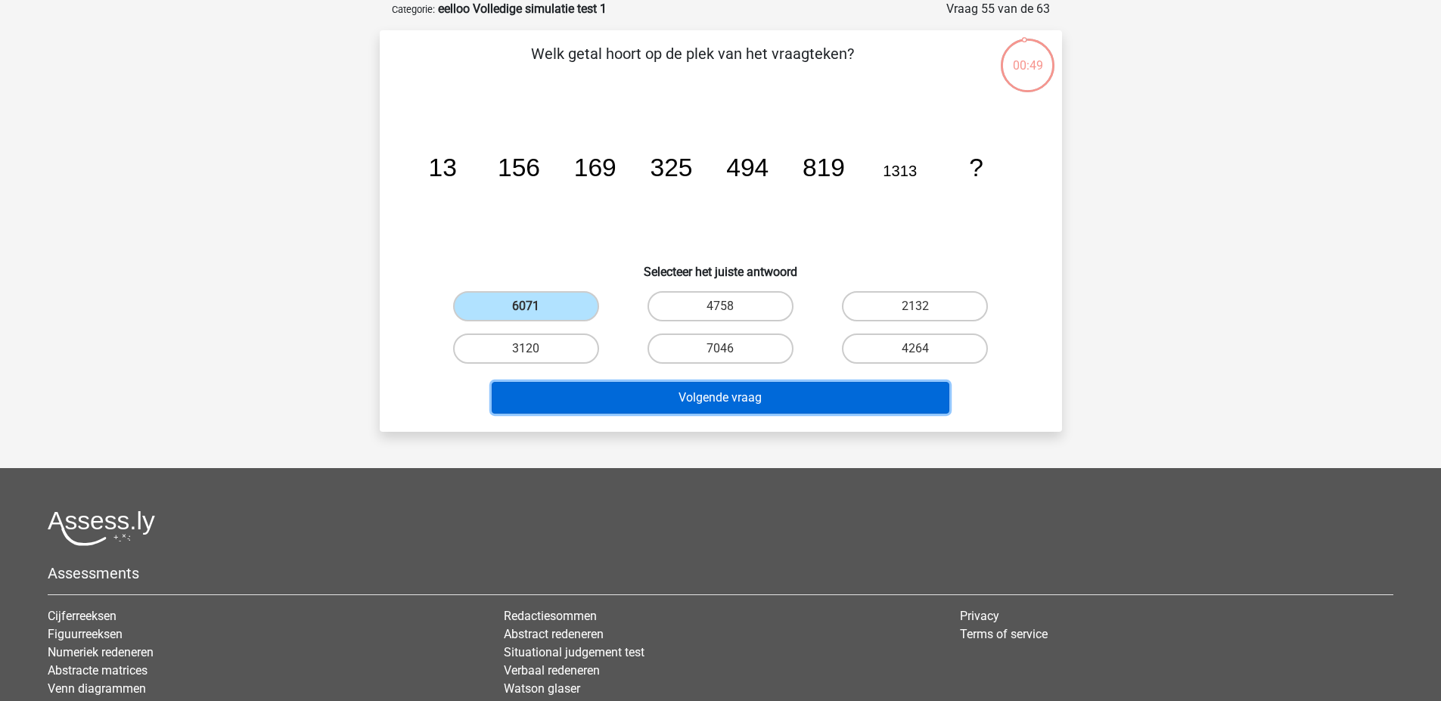
click at [563, 402] on button "Volgende vraag" at bounding box center [721, 398] width 458 height 32
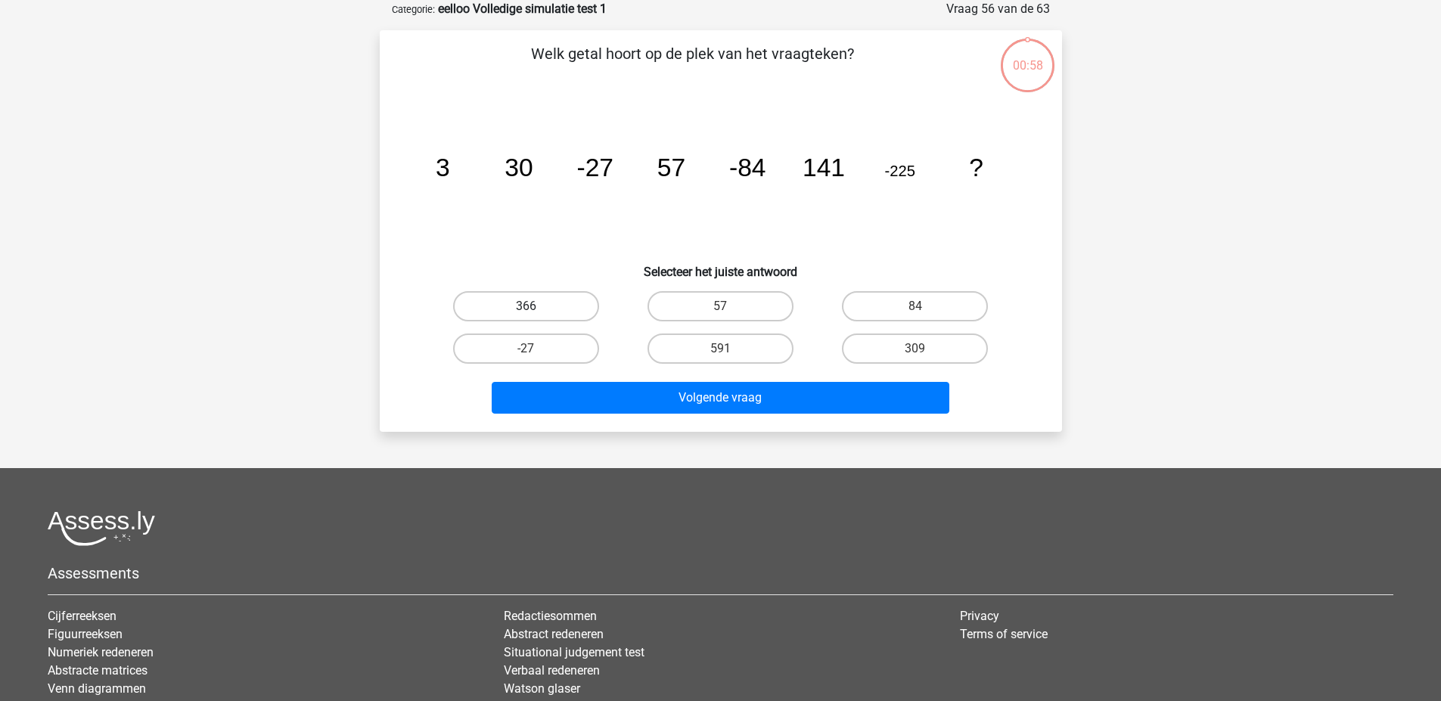
click at [553, 301] on label "366" at bounding box center [526, 306] width 146 height 30
click at [535, 306] on input "366" at bounding box center [531, 311] width 10 height 10
radio input "true"
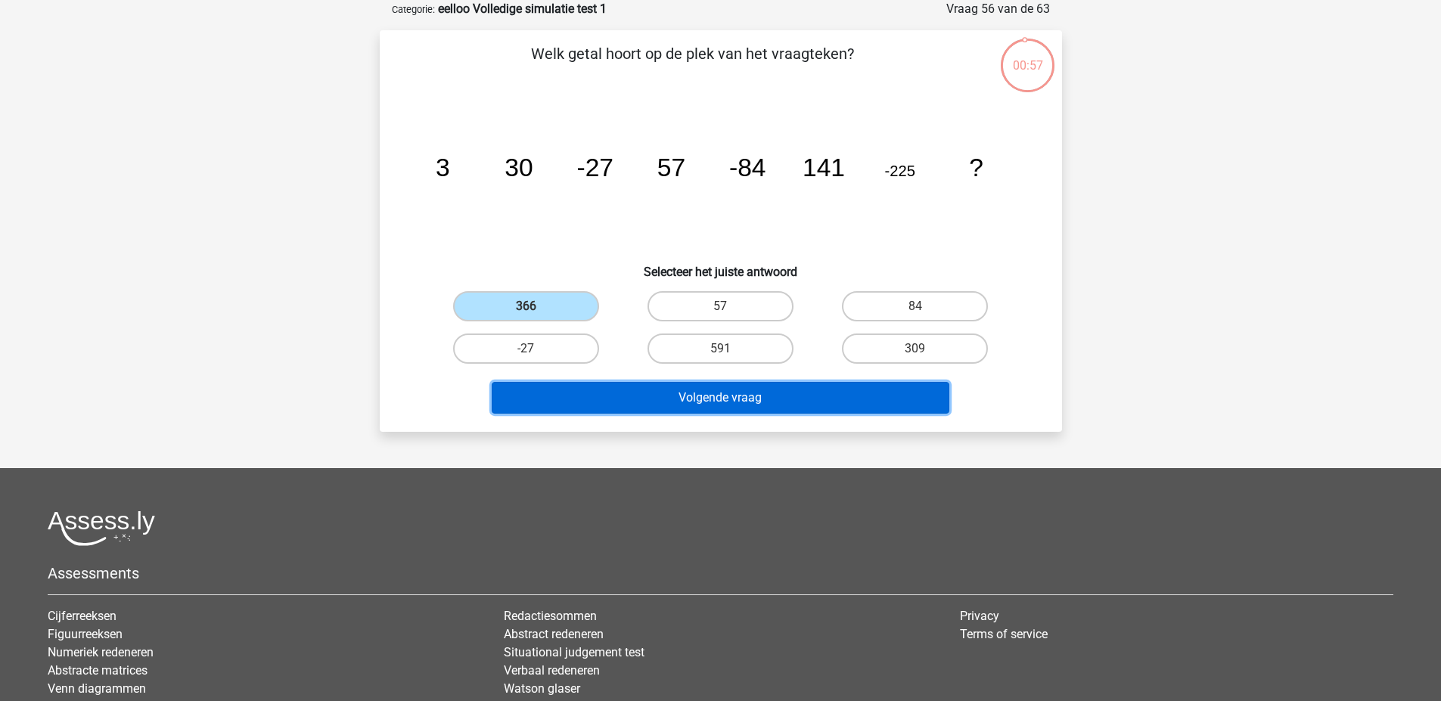
click at [569, 411] on button "Volgende vraag" at bounding box center [721, 398] width 458 height 32
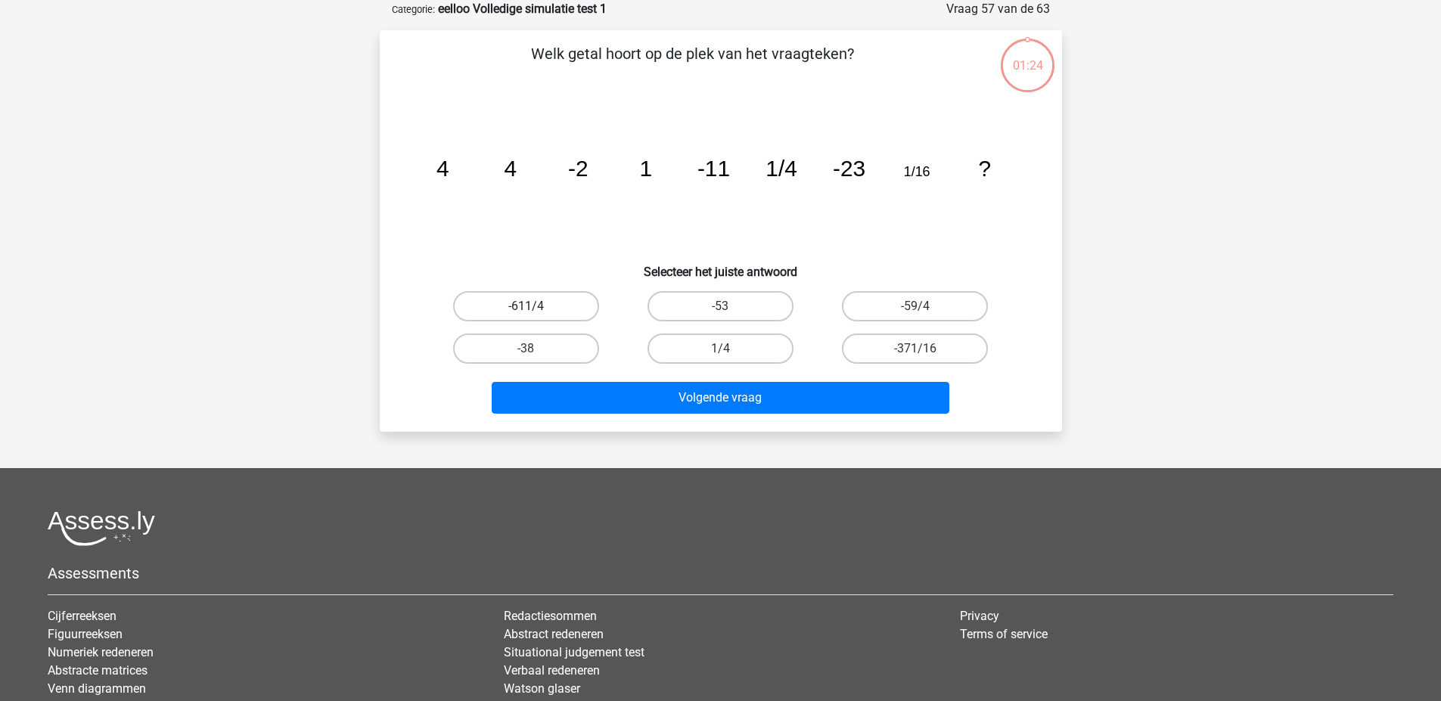
click at [539, 307] on label "-611/4" at bounding box center [526, 306] width 146 height 30
click at [535, 307] on input "-611/4" at bounding box center [531, 311] width 10 height 10
radio input "true"
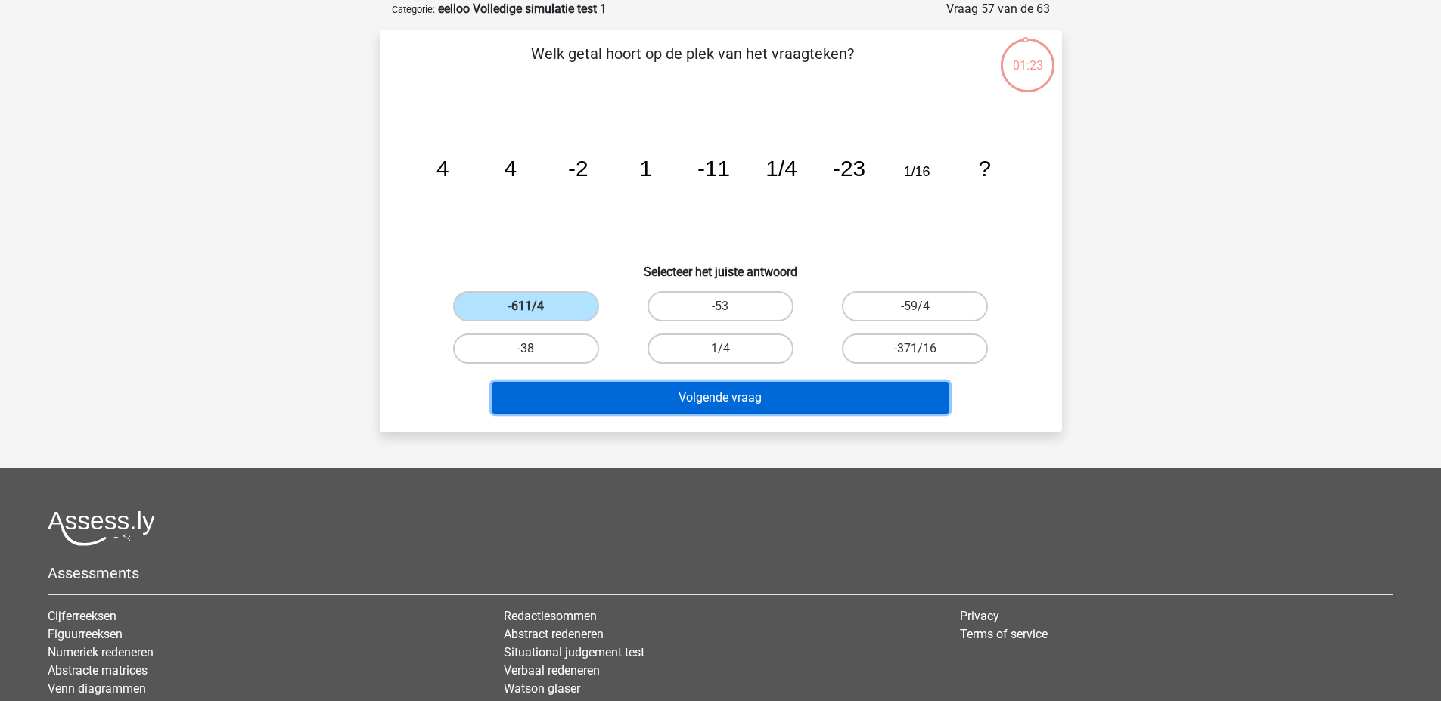
click at [567, 404] on button "Volgende vraag" at bounding box center [721, 398] width 458 height 32
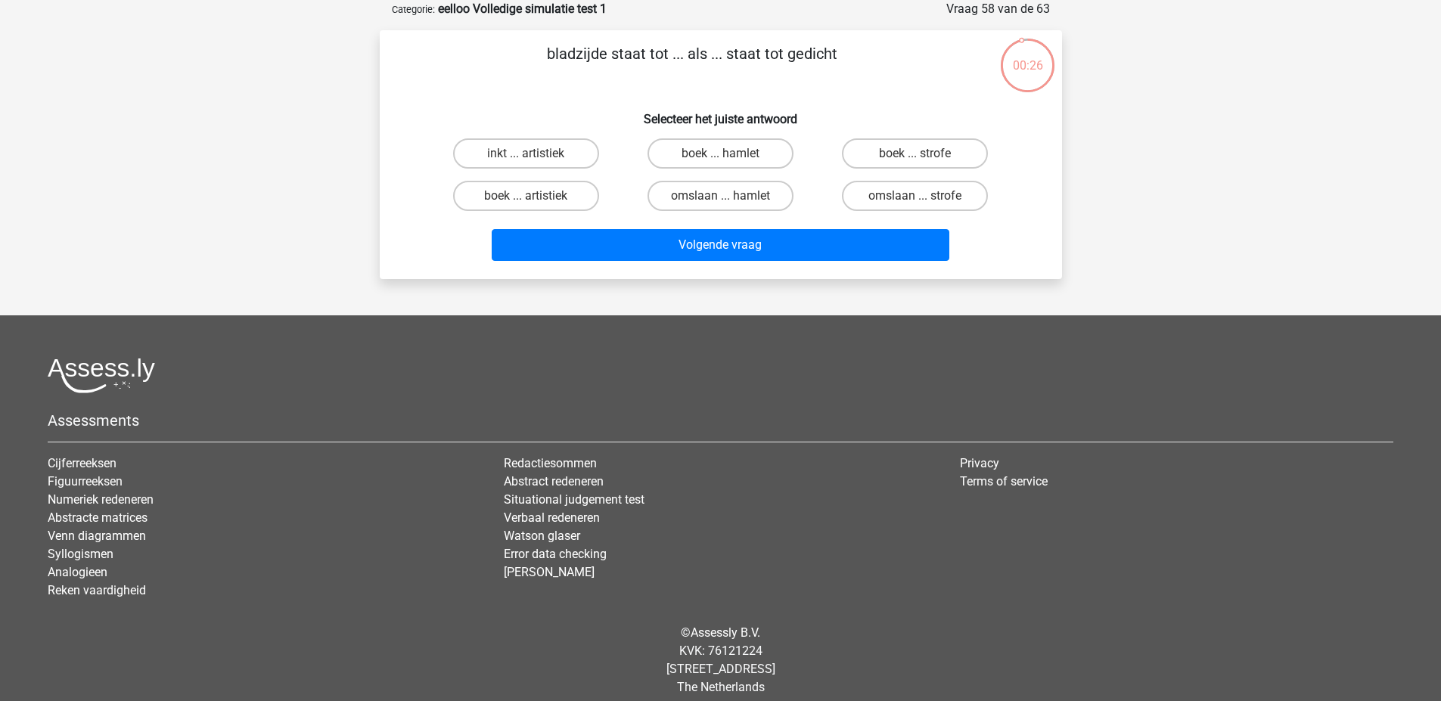
click at [532, 157] on input "inkt ... artistiek" at bounding box center [531, 159] width 10 height 10
radio input "true"
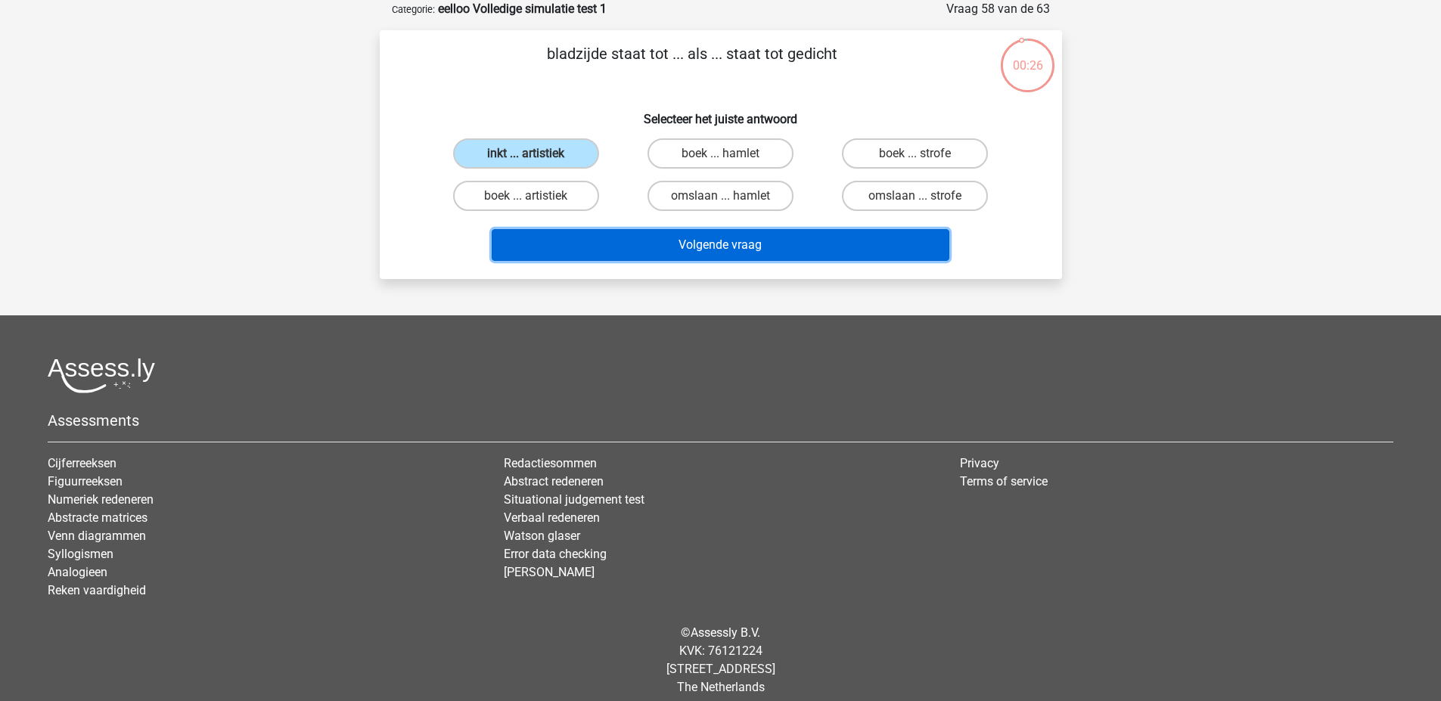
click at [545, 230] on button "Volgende vraag" at bounding box center [721, 245] width 458 height 32
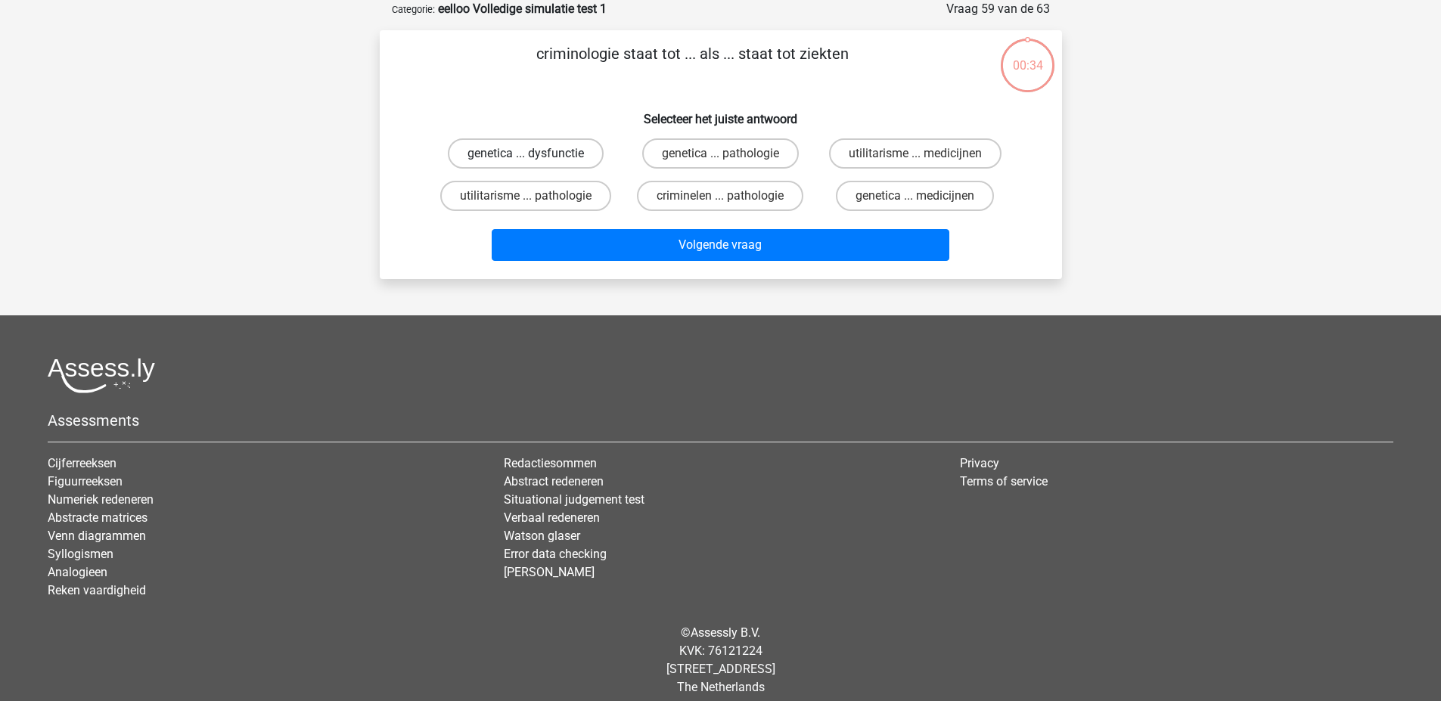
click at [567, 163] on label "genetica ... dysfunctie" at bounding box center [526, 153] width 156 height 30
click at [535, 163] on input "genetica ... dysfunctie" at bounding box center [531, 159] width 10 height 10
radio input "true"
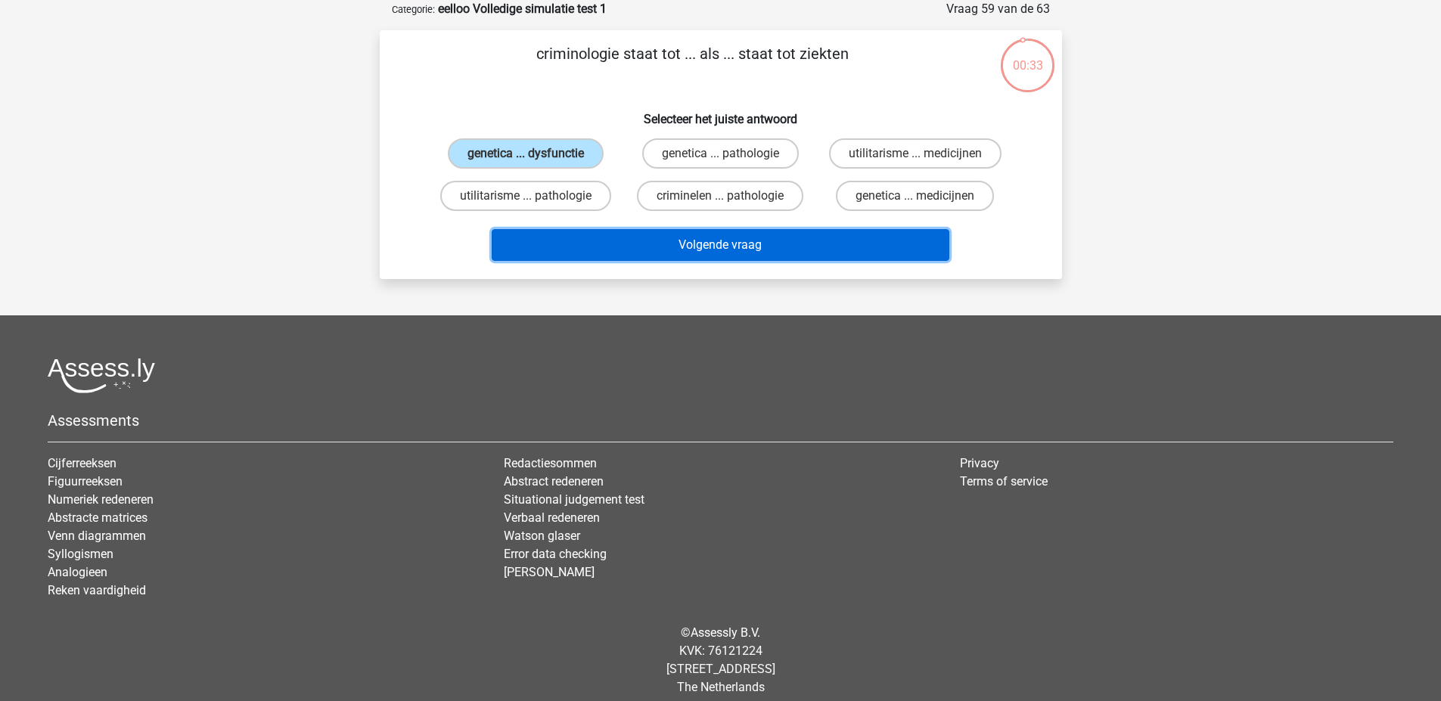
click at [554, 242] on button "Volgende vraag" at bounding box center [721, 245] width 458 height 32
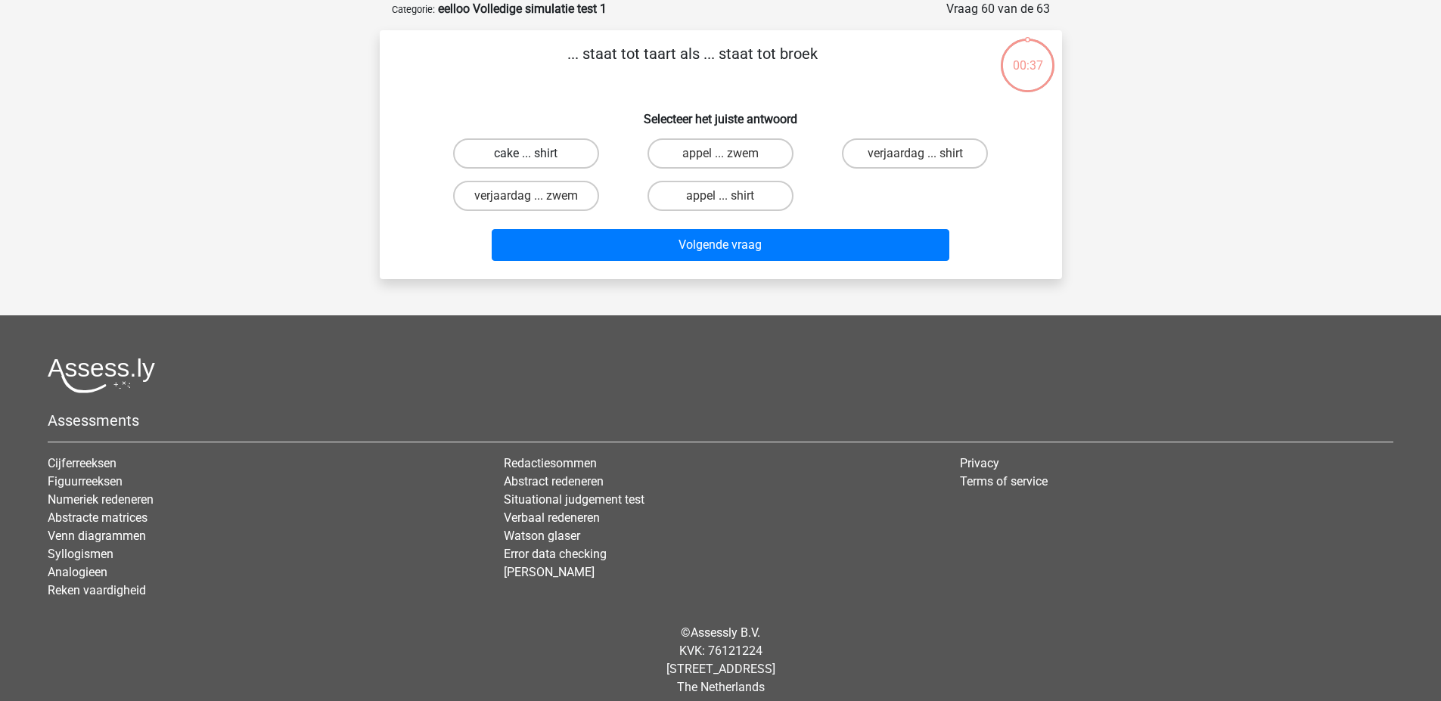
click at [560, 155] on label "cake ... shirt" at bounding box center [526, 153] width 146 height 30
click at [535, 155] on input "cake ... shirt" at bounding box center [531, 159] width 10 height 10
radio input "true"
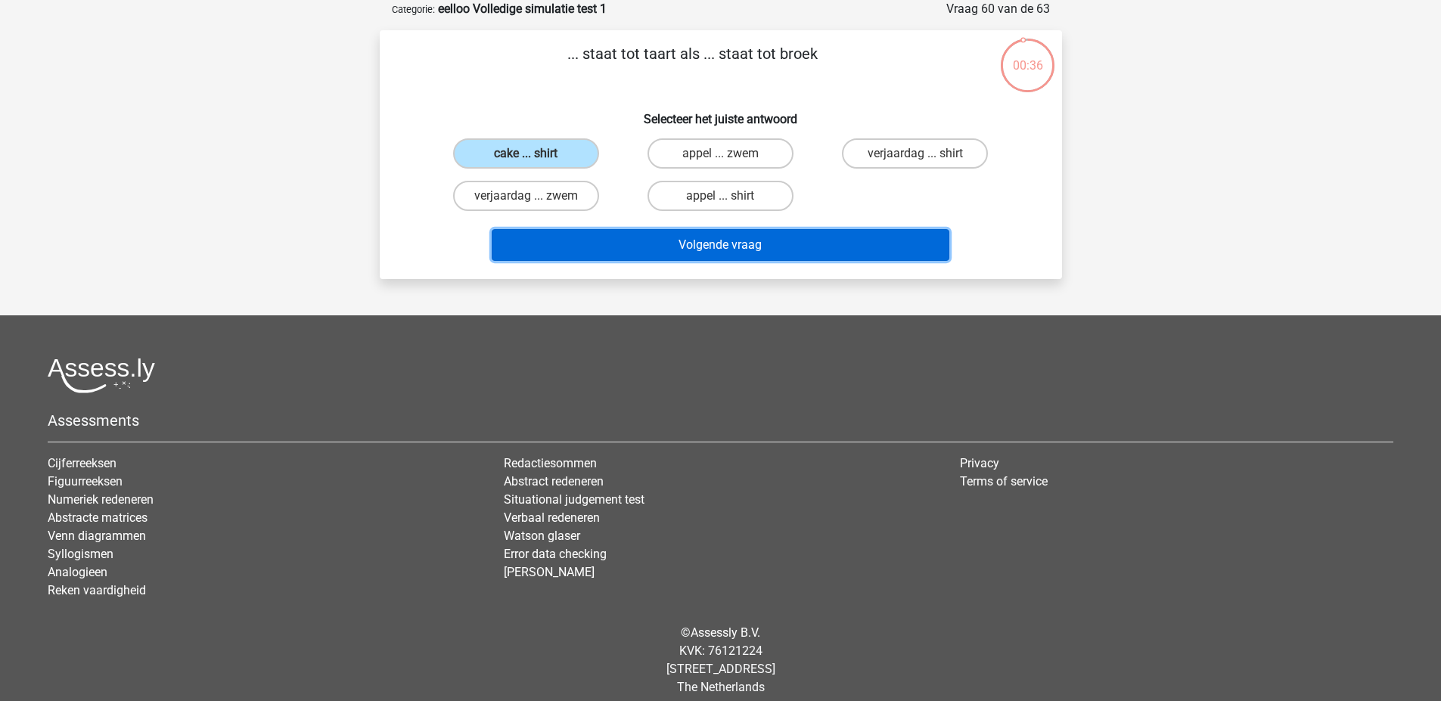
click at [539, 247] on button "Volgende vraag" at bounding box center [721, 245] width 458 height 32
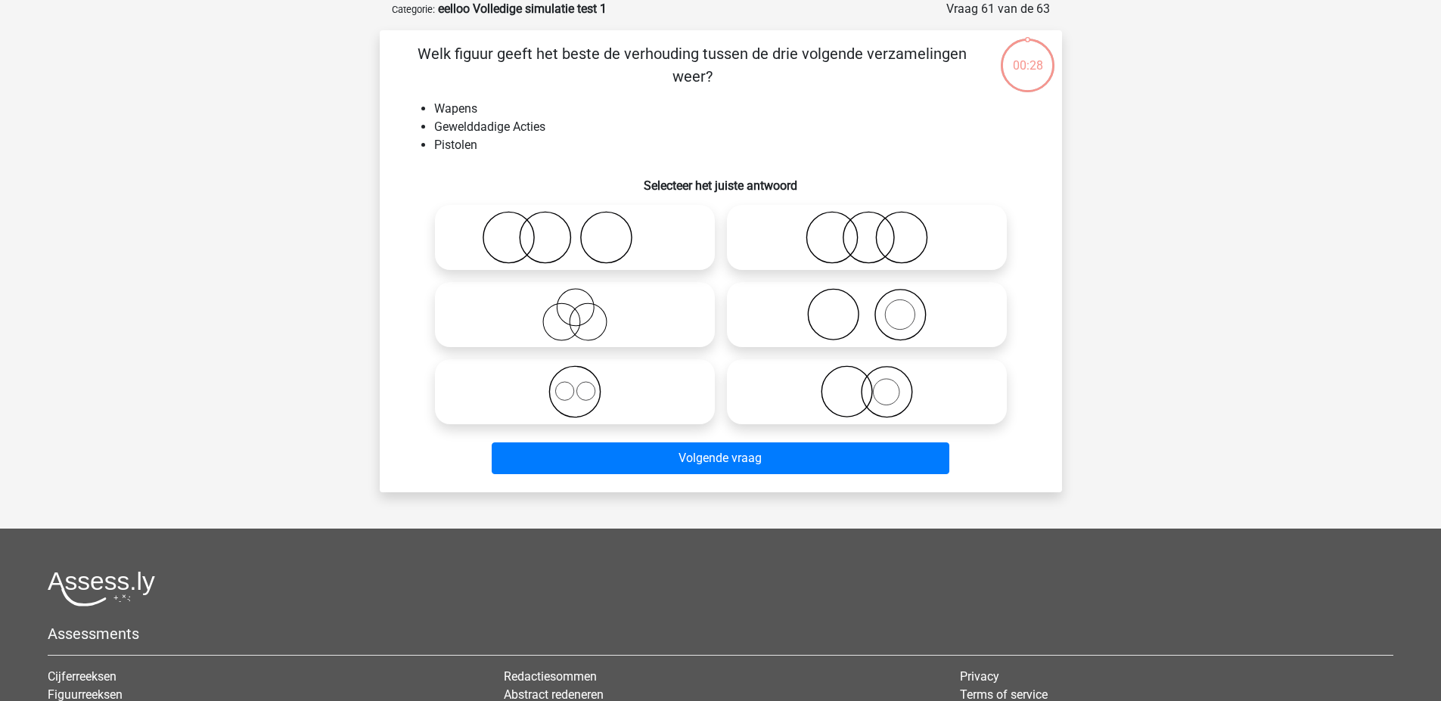
click at [535, 233] on icon at bounding box center [575, 237] width 268 height 53
click at [575, 230] on input "radio" at bounding box center [580, 225] width 10 height 10
radio input "true"
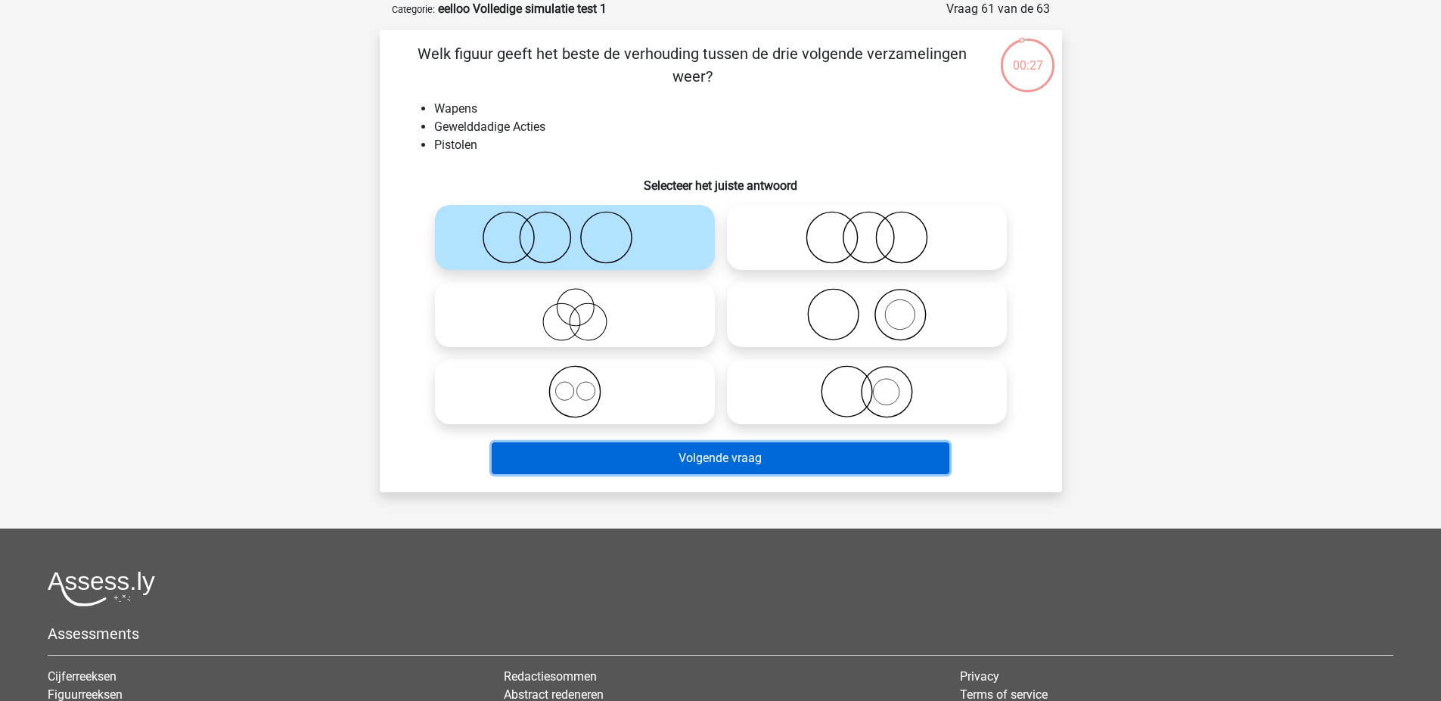
click at [552, 466] on button "Volgende vraag" at bounding box center [721, 458] width 458 height 32
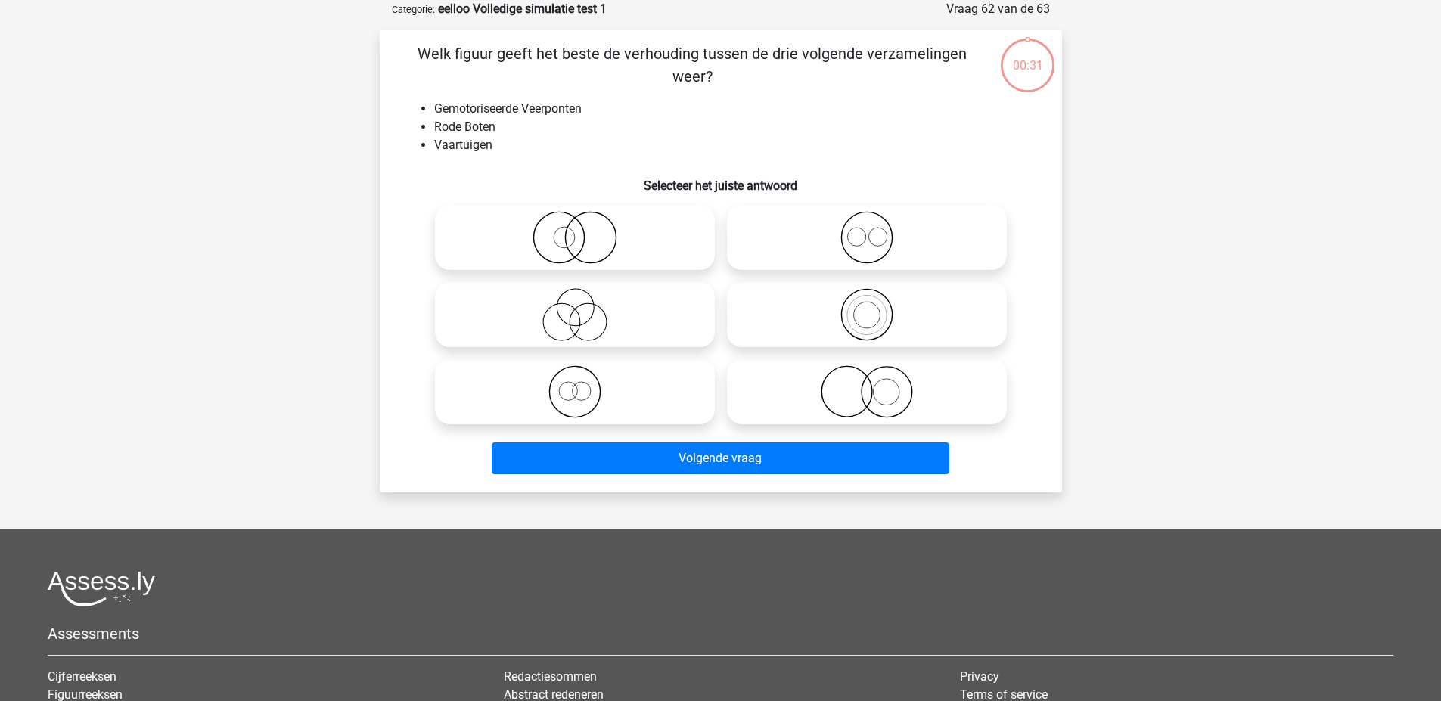
click at [579, 258] on icon at bounding box center [575, 237] width 268 height 53
click at [579, 230] on input "radio" at bounding box center [580, 225] width 10 height 10
radio input "true"
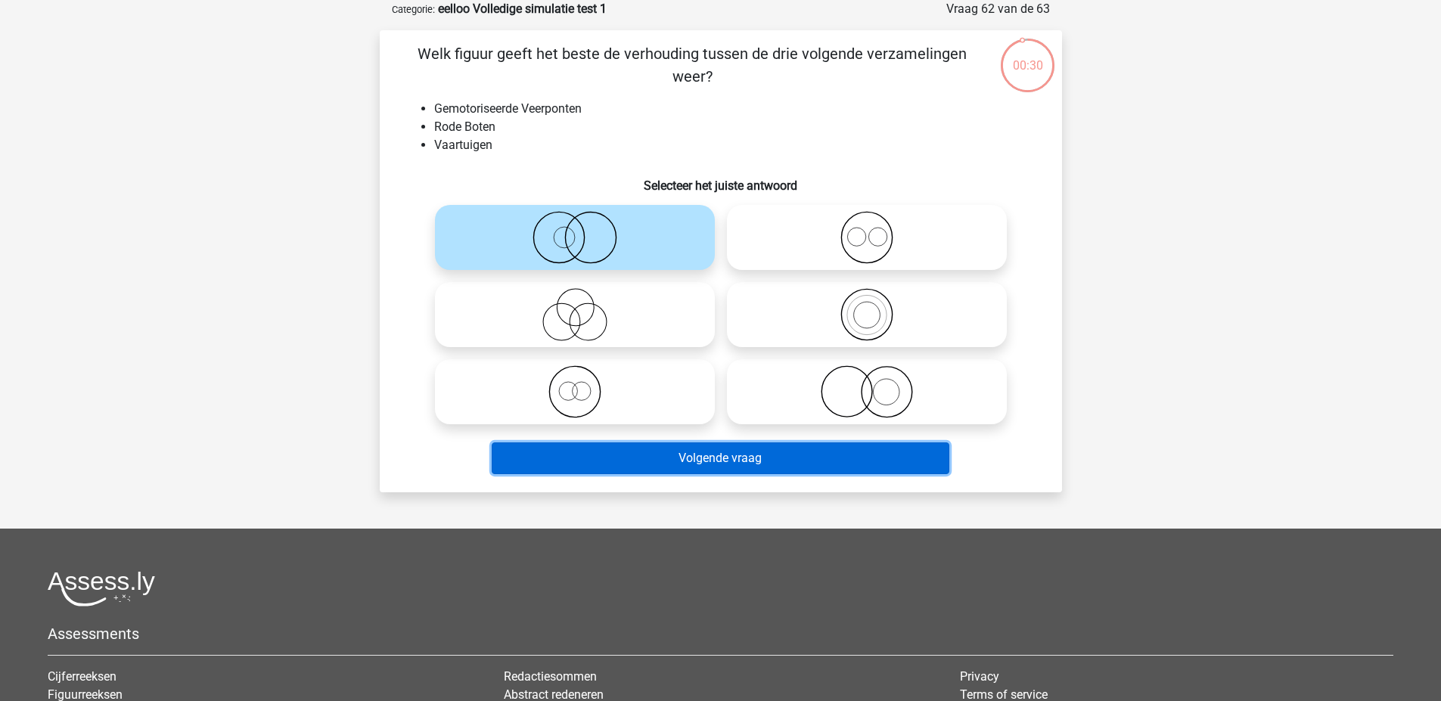
click at [565, 452] on button "Volgende vraag" at bounding box center [721, 458] width 458 height 32
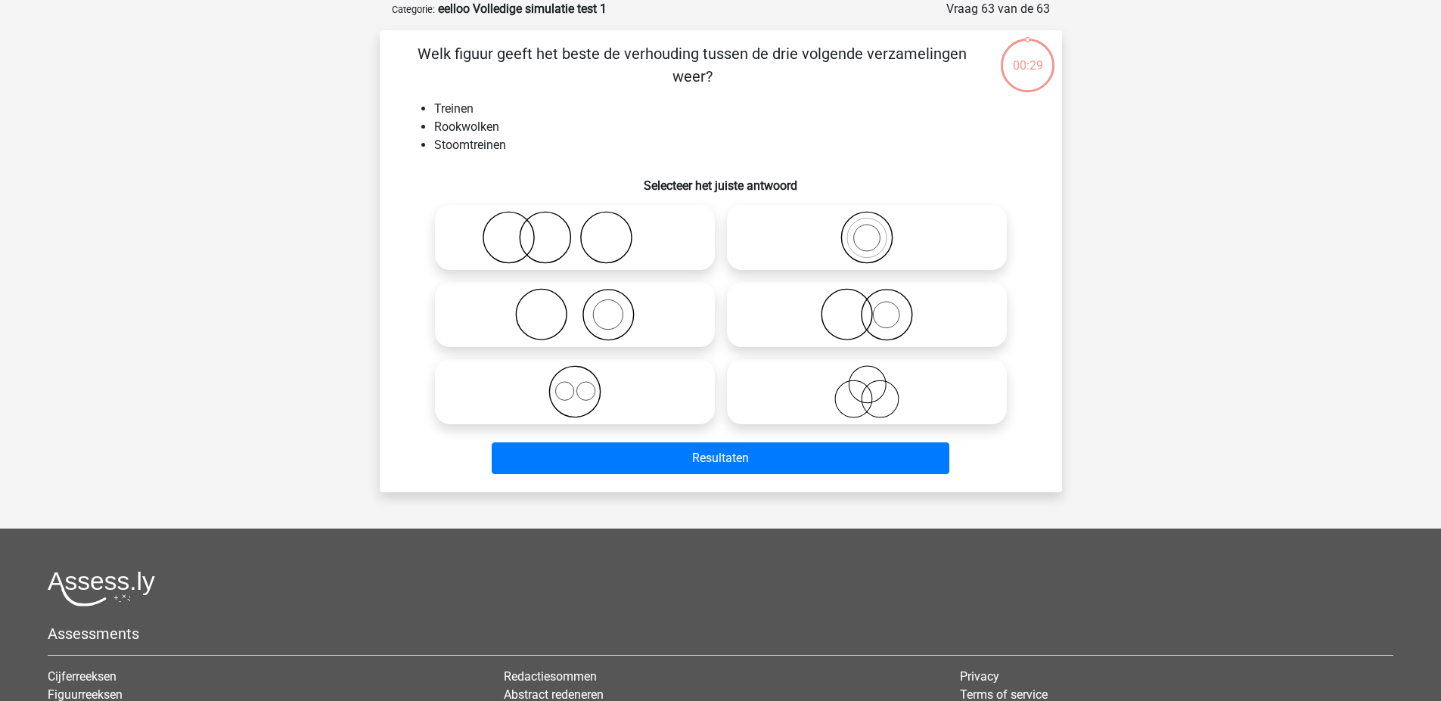
click at [567, 253] on icon at bounding box center [575, 237] width 268 height 53
click at [575, 230] on input "radio" at bounding box center [580, 225] width 10 height 10
radio input "true"
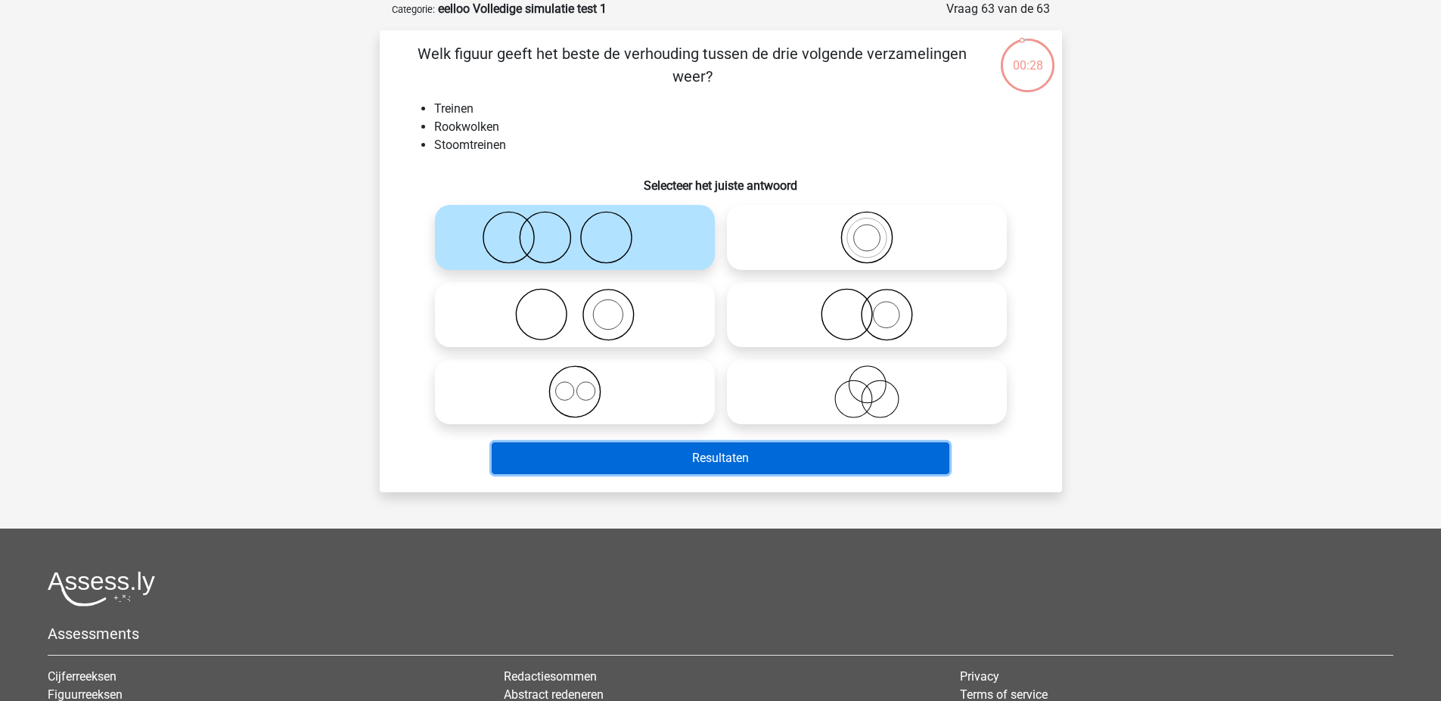
click at [593, 467] on button "Resultaten" at bounding box center [721, 458] width 458 height 32
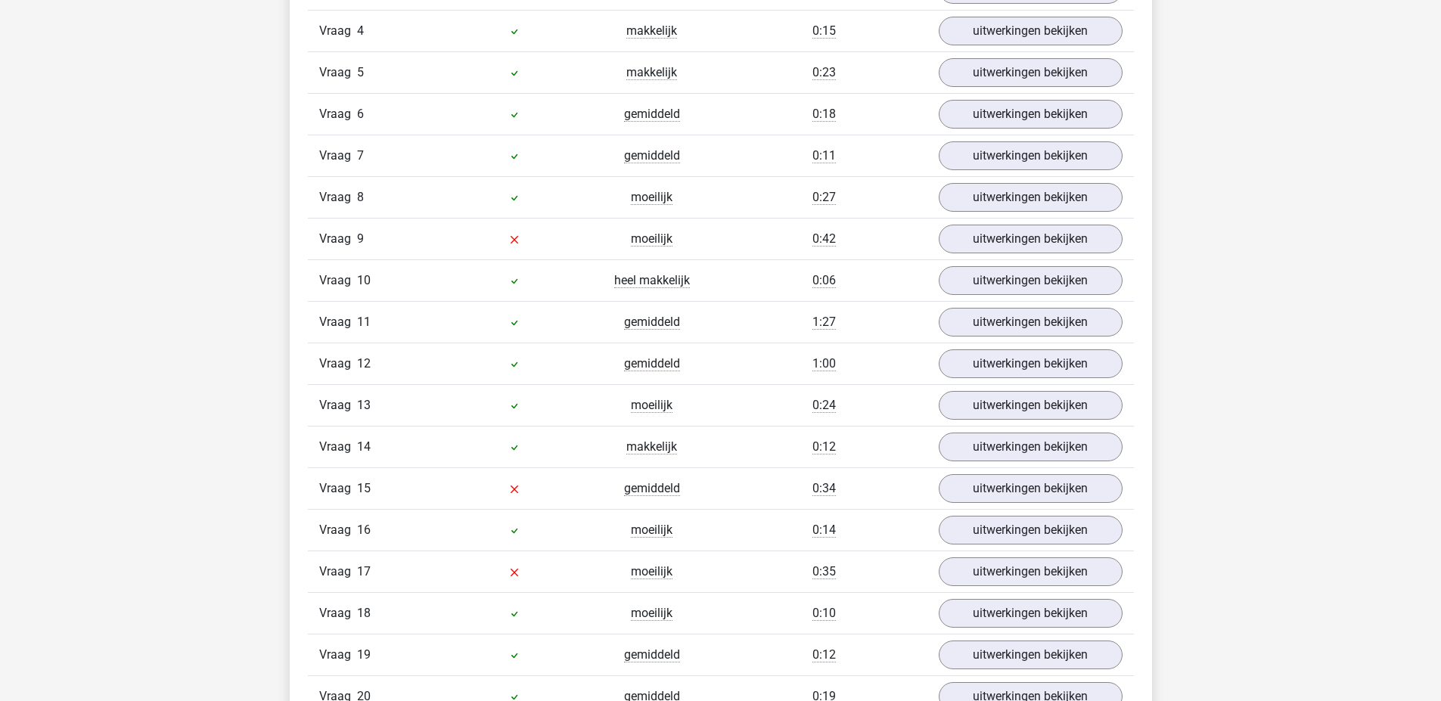
scroll to position [1825, 0]
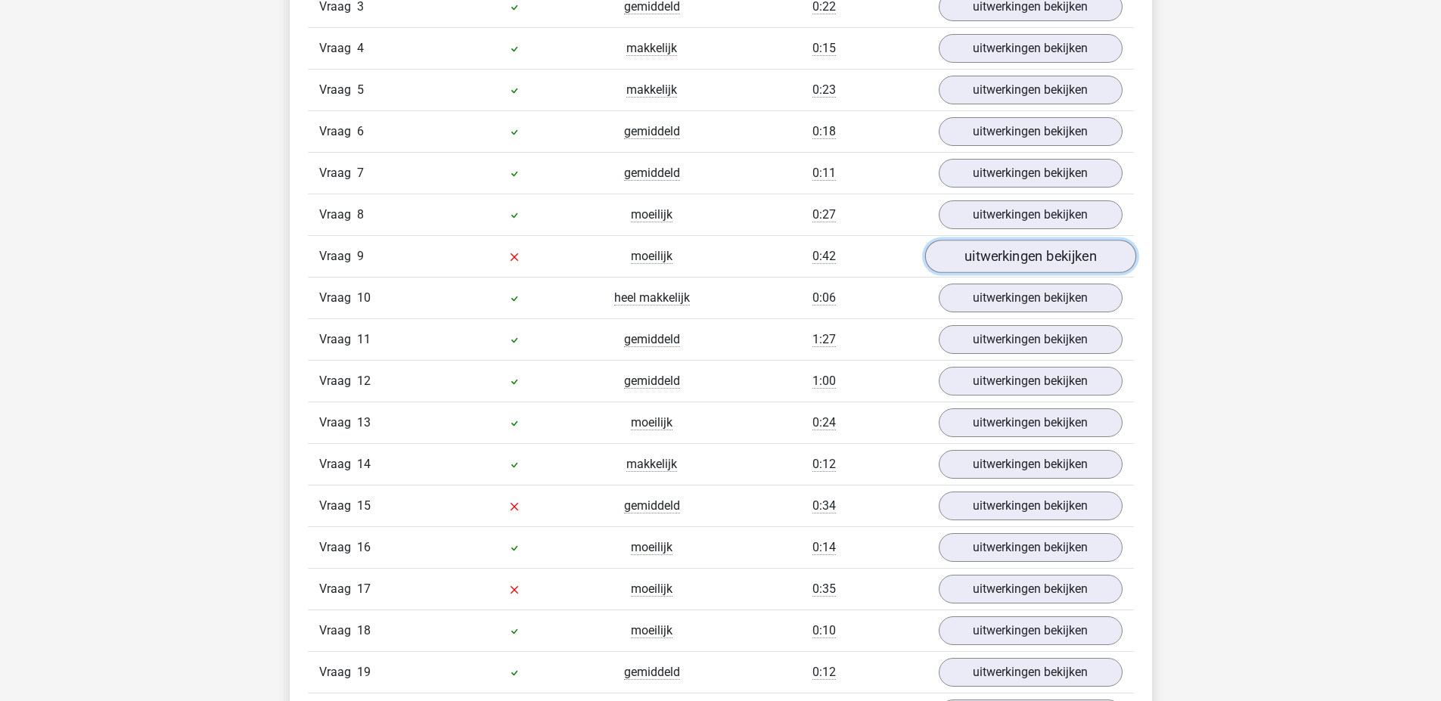
click at [1056, 250] on link "uitwerkingen bekijken" at bounding box center [1029, 256] width 211 height 33
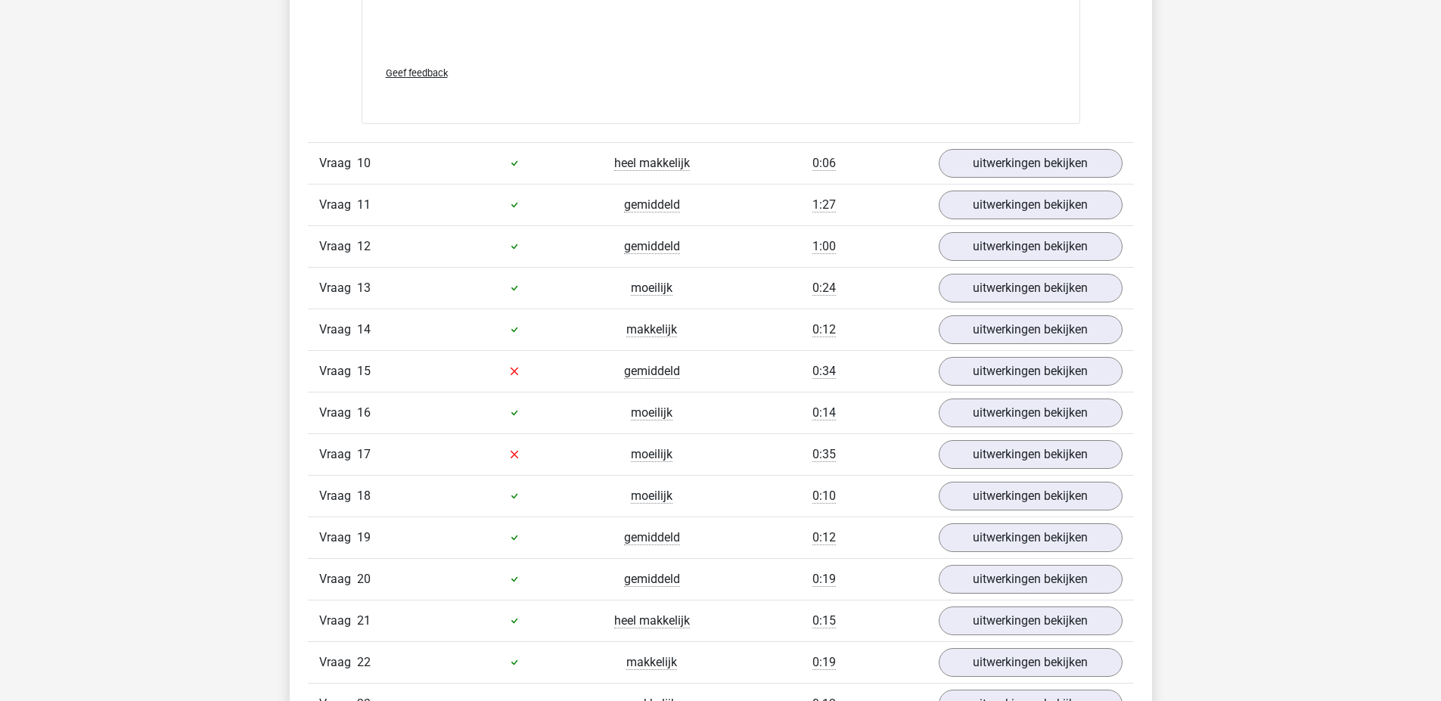
scroll to position [2960, 0]
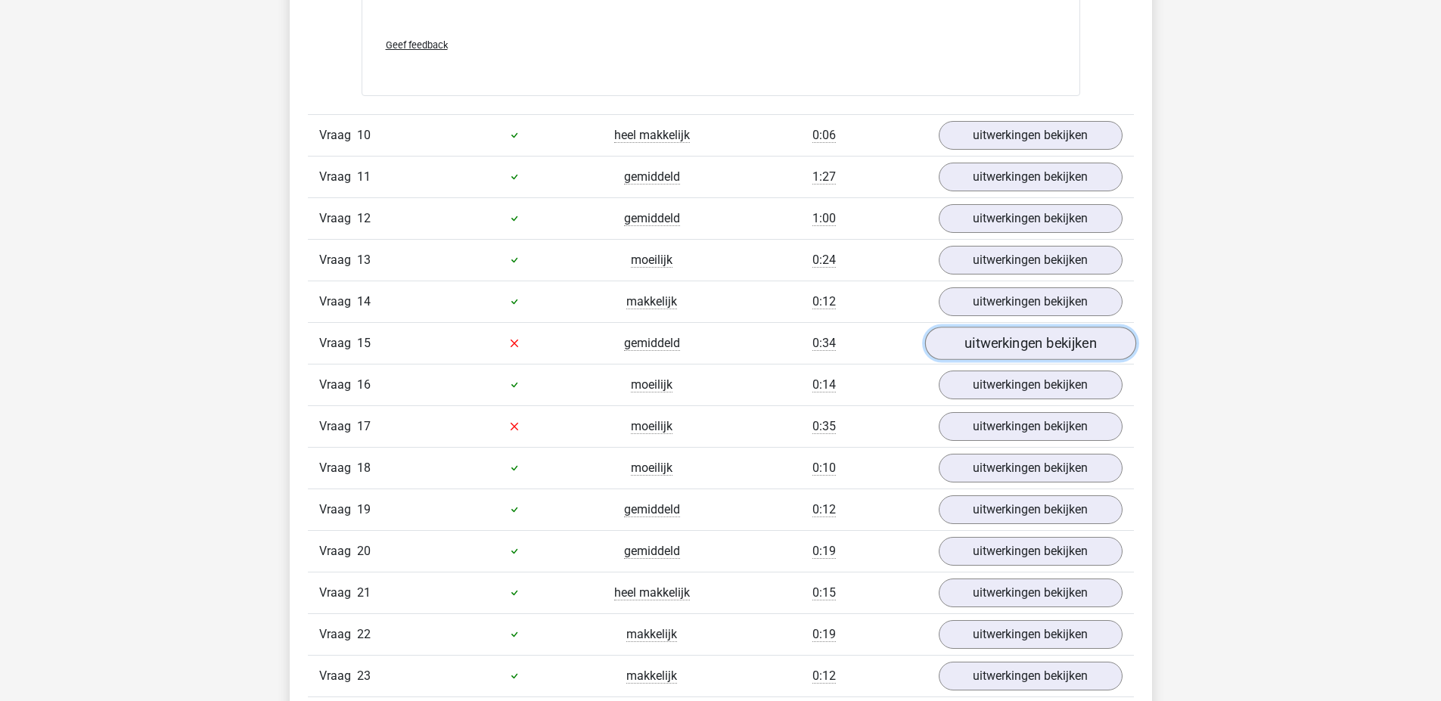
click at [998, 342] on link "uitwerkingen bekijken" at bounding box center [1029, 343] width 211 height 33
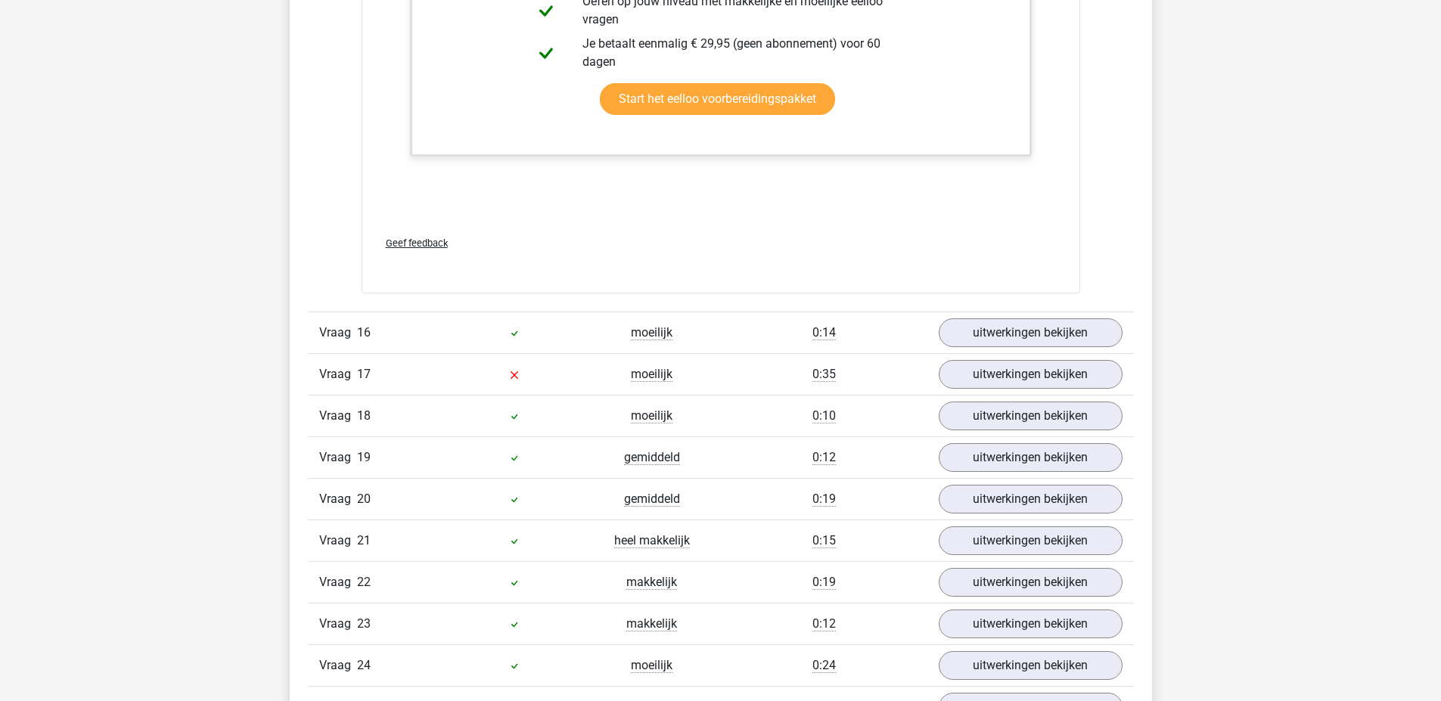
scroll to position [3867, 0]
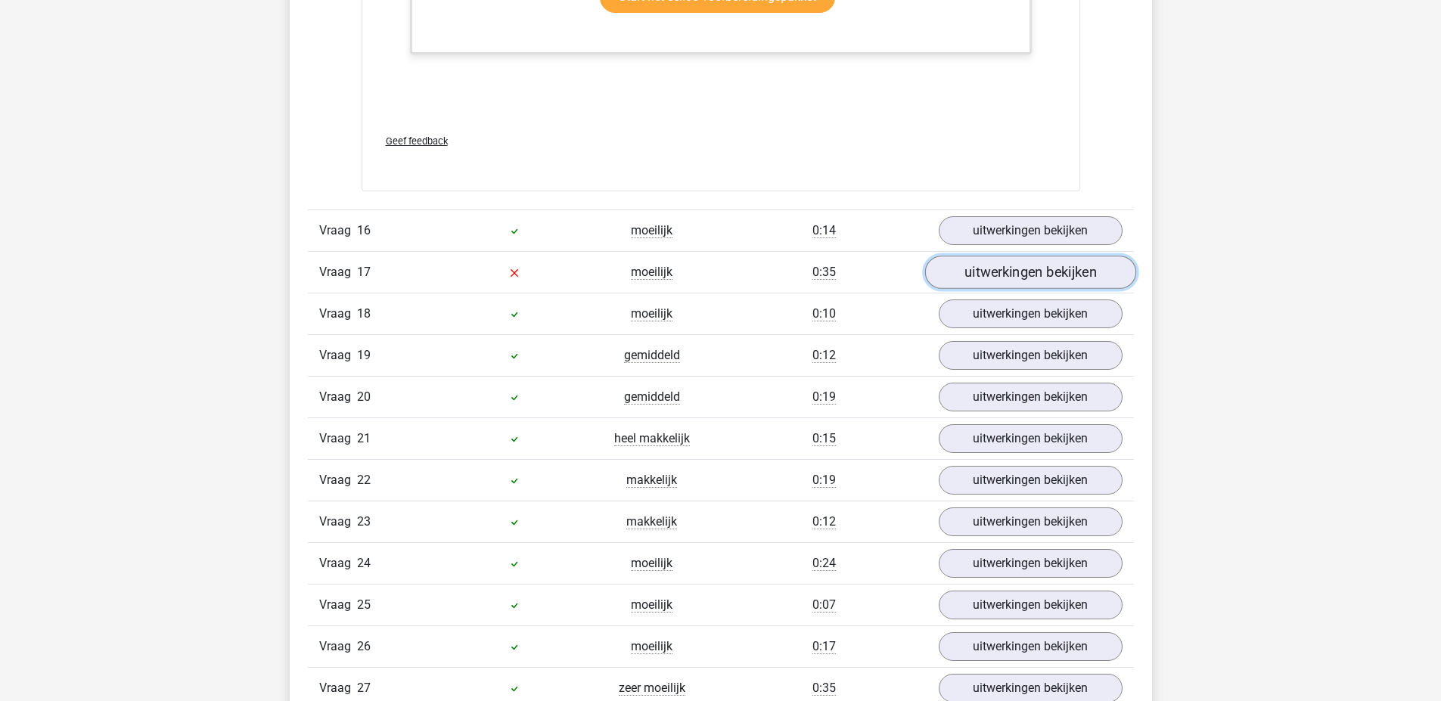
click at [1004, 260] on link "uitwerkingen bekijken" at bounding box center [1029, 272] width 211 height 33
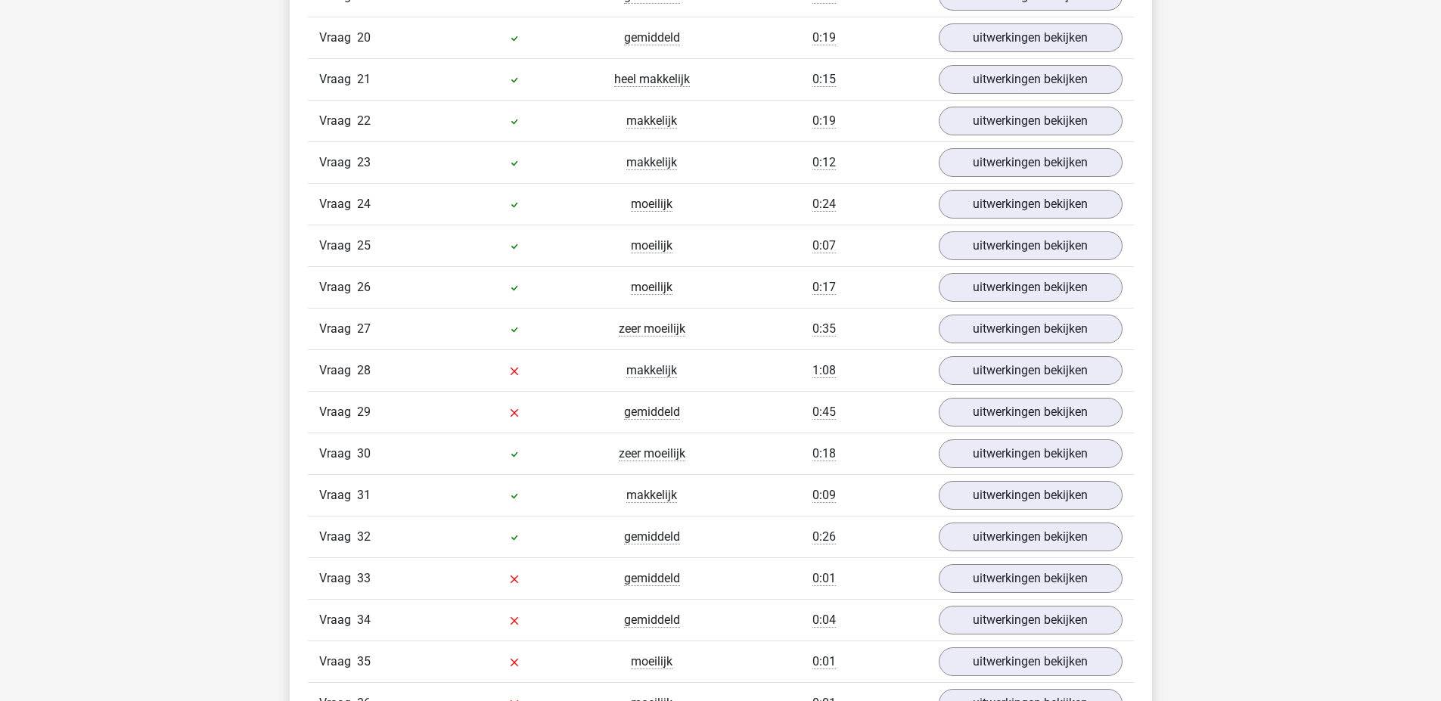
scroll to position [5229, 0]
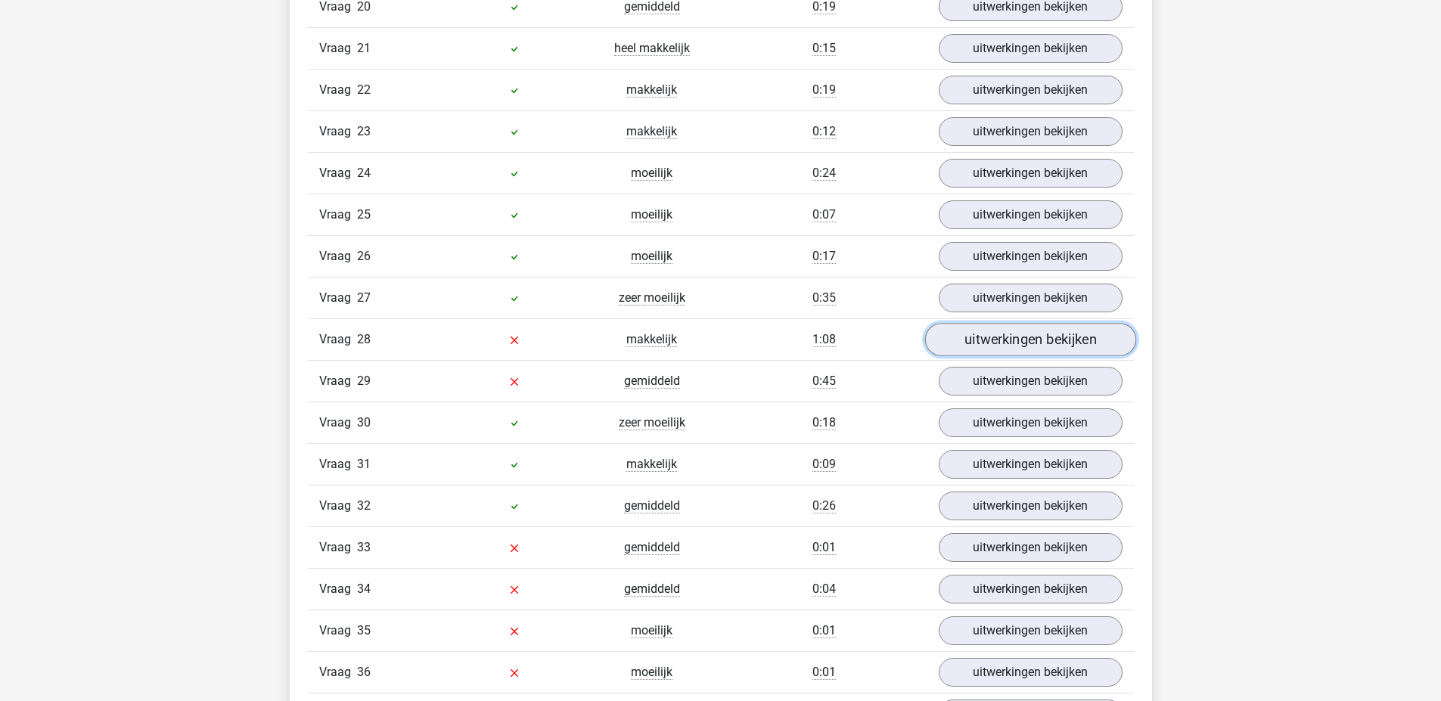
click at [1032, 335] on link "uitwerkingen bekijken" at bounding box center [1029, 339] width 211 height 33
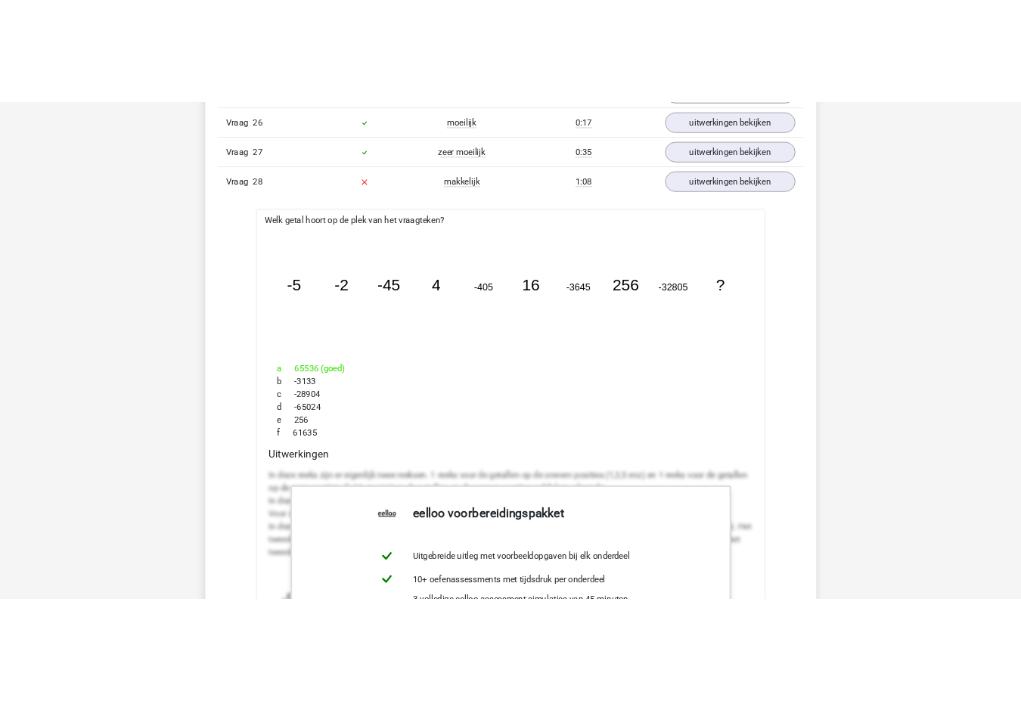
scroll to position [5452, 0]
